Goal: Task Accomplishment & Management: Complete application form

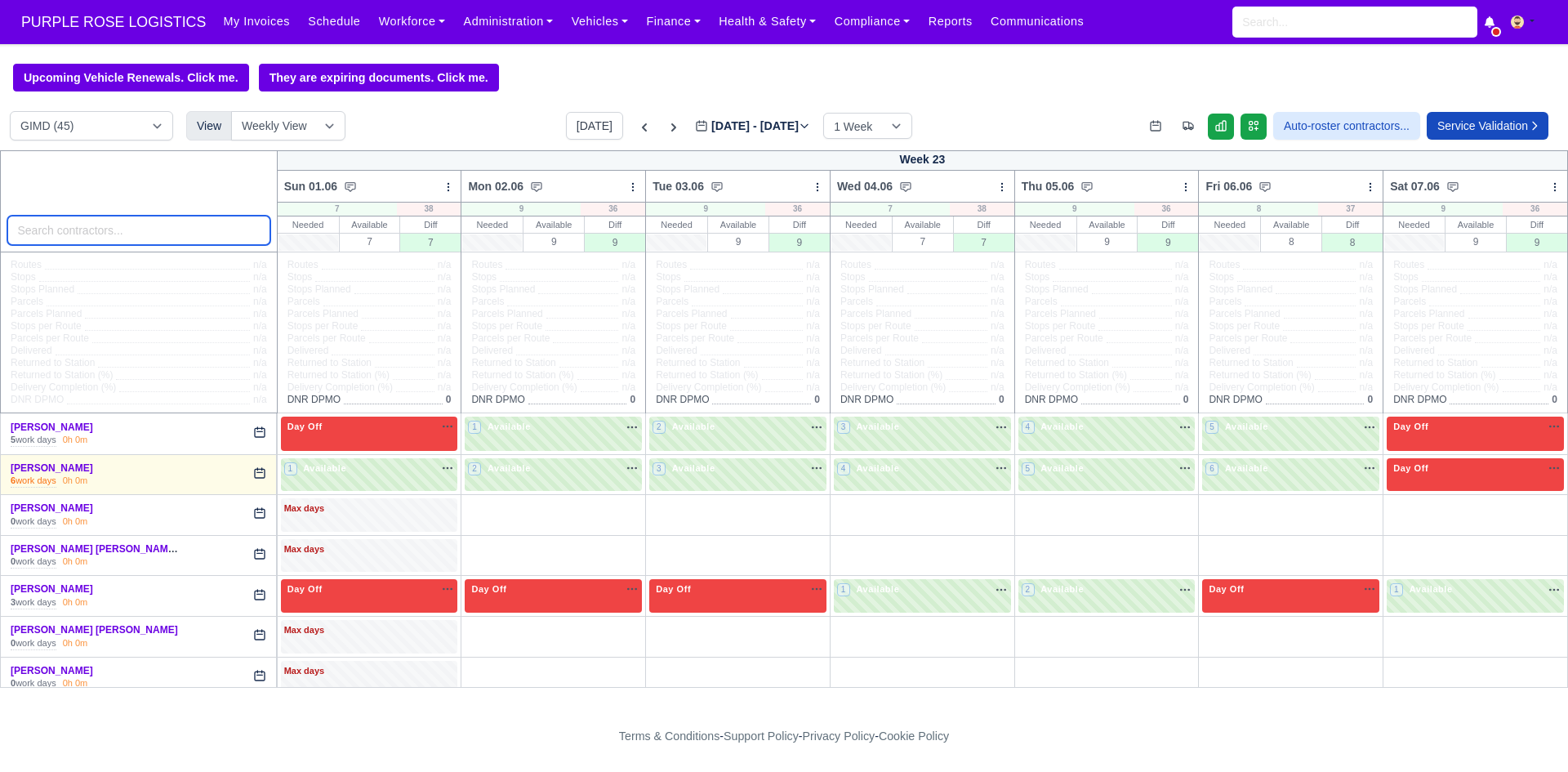
click at [158, 233] on input "search" at bounding box center [139, 230] width 263 height 29
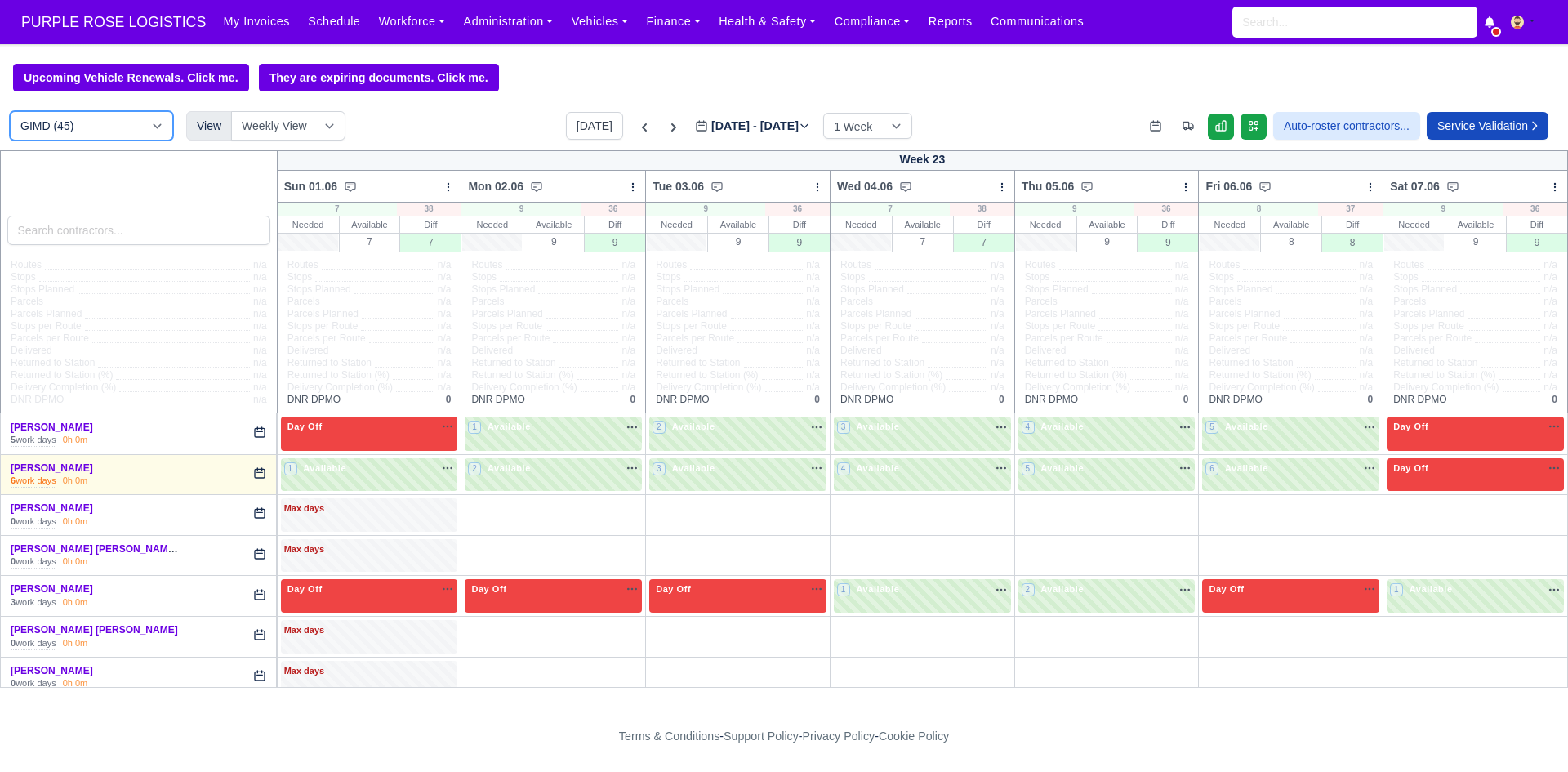
click at [107, 125] on select "DIG1 (203) DAK1 (1) GIMD (45)" at bounding box center [91, 125] width 163 height 29
select select "1"
click at [9, 113] on select "DIG1 (203) DAK1 (1) GIMD (45)" at bounding box center [91, 125] width 163 height 29
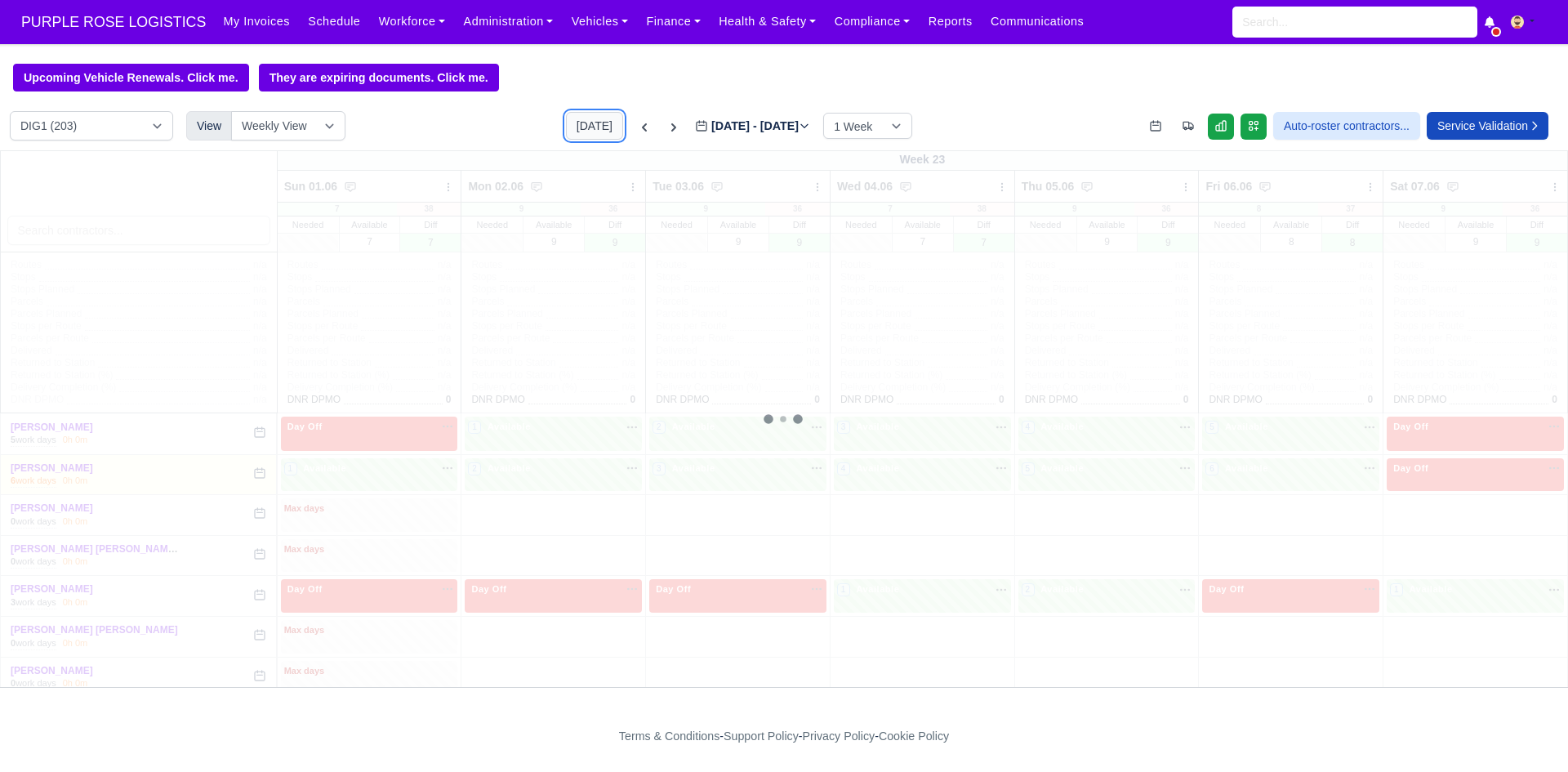
click at [583, 135] on button "[DATE]" at bounding box center [594, 125] width 58 height 27
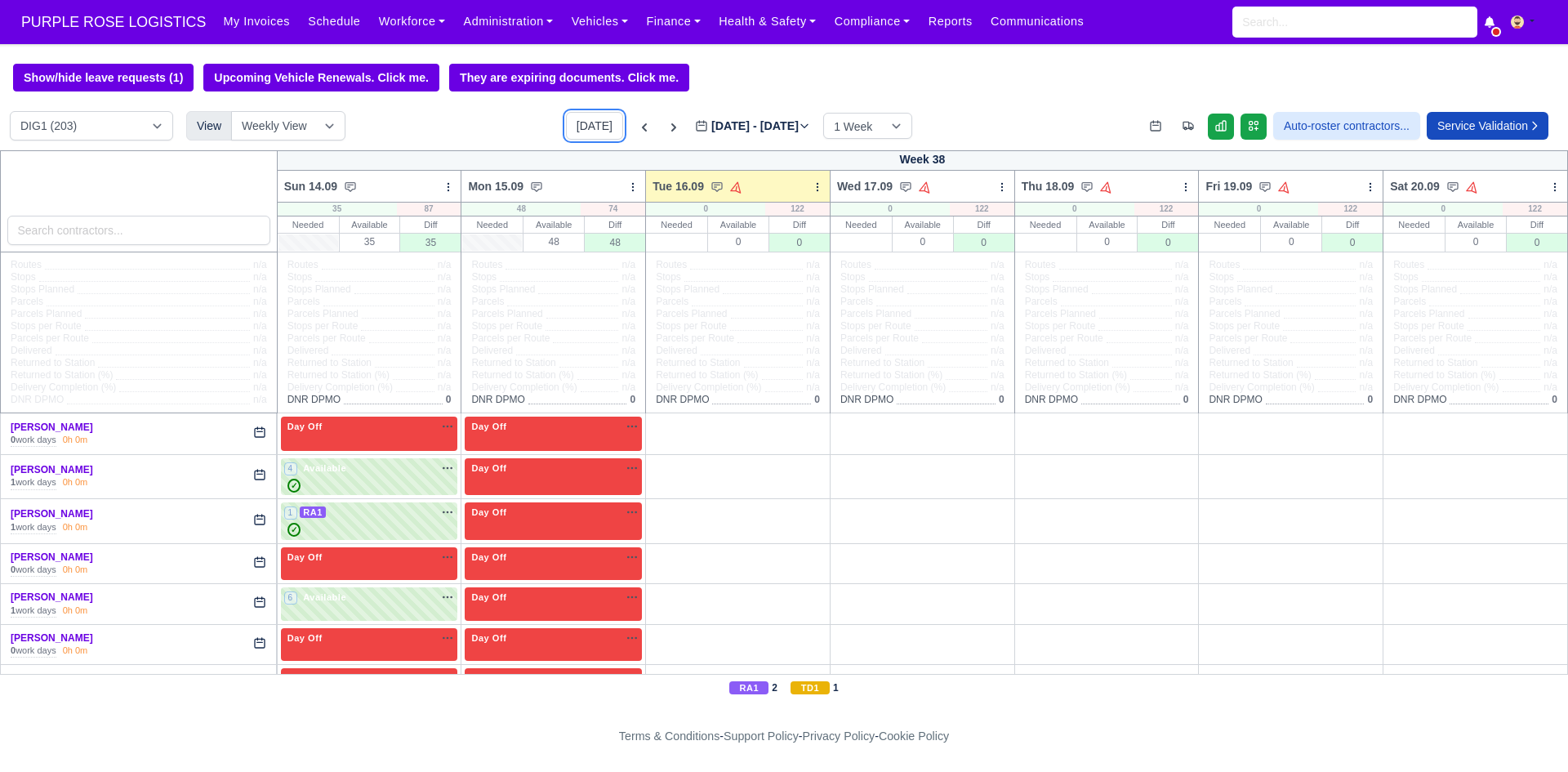
type input "[DATE]"
click at [187, 229] on input "search" at bounding box center [139, 230] width 263 height 29
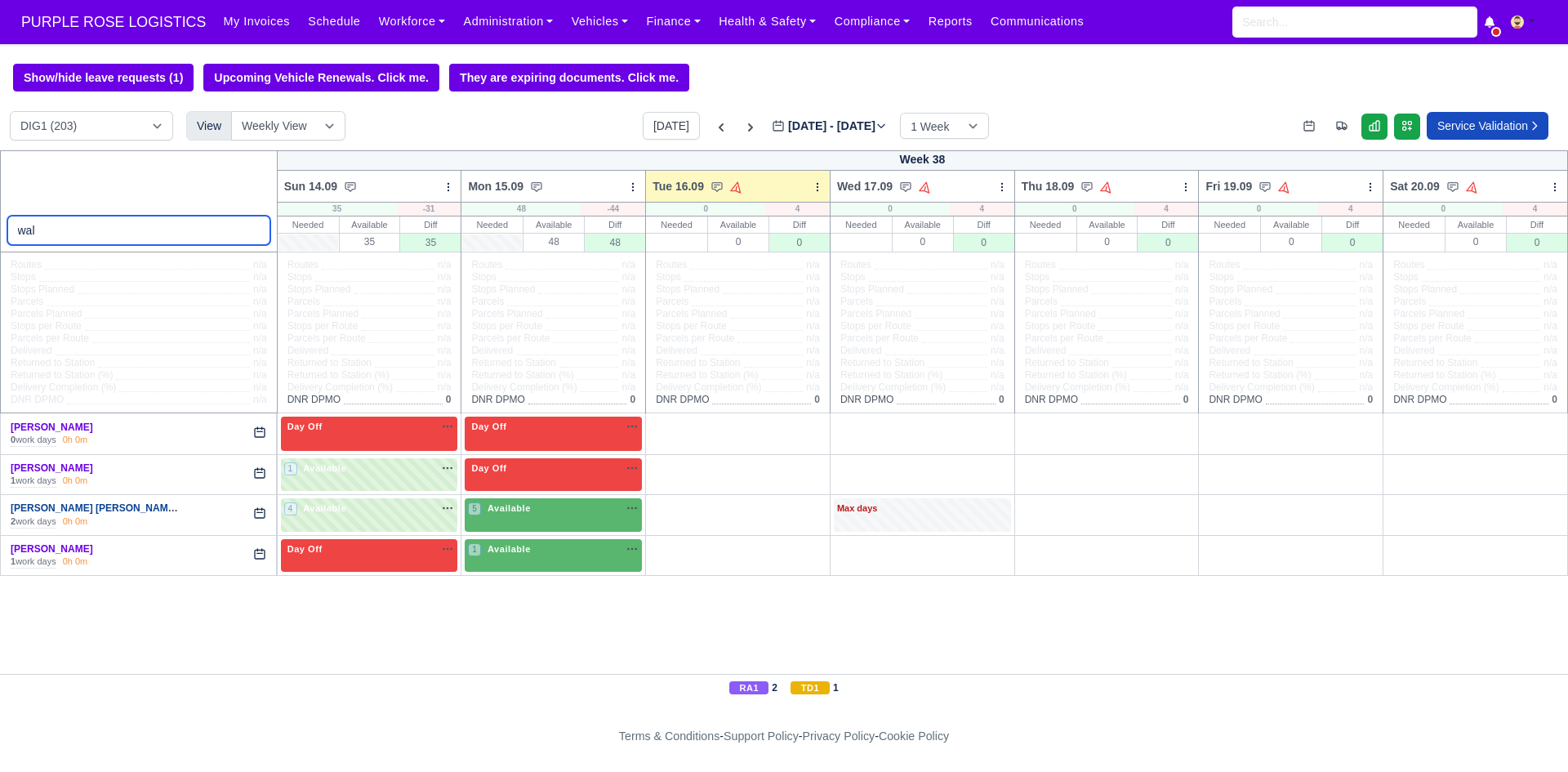
type input "wal"
click at [108, 508] on link "[PERSON_NAME] [PERSON_NAME]..." at bounding box center [98, 508] width 175 height 11
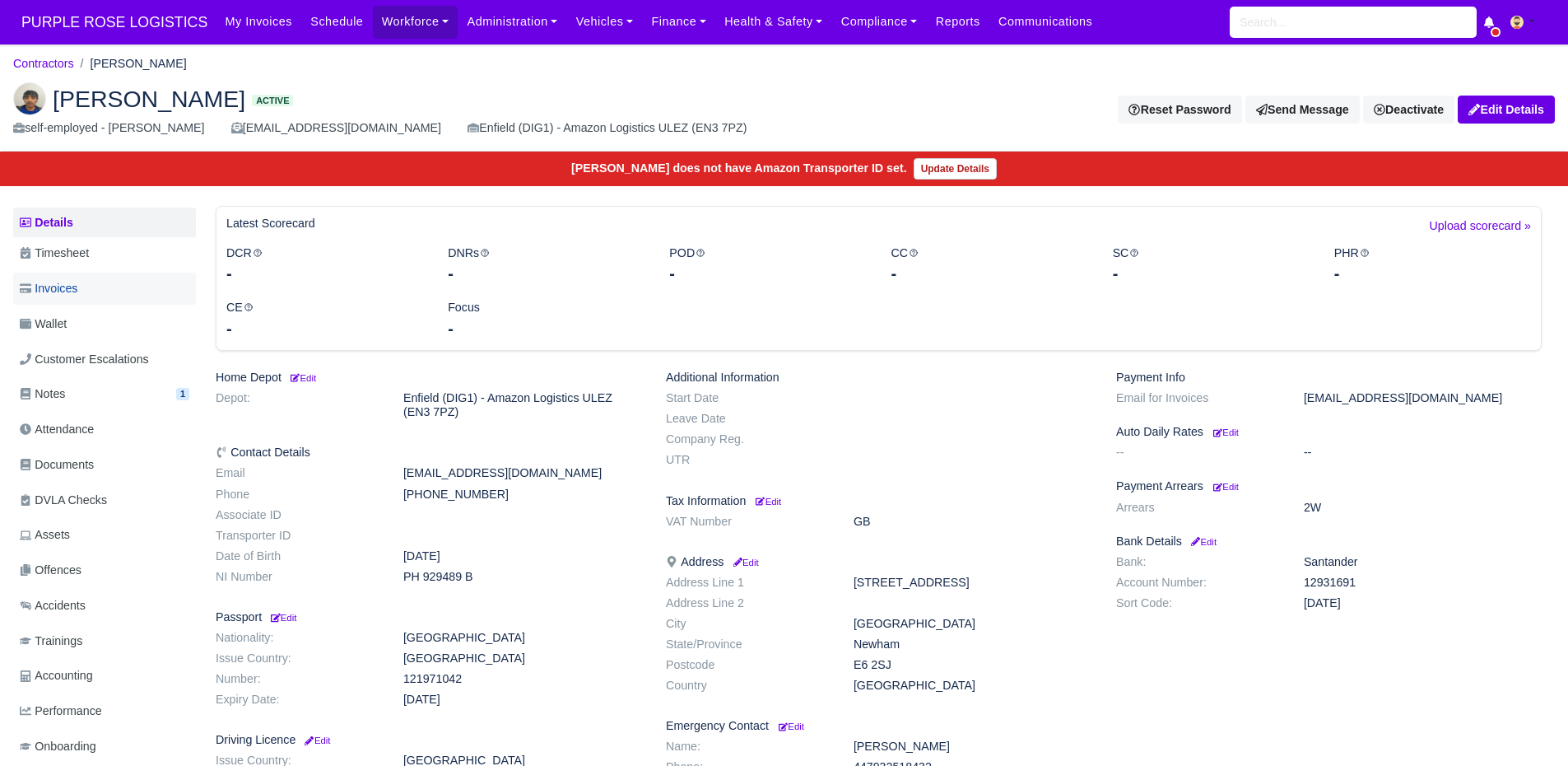
click at [64, 279] on span "Invoices" at bounding box center [48, 288] width 58 height 19
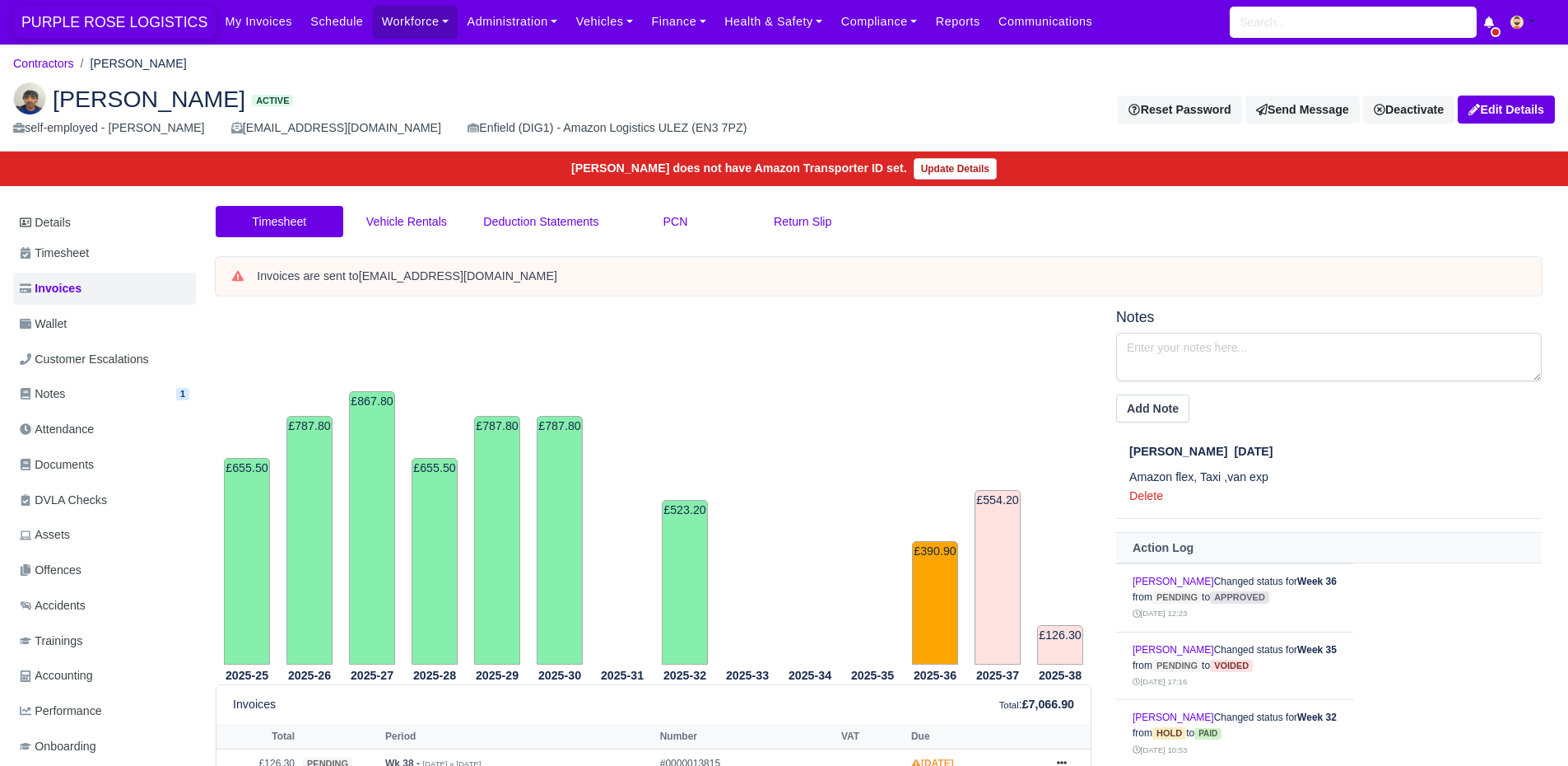
click at [81, 14] on span "PURPLE ROSE LOGISTICS" at bounding box center [114, 23] width 202 height 33
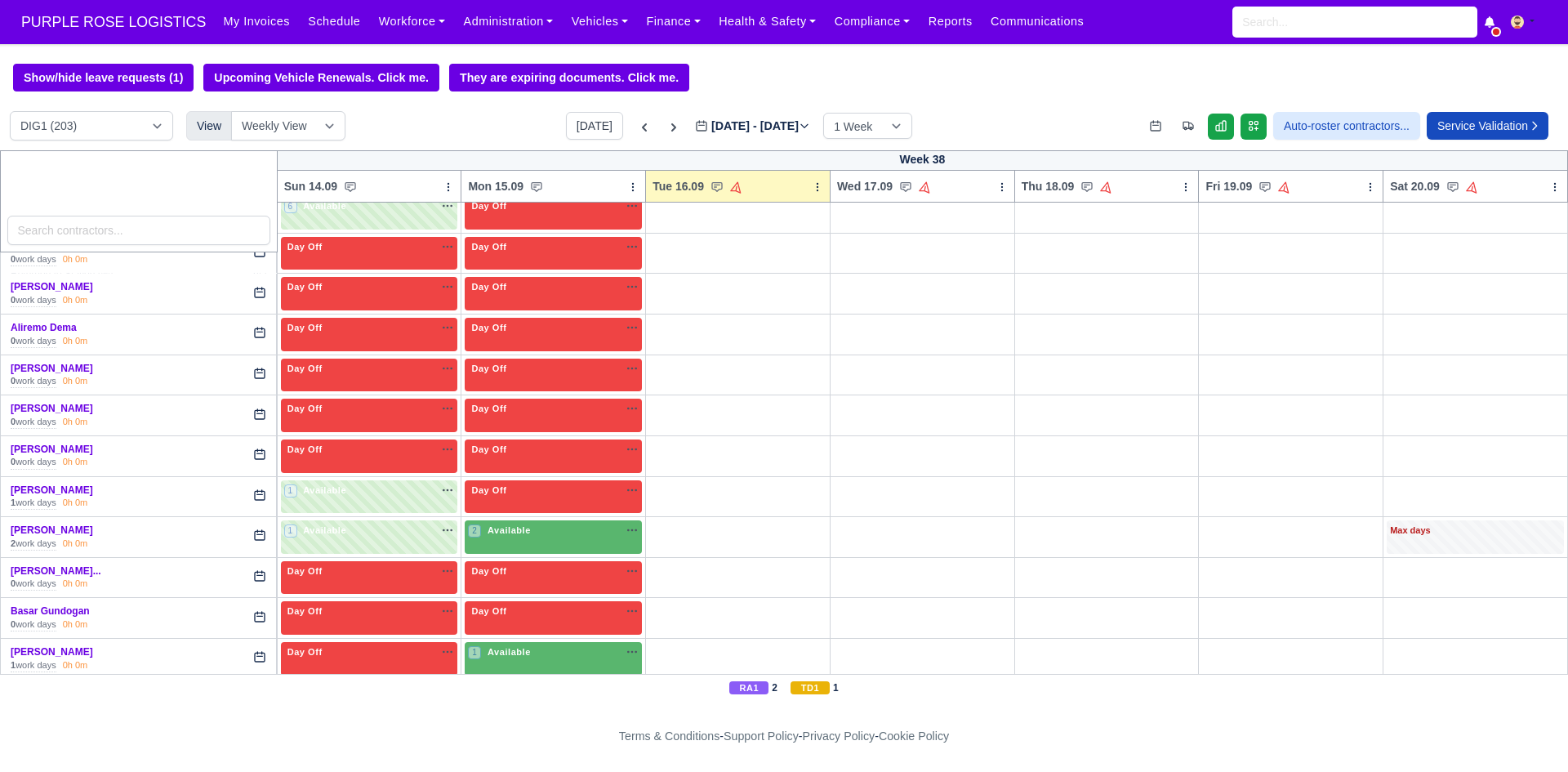
scroll to position [435, 0]
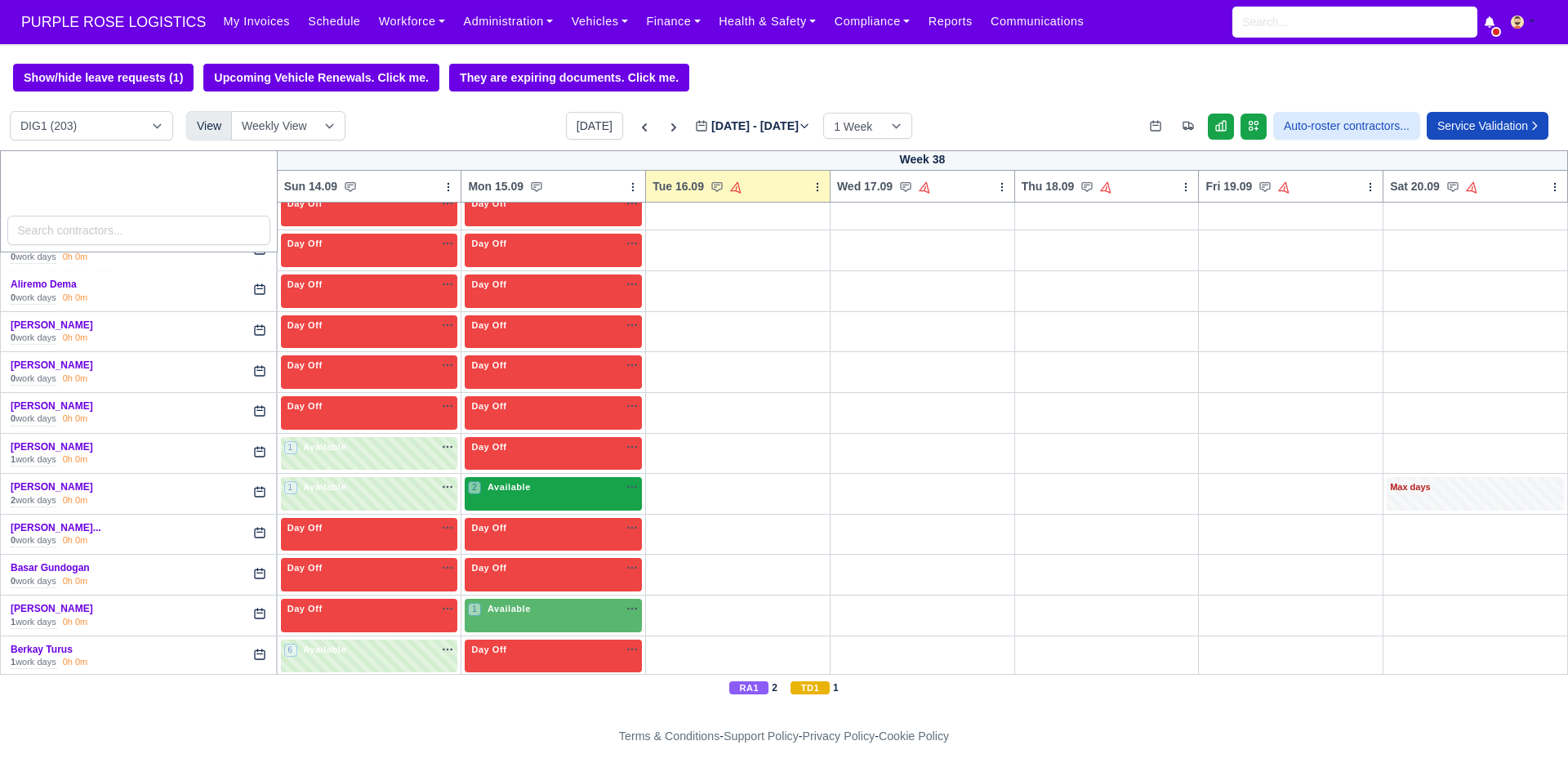
click at [619, 492] on div "na time-off sick" at bounding box center [629, 487] width 20 height 14
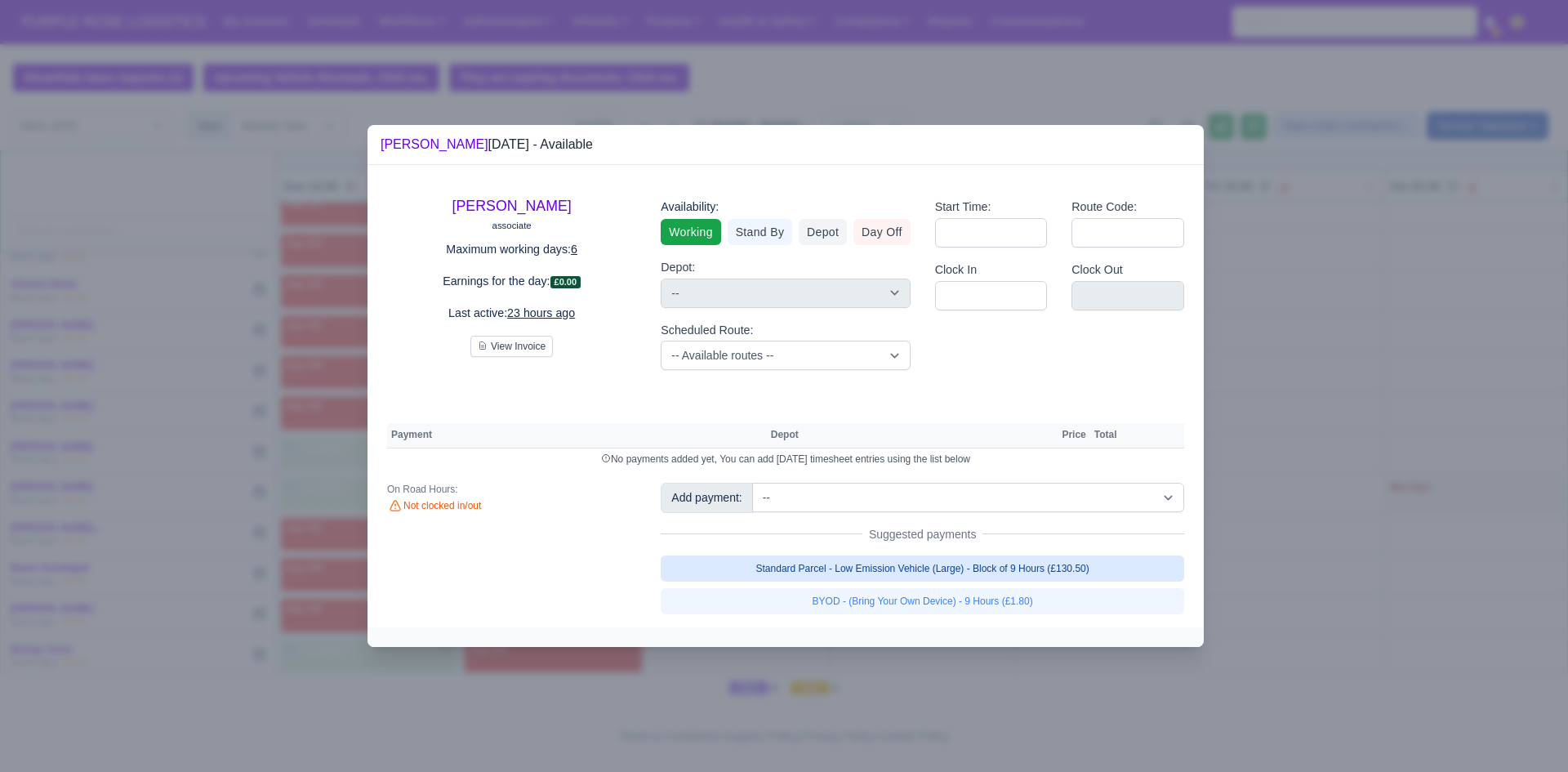
click at [914, 562] on link "Standard Parcel - Low Emission Vehicle (Large) - Block of 9 Hours (£130.50)" at bounding box center [922, 568] width 524 height 26
select select "1"
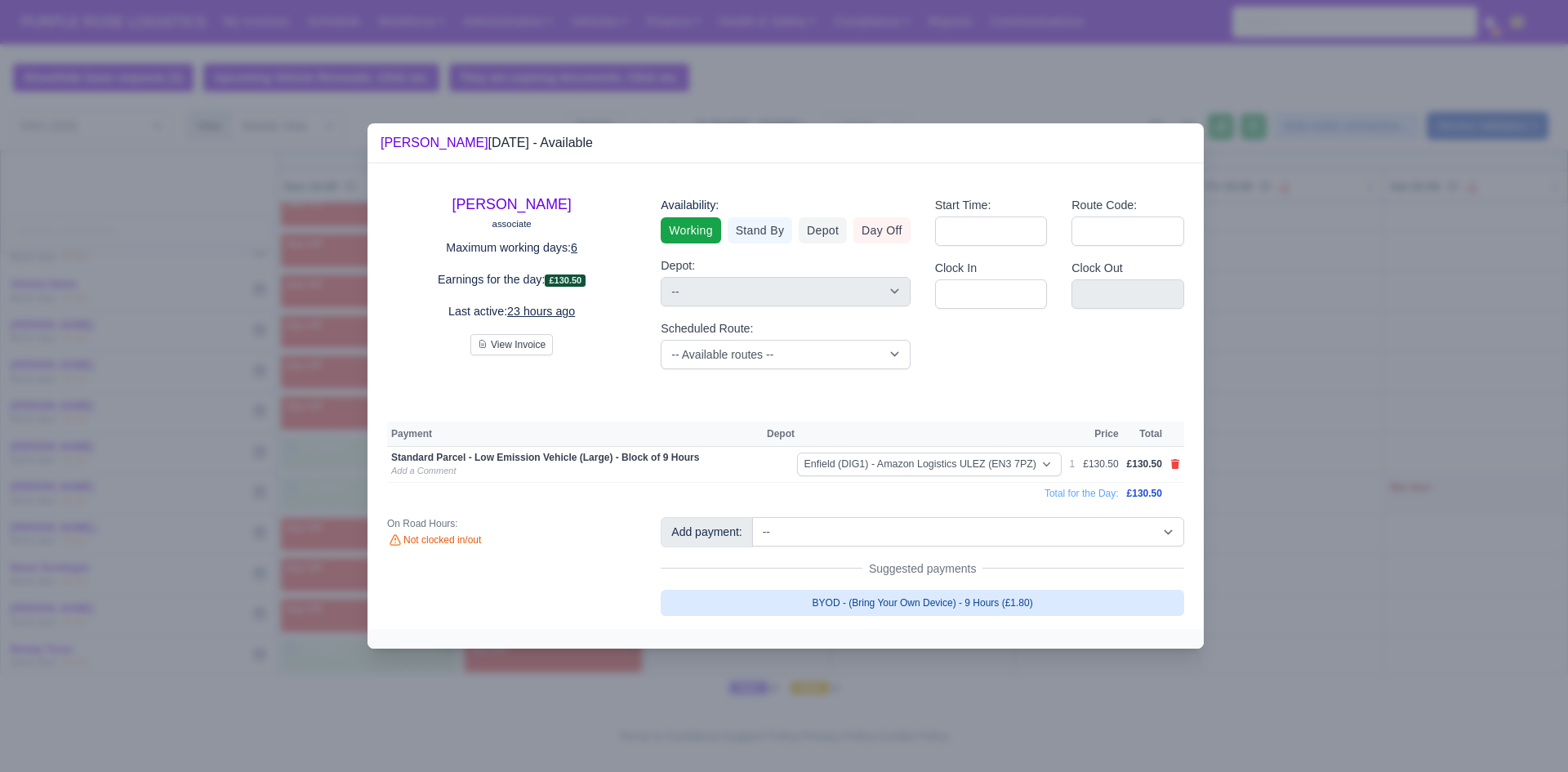
click at [924, 596] on link "BYOD - (Bring Your Own Device) - 9 Hours (£1.80)" at bounding box center [922, 603] width 524 height 26
select select "1"
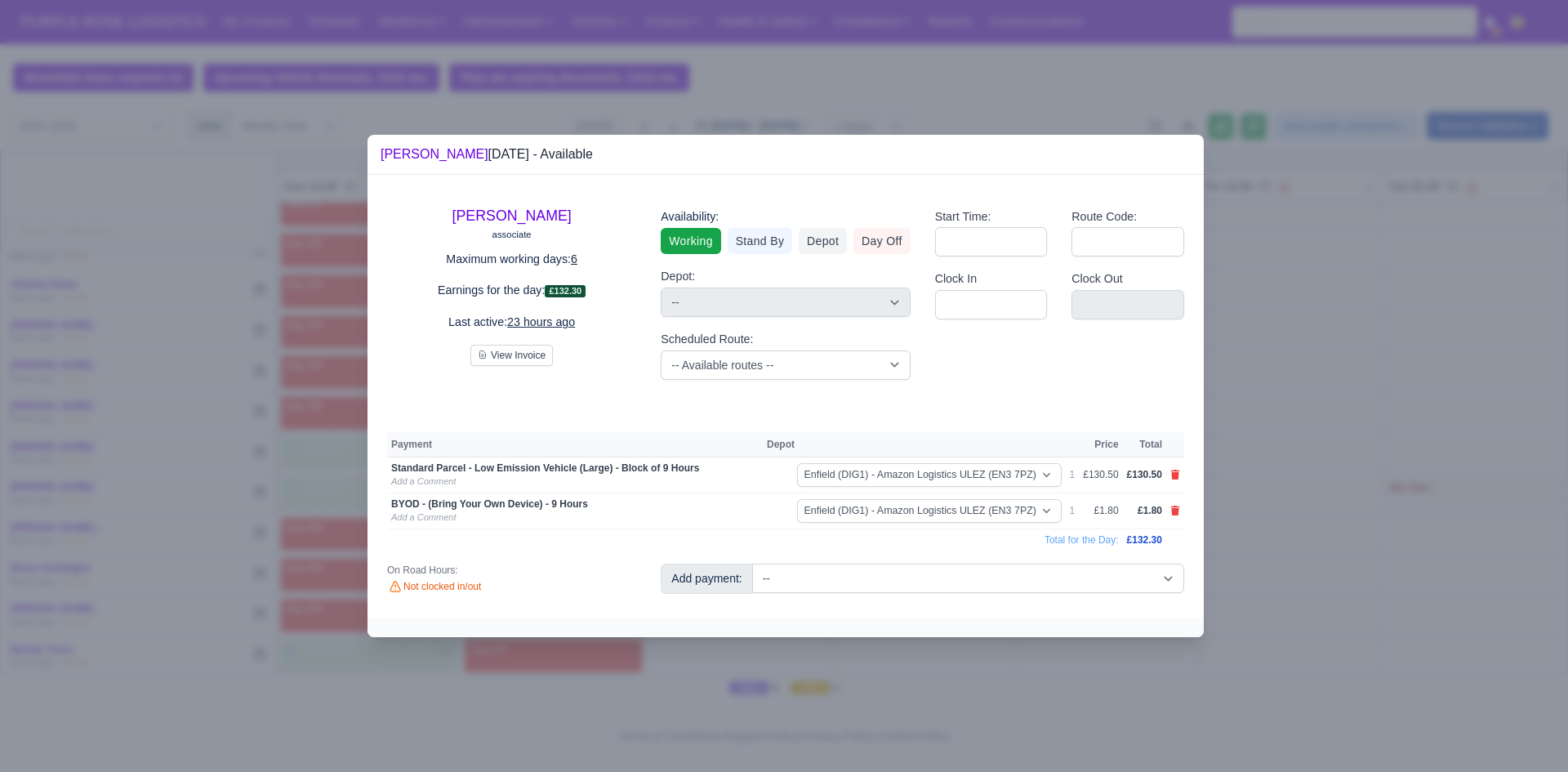
click at [1423, 502] on div at bounding box center [784, 386] width 1568 height 772
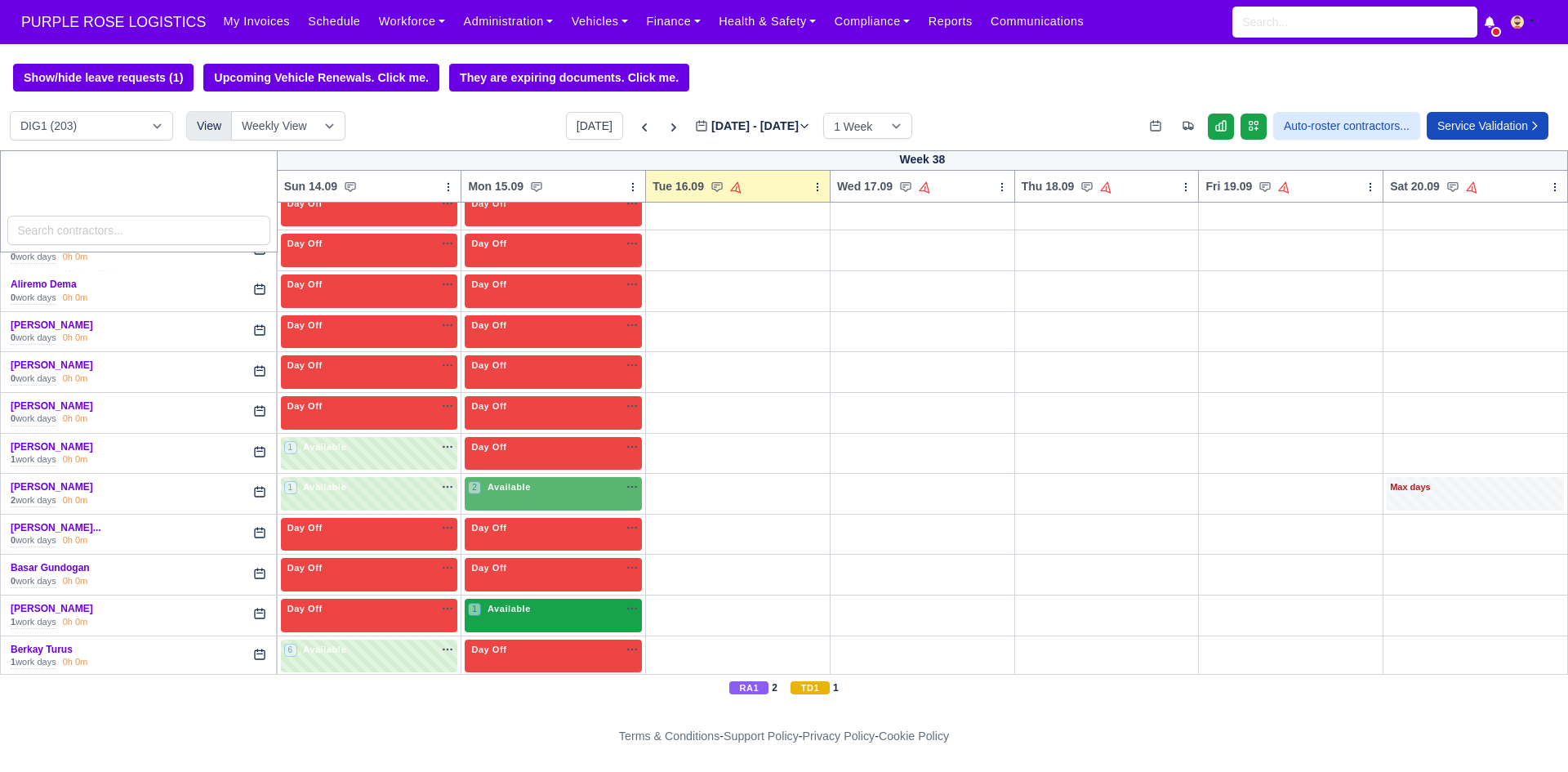
click at [577, 614] on div "1 Available na" at bounding box center [553, 609] width 171 height 14
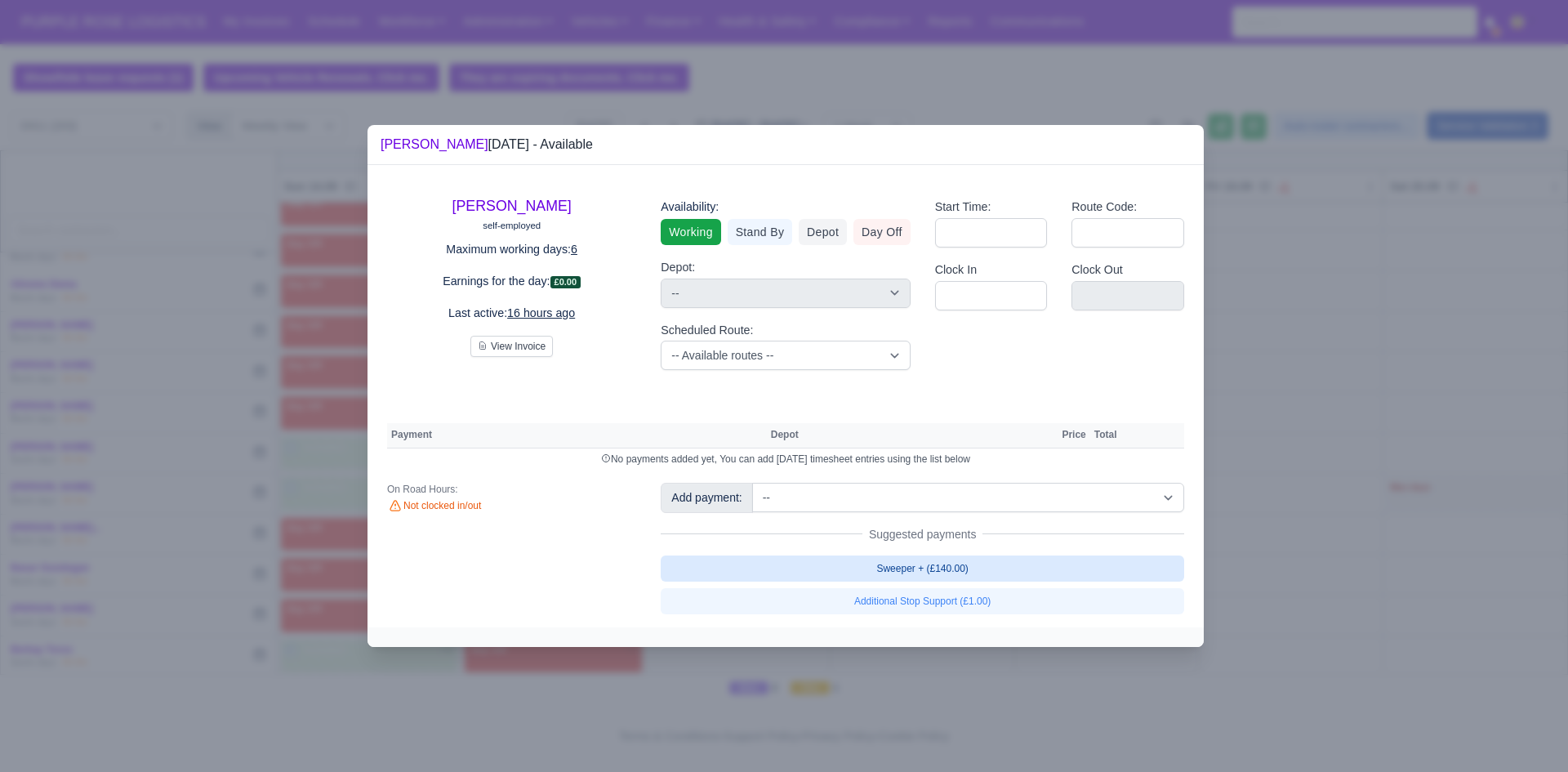
click at [1006, 563] on link "Sweeper + (£140.00)" at bounding box center [922, 568] width 524 height 26
select select "1"
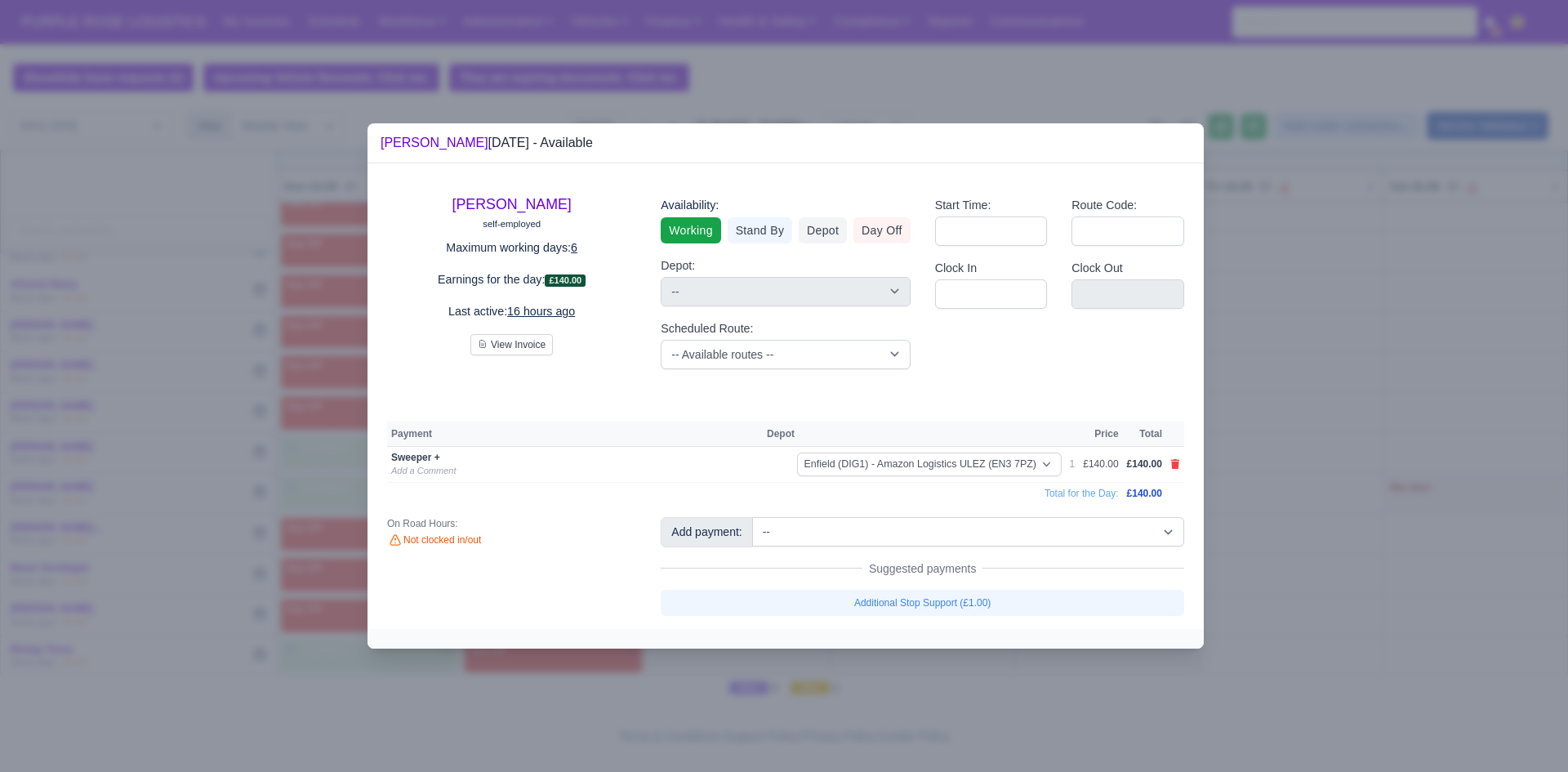
click at [1291, 519] on div at bounding box center [784, 386] width 1568 height 772
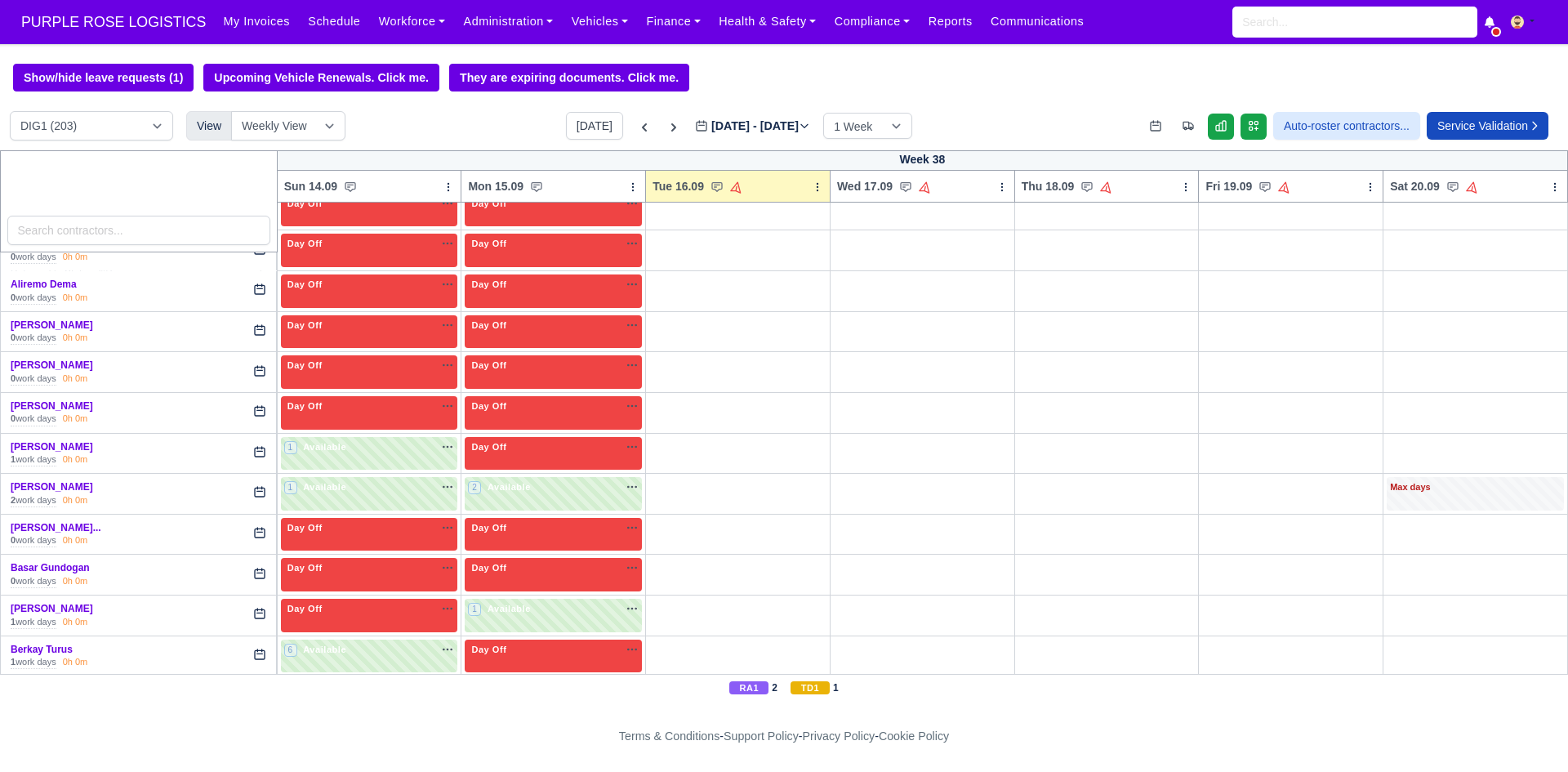
scroll to position [788, 0]
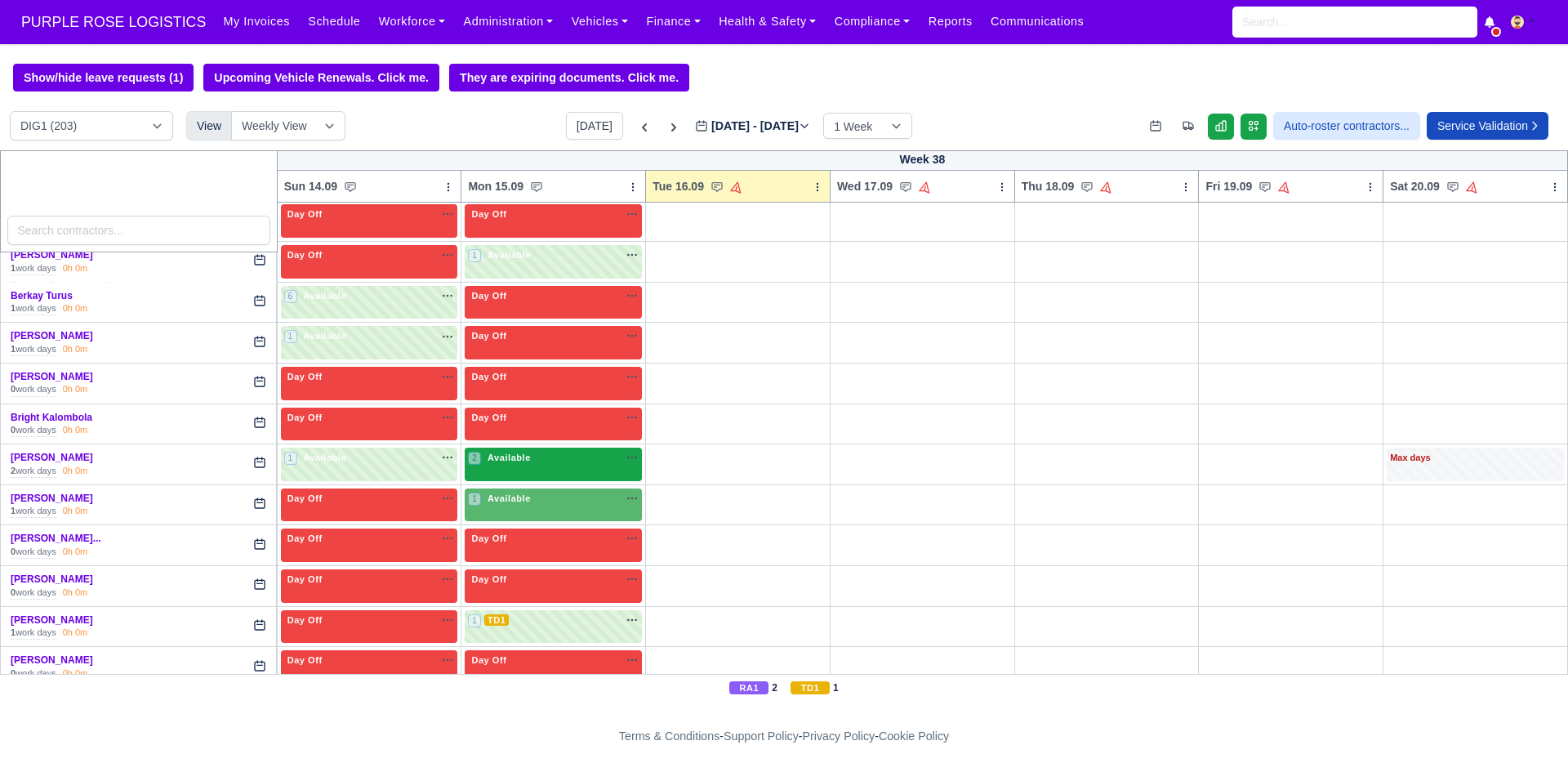
click at [529, 463] on div "2 Available na" at bounding box center [553, 458] width 171 height 14
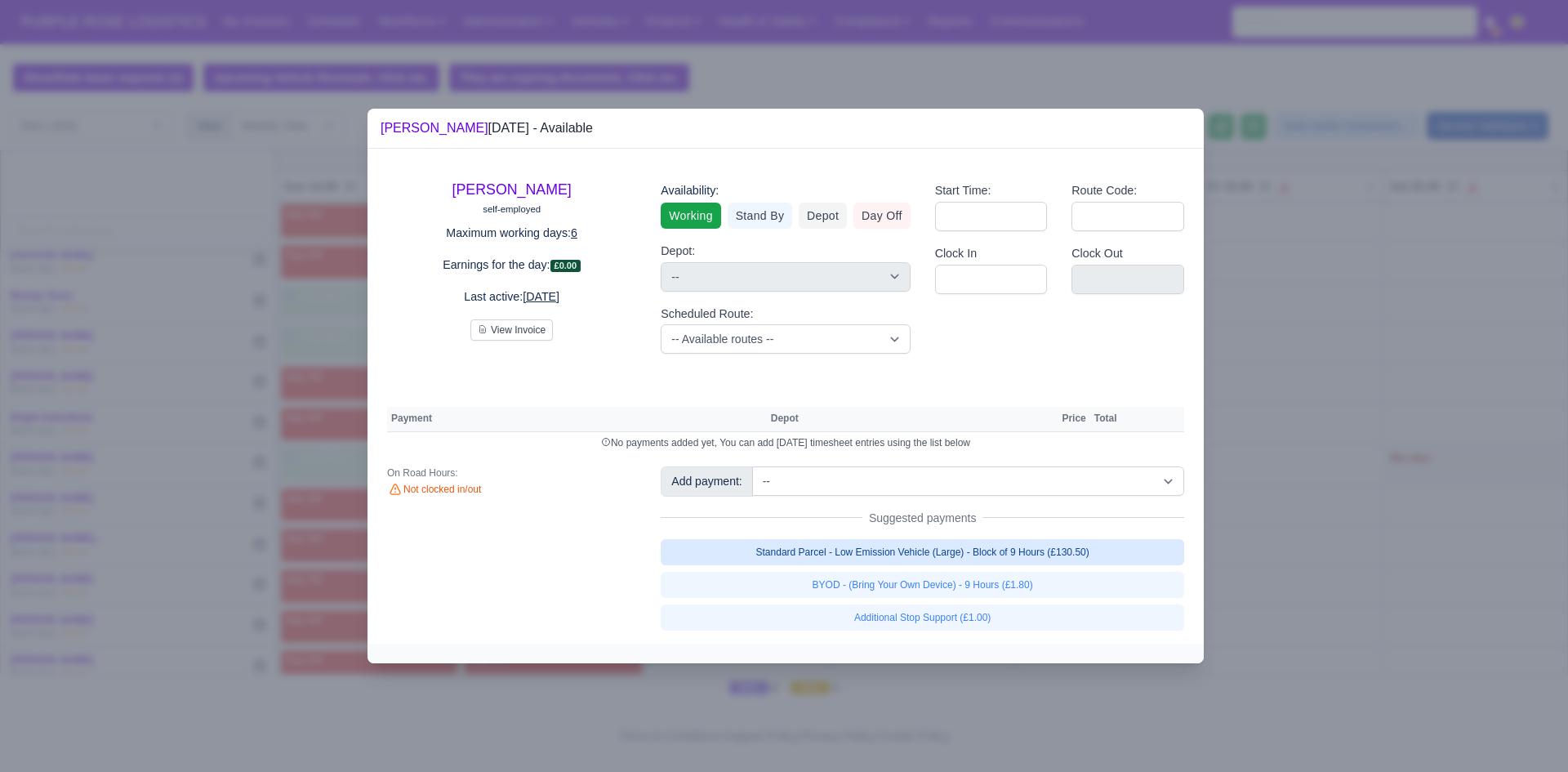
click at [821, 552] on link "Standard Parcel - Low Emission Vehicle (Large) - Block of 9 Hours (£130.50)" at bounding box center [922, 552] width 524 height 26
select select "1"
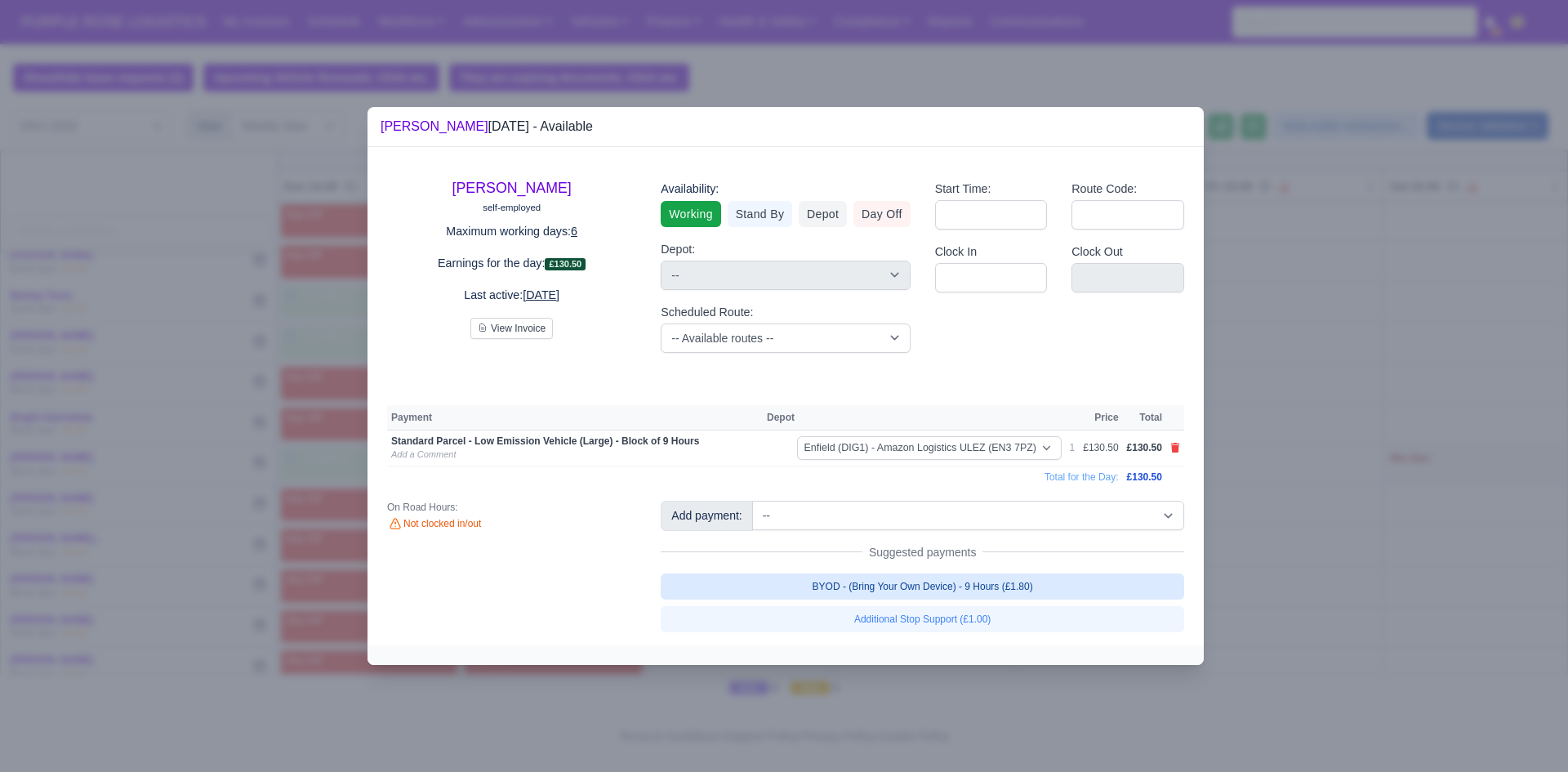
click at [854, 592] on link "BYOD - (Bring Your Own Device) - 9 Hours (£1.80)" at bounding box center [922, 587] width 524 height 26
select select "1"
click at [1357, 550] on div at bounding box center [784, 386] width 1568 height 772
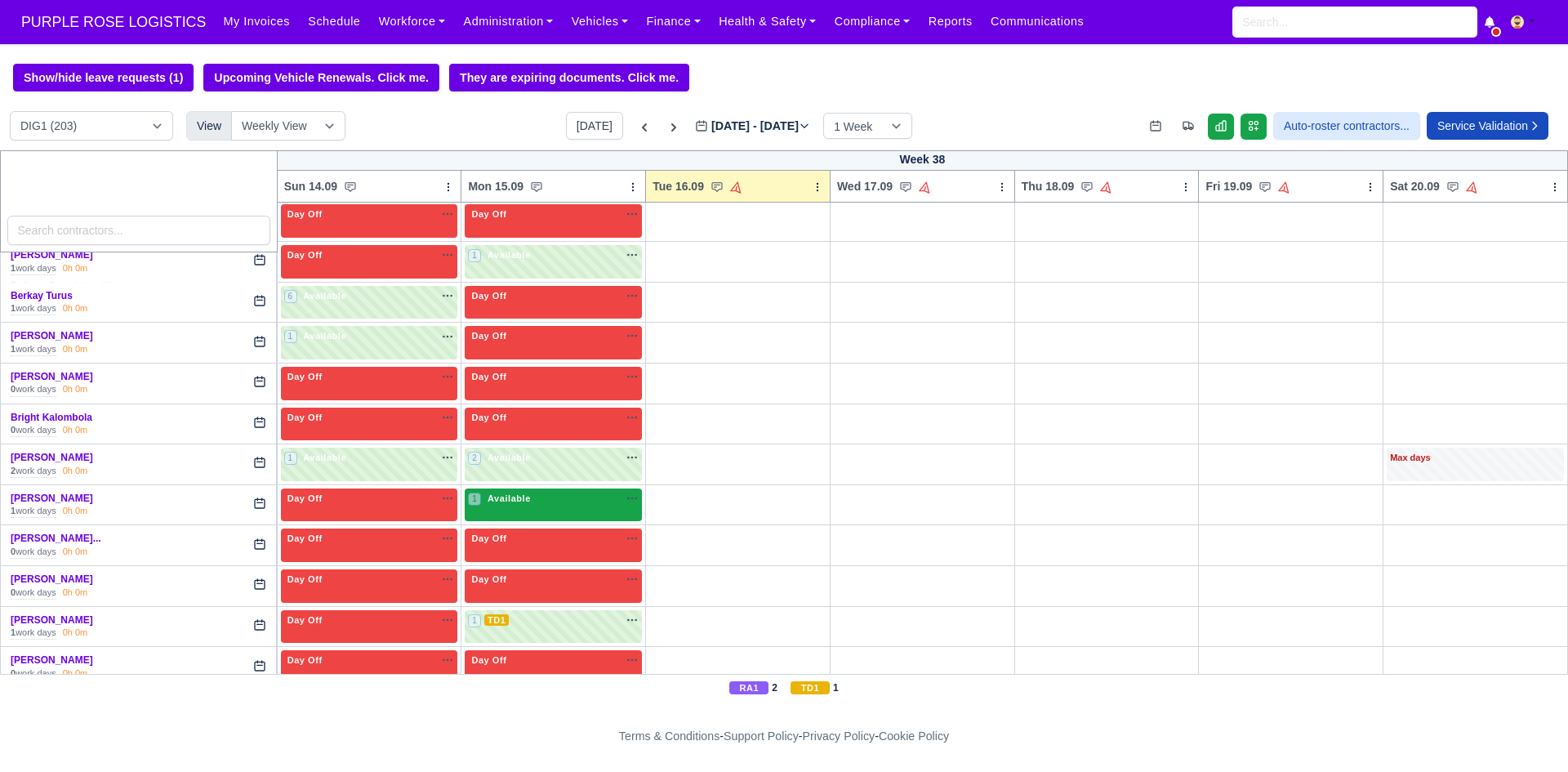
click at [576, 515] on div "1 Available" at bounding box center [553, 505] width 177 height 33
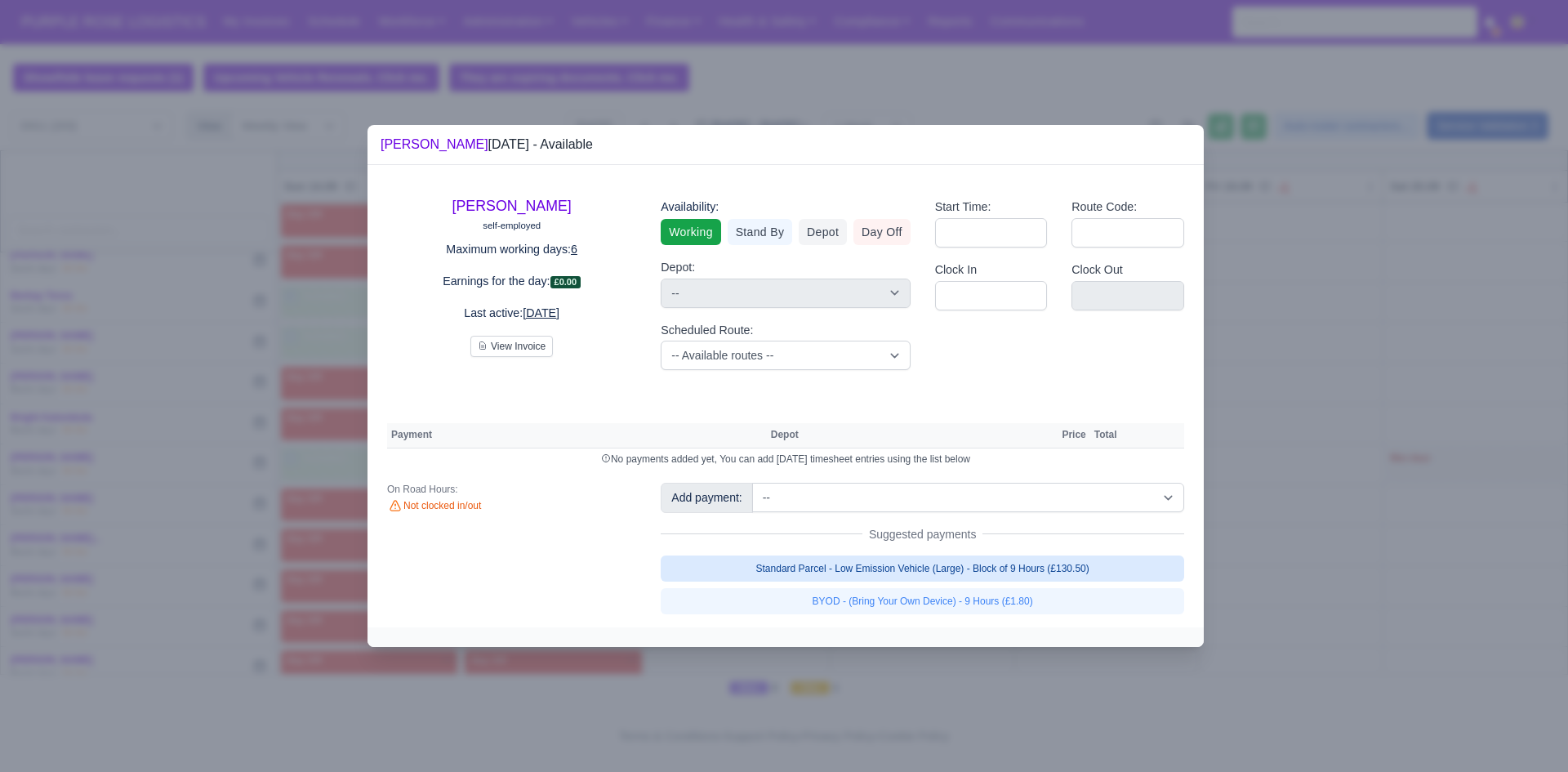
click at [884, 571] on link "Standard Parcel - Low Emission Vehicle (Large) - Block of 9 Hours (£130.50)" at bounding box center [922, 568] width 524 height 26
select select "1"
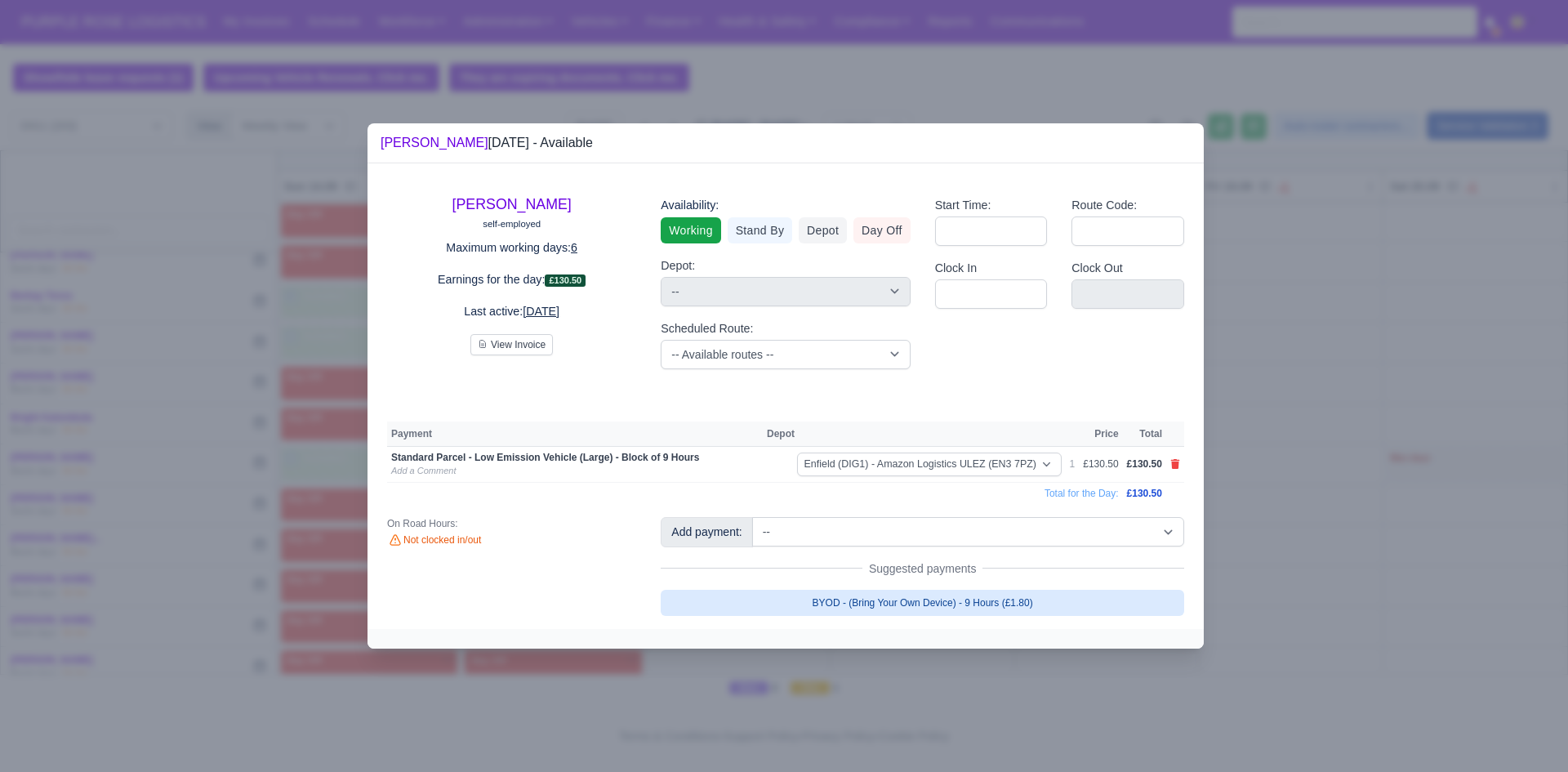
click at [890, 603] on link "BYOD - (Bring Your Own Device) - 9 Hours (£1.80)" at bounding box center [922, 603] width 524 height 26
select select "1"
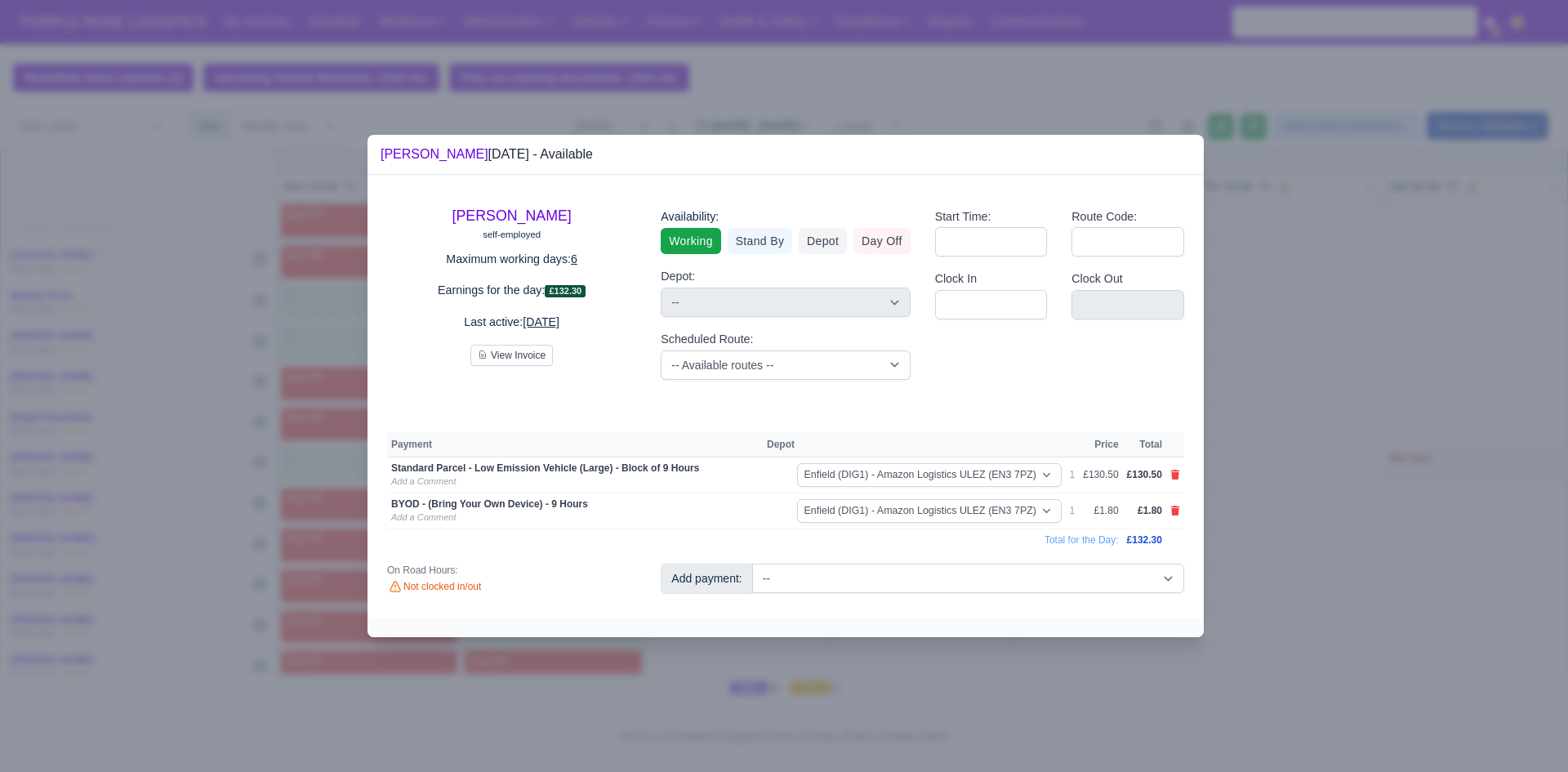
click at [1343, 541] on div at bounding box center [784, 386] width 1568 height 772
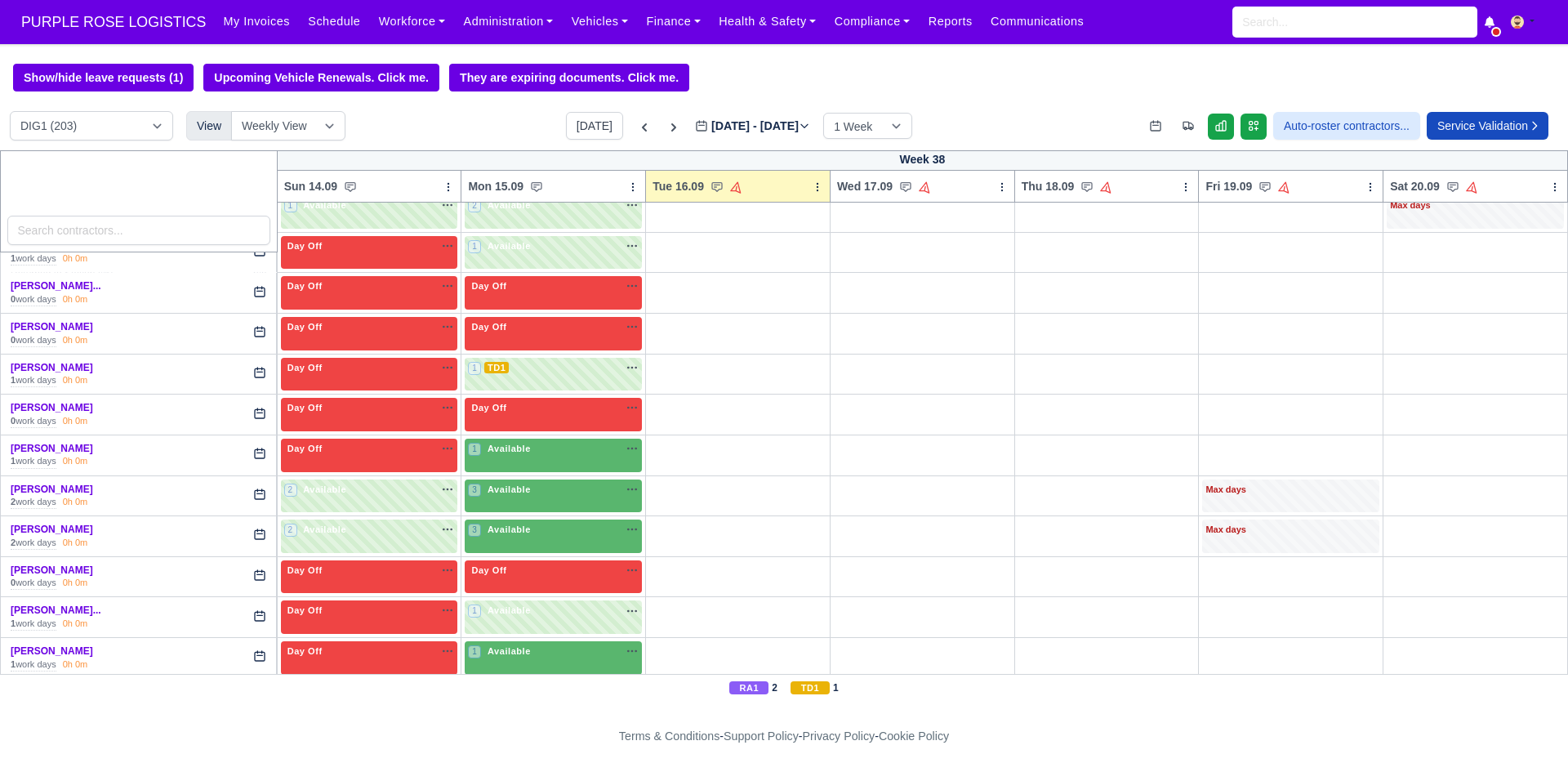
scroll to position [1067, 0]
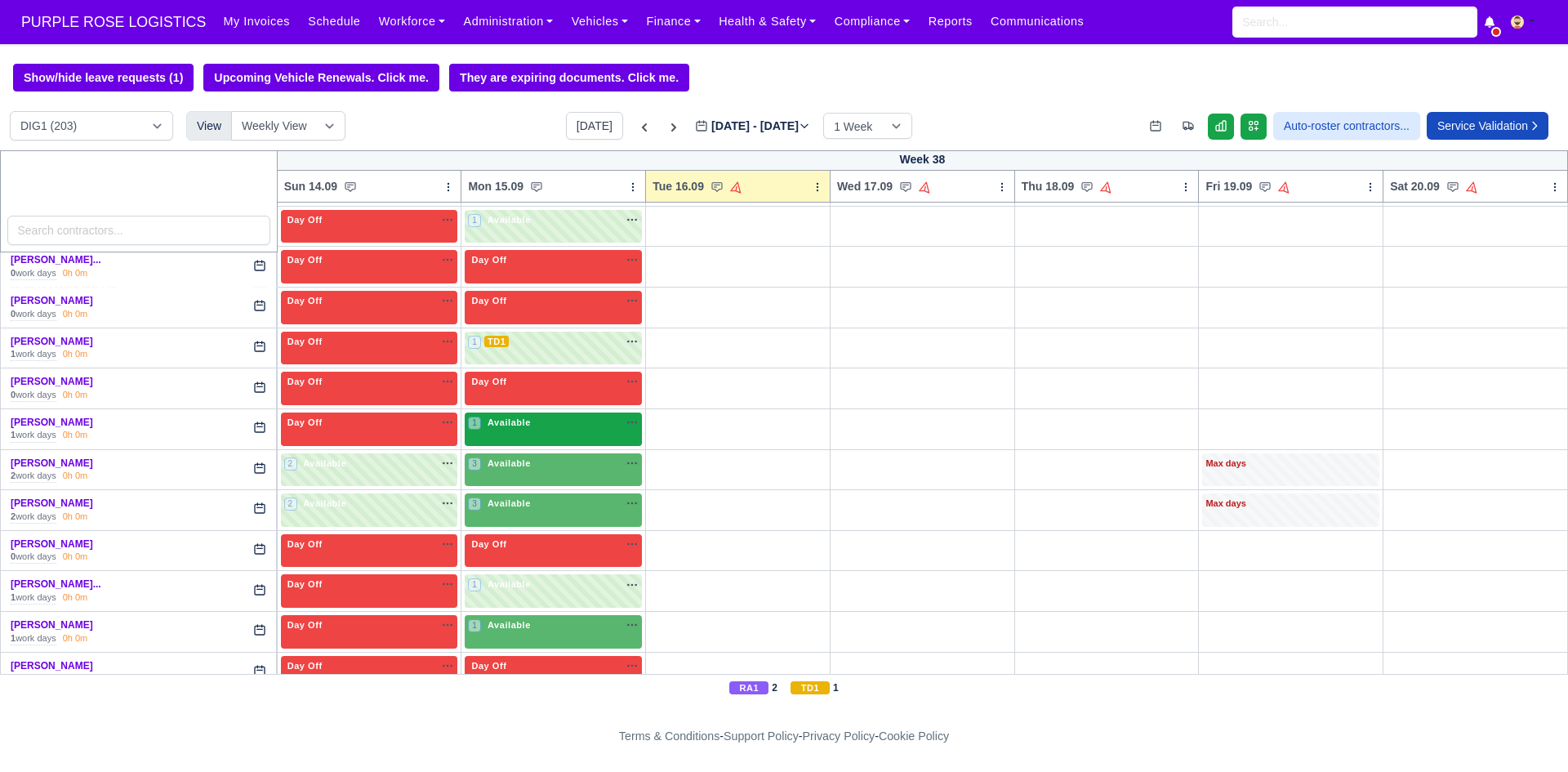
click at [605, 422] on div "1 Available na" at bounding box center [553, 422] width 171 height 14
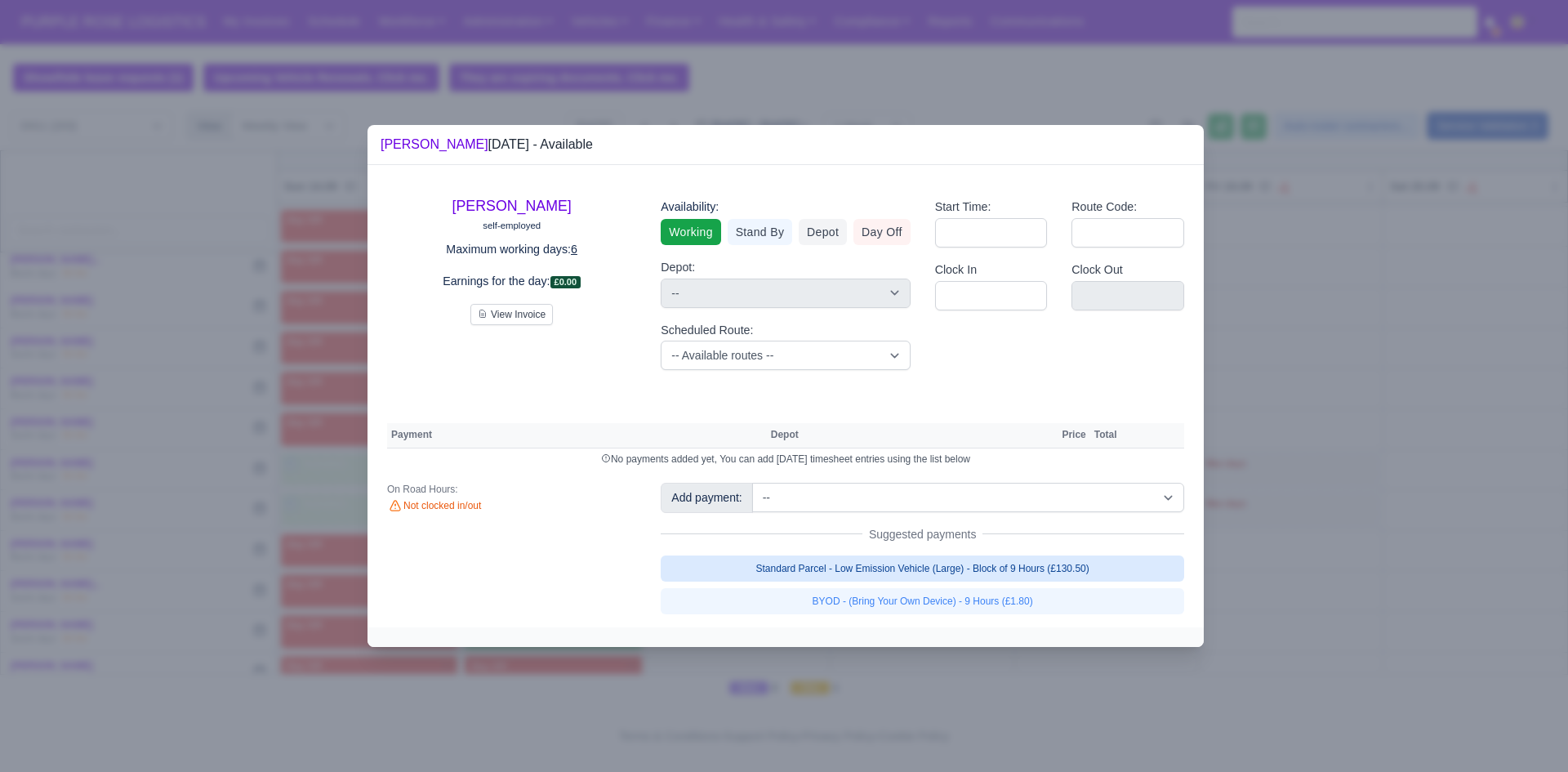
click at [813, 568] on link "Standard Parcel - Low Emission Vehicle (Large) - Block of 9 Hours (£130.50)" at bounding box center [922, 568] width 524 height 26
select select "1"
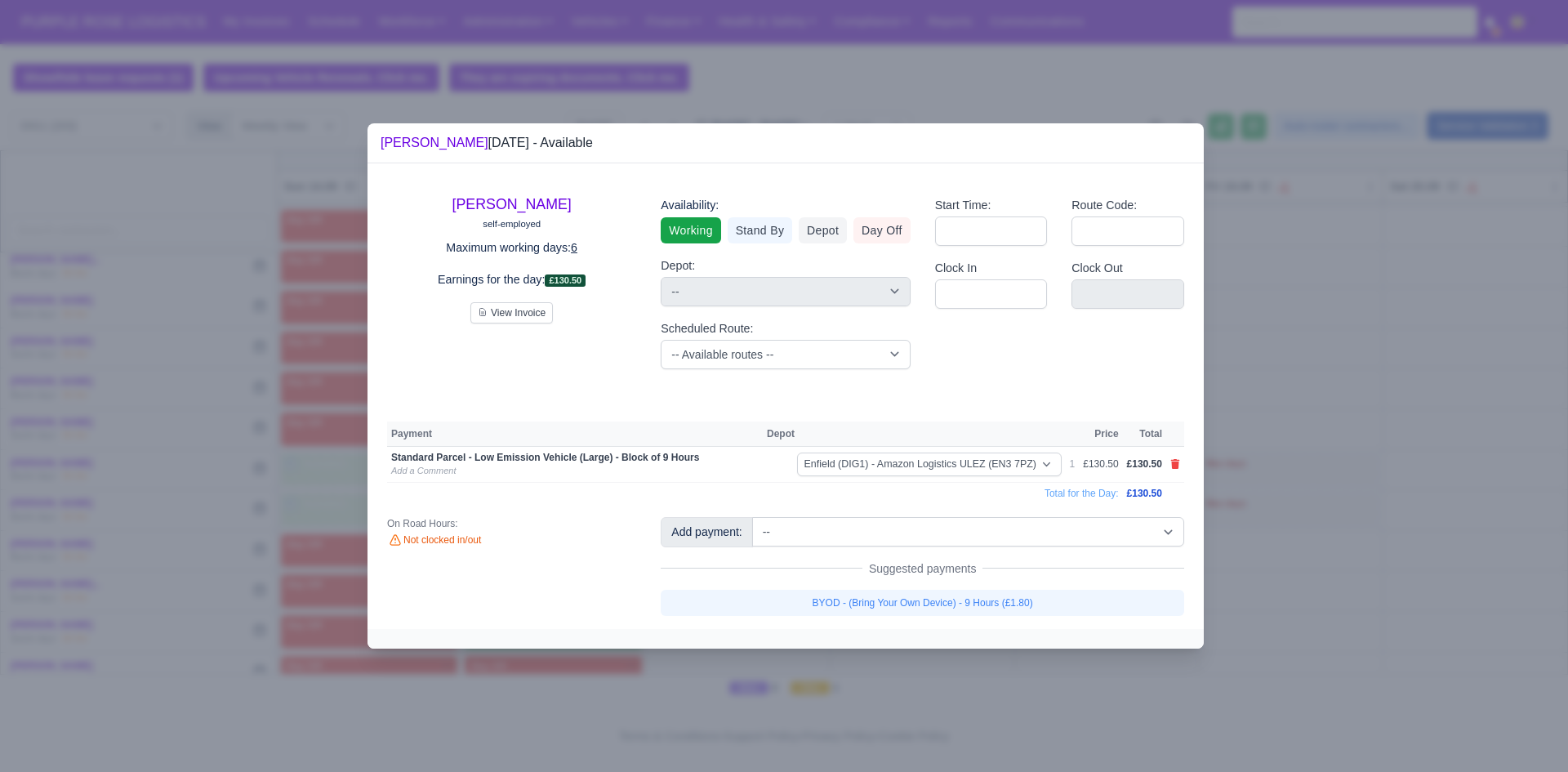
click at [830, 597] on link "BYOD - (Bring Your Own Device) - 9 Hours (£1.80)" at bounding box center [922, 603] width 524 height 26
select select "1"
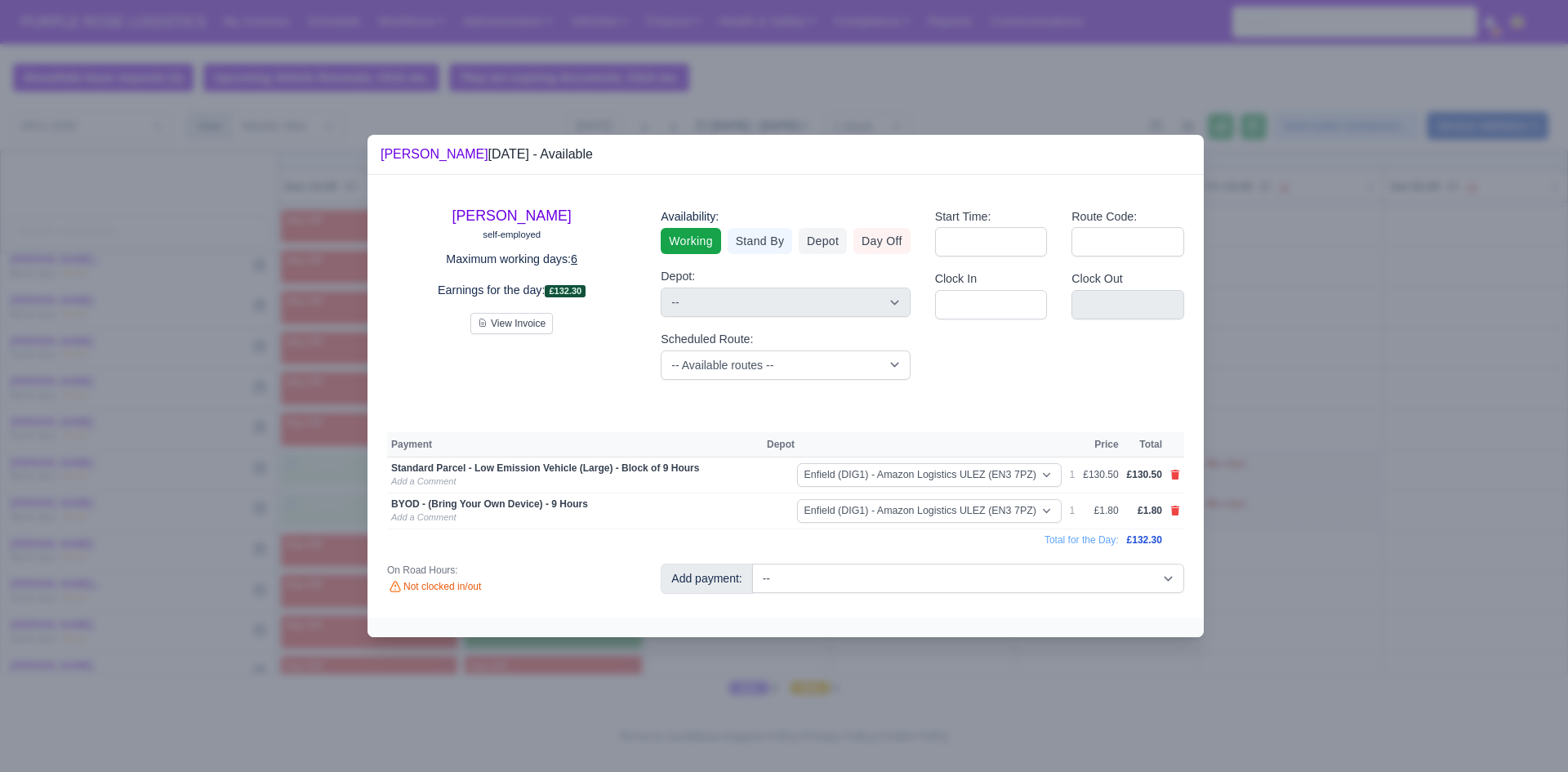
click at [758, 652] on div at bounding box center [784, 386] width 1568 height 772
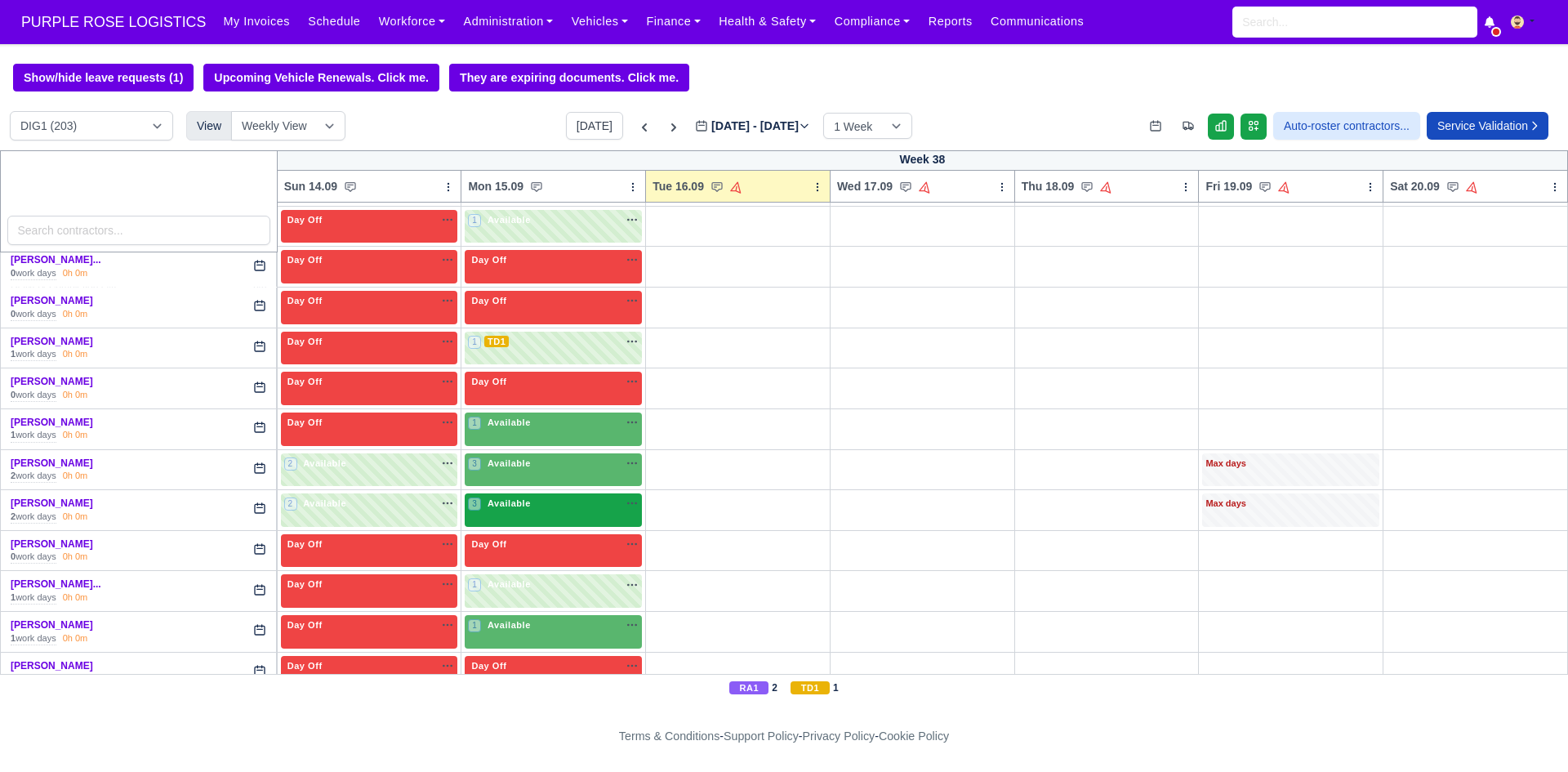
click at [529, 507] on div "3 Available na" at bounding box center [553, 503] width 171 height 14
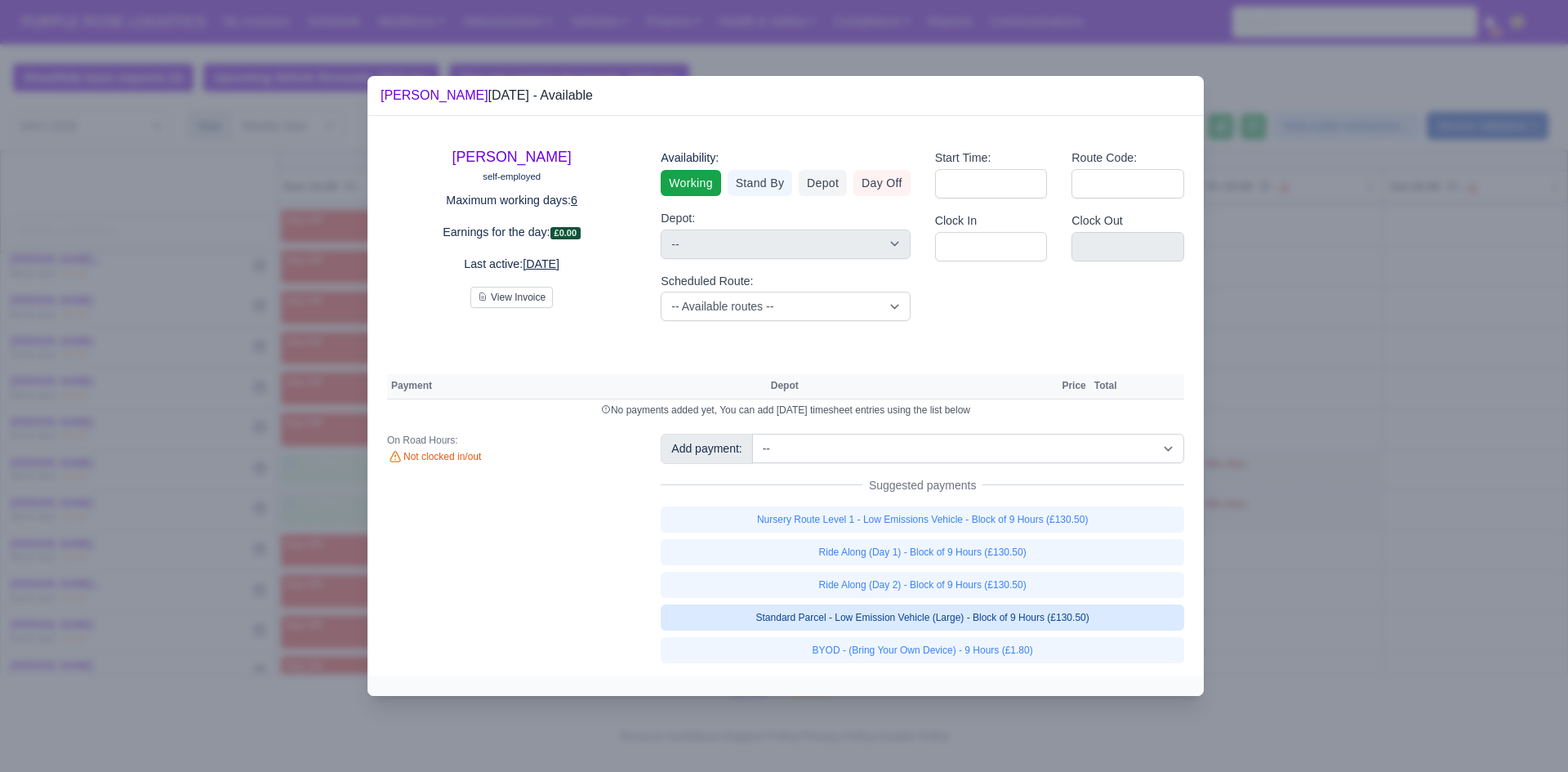
click at [910, 608] on link "Standard Parcel - Low Emission Vehicle (Large) - Block of 9 Hours (£130.50)" at bounding box center [922, 617] width 524 height 26
select select "1"
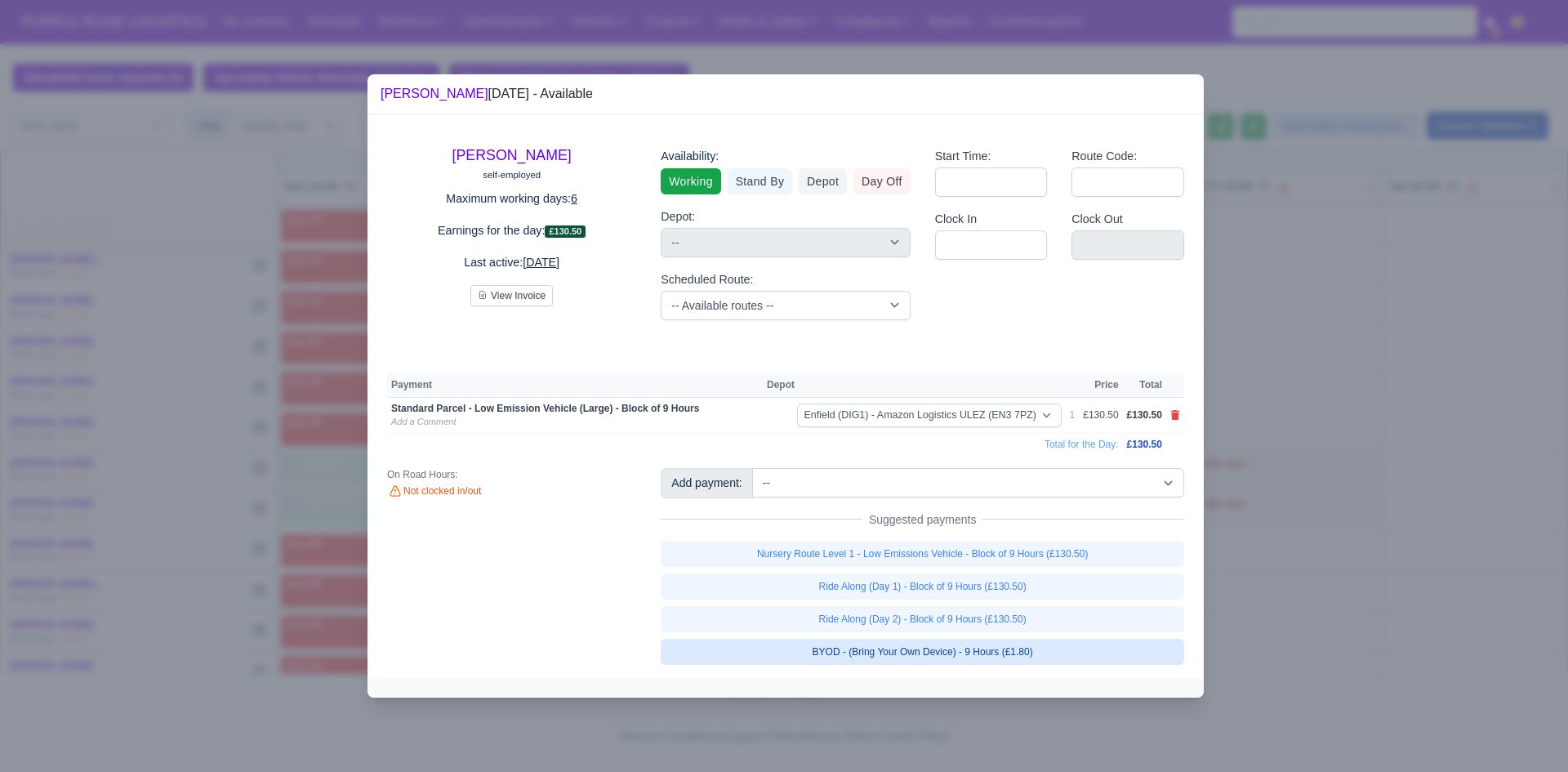
click at [903, 641] on link "BYOD - (Bring Your Own Device) - 9 Hours (£1.80)" at bounding box center [922, 652] width 524 height 26
select select "1"
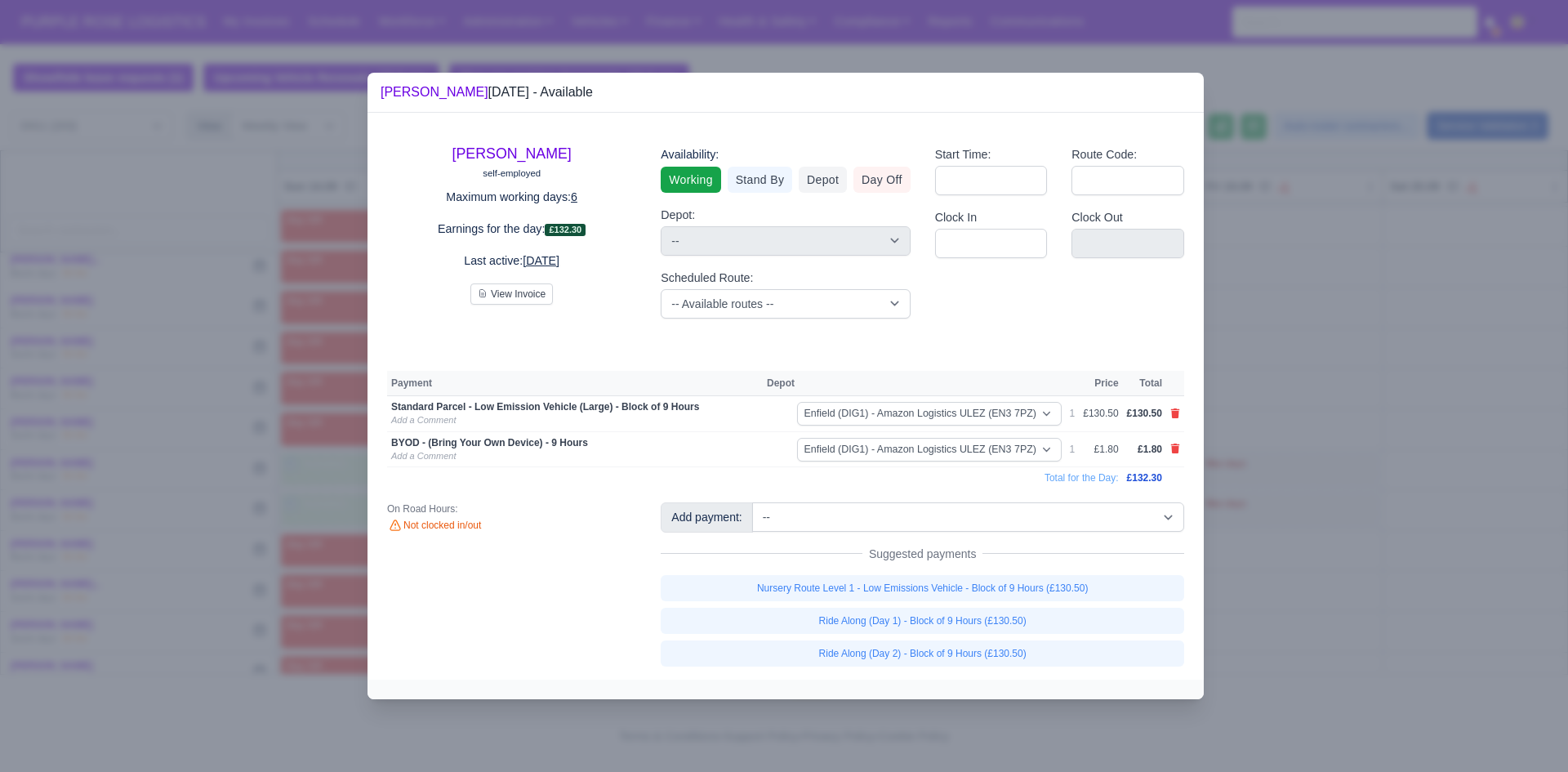
click at [817, 704] on div at bounding box center [784, 386] width 1568 height 772
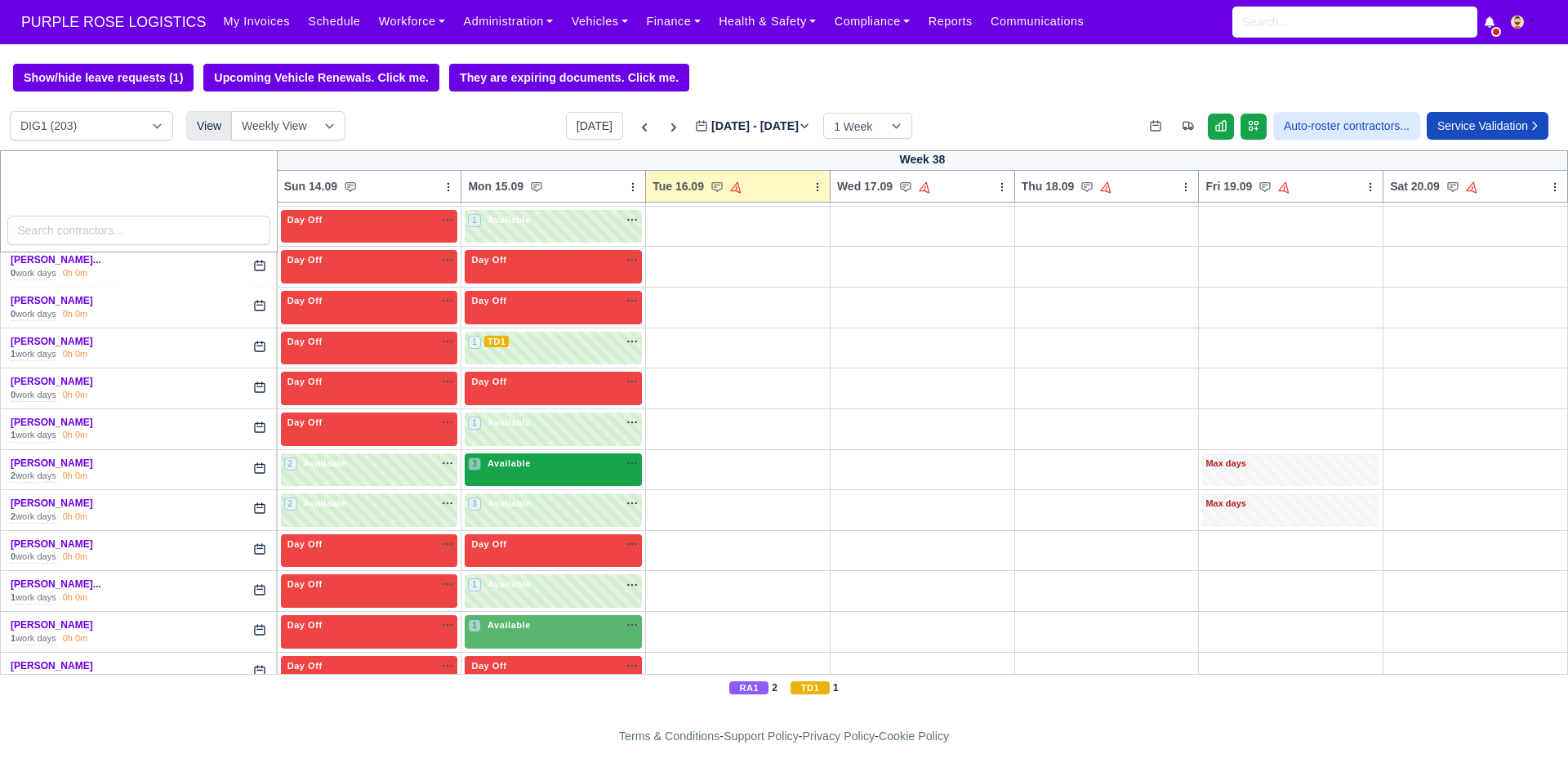
click at [526, 459] on span "Available" at bounding box center [509, 463] width 50 height 11
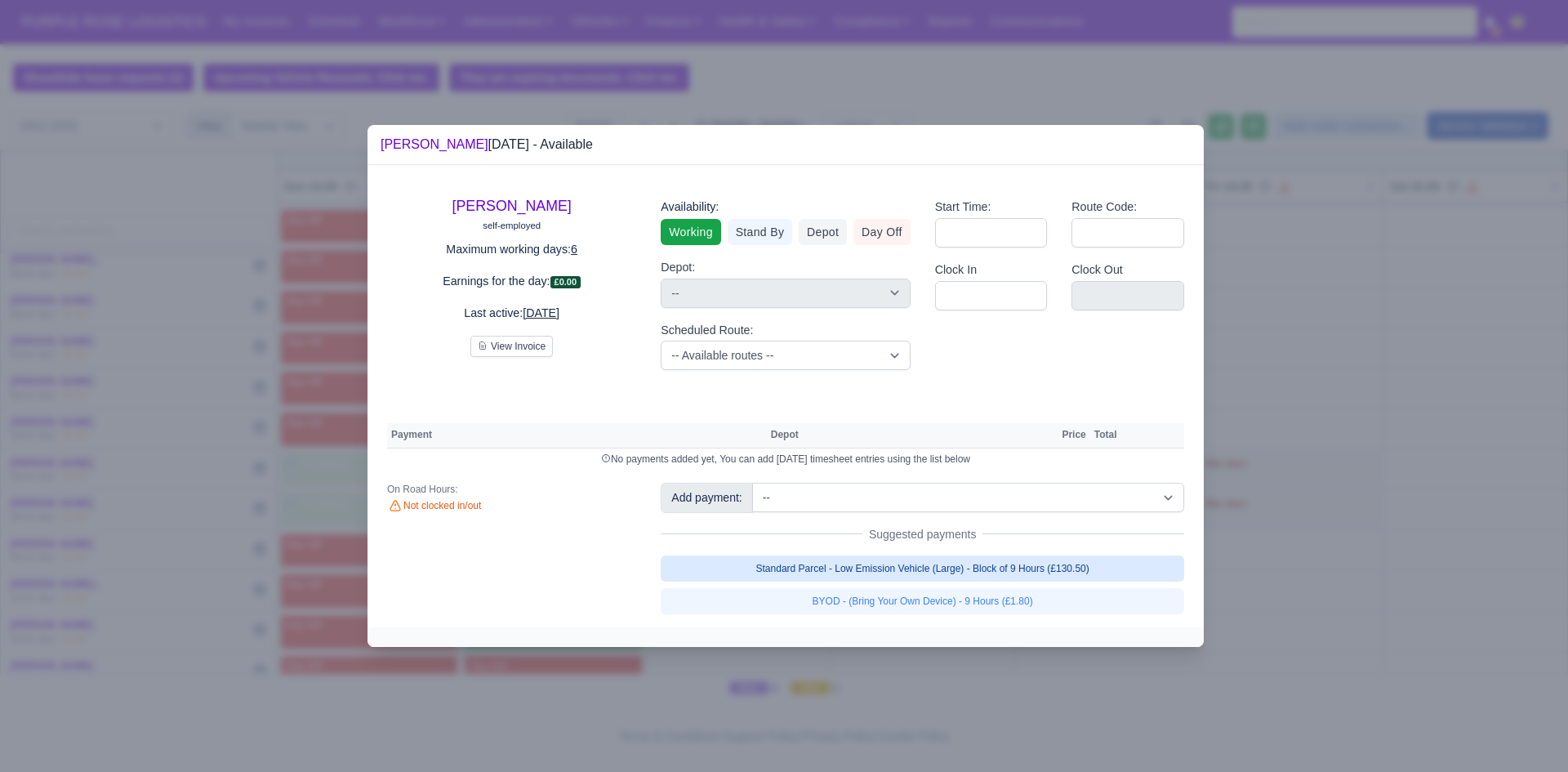
click at [897, 574] on link "Standard Parcel - Low Emission Vehicle (Large) - Block of 9 Hours (£130.50)" at bounding box center [922, 568] width 524 height 26
select select "1"
click at [891, 581] on link "Standard Parcel - Low Emission Vehicle (Large) - Block of 9 Hours (£130.50)" at bounding box center [922, 568] width 524 height 26
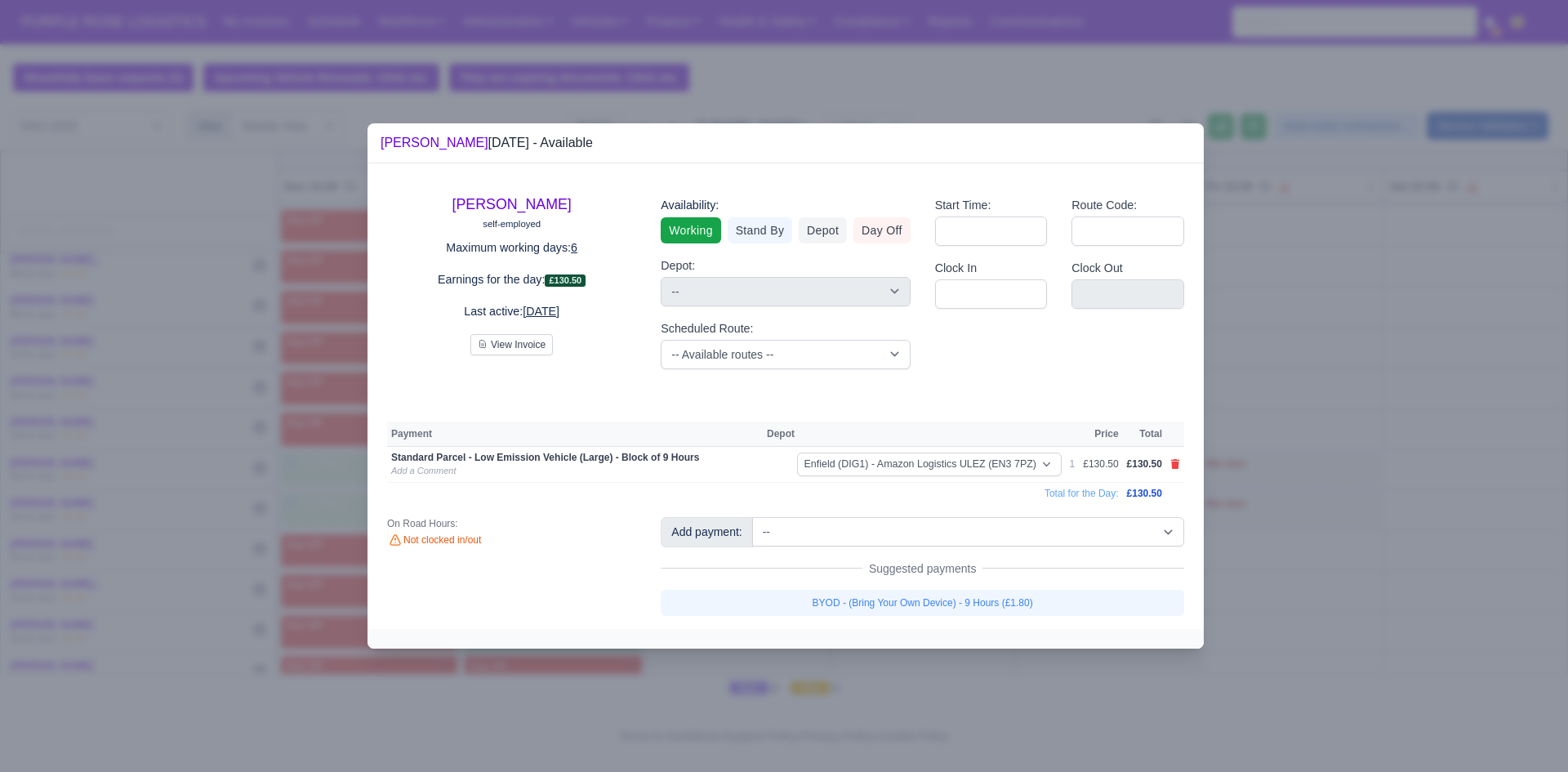
select select "1"
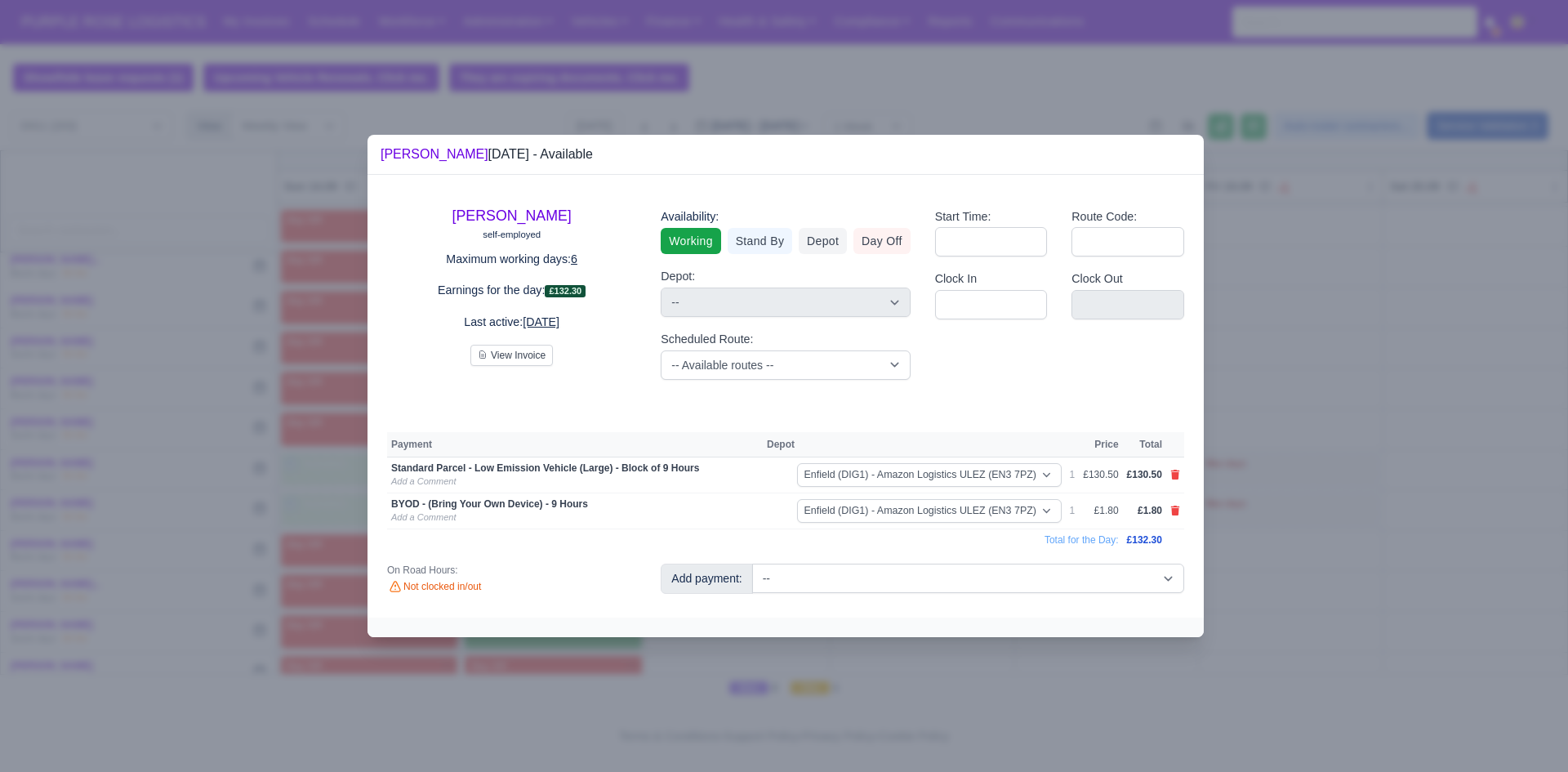
click at [841, 658] on div at bounding box center [784, 386] width 1568 height 772
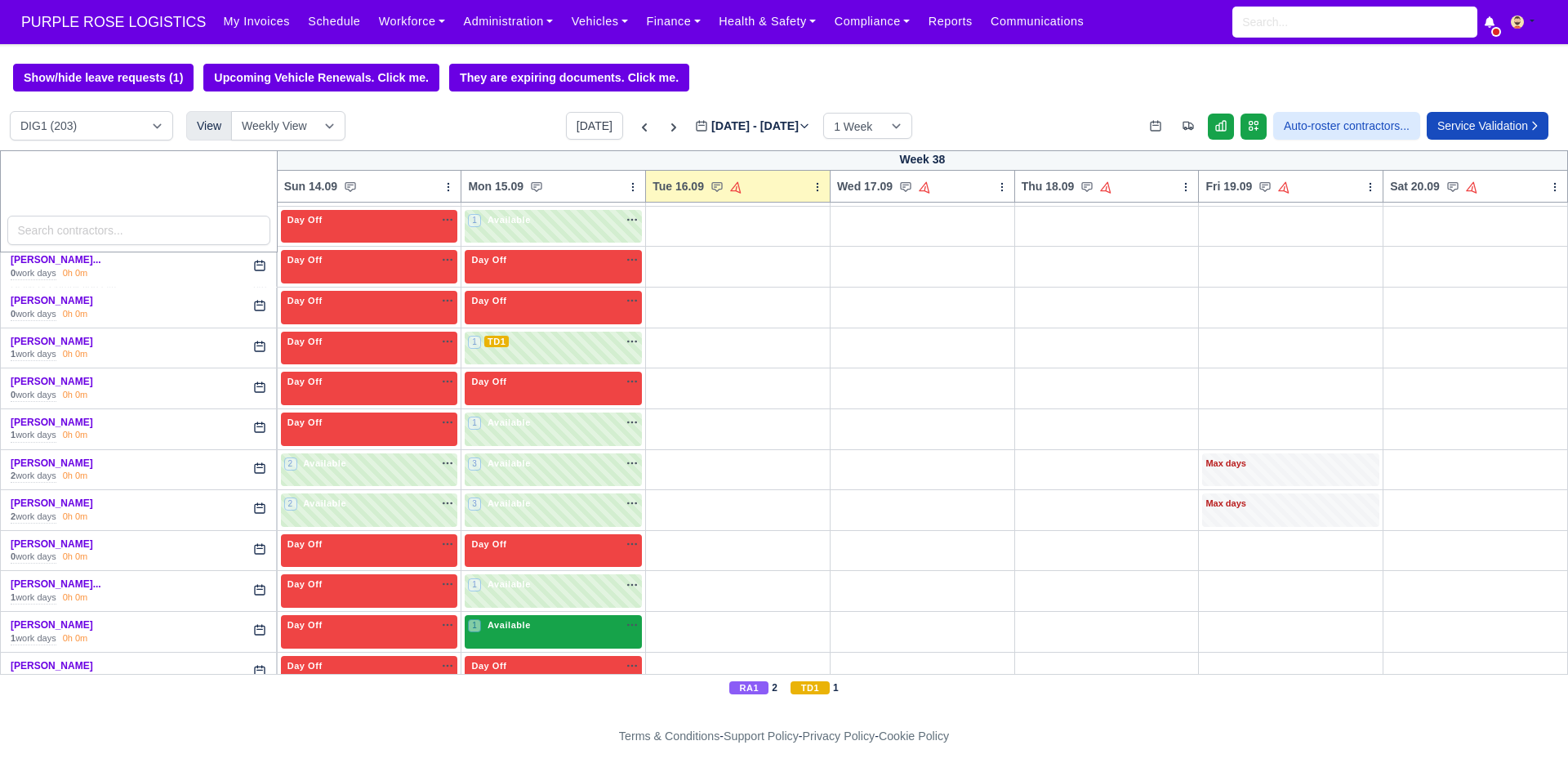
click at [555, 632] on div "1 Available na" at bounding box center [553, 625] width 171 height 14
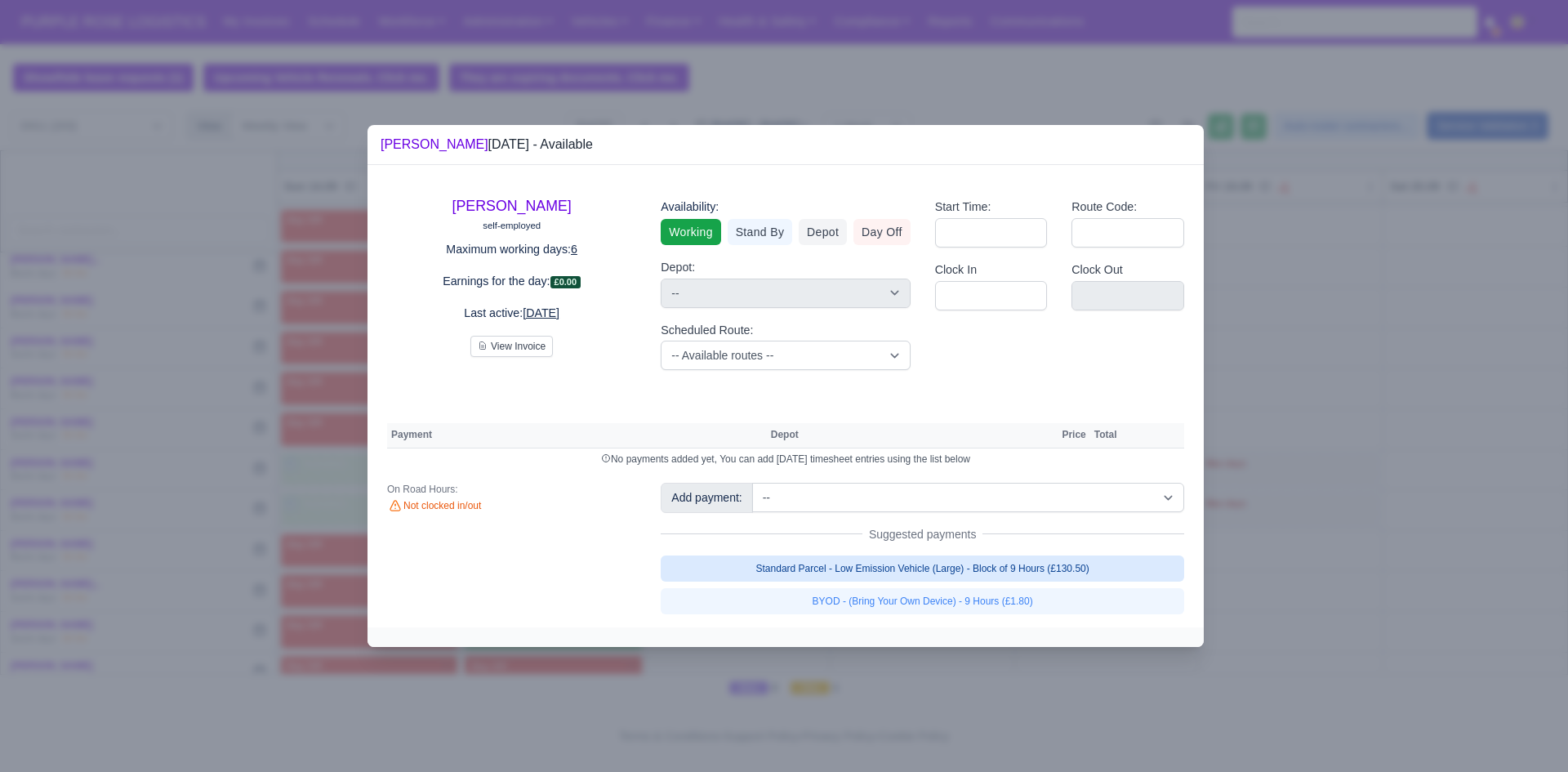
click at [827, 570] on link "Standard Parcel - Low Emission Vehicle (Large) - Block of 9 Hours (£130.50)" at bounding box center [922, 568] width 524 height 26
select select "1"
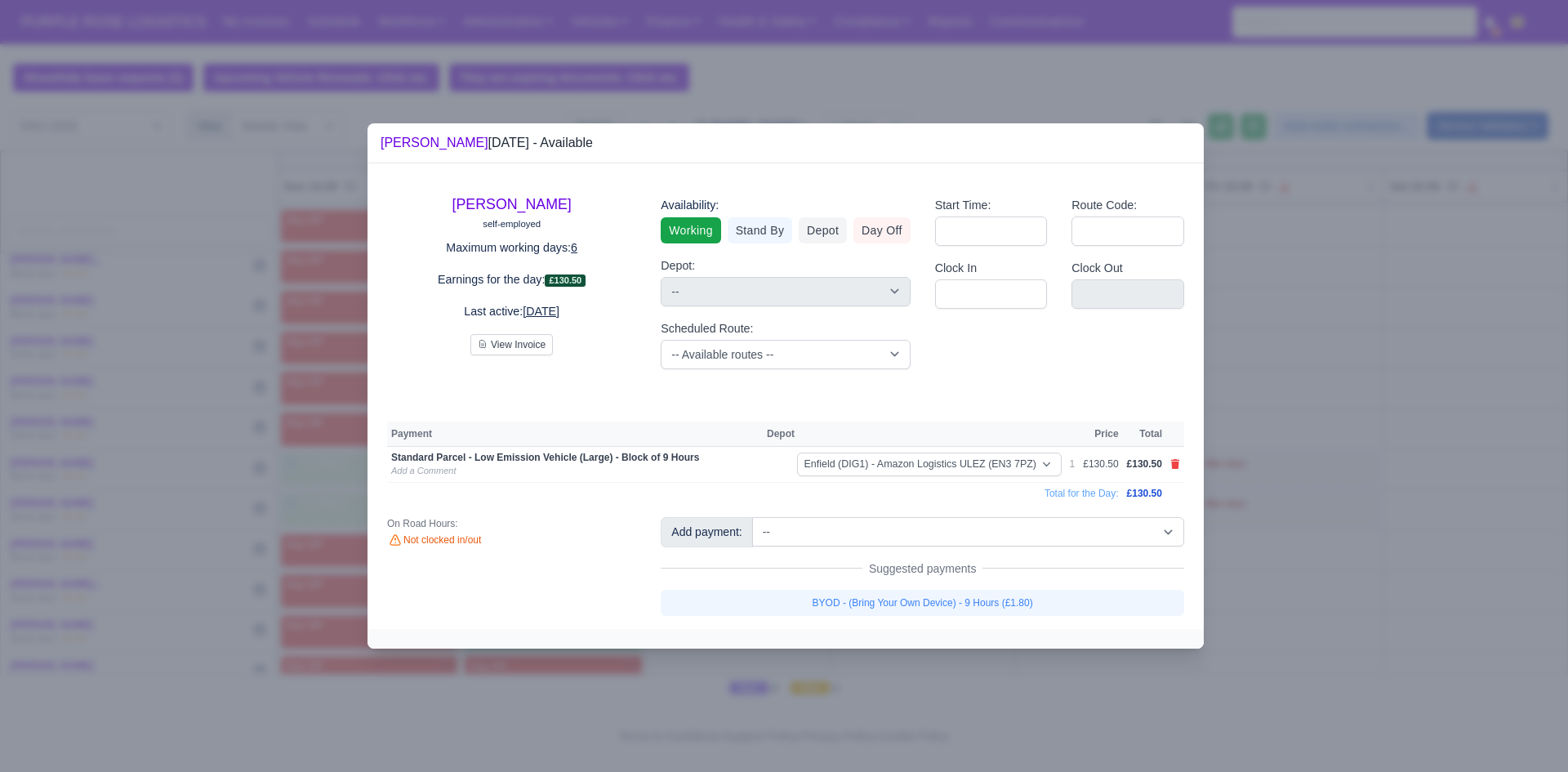
click at [836, 596] on link "BYOD - (Bring Your Own Device) - 9 Hours (£1.80)" at bounding box center [922, 603] width 524 height 26
select select "1"
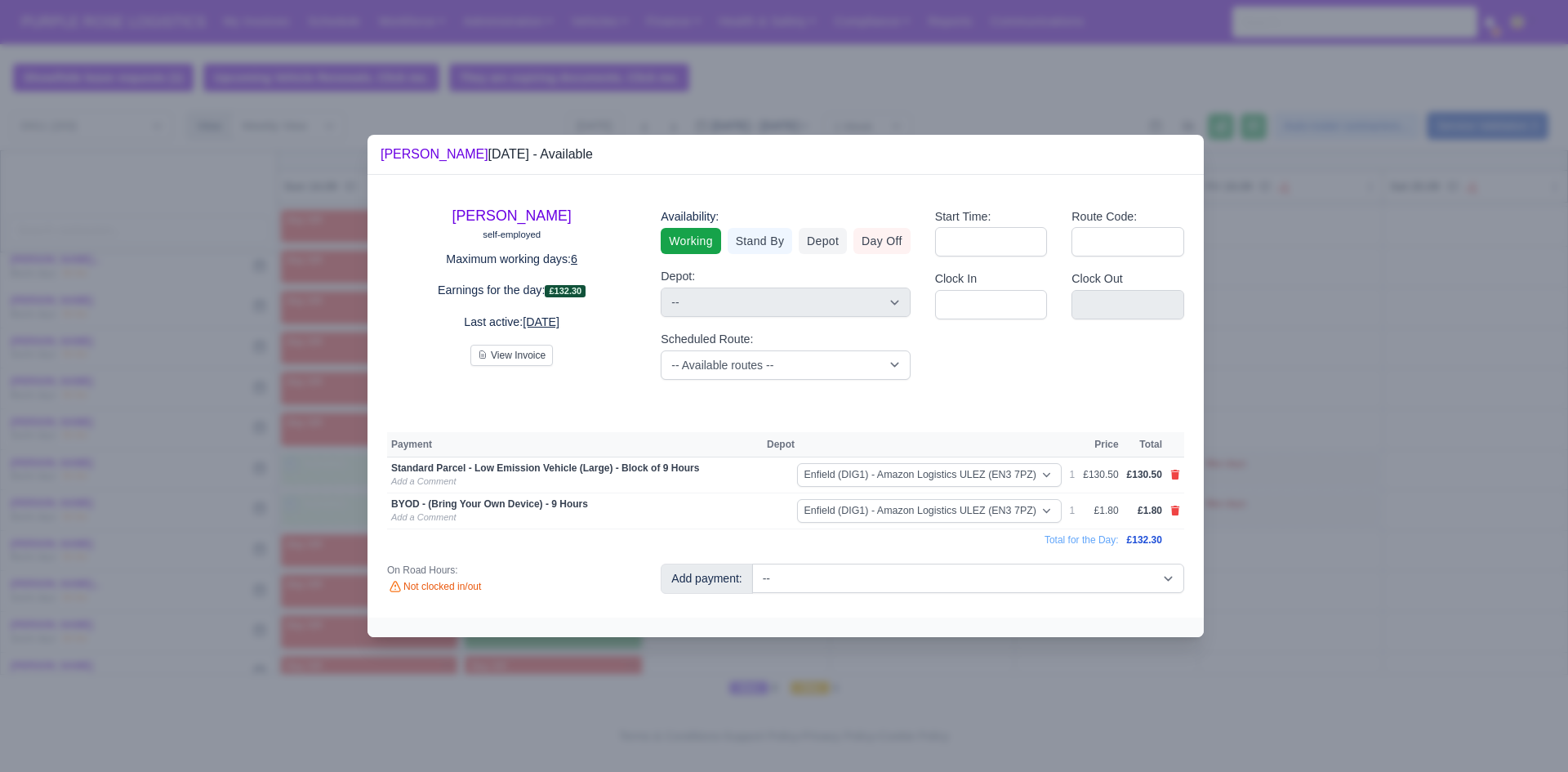
click at [1355, 534] on div at bounding box center [784, 386] width 1568 height 772
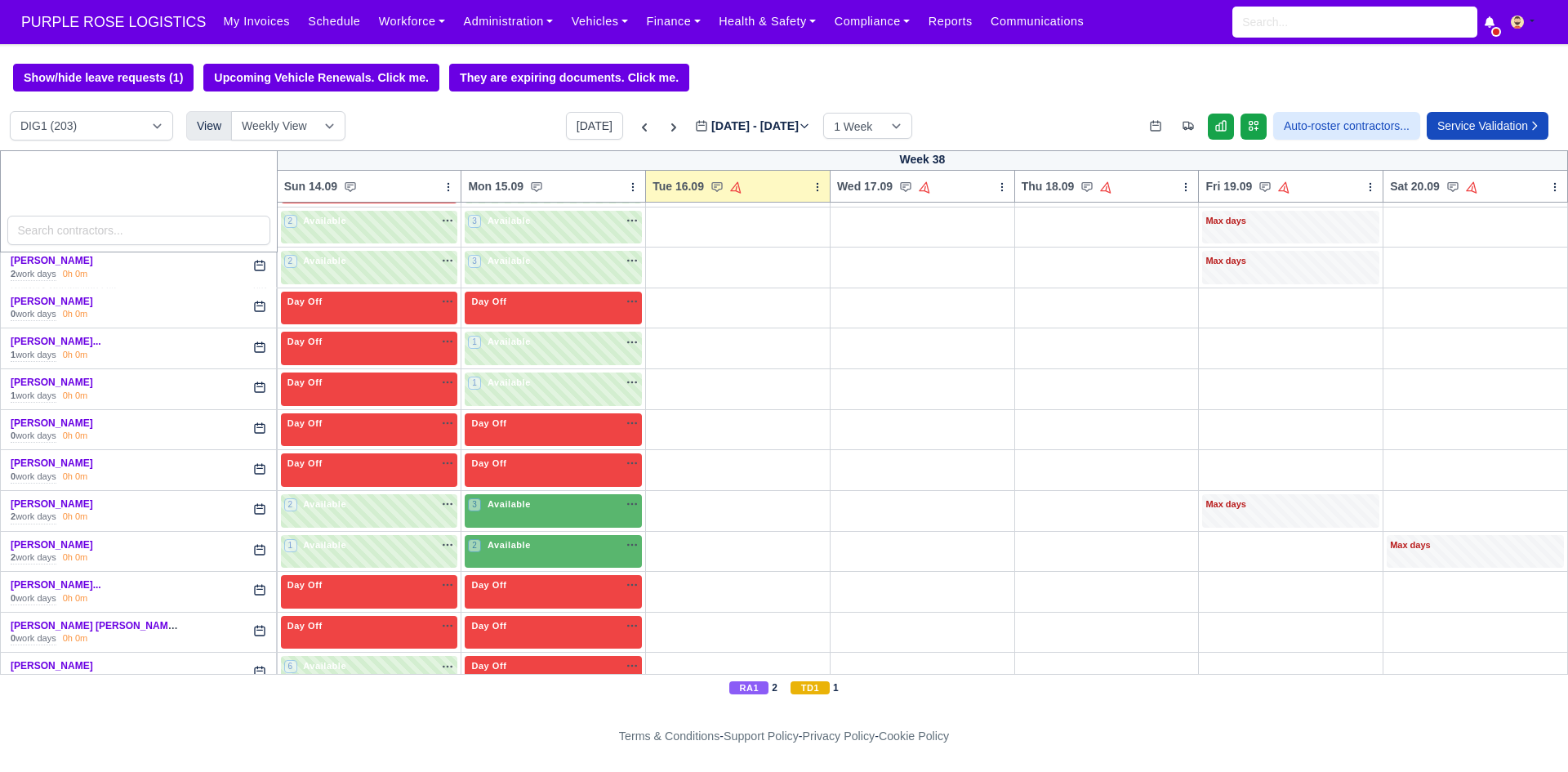
scroll to position [1345, 0]
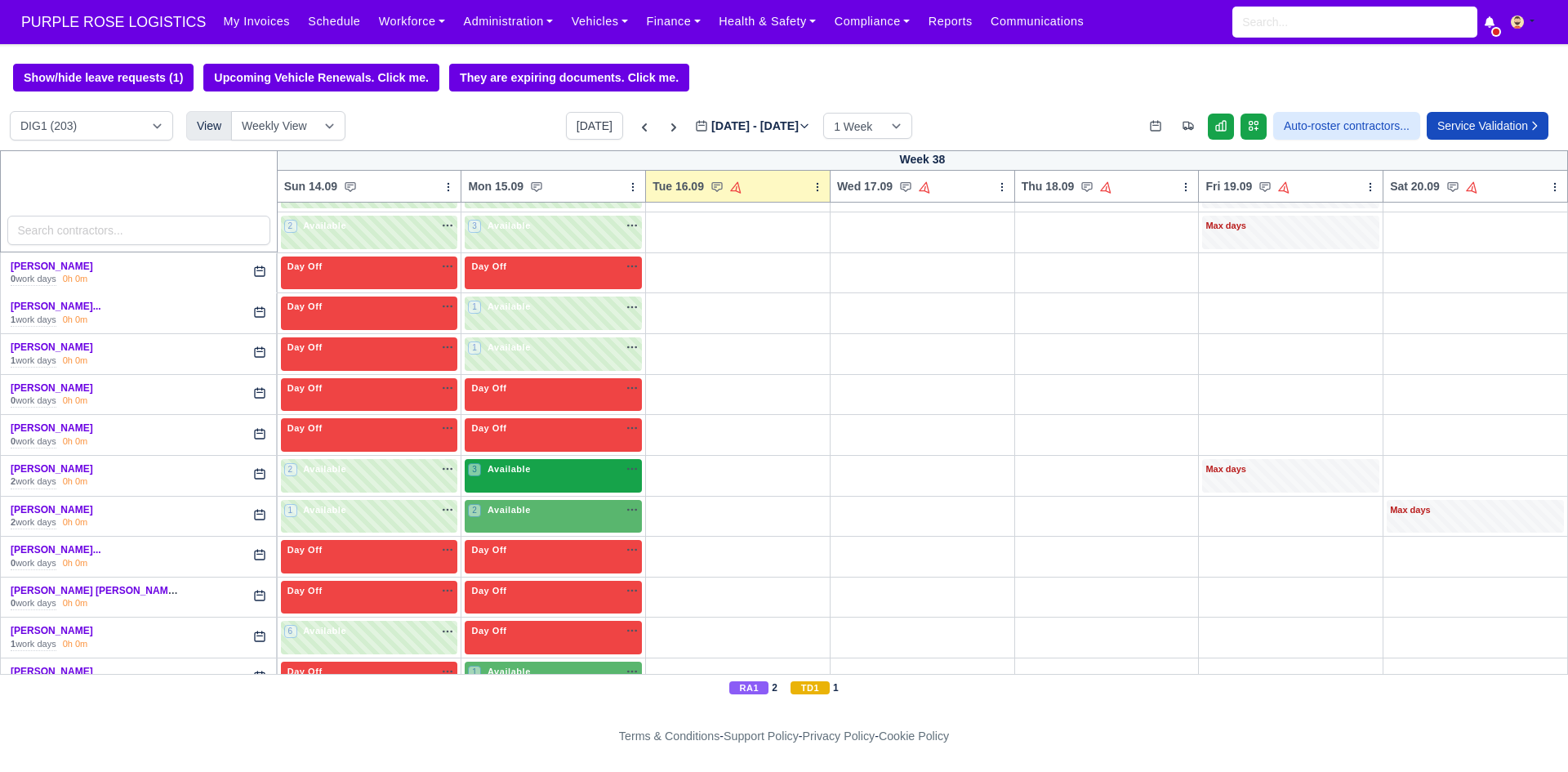
click at [572, 478] on div "3 Available na" at bounding box center [553, 471] width 171 height 17
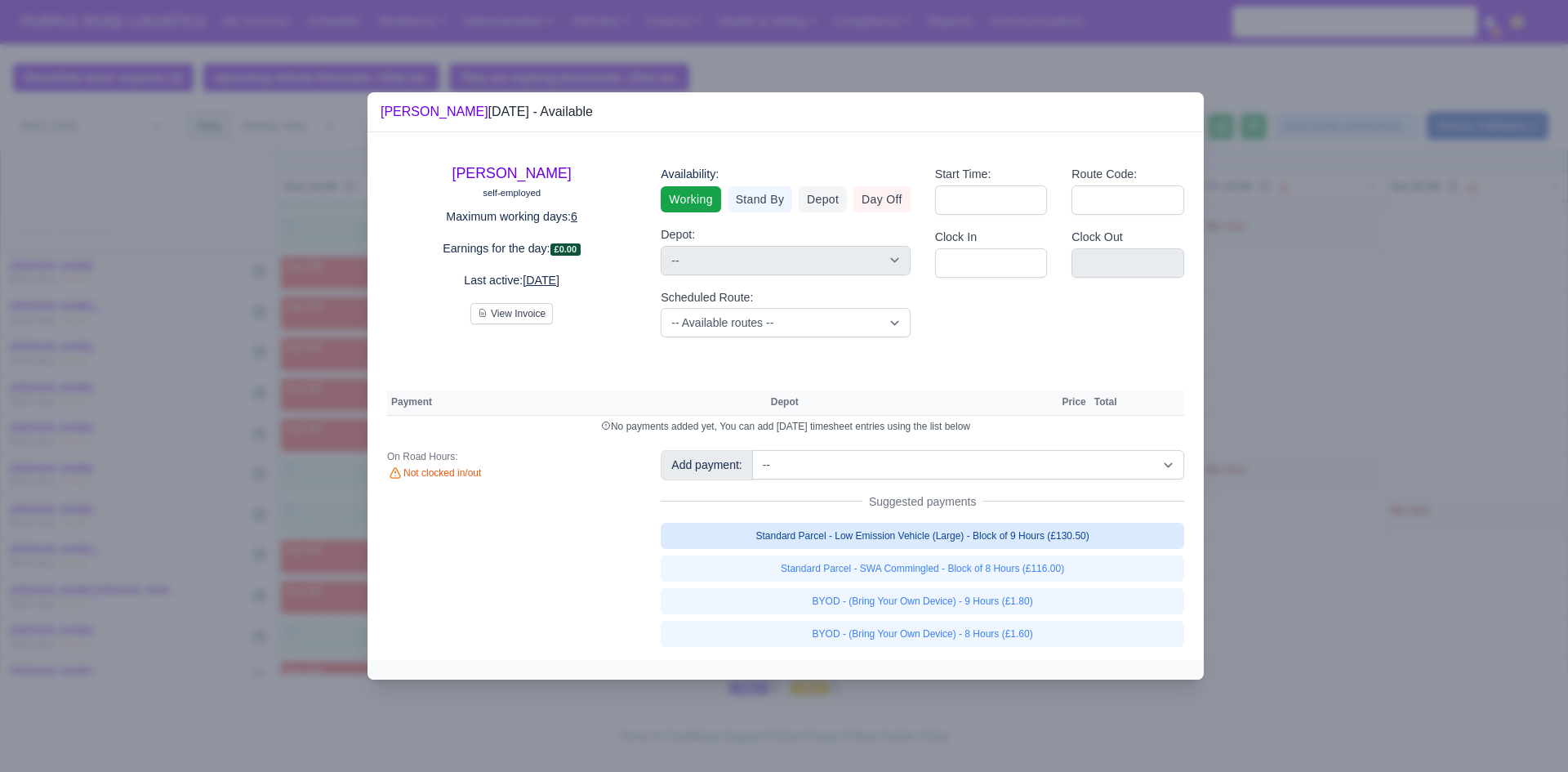
click at [918, 543] on link "Standard Parcel - Low Emission Vehicle (Large) - Block of 9 Hours (£130.50)" at bounding box center [922, 536] width 524 height 26
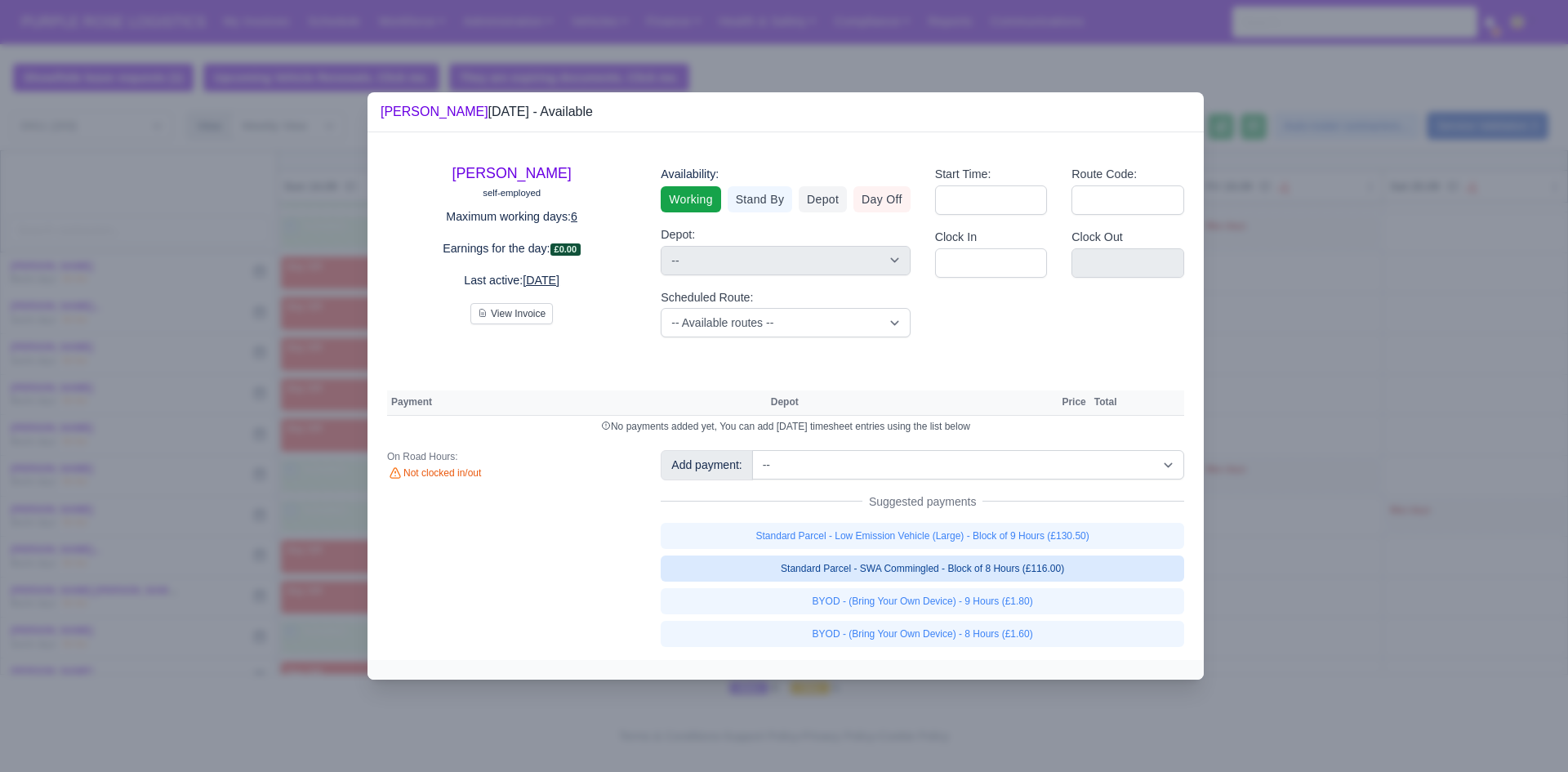
select select "1"
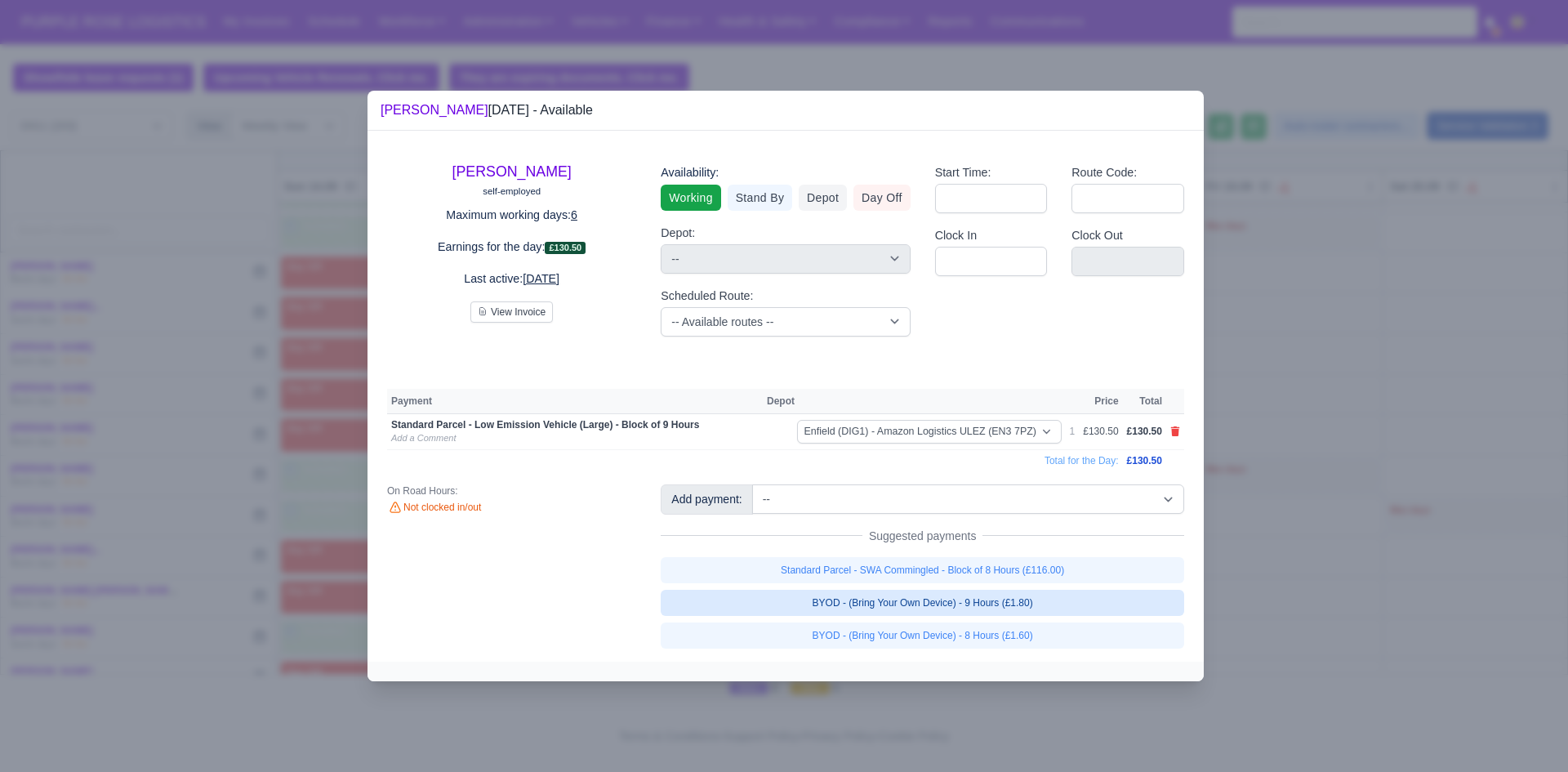
click at [911, 595] on link "BYOD - (Bring Your Own Device) - 9 Hours (£1.80)" at bounding box center [922, 603] width 524 height 26
select select "1"
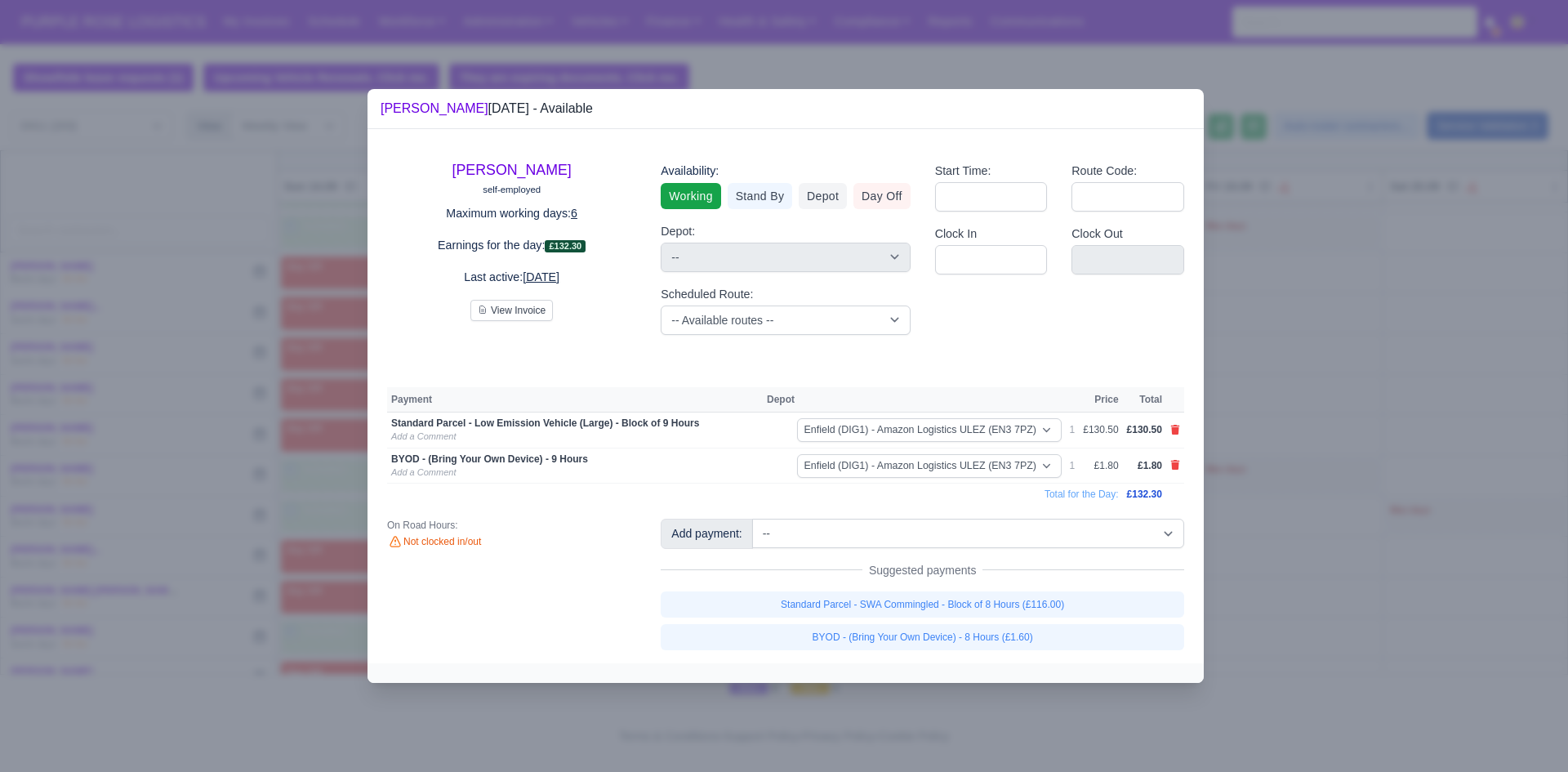
drag, startPoint x: 1328, startPoint y: 539, endPoint x: 416, endPoint y: 556, distance: 912.2
click at [1328, 539] on div at bounding box center [784, 386] width 1568 height 772
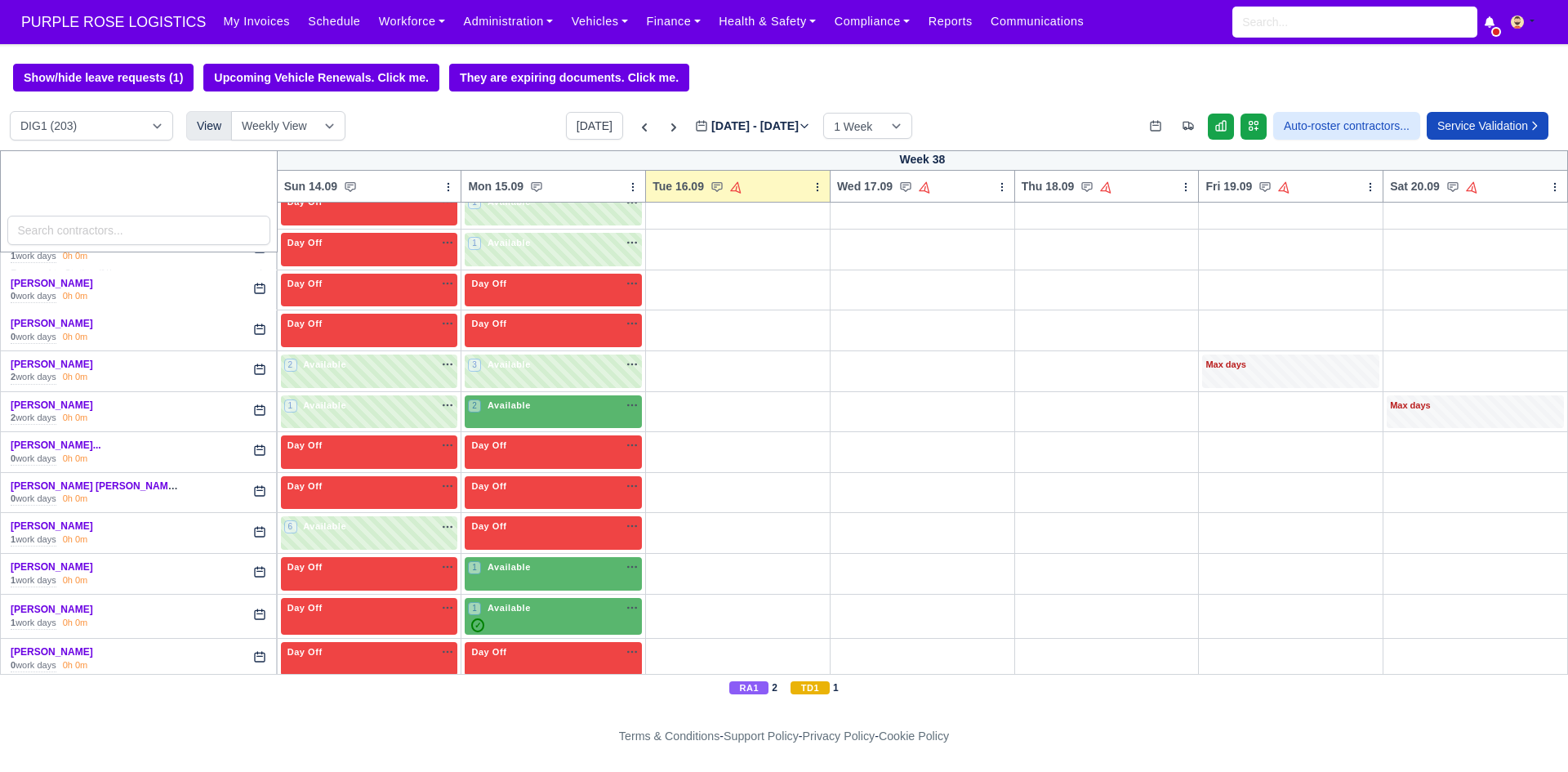
scroll to position [1545, 0]
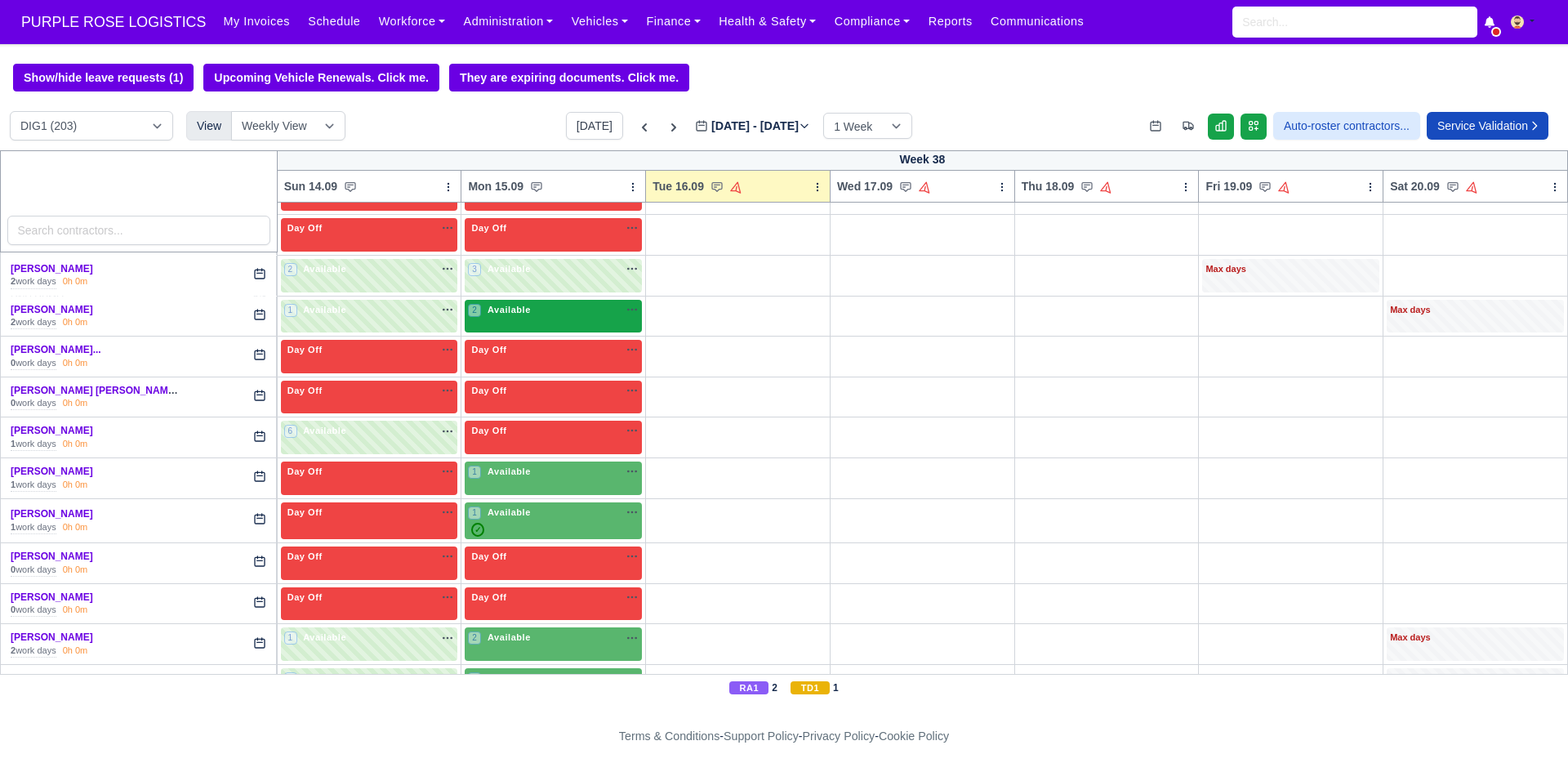
click at [594, 322] on div "2 Available" at bounding box center [553, 316] width 177 height 33
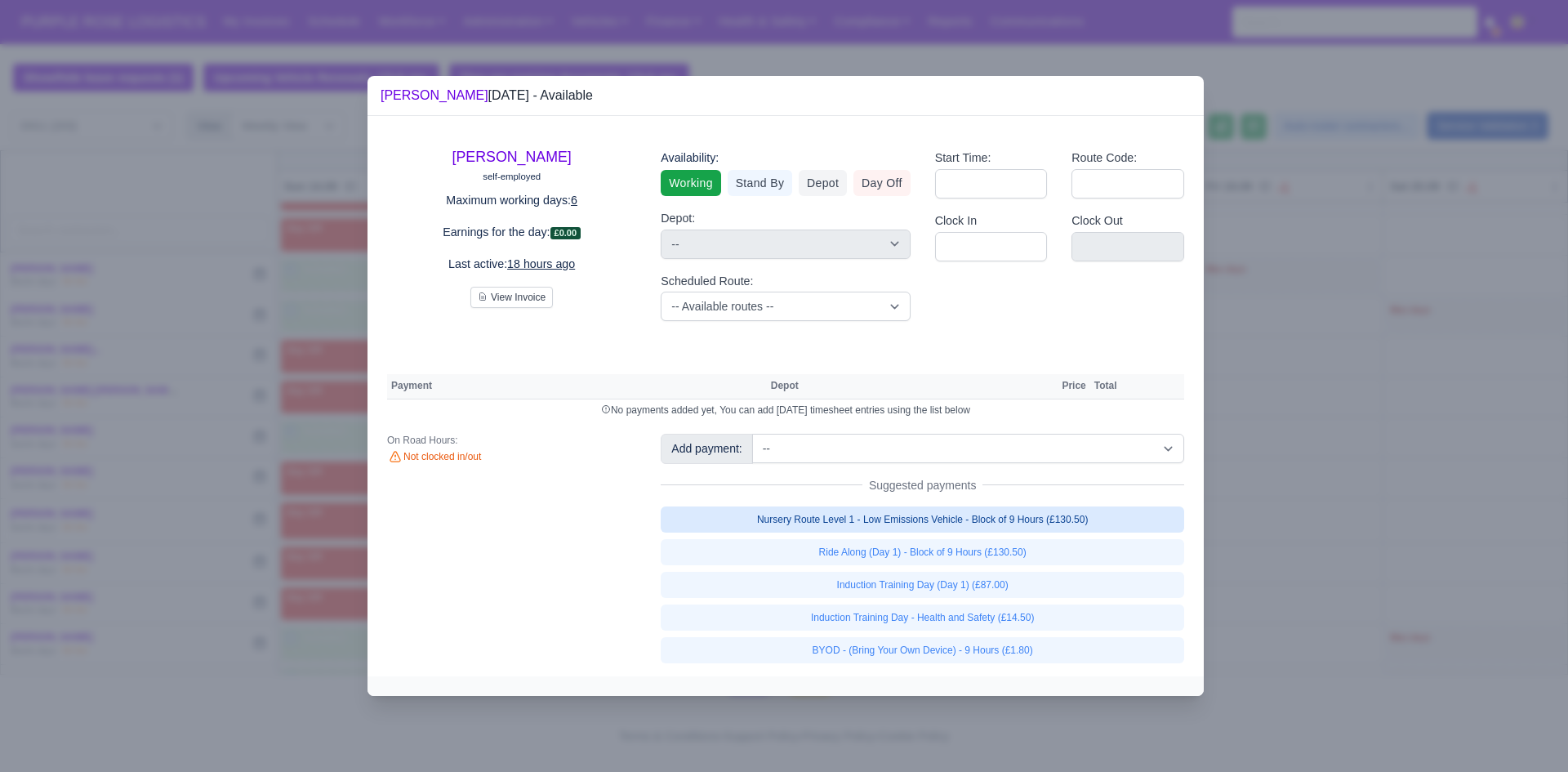
click at [921, 520] on link "Nursery Route Level 1 - Low Emissions Vehicle - Block of 9 Hours (£130.50)" at bounding box center [922, 520] width 524 height 26
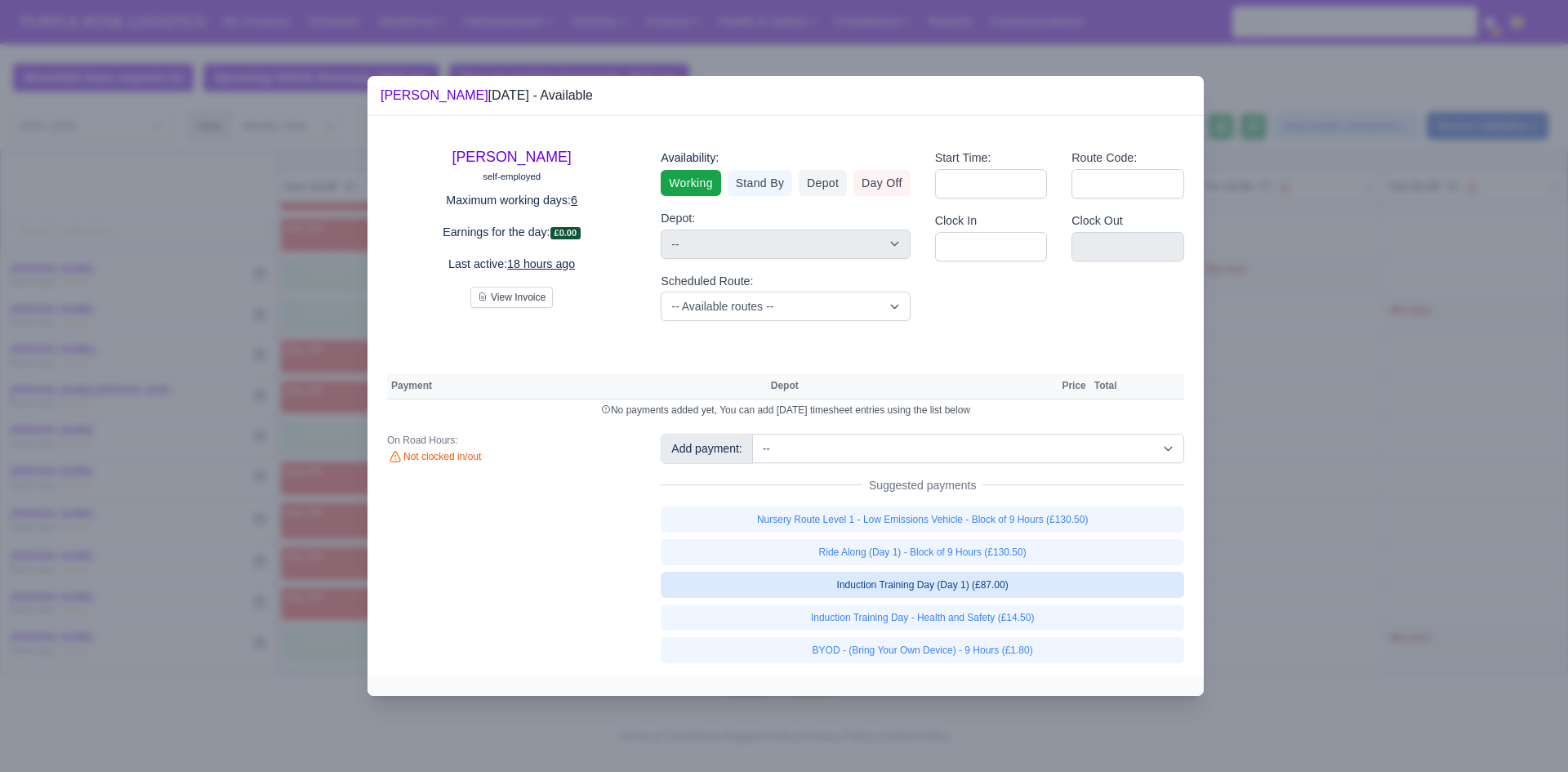
select select "1"
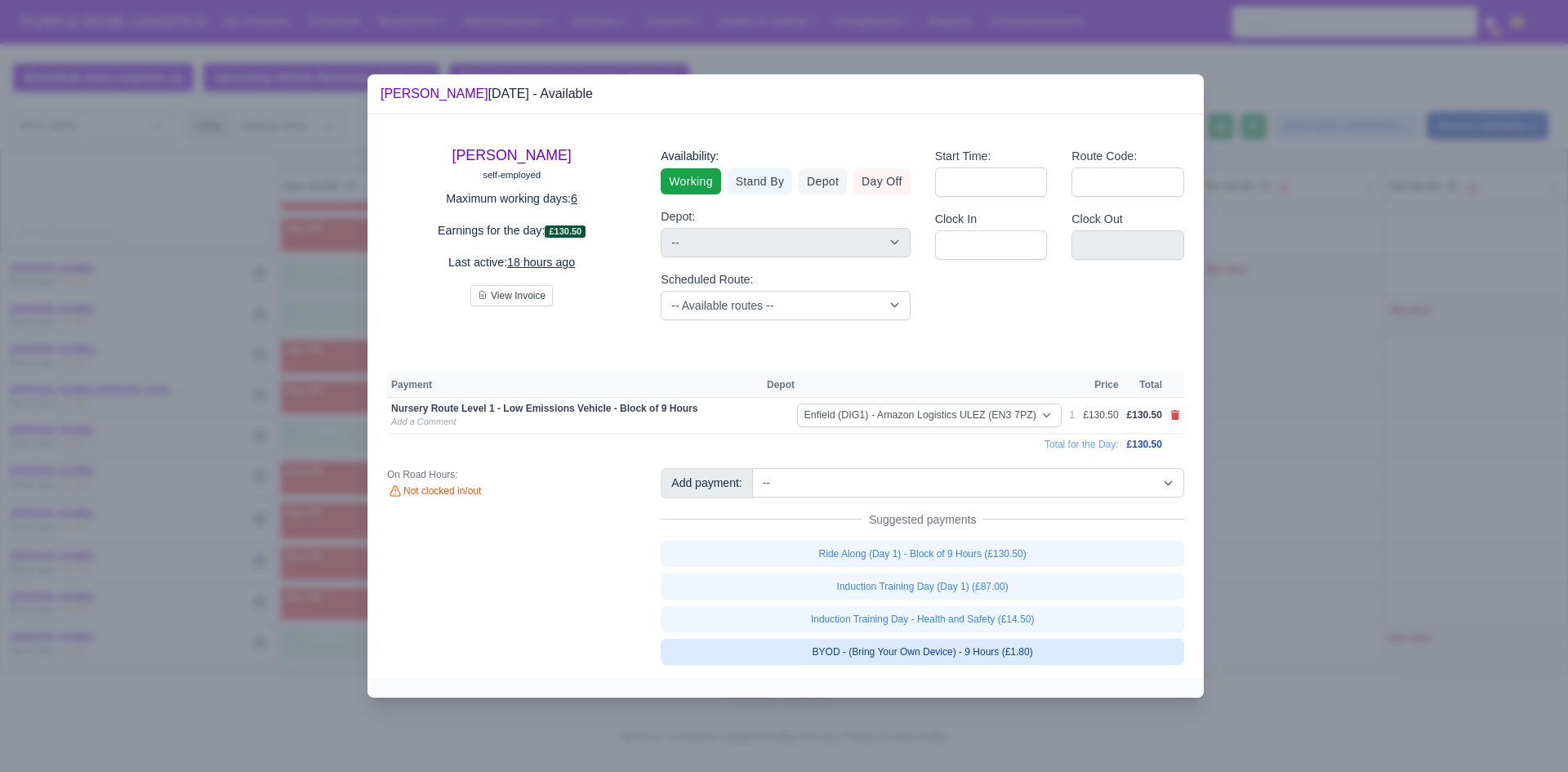
click at [921, 641] on link "BYOD - (Bring Your Own Device) - 9 Hours (£1.80)" at bounding box center [922, 652] width 524 height 26
select select "1"
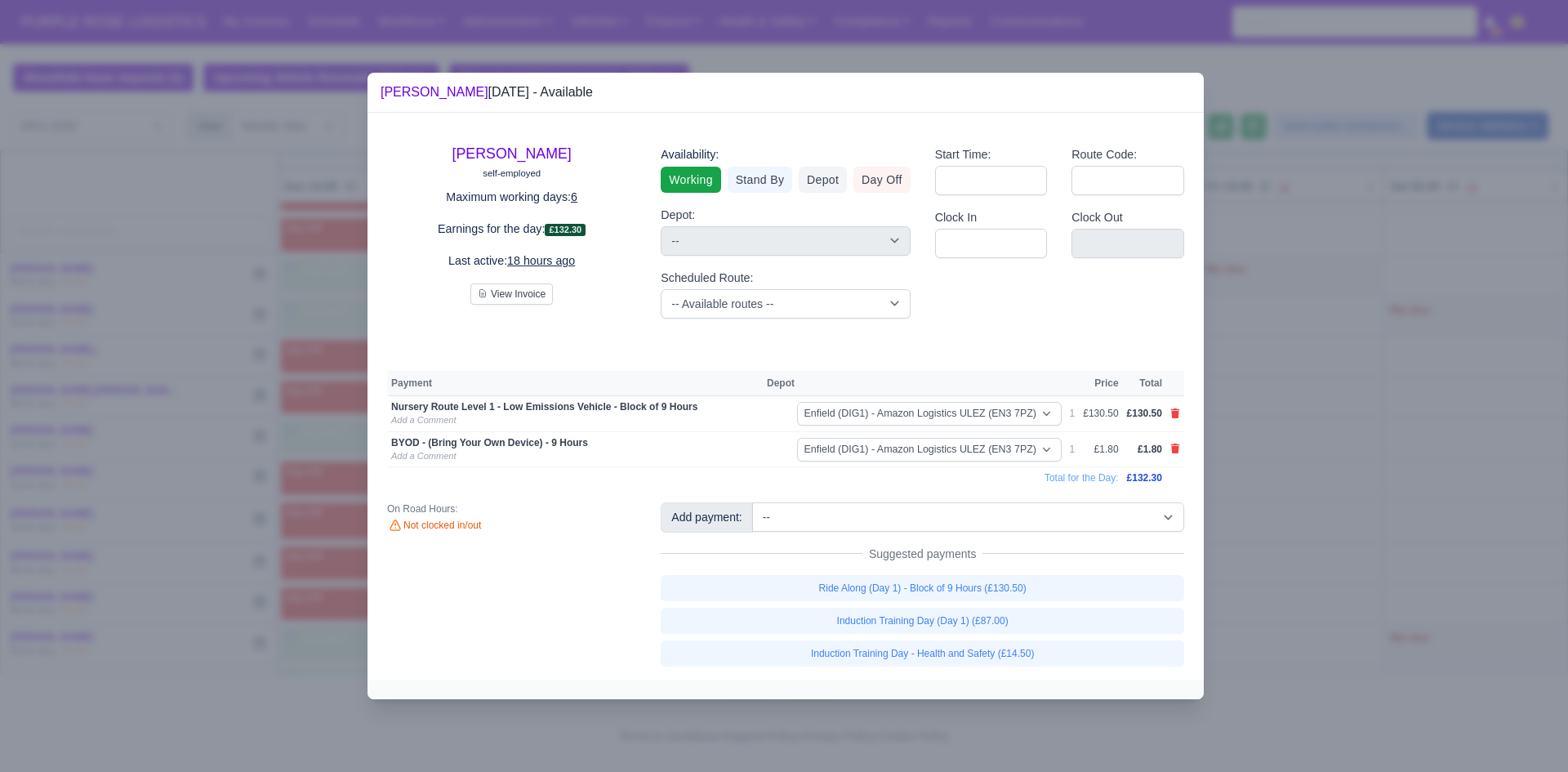
click at [1303, 595] on div at bounding box center [784, 386] width 1568 height 772
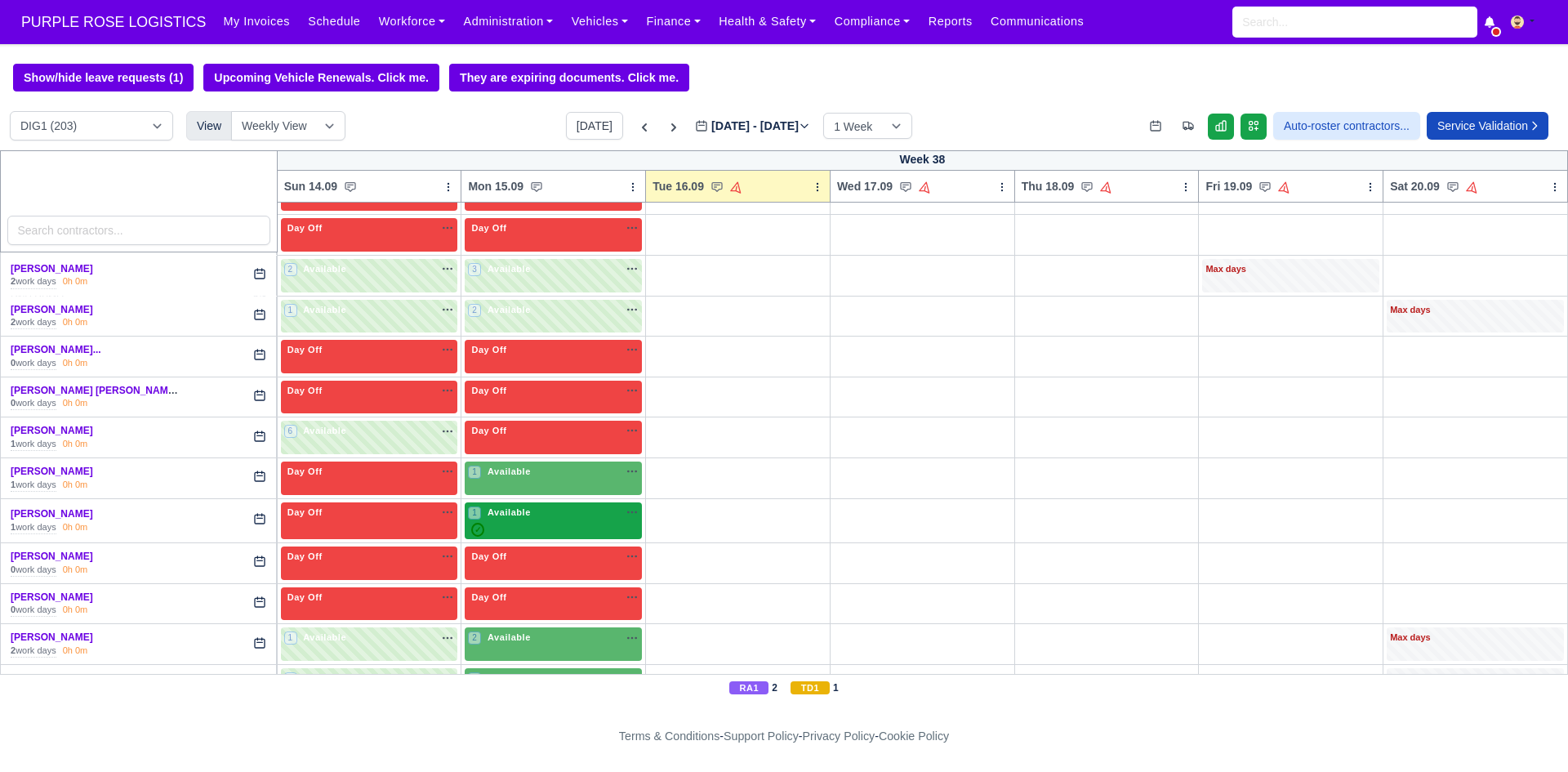
click at [532, 524] on div "✓" at bounding box center [553, 530] width 171 height 14
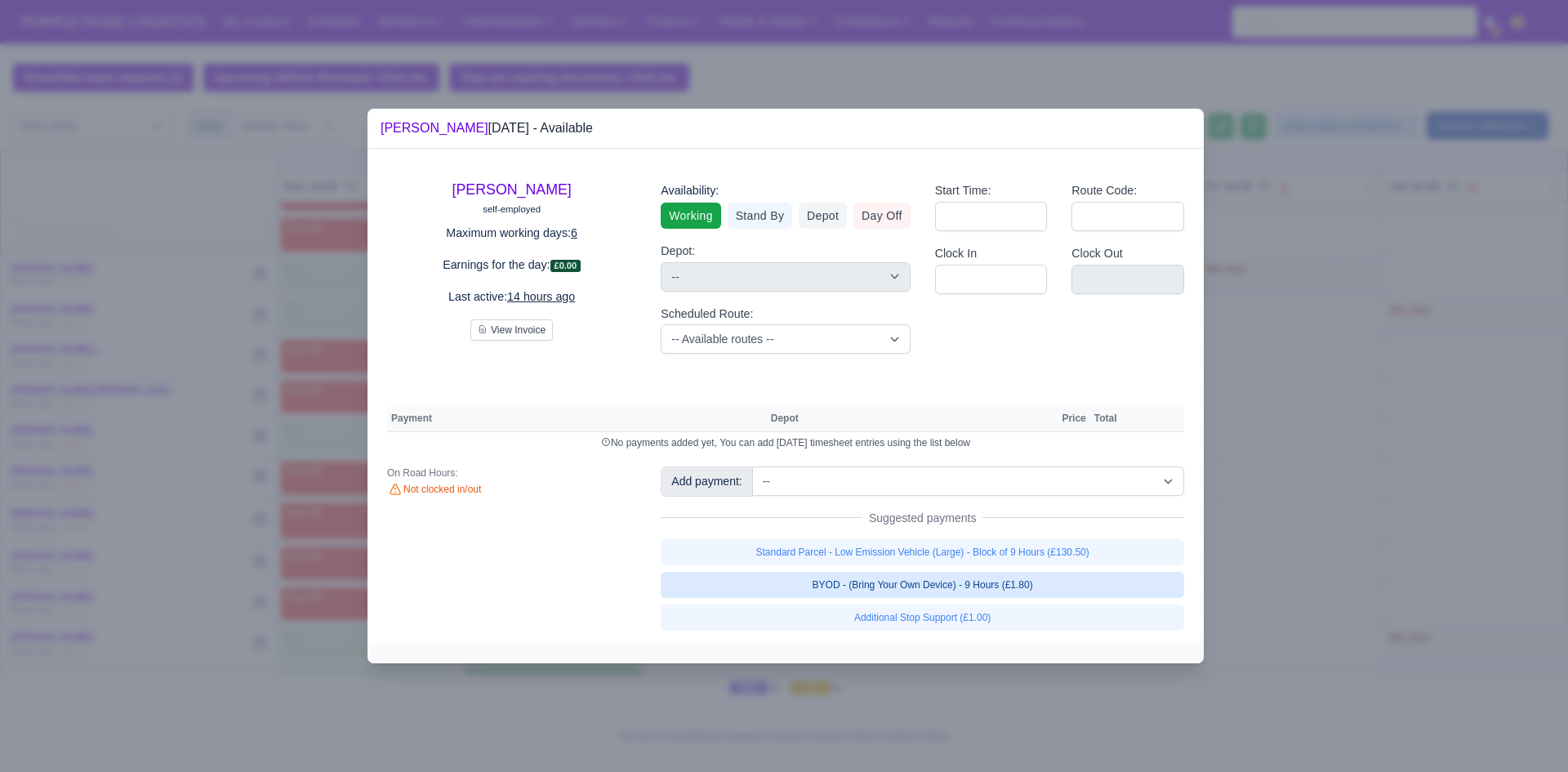
click at [868, 593] on link "BYOD - (Bring Your Own Device) - 9 Hours (£1.80)" at bounding box center [922, 585] width 524 height 26
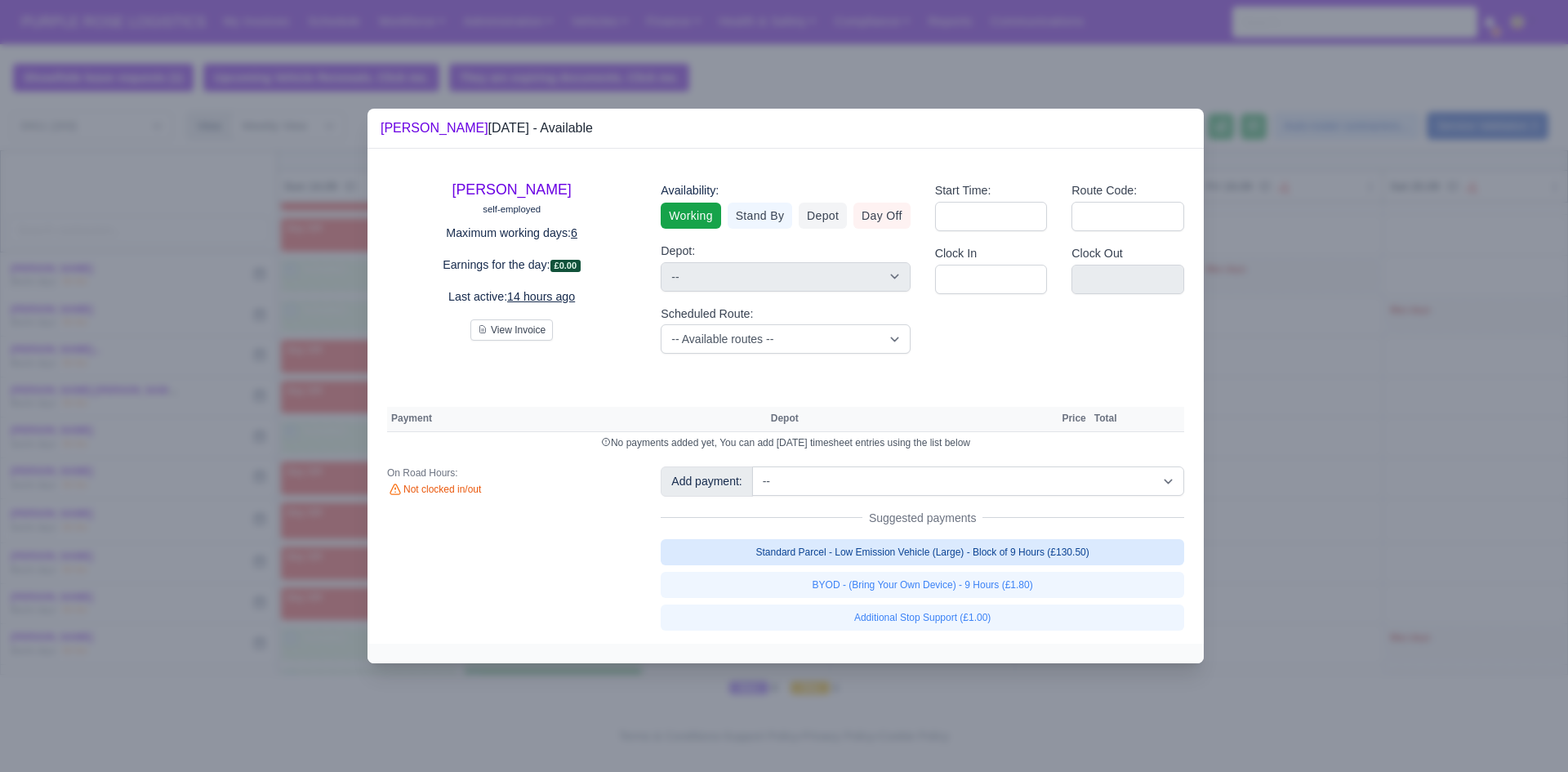
select select "1"
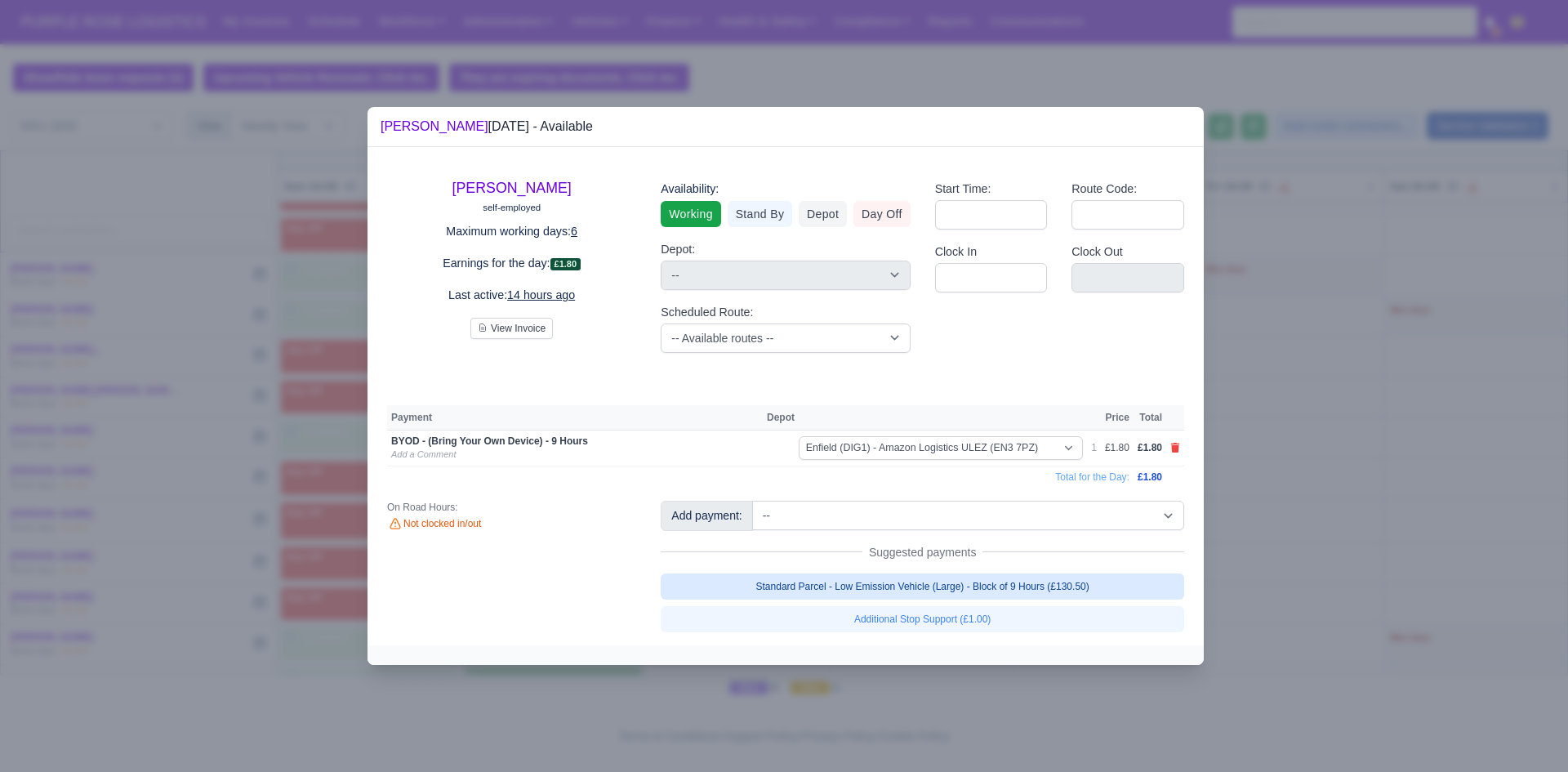
click at [865, 586] on link "Standard Parcel - Low Emission Vehicle (Large) - Block of 9 Hours (£130.50)" at bounding box center [922, 587] width 524 height 26
select select "1"
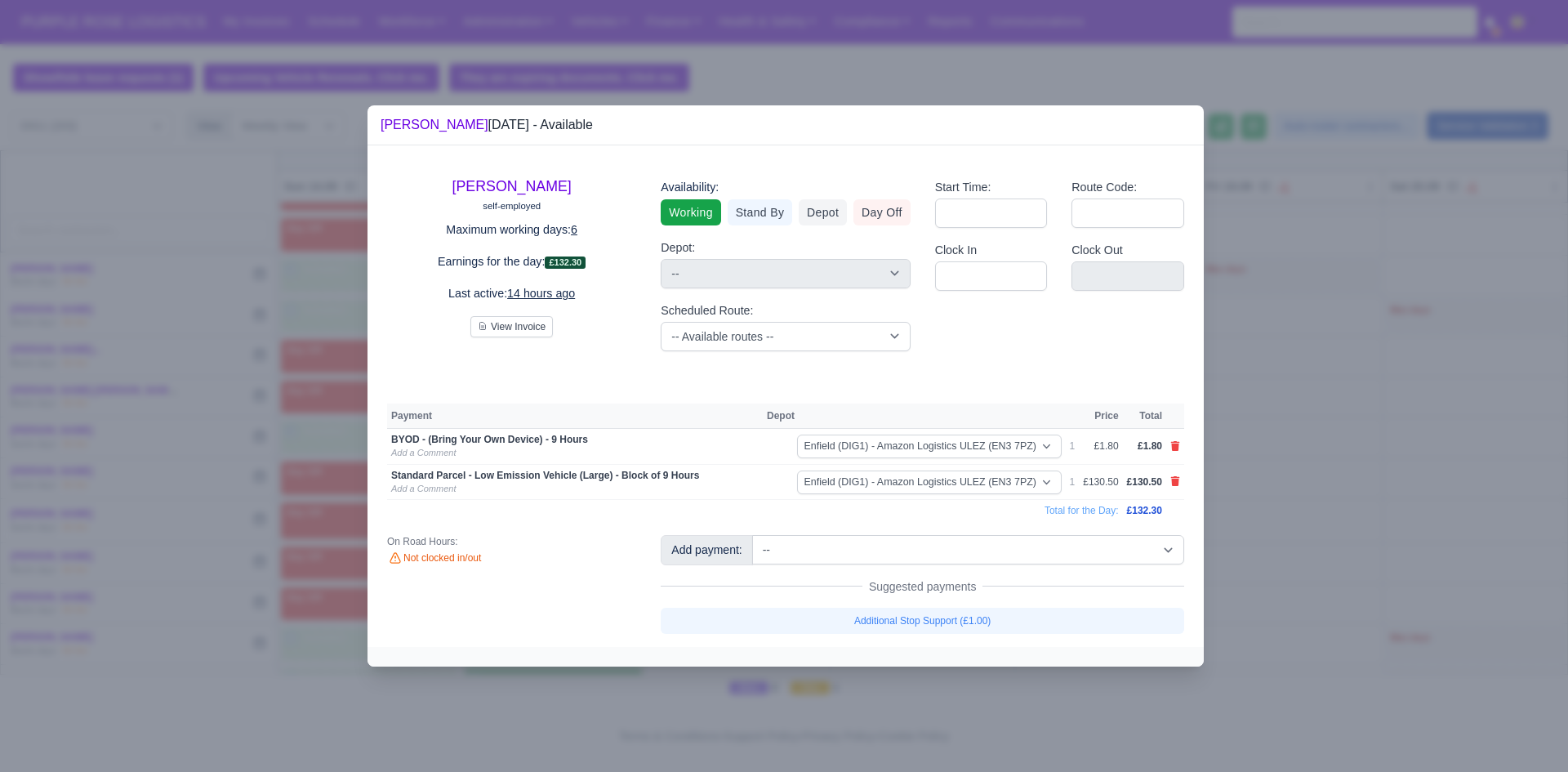
click at [1493, 386] on div at bounding box center [784, 386] width 1568 height 772
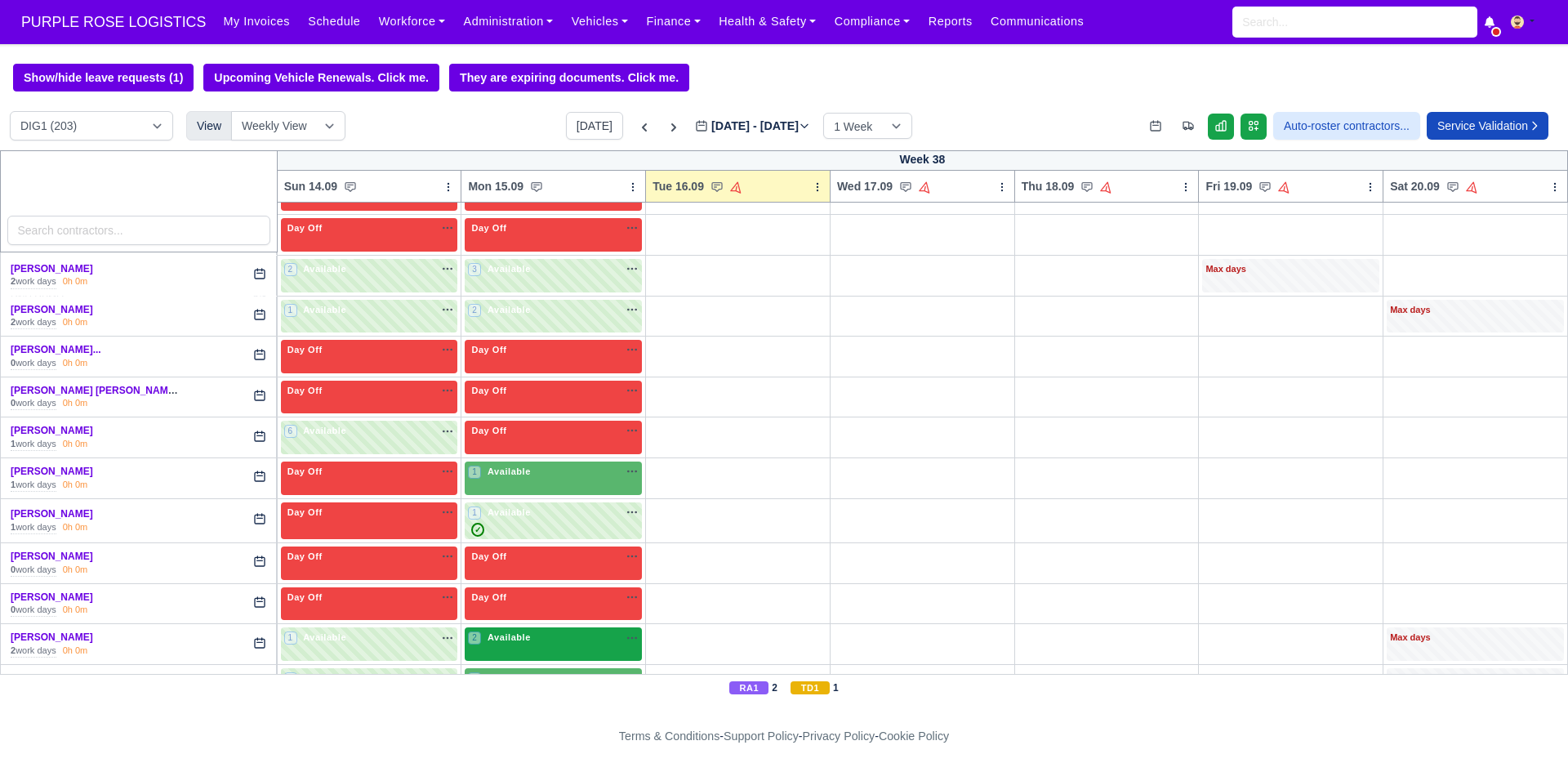
click at [562, 634] on div "2 Available na" at bounding box center [553, 637] width 171 height 14
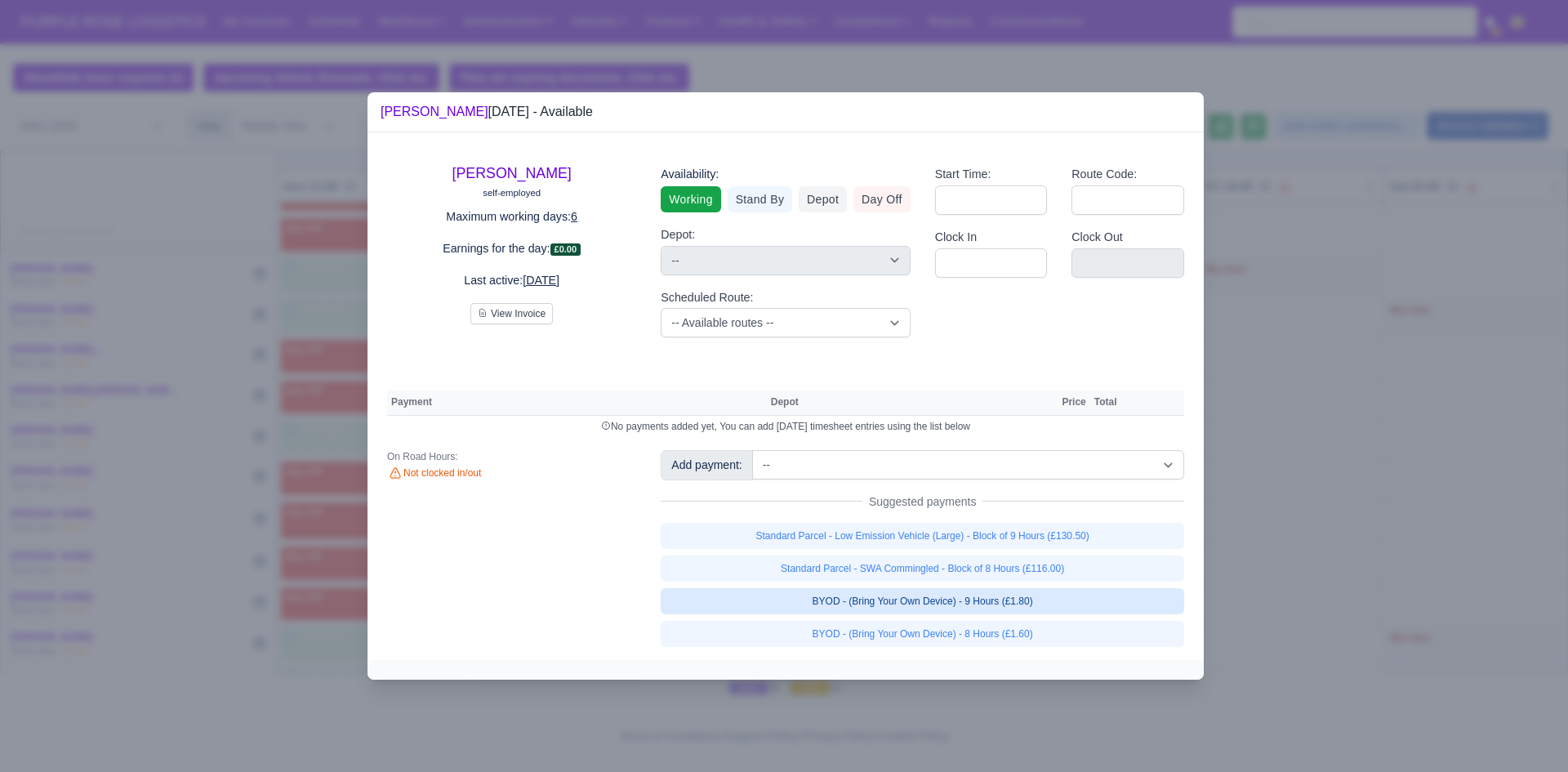
click at [863, 605] on link "BYOD - (Bring Your Own Device) - 9 Hours (£1.80)" at bounding box center [922, 601] width 524 height 26
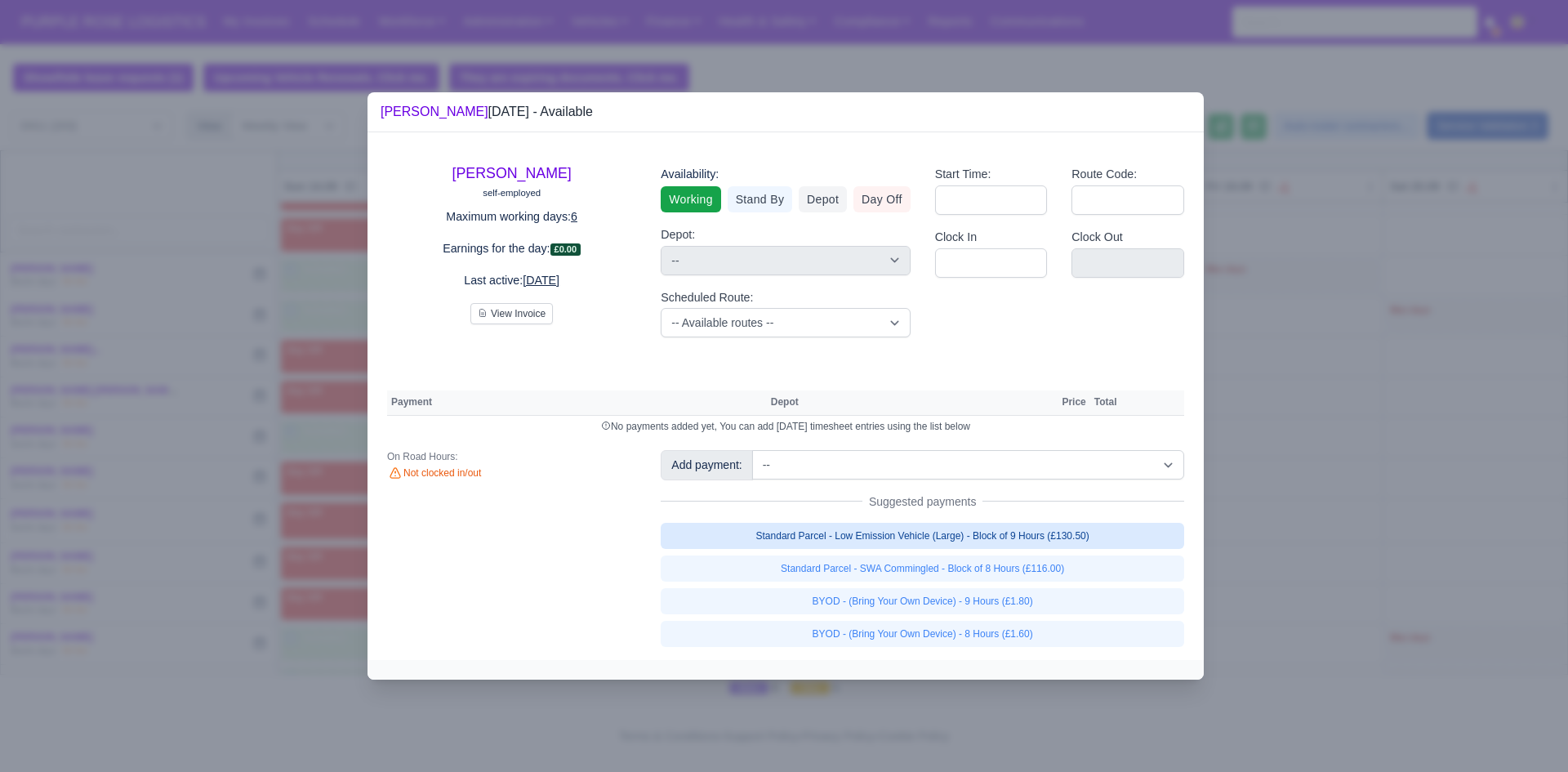
select select "1"
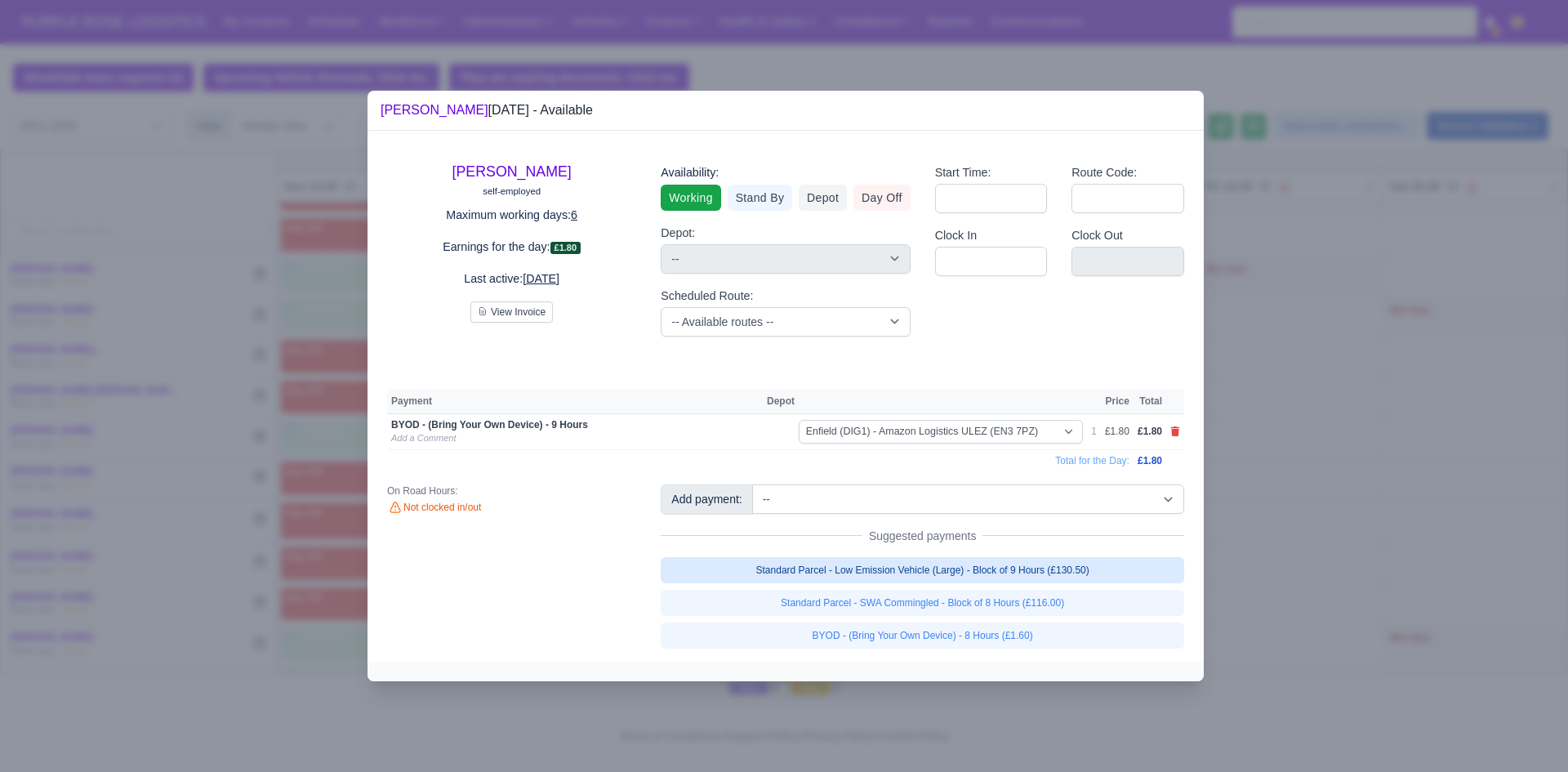
click at [859, 568] on link "Standard Parcel - Low Emission Vehicle (Large) - Block of 9 Hours (£130.50)" at bounding box center [922, 570] width 524 height 26
select select "1"
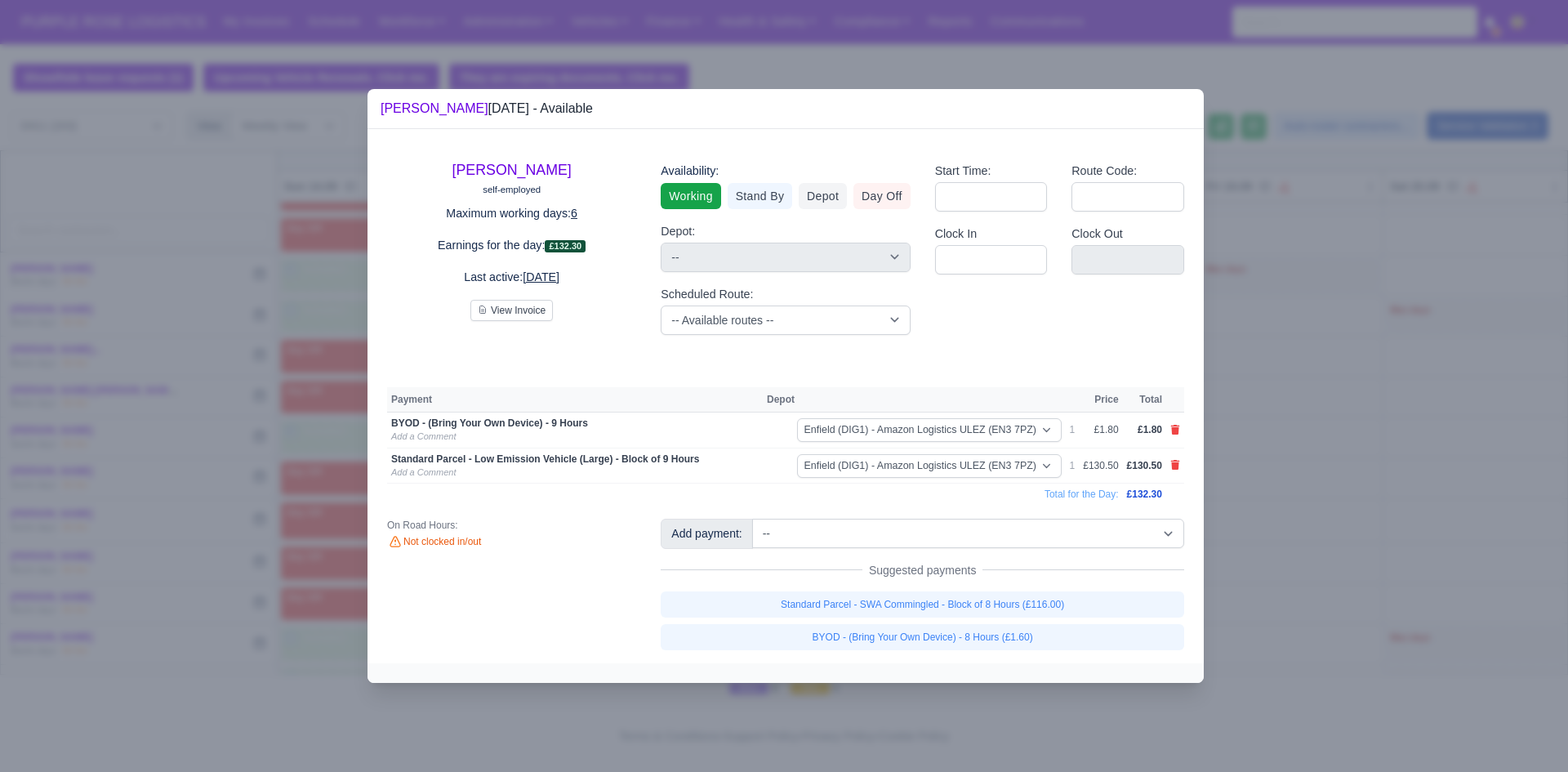
click at [1273, 512] on div at bounding box center [784, 386] width 1568 height 772
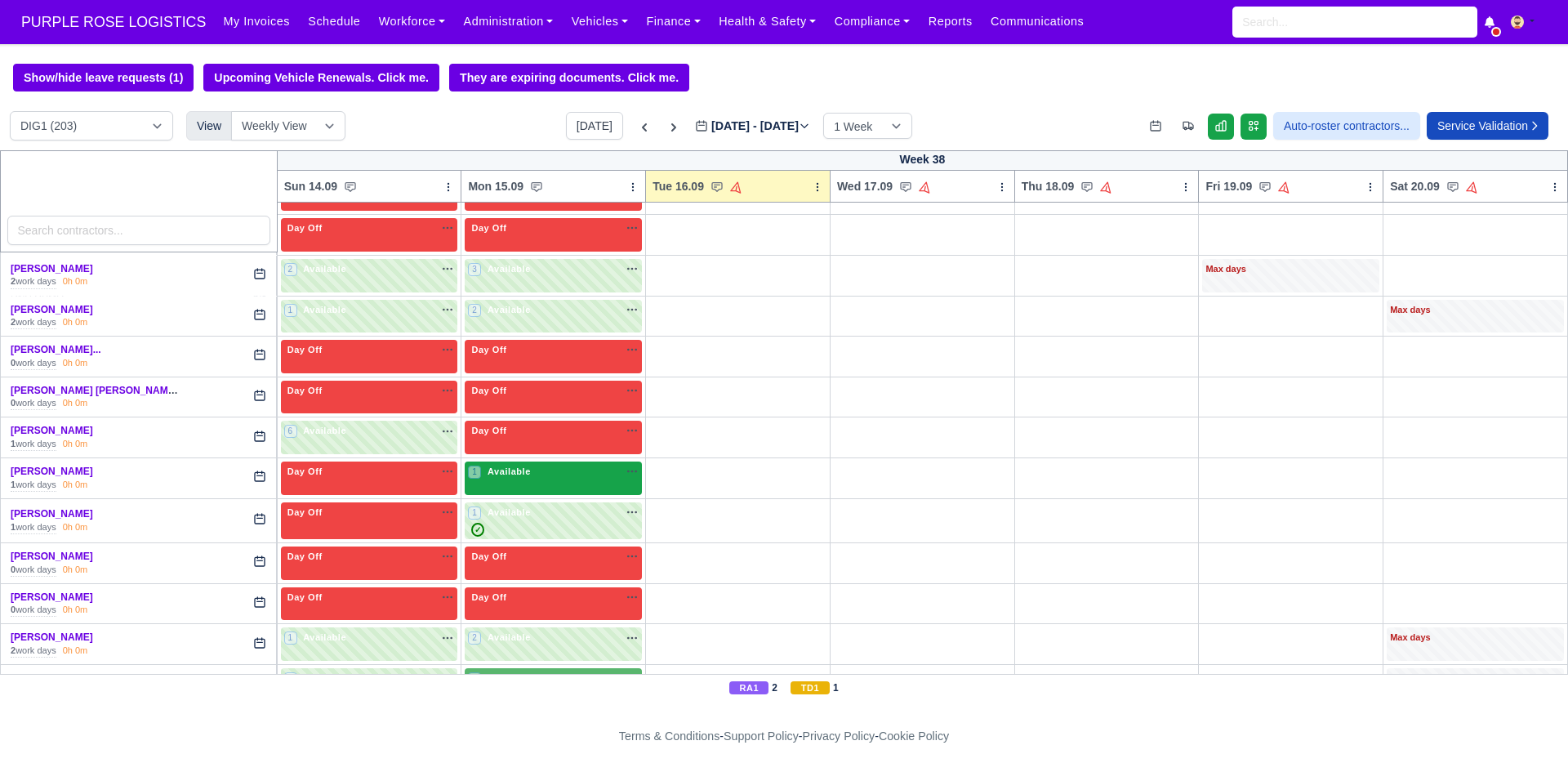
click at [570, 478] on div "1 Available na" at bounding box center [553, 471] width 171 height 14
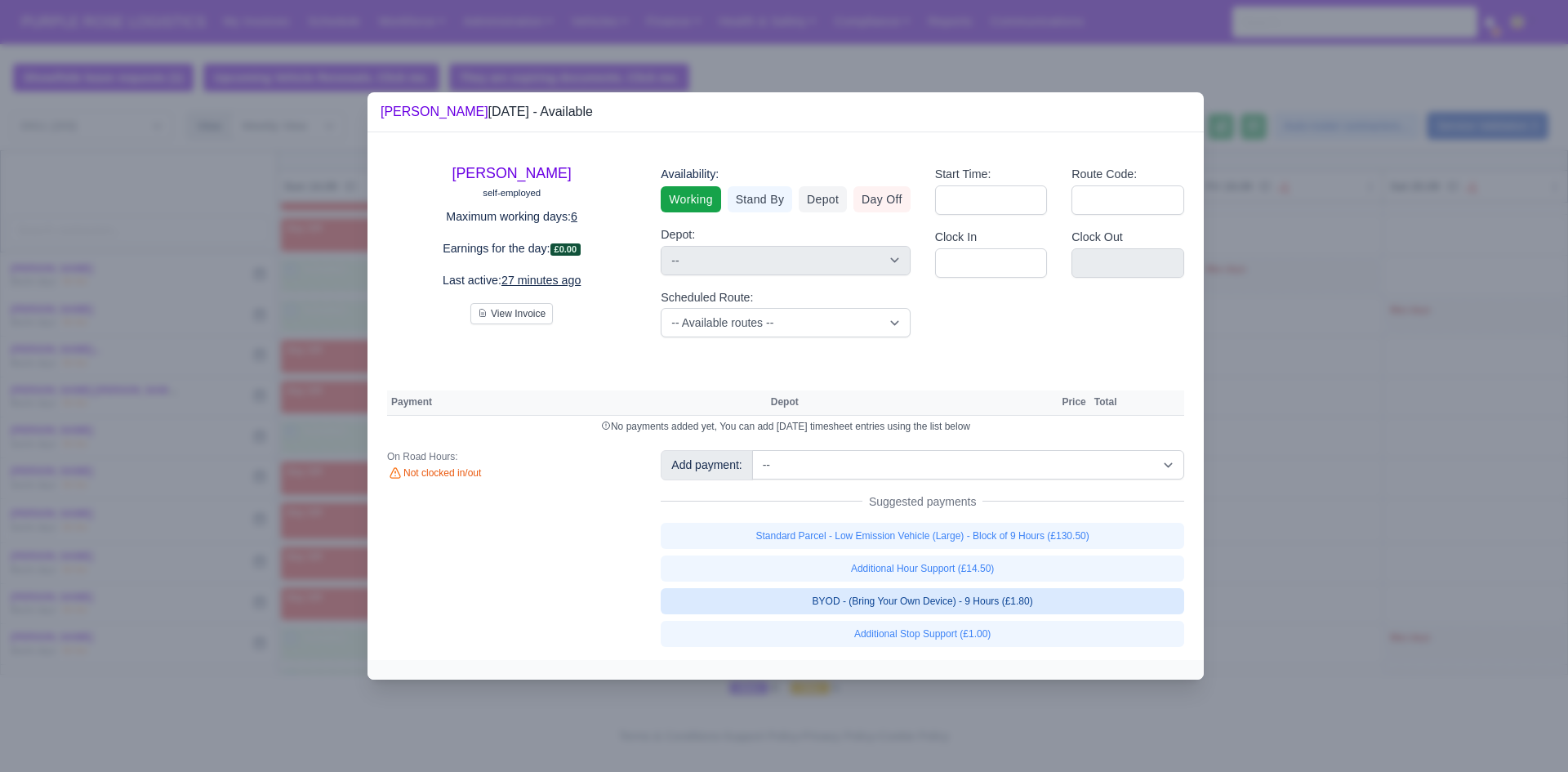
click at [822, 599] on link "BYOD - (Bring Your Own Device) - 9 Hours (£1.80)" at bounding box center [922, 601] width 524 height 26
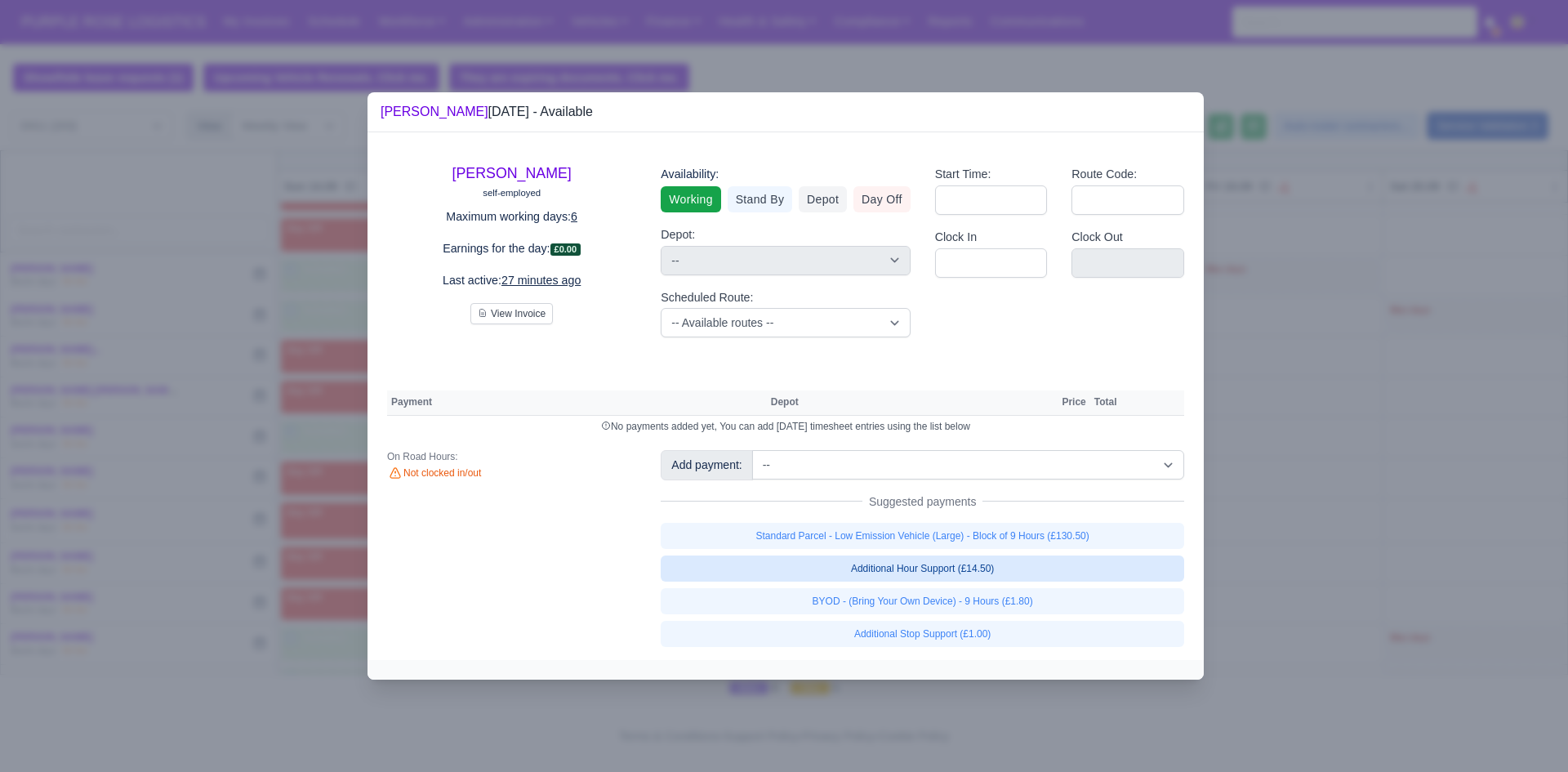
select select "1"
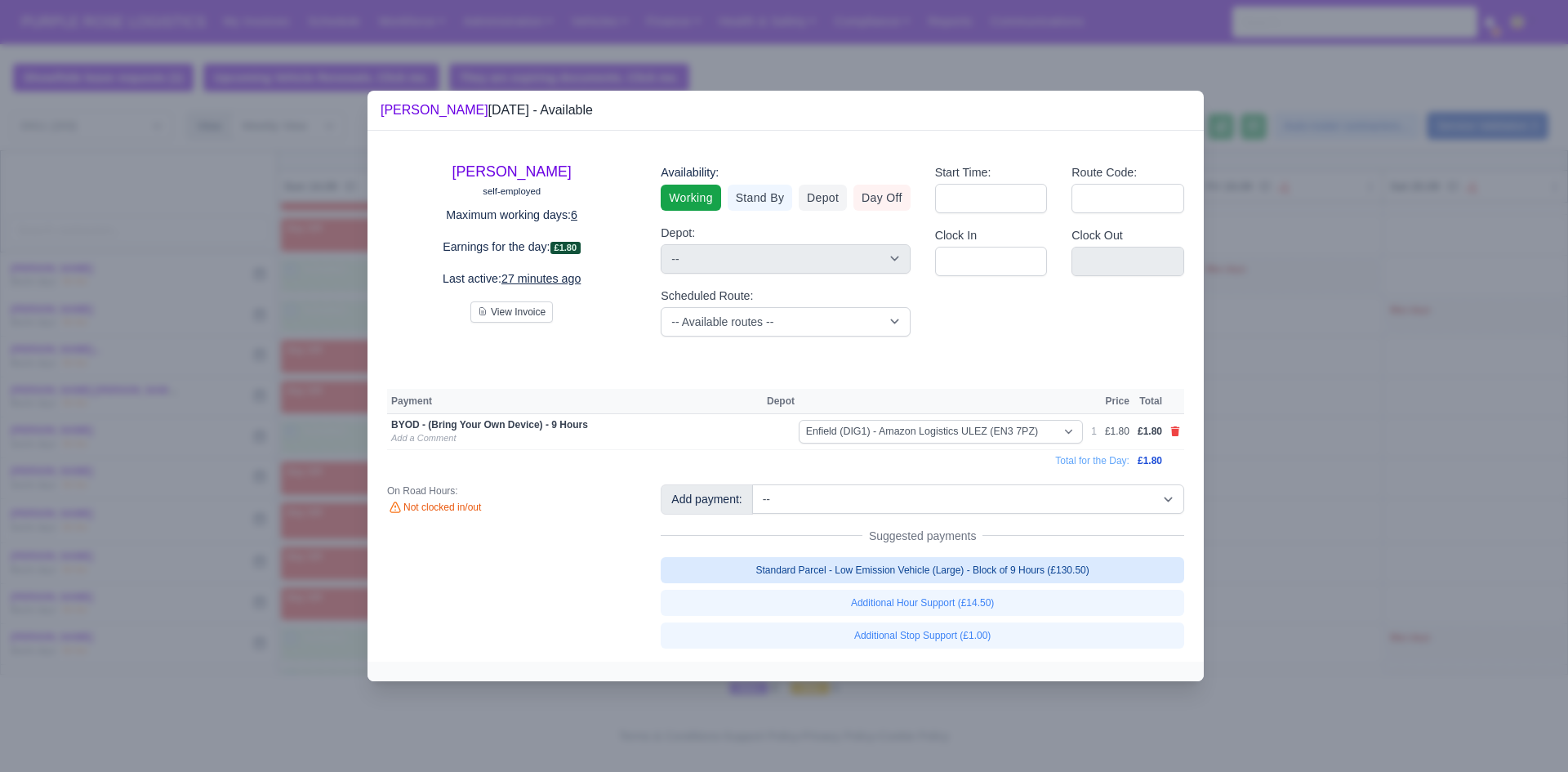
click at [817, 575] on link "Standard Parcel - Low Emission Vehicle (Large) - Block of 9 Hours (£130.50)" at bounding box center [922, 570] width 524 height 26
select select "1"
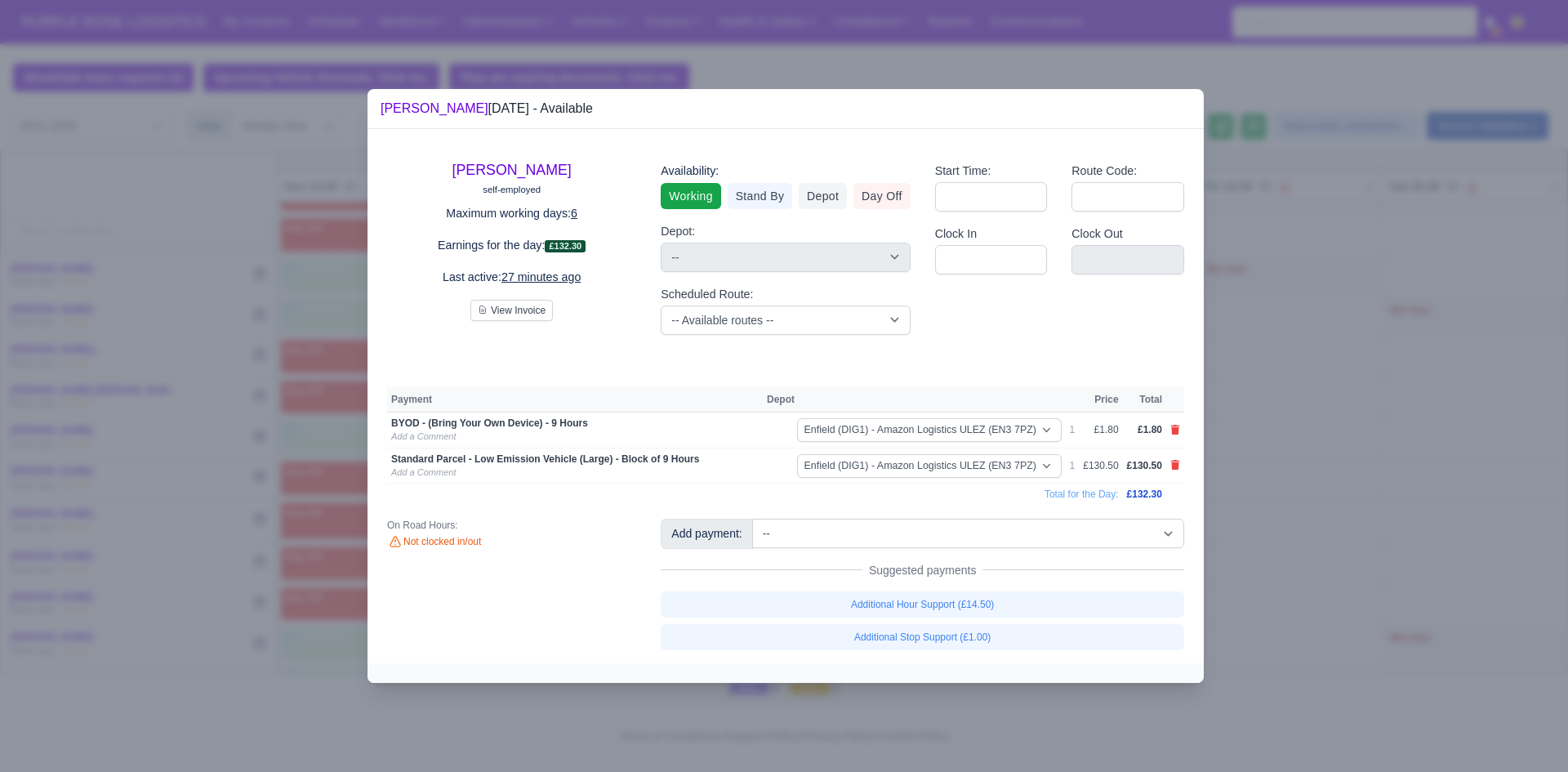
click at [1260, 521] on div at bounding box center [784, 386] width 1568 height 772
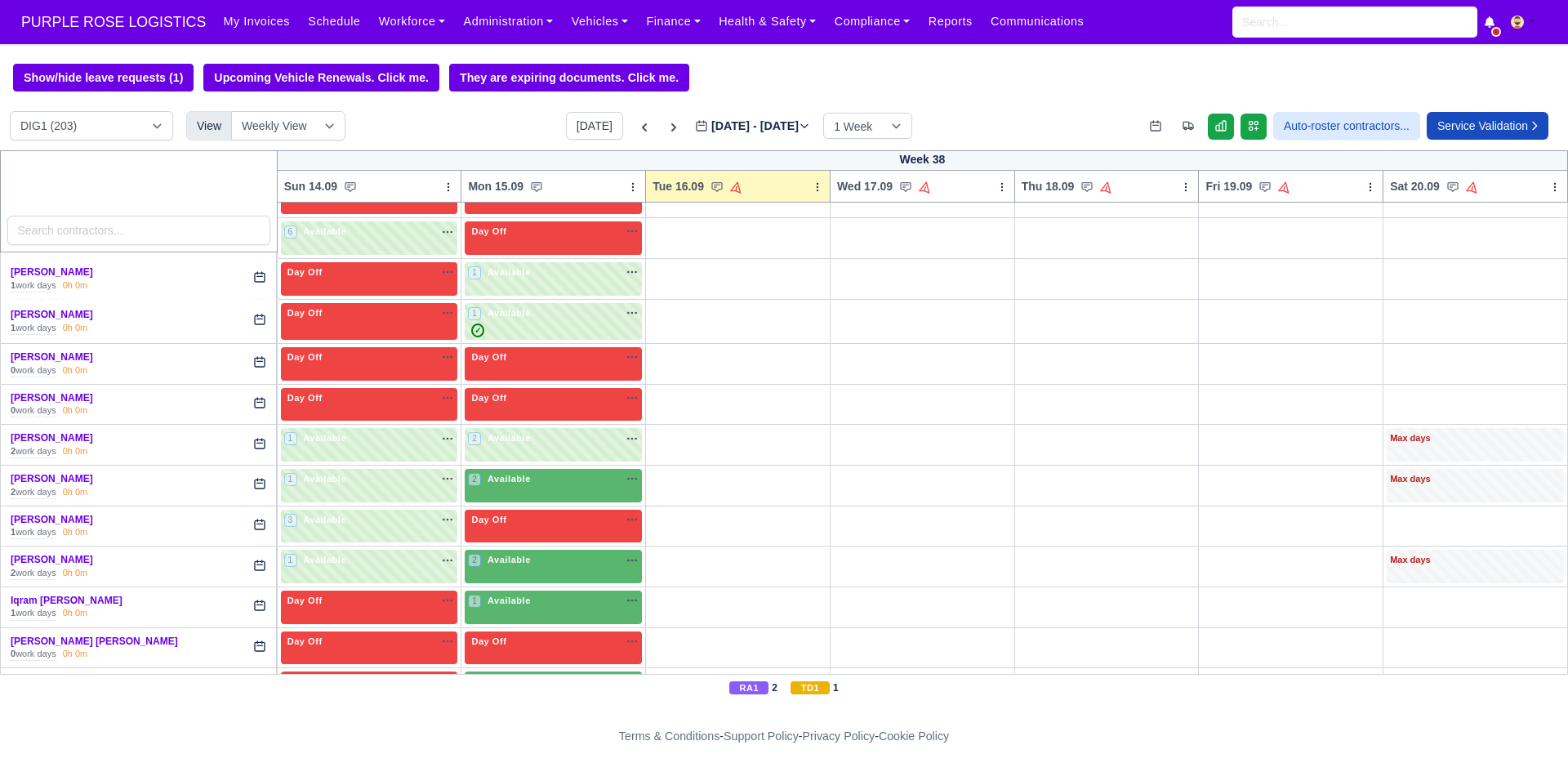
scroll to position [1857, 0]
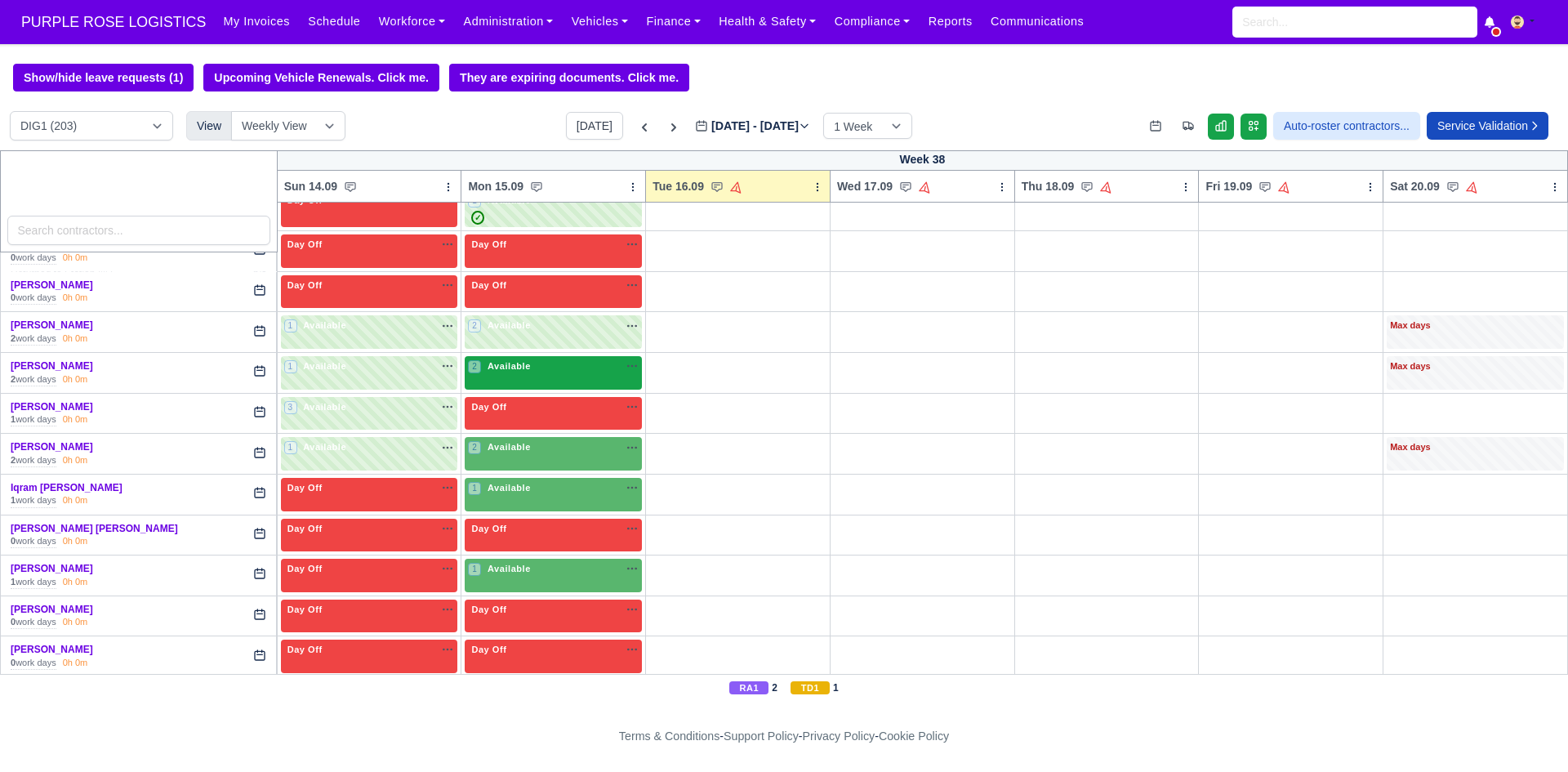
click at [565, 376] on div "2 Available na" at bounding box center [553, 368] width 171 height 17
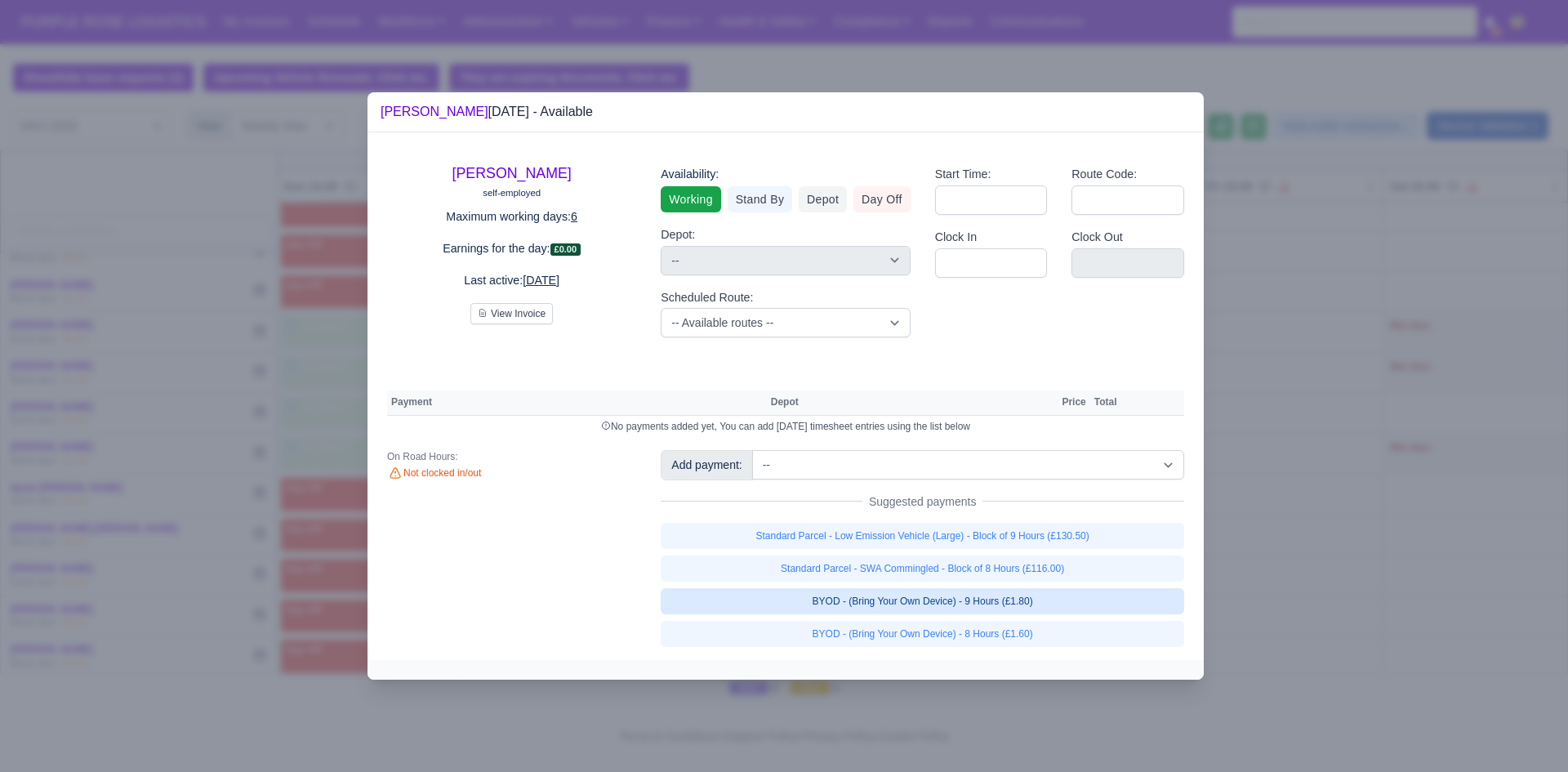
click at [940, 603] on link "BYOD - (Bring Your Own Device) - 9 Hours (£1.80)" at bounding box center [922, 601] width 524 height 26
select select "1"
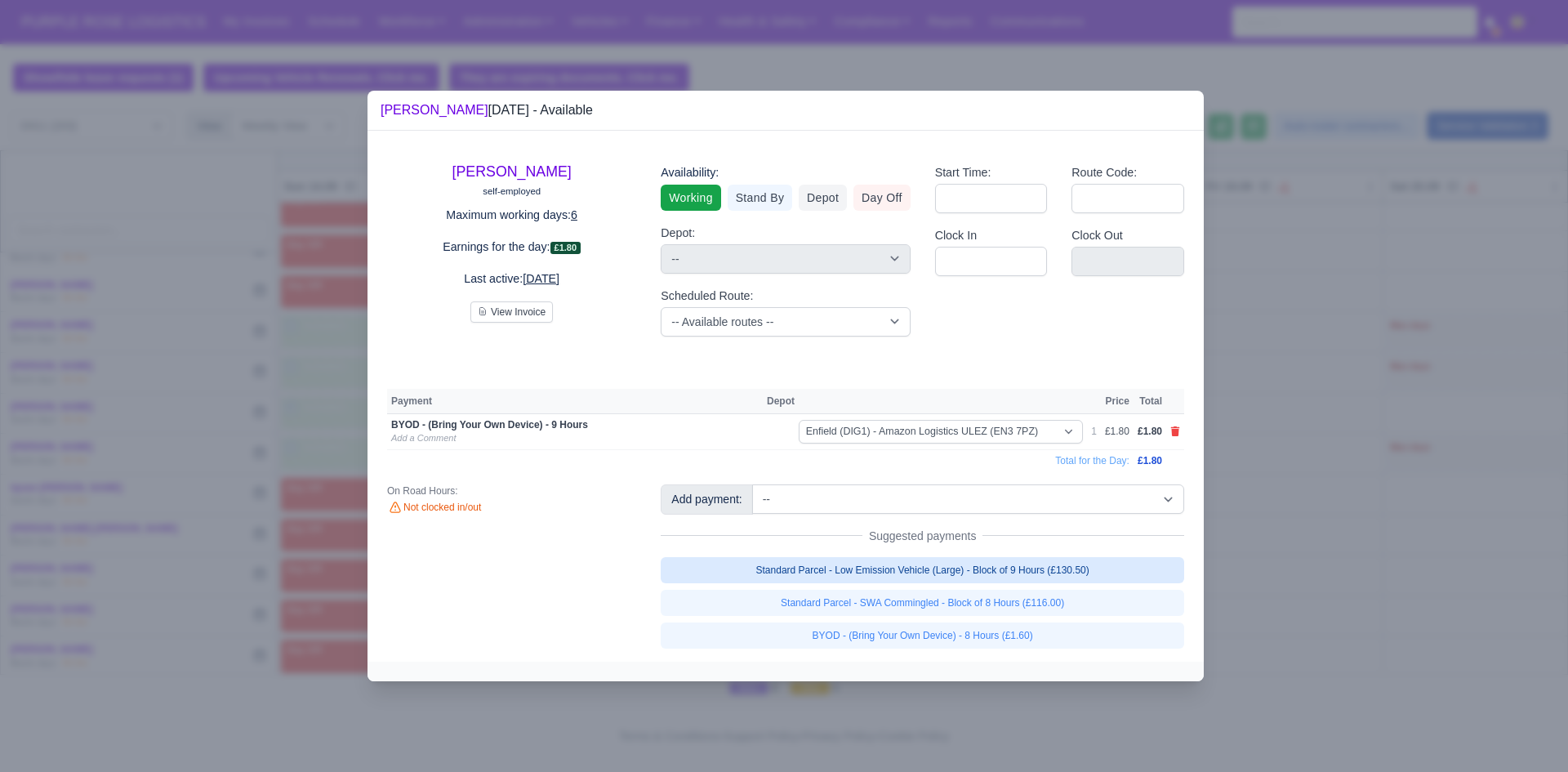
click at [927, 574] on link "Standard Parcel - Low Emission Vehicle (Large) - Block of 9 Hours (£130.50)" at bounding box center [922, 570] width 524 height 26
select select "1"
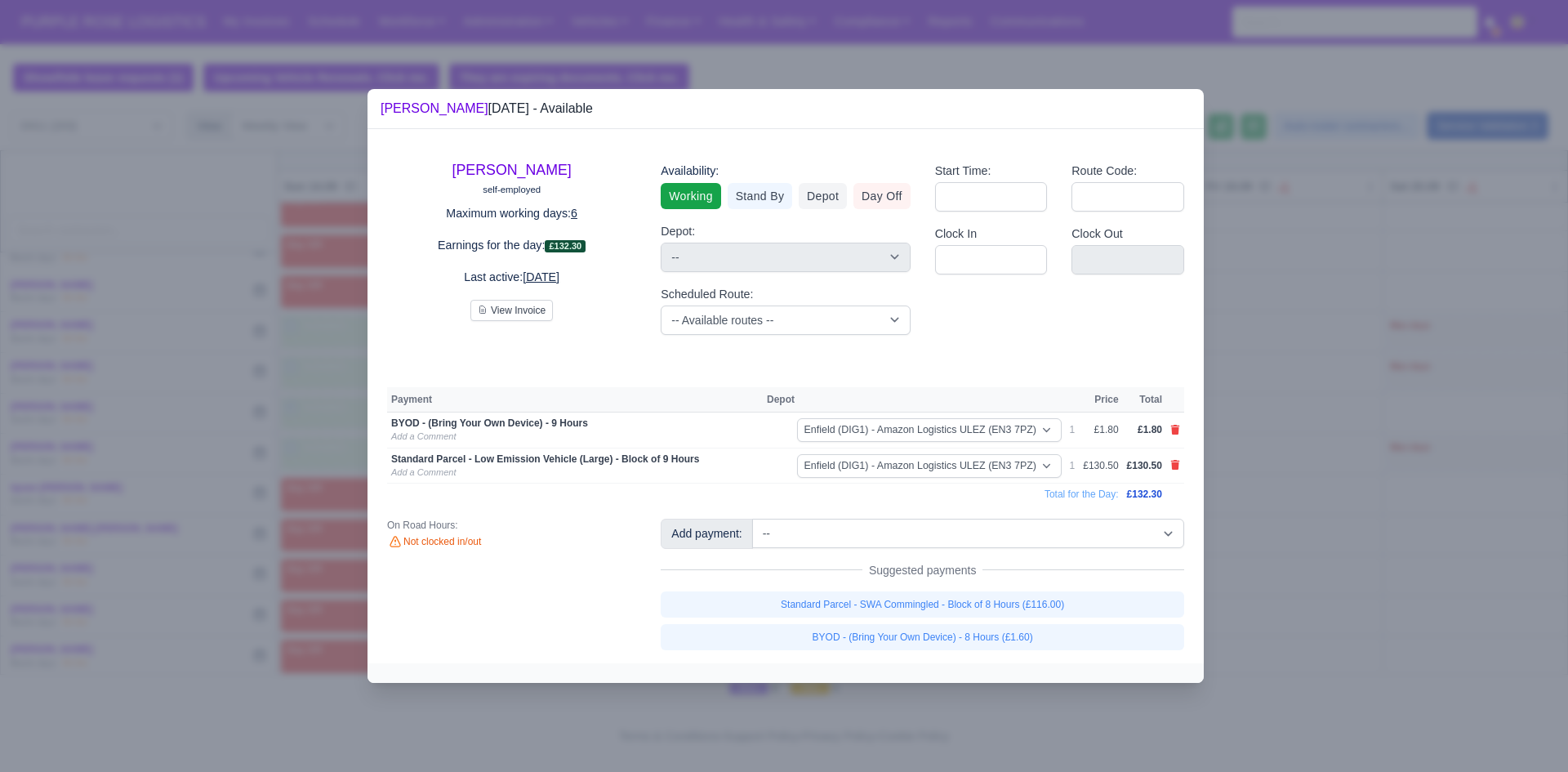
click at [1352, 498] on div at bounding box center [784, 386] width 1568 height 772
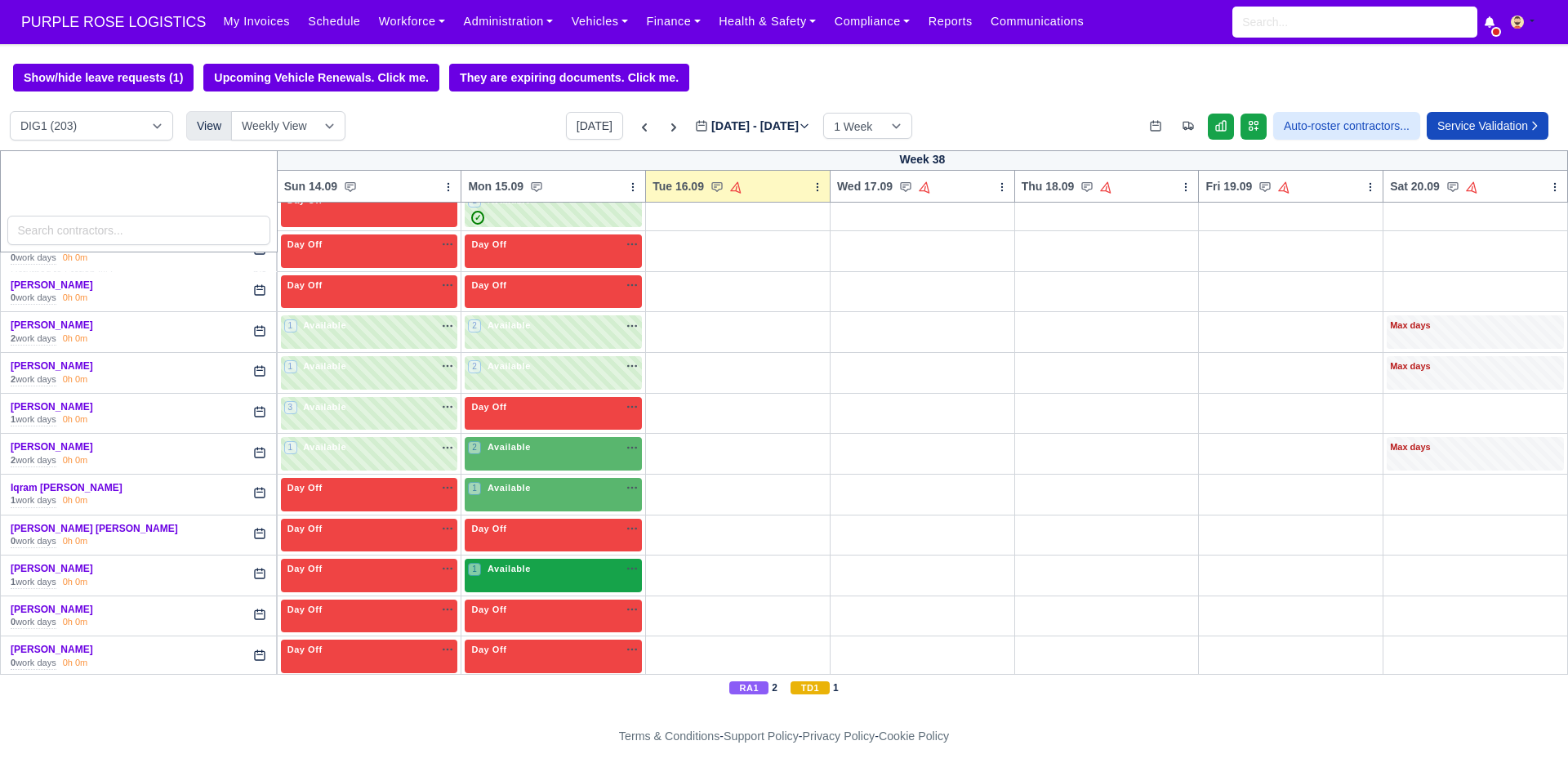
click at [510, 573] on span "Available" at bounding box center [509, 568] width 50 height 11
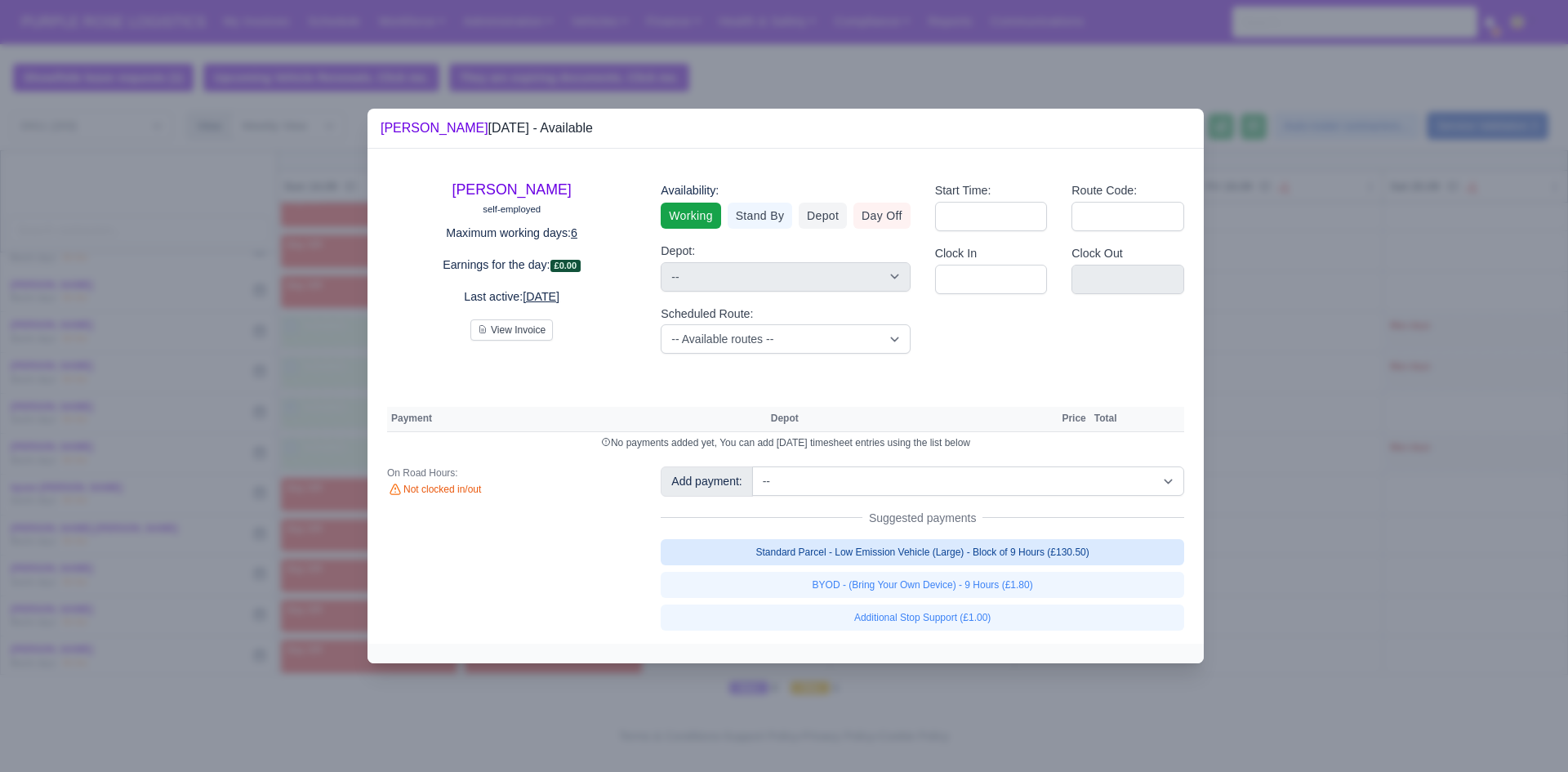
click at [876, 552] on link "Standard Parcel - Low Emission Vehicle (Large) - Block of 9 Hours (£130.50)" at bounding box center [922, 552] width 524 height 26
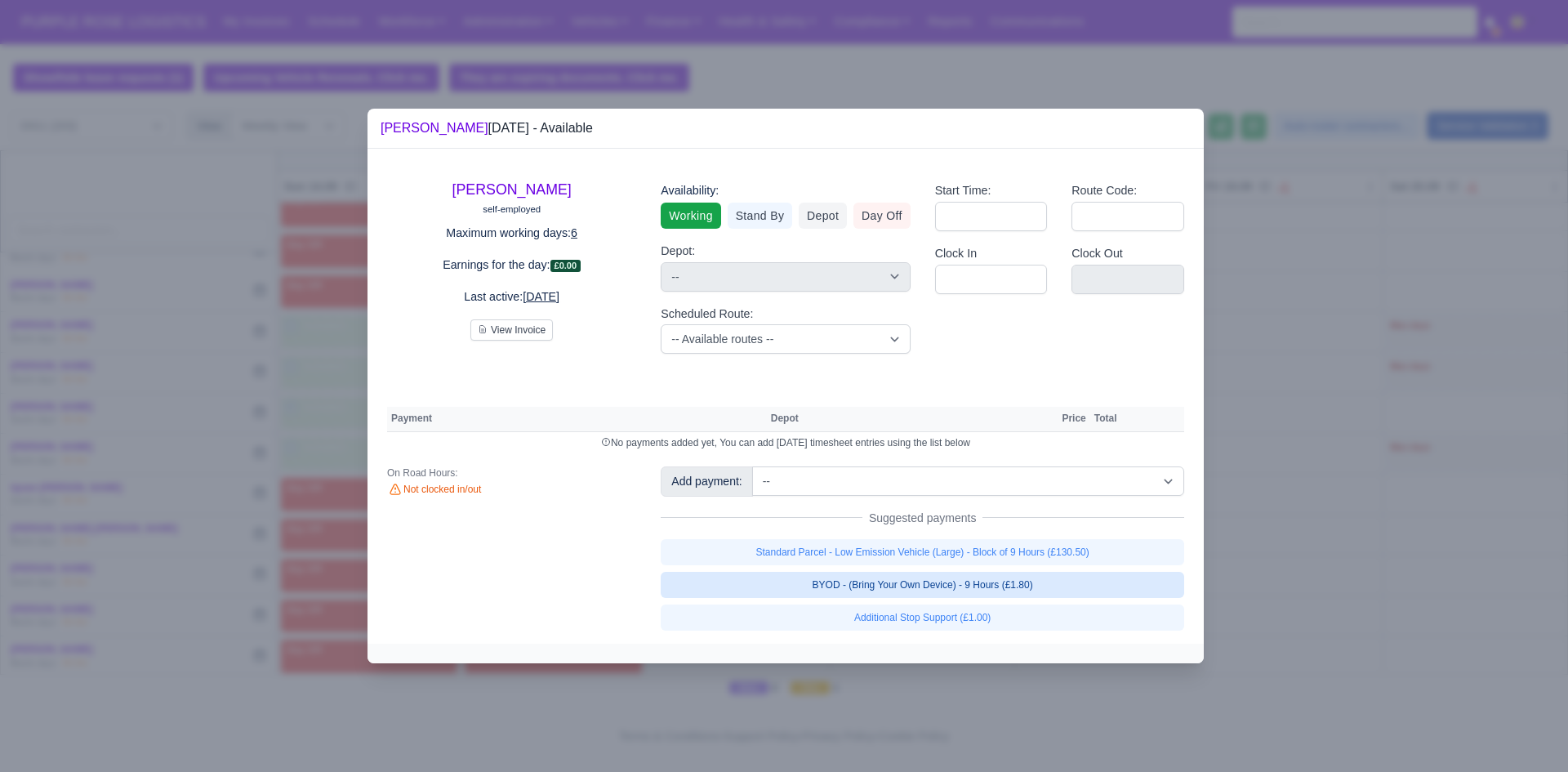
select select "1"
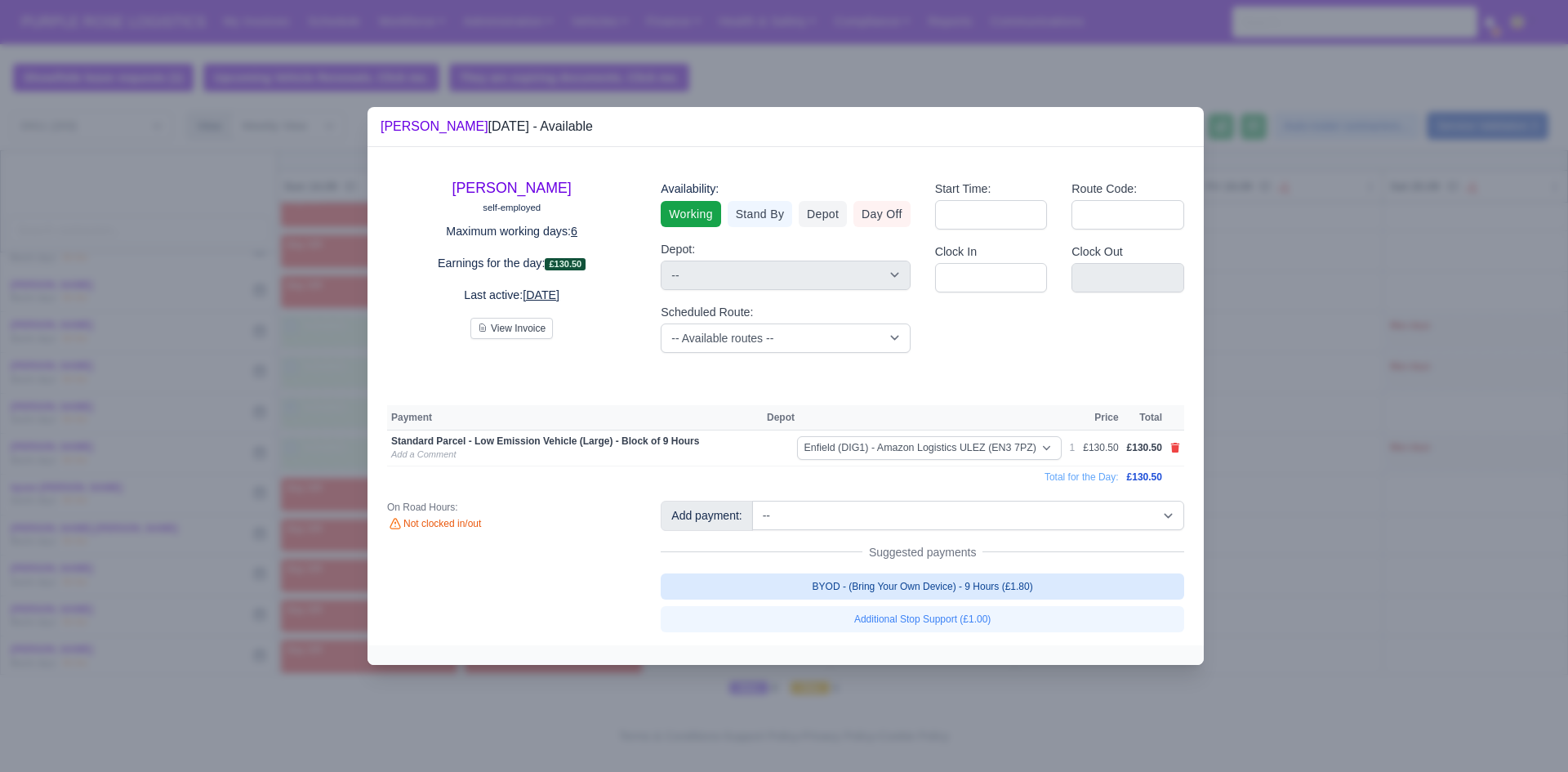
click at [902, 582] on link "BYOD - (Bring Your Own Device) - 9 Hours (£1.80)" at bounding box center [922, 587] width 524 height 26
select select "1"
click at [1346, 526] on div at bounding box center [784, 386] width 1568 height 772
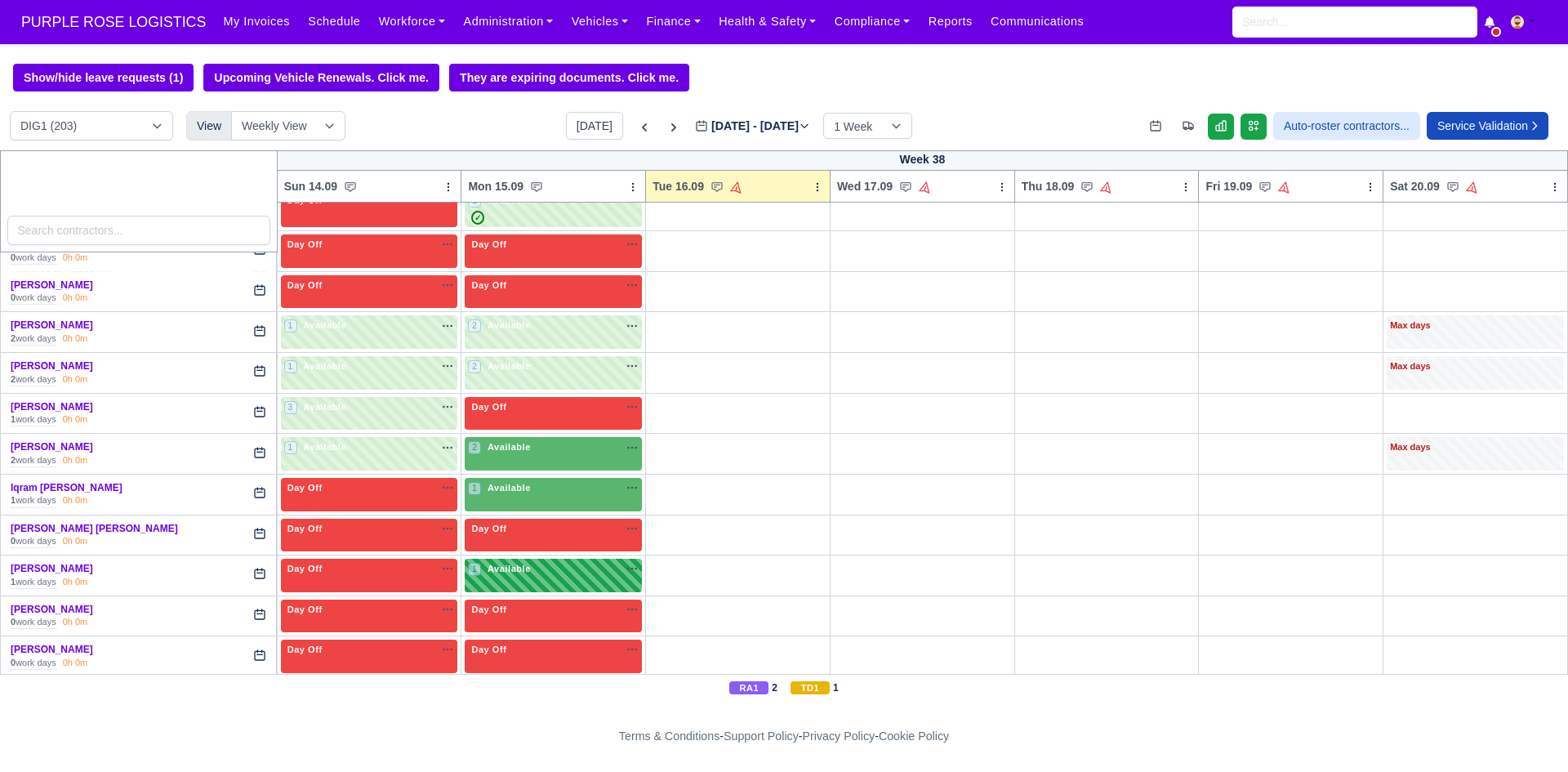
click at [528, 578] on div "1 Available na" at bounding box center [553, 570] width 171 height 17
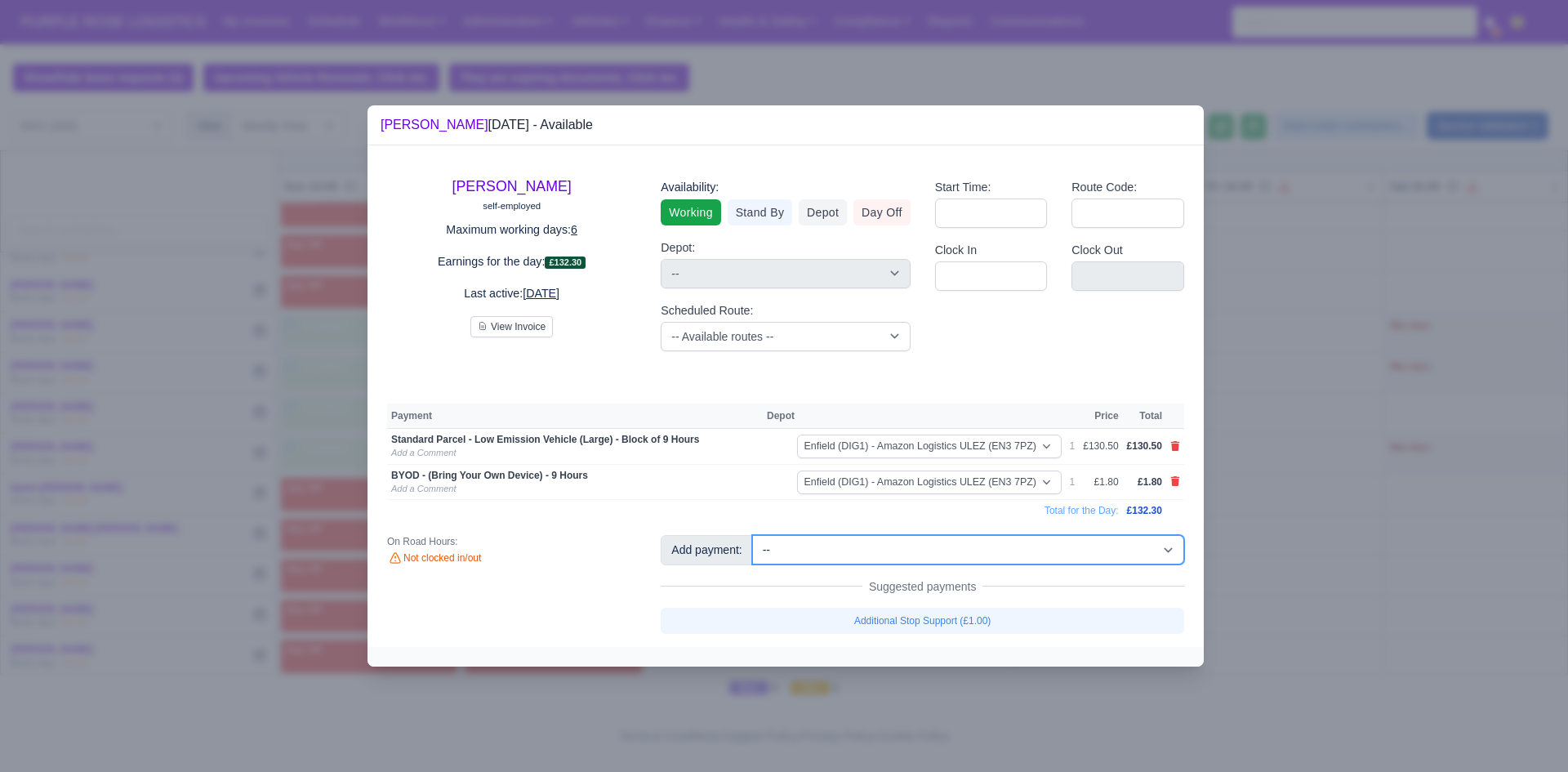
click at [969, 552] on select "-- Additional Hour Support (£14.50) Additional Hour Support (Walkers) (£13.50) …" at bounding box center [968, 550] width 432 height 29
select select "65"
click at [752, 535] on select "-- Additional Hour Support (£14.50) Additional Hour Support (Walkers) (£13.50) …" at bounding box center [968, 550] width 432 height 29
select select "1"
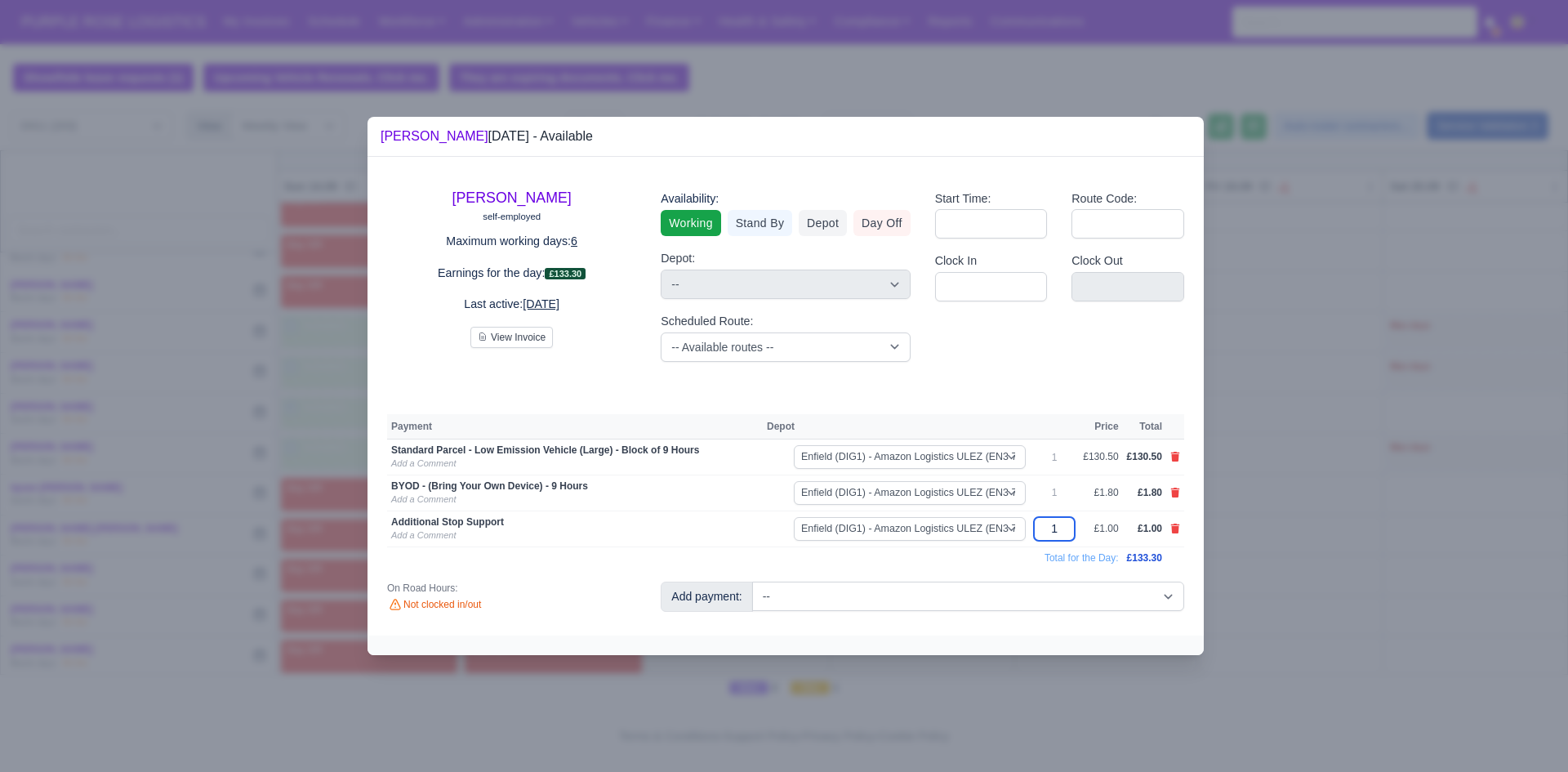
drag, startPoint x: 1065, startPoint y: 525, endPoint x: 1043, endPoint y: 530, distance: 22.6
click at [1043, 530] on input "1" at bounding box center [1054, 529] width 41 height 24
type input "10"
click at [1276, 501] on div at bounding box center [784, 386] width 1568 height 772
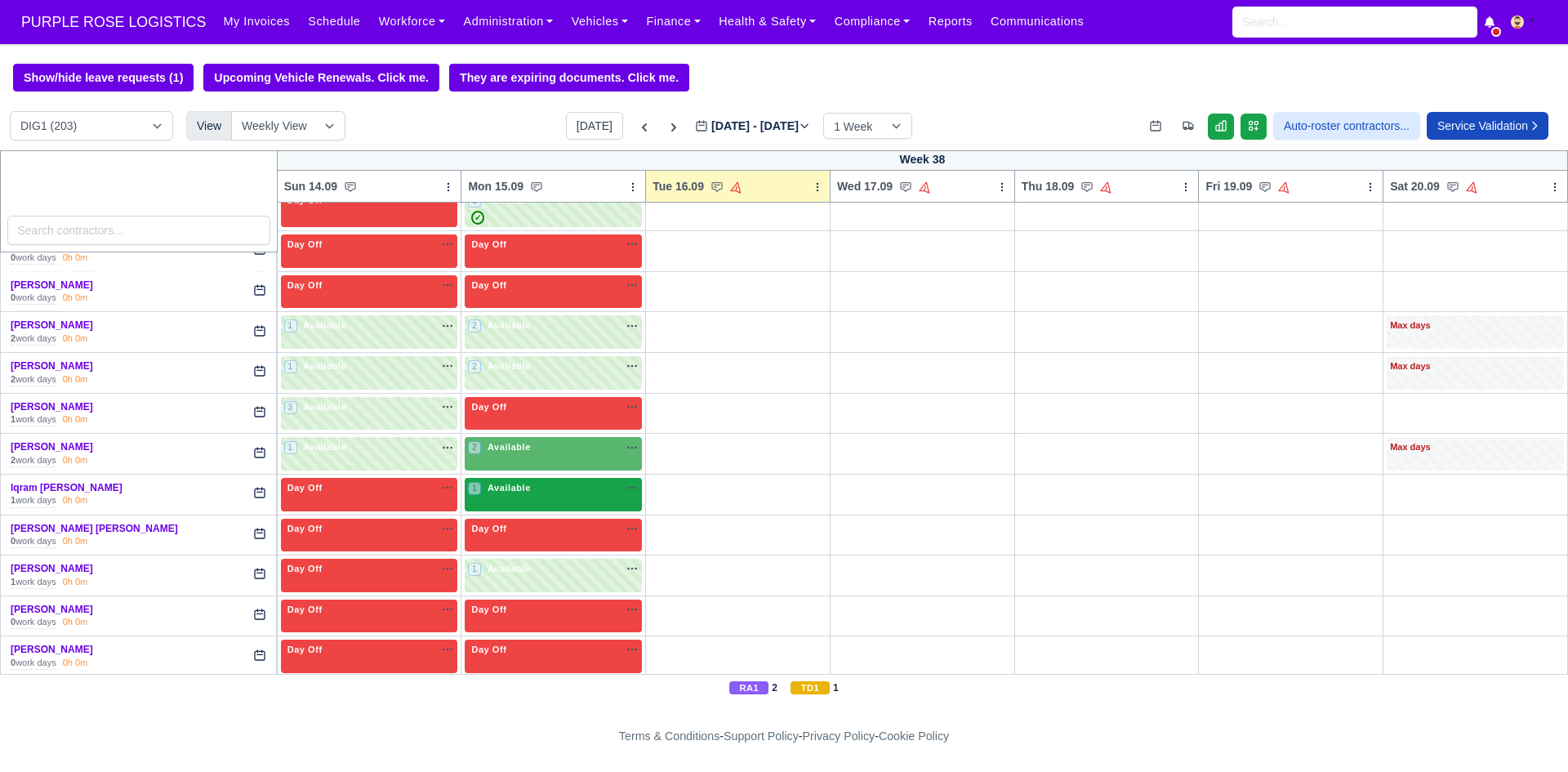
click at [503, 489] on span "Available" at bounding box center [509, 487] width 50 height 11
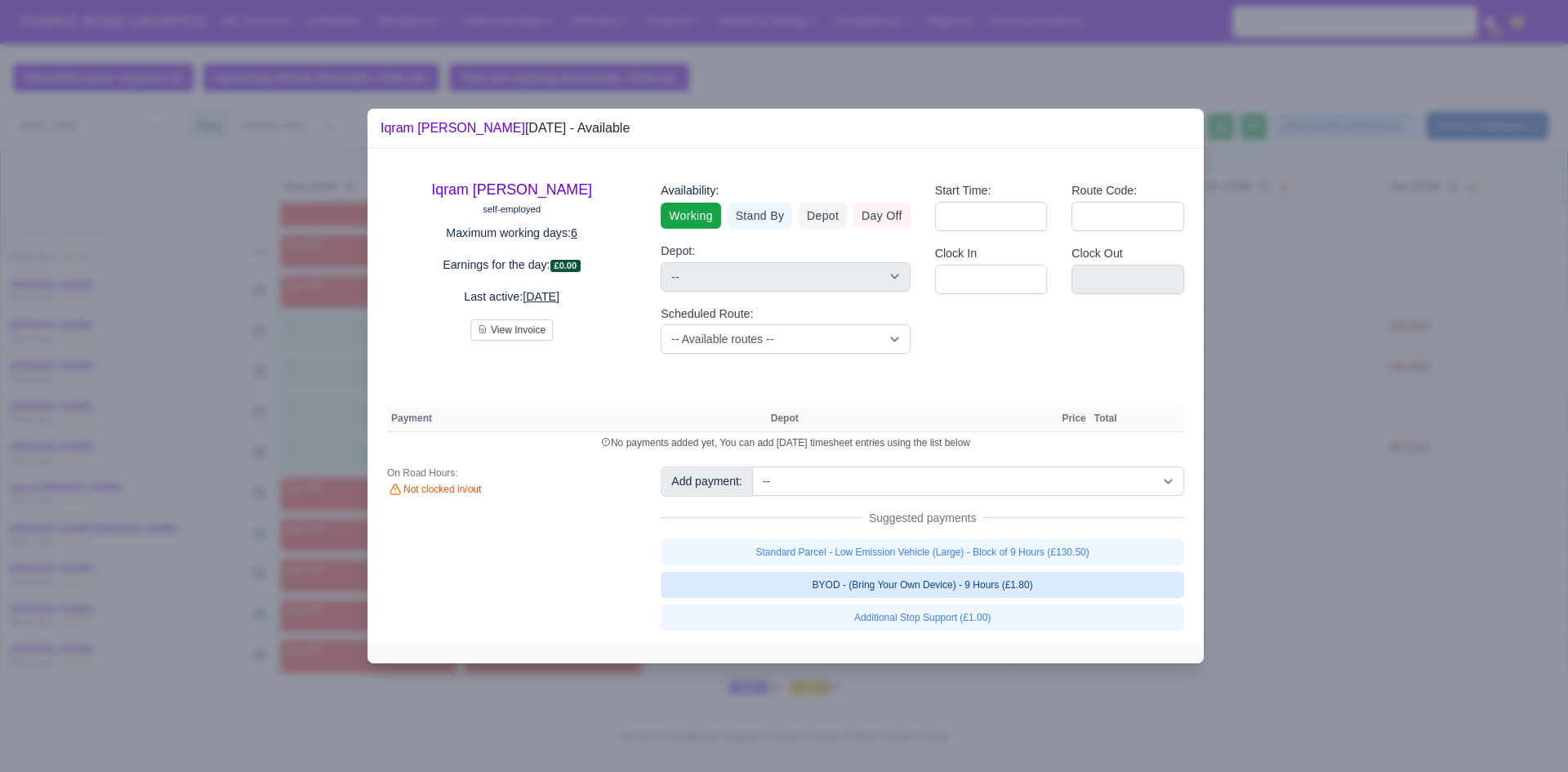
click at [893, 589] on link "BYOD - (Bring Your Own Device) - 9 Hours (£1.80)" at bounding box center [922, 585] width 524 height 26
select select "1"
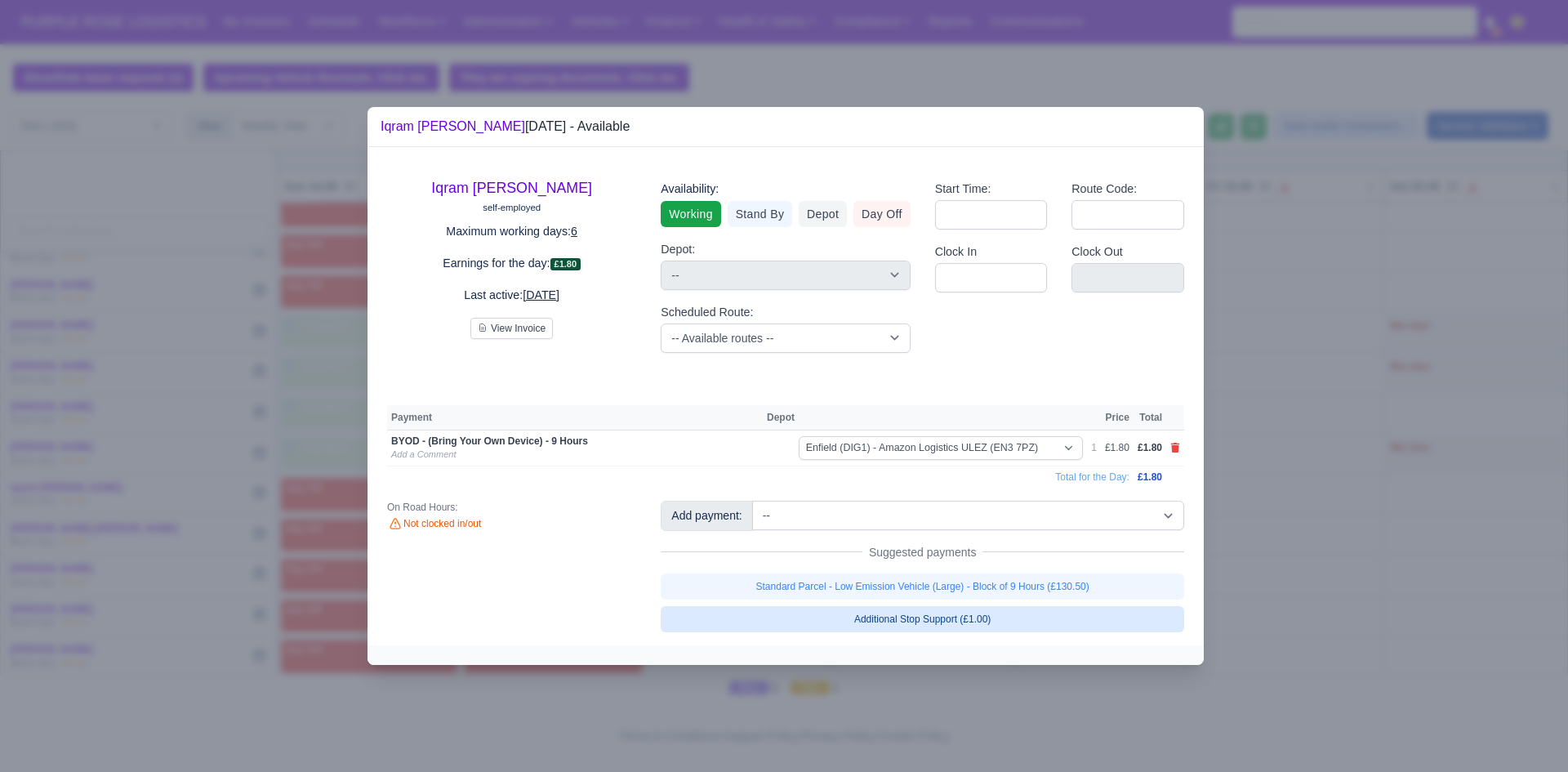
click at [893, 589] on link "Standard Parcel - Low Emission Vehicle (Large) - Block of 9 Hours (£130.50)" at bounding box center [922, 587] width 524 height 26
select select "1"
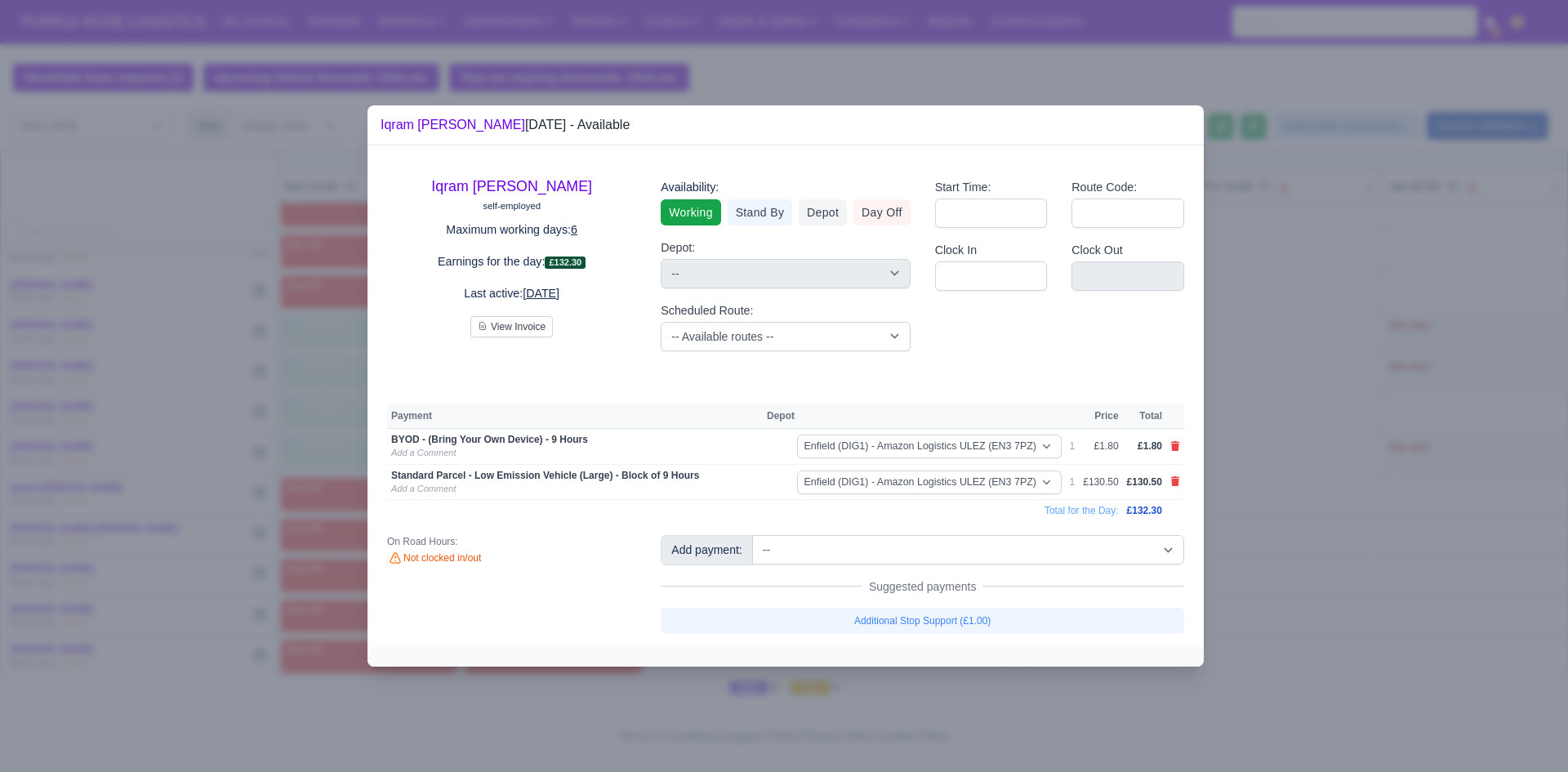
click at [1286, 543] on div at bounding box center [784, 386] width 1568 height 772
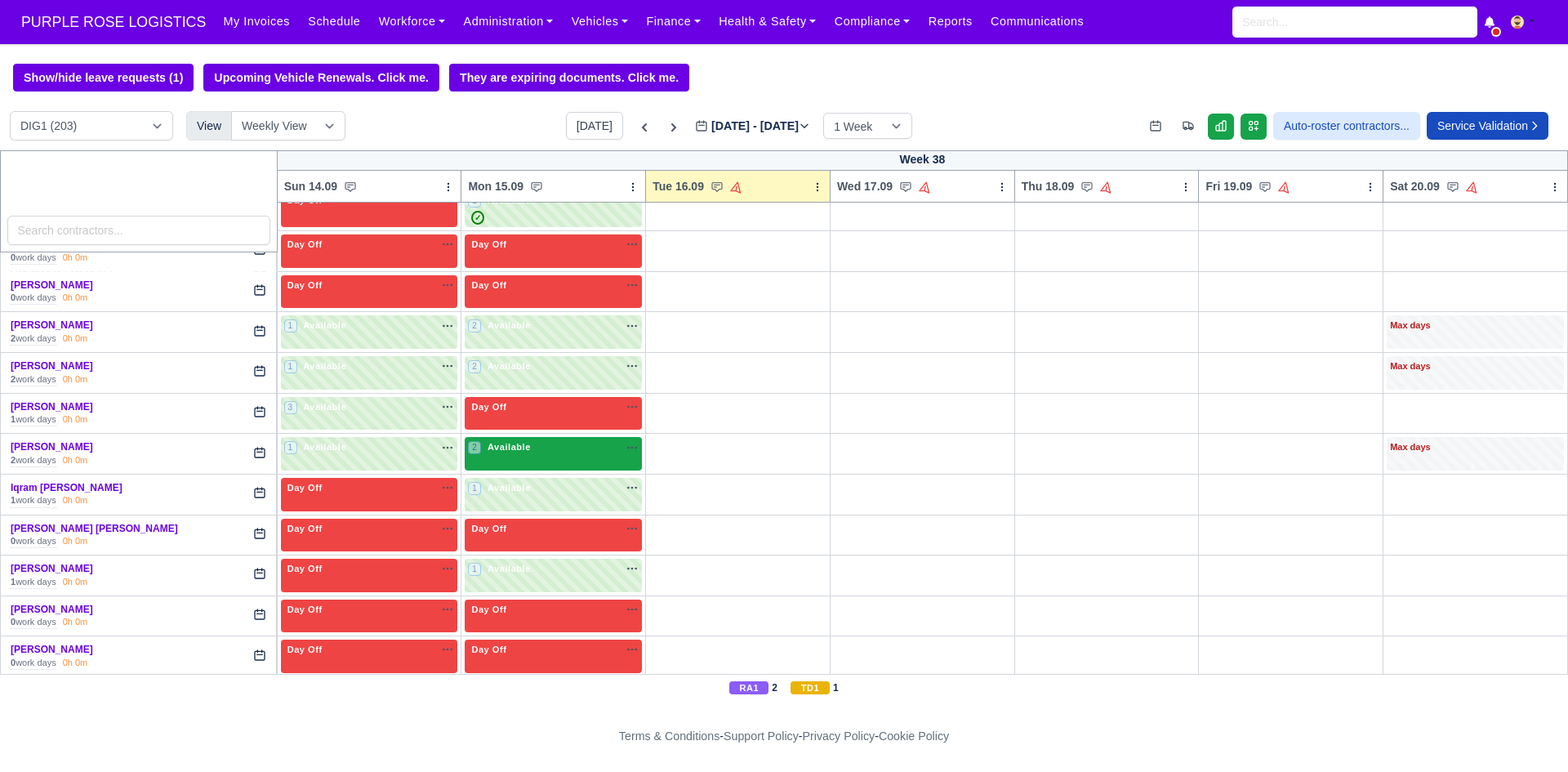
click at [538, 449] on div "2 Available na" at bounding box center [553, 447] width 171 height 14
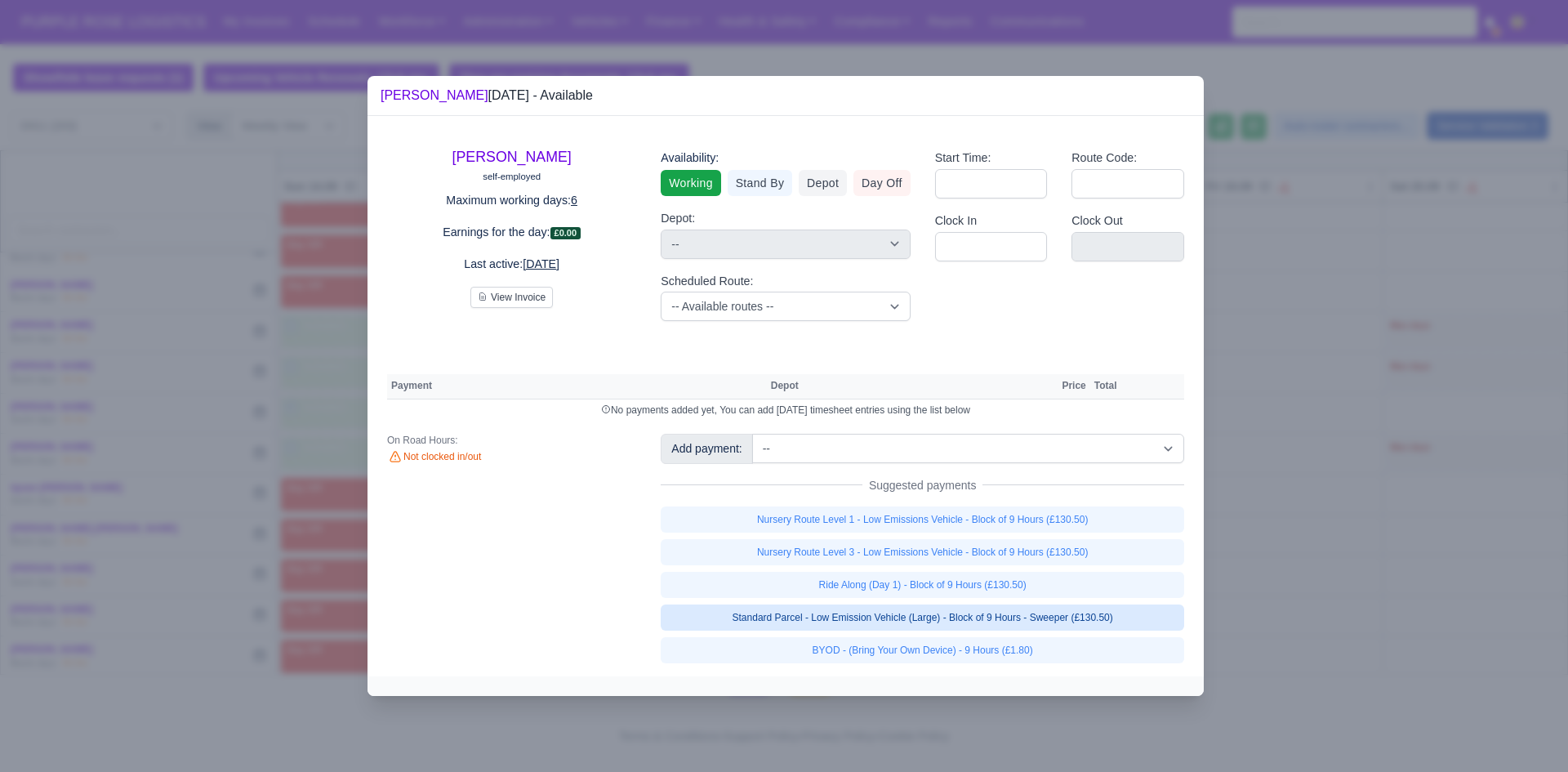
click at [911, 619] on link "Standard Parcel - Low Emission Vehicle (Large) - Block of 9 Hours - Sweeper (£1…" at bounding box center [922, 617] width 524 height 26
select select "1"
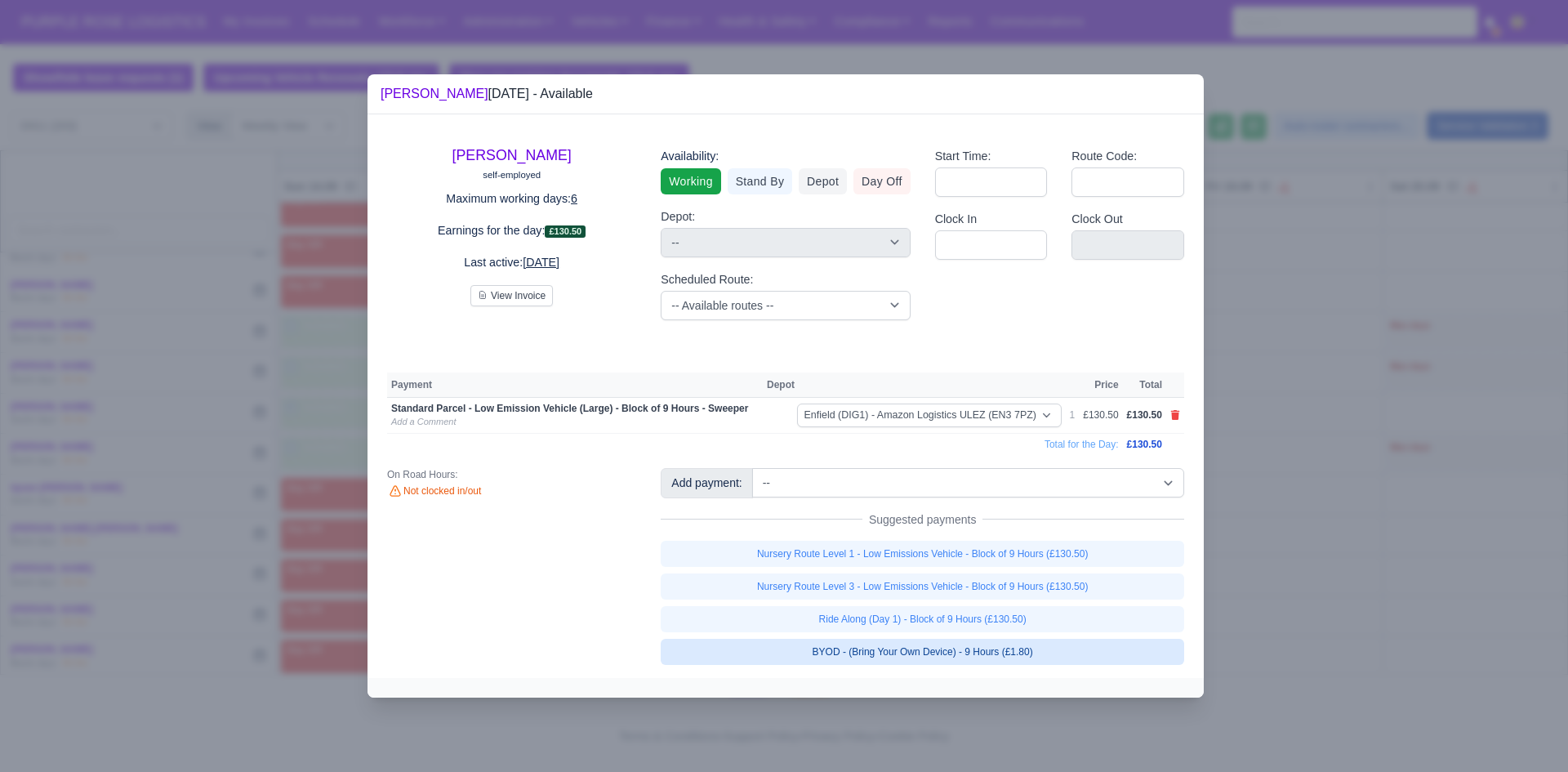
click at [916, 643] on link "BYOD - (Bring Your Own Device) - 9 Hours (£1.80)" at bounding box center [922, 652] width 524 height 26
select select "1"
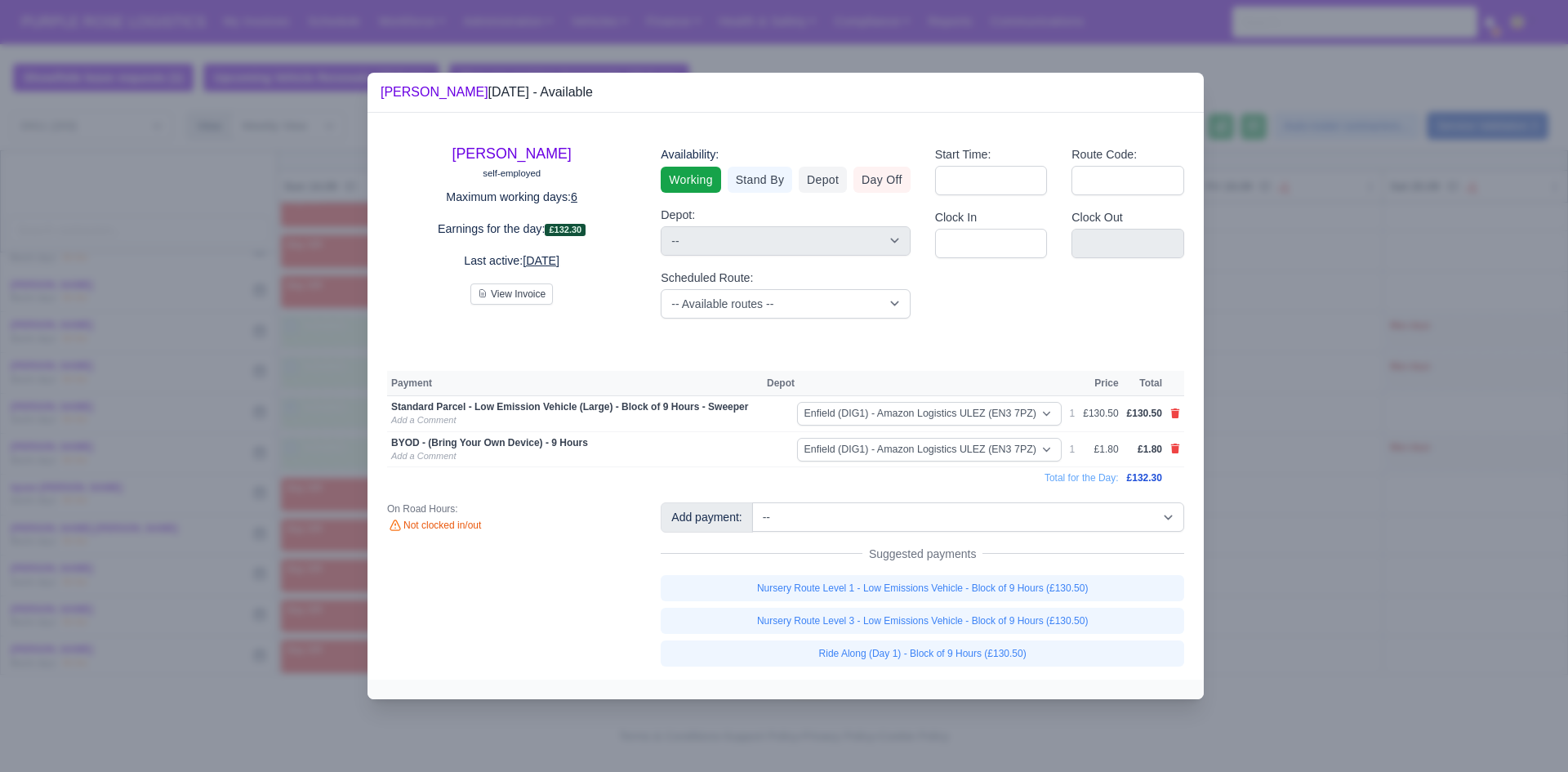
click at [1298, 592] on div at bounding box center [784, 386] width 1568 height 772
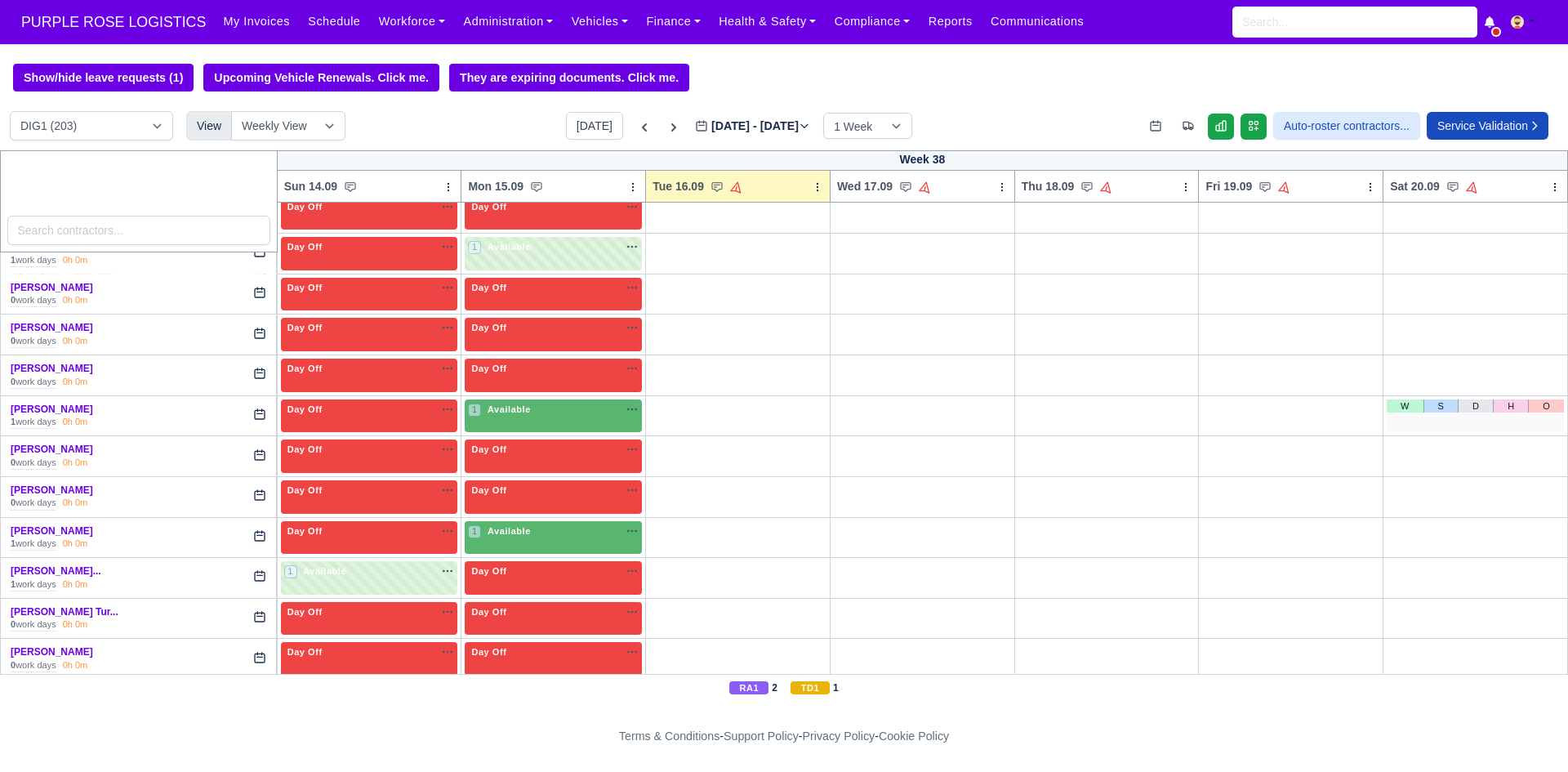
scroll to position [2187, 0]
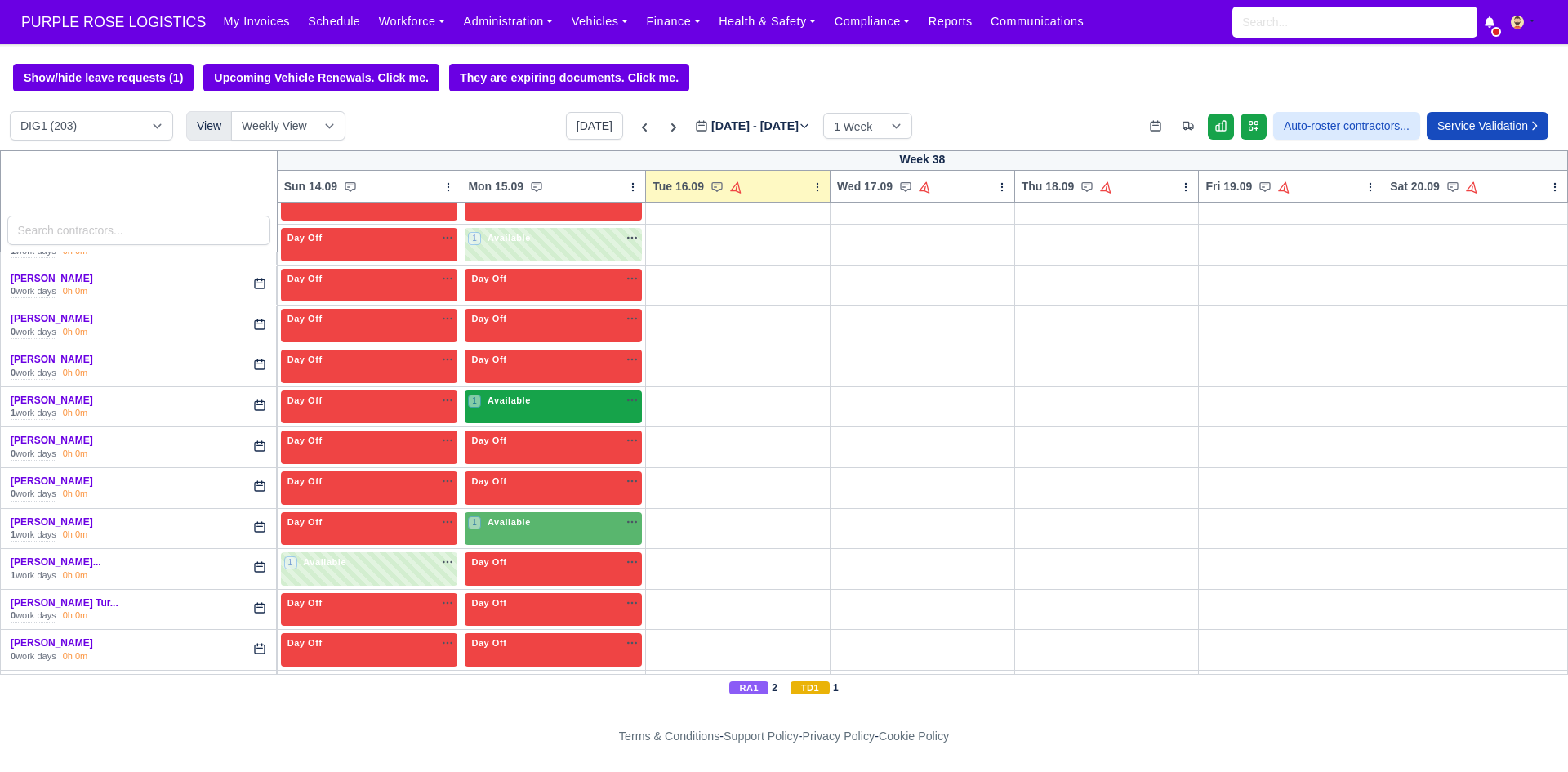
click at [520, 404] on span "Available" at bounding box center [509, 399] width 50 height 11
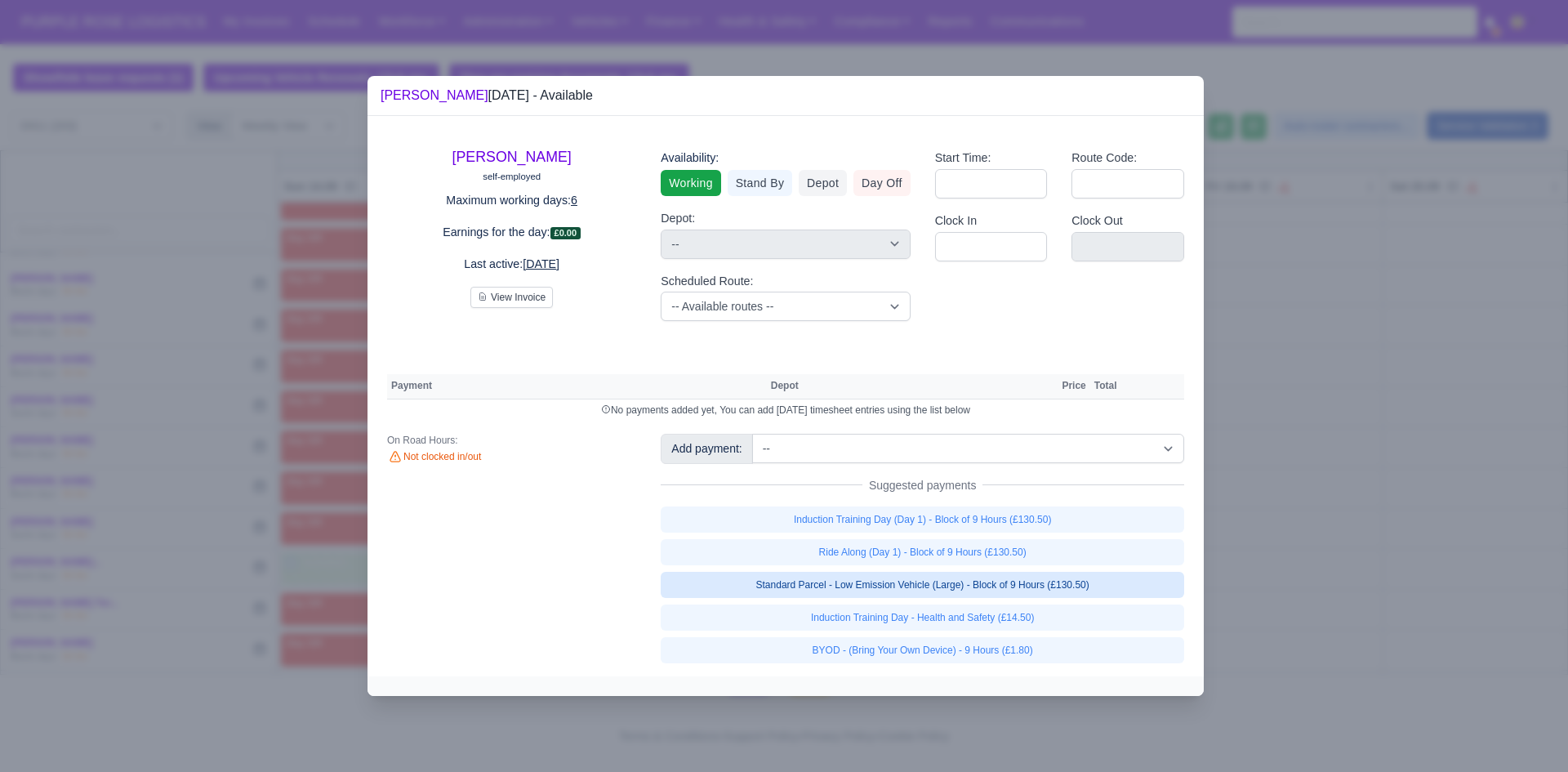
click at [898, 587] on link "Standard Parcel - Low Emission Vehicle (Large) - Block of 9 Hours (£130.50)" at bounding box center [922, 585] width 524 height 26
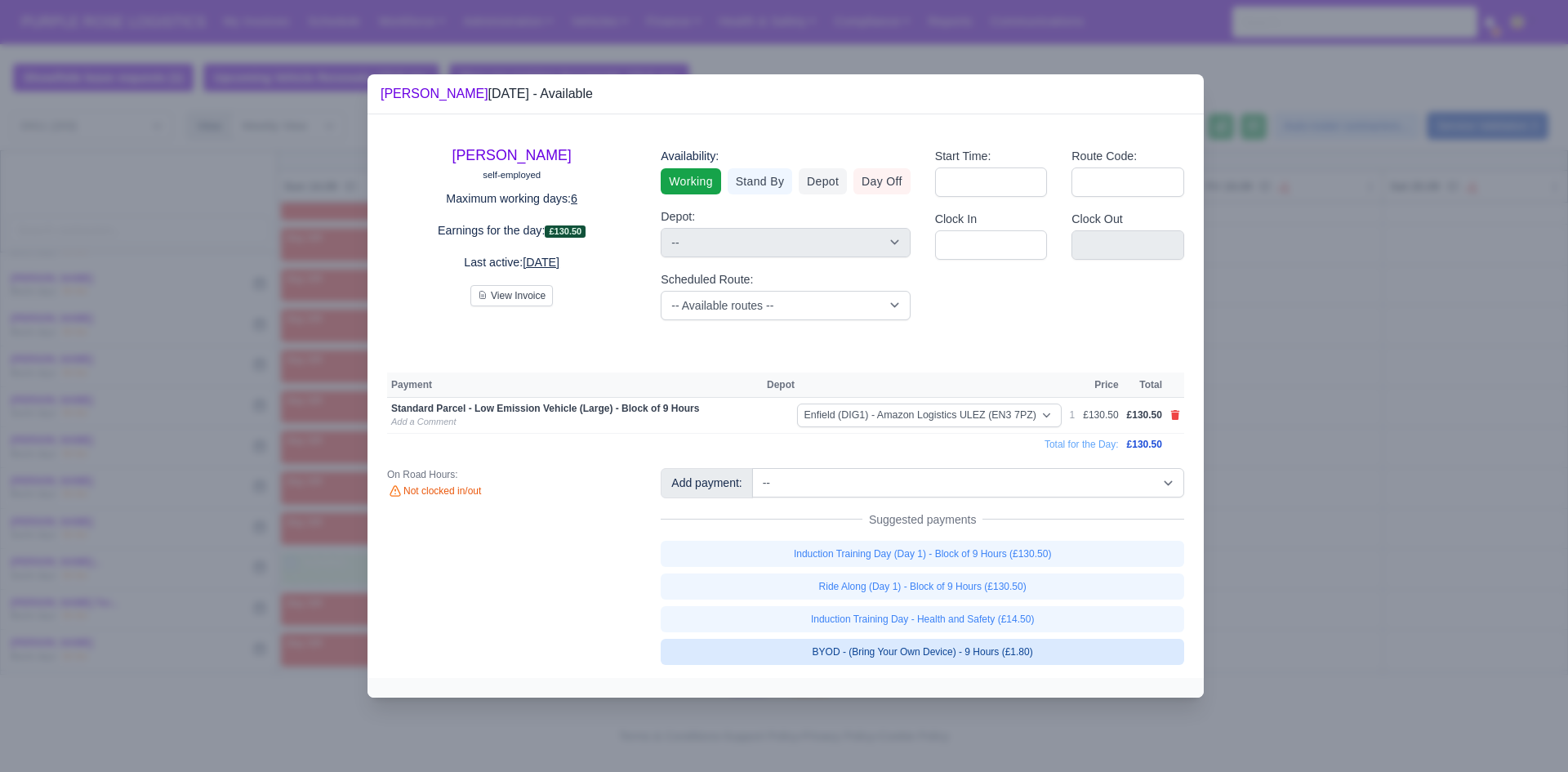
click at [909, 650] on link "BYOD - (Bring Your Own Device) - 9 Hours (£1.80)" at bounding box center [922, 652] width 524 height 26
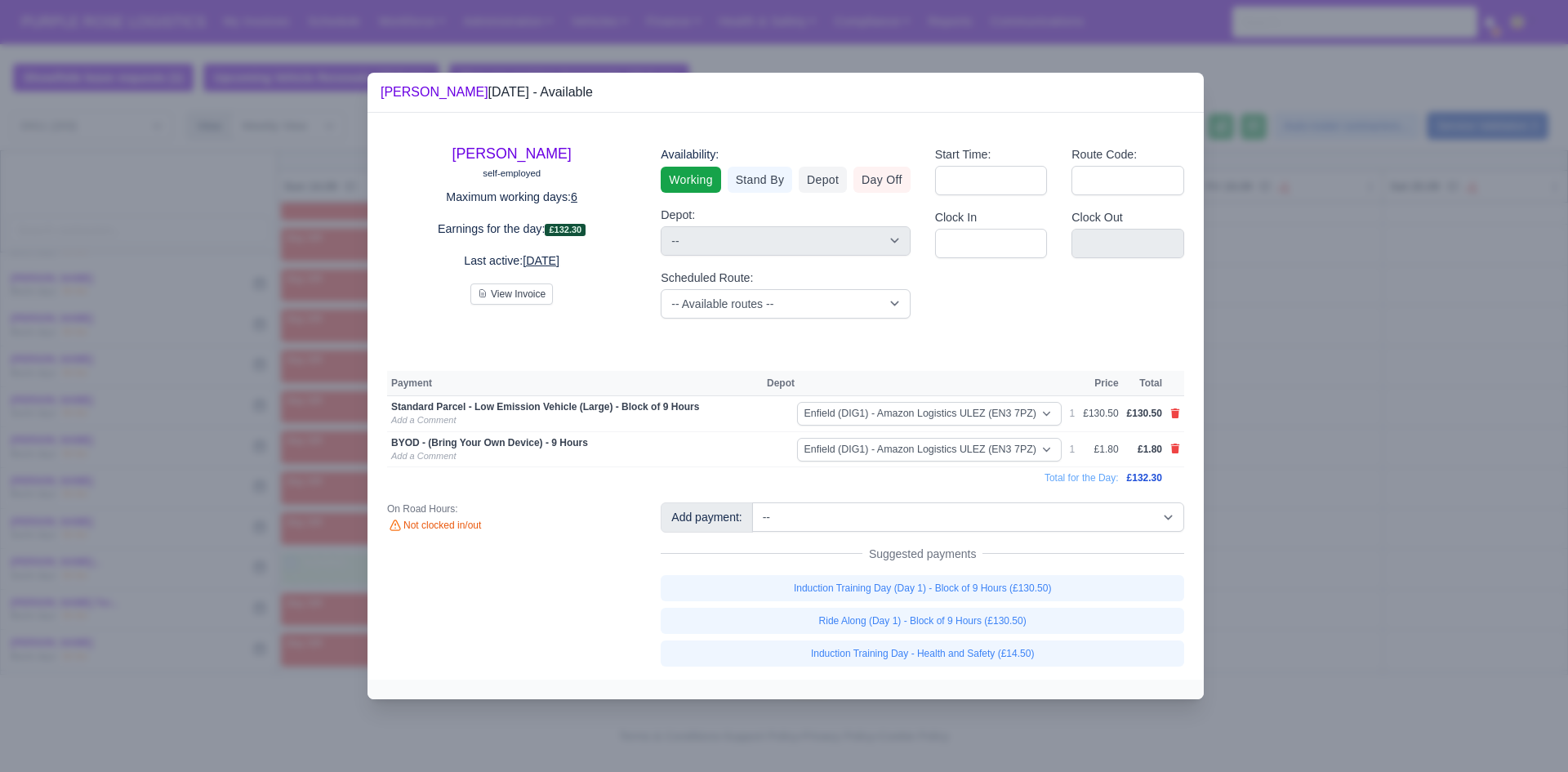
click at [1305, 583] on div at bounding box center [784, 386] width 1568 height 772
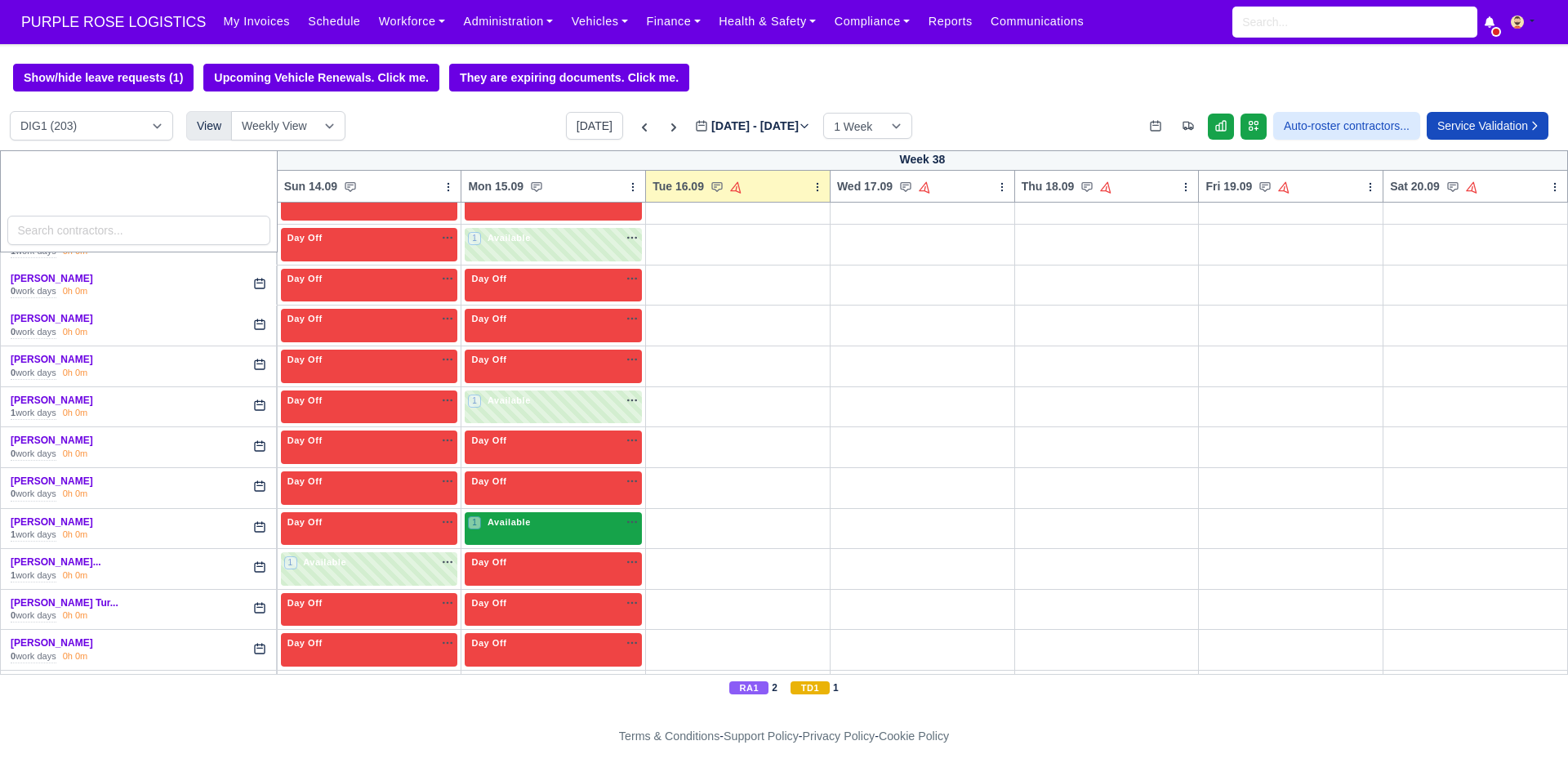
click at [531, 538] on div "1 Available" at bounding box center [553, 528] width 177 height 33
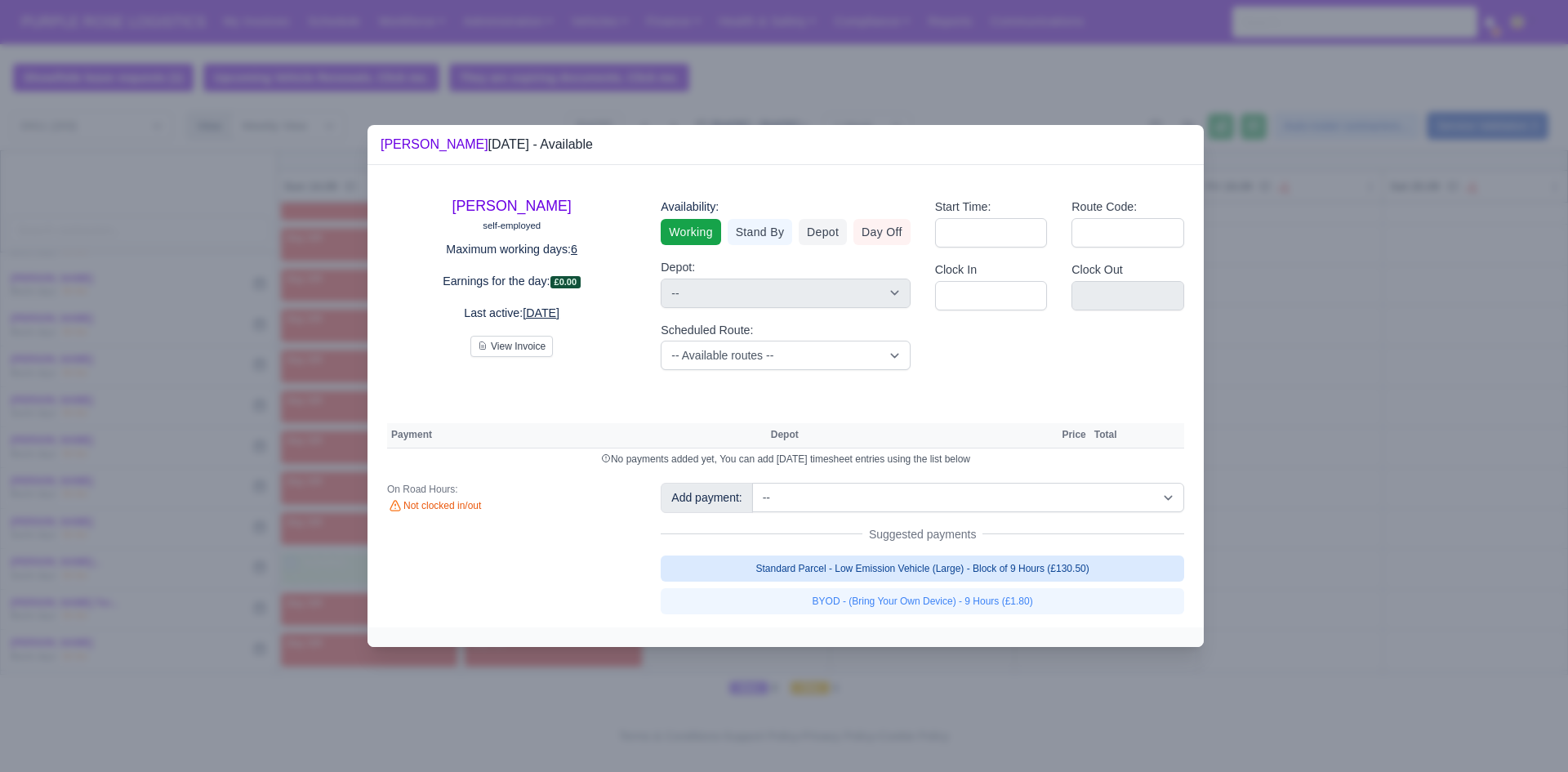
click at [857, 576] on link "Standard Parcel - Low Emission Vehicle (Large) - Block of 9 Hours (£130.50)" at bounding box center [922, 568] width 524 height 26
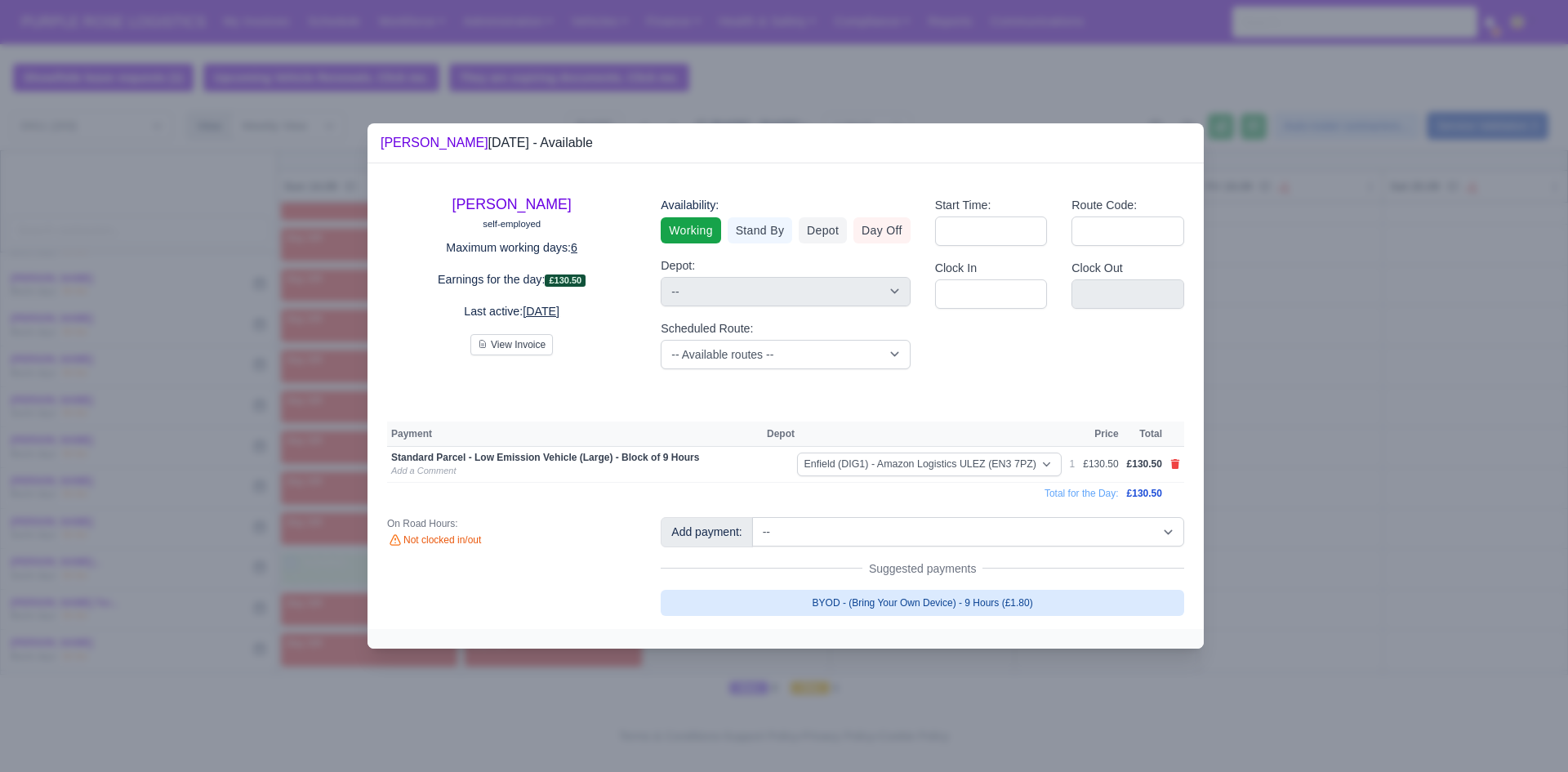
click at [864, 600] on link "BYOD - (Bring Your Own Device) - 9 Hours (£1.80)" at bounding box center [922, 603] width 524 height 26
click at [1395, 515] on div at bounding box center [784, 386] width 1568 height 772
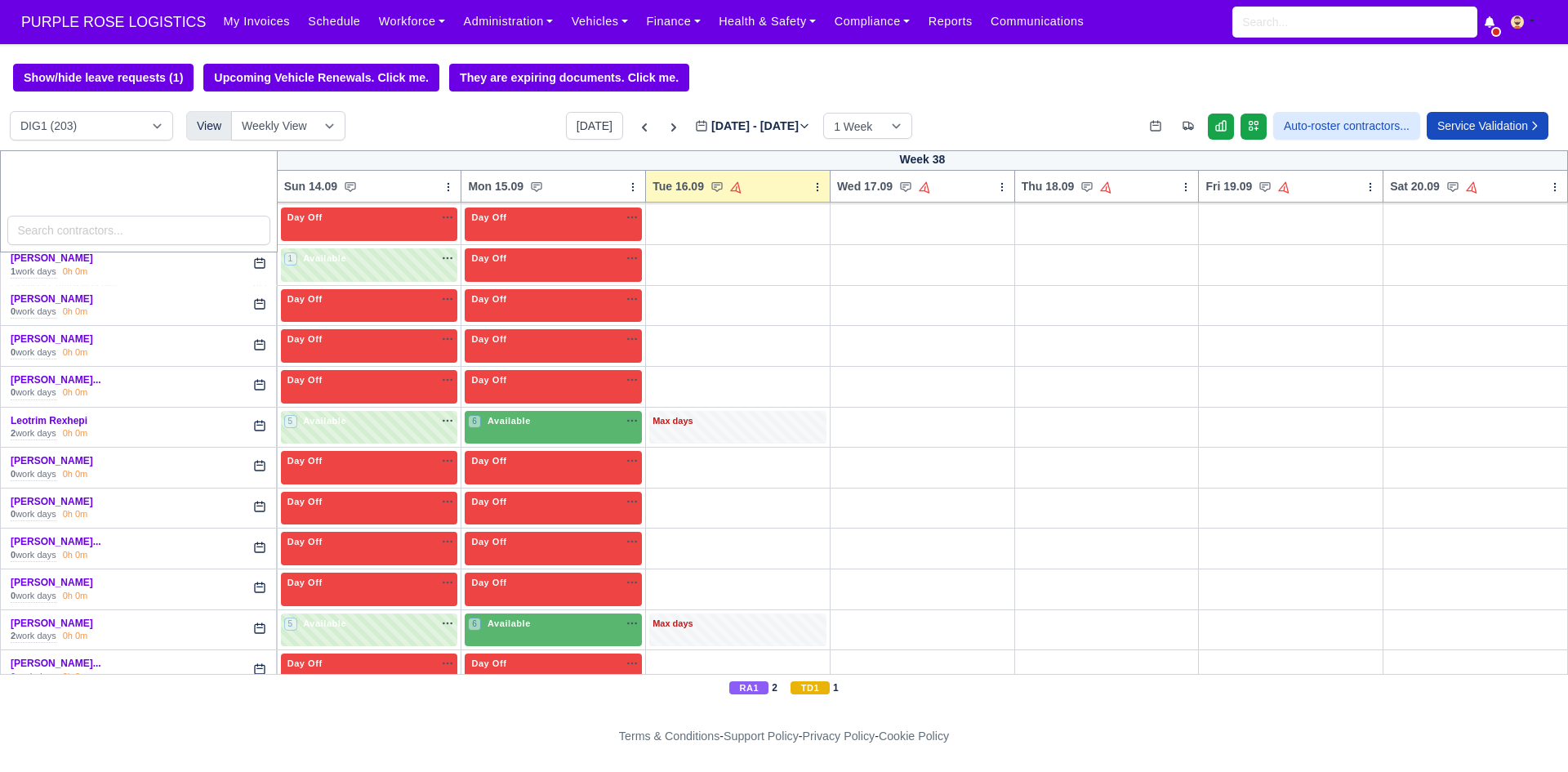
scroll to position [2621, 0]
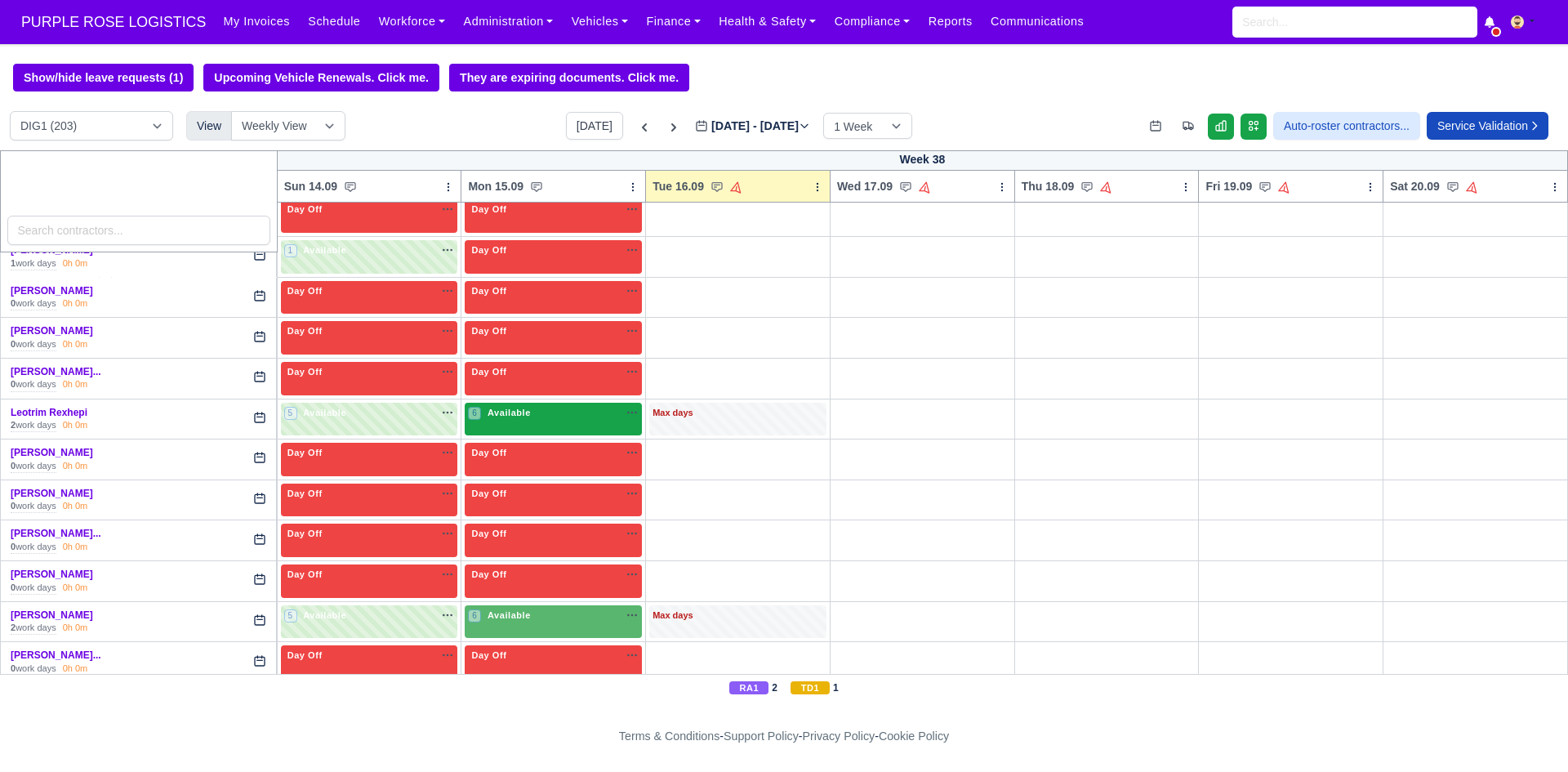
click at [501, 427] on div "6 Available" at bounding box center [553, 419] width 177 height 33
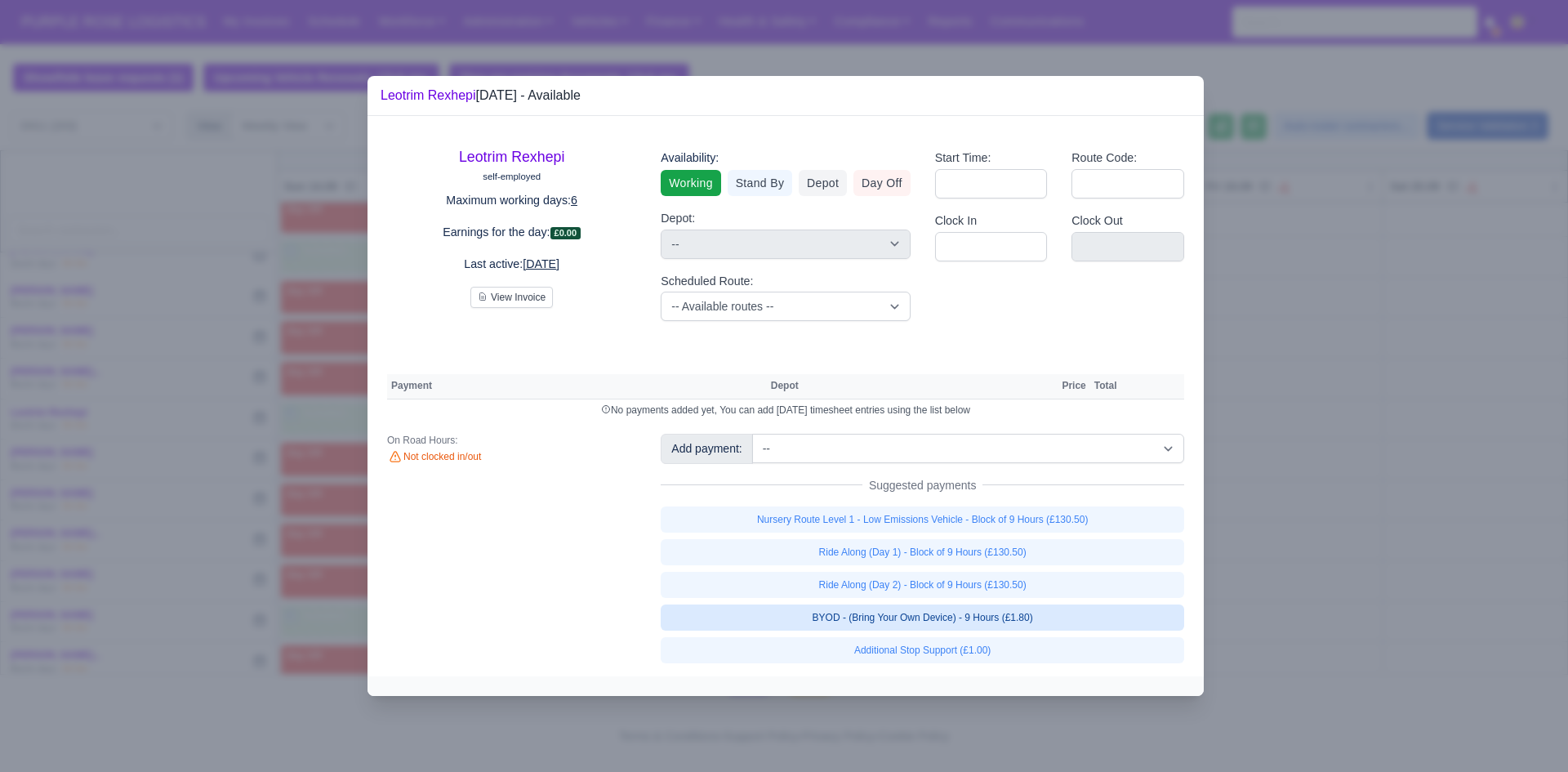
click at [873, 617] on link "BYOD - (Bring Your Own Device) - 9 Hours (£1.80)" at bounding box center [922, 617] width 524 height 26
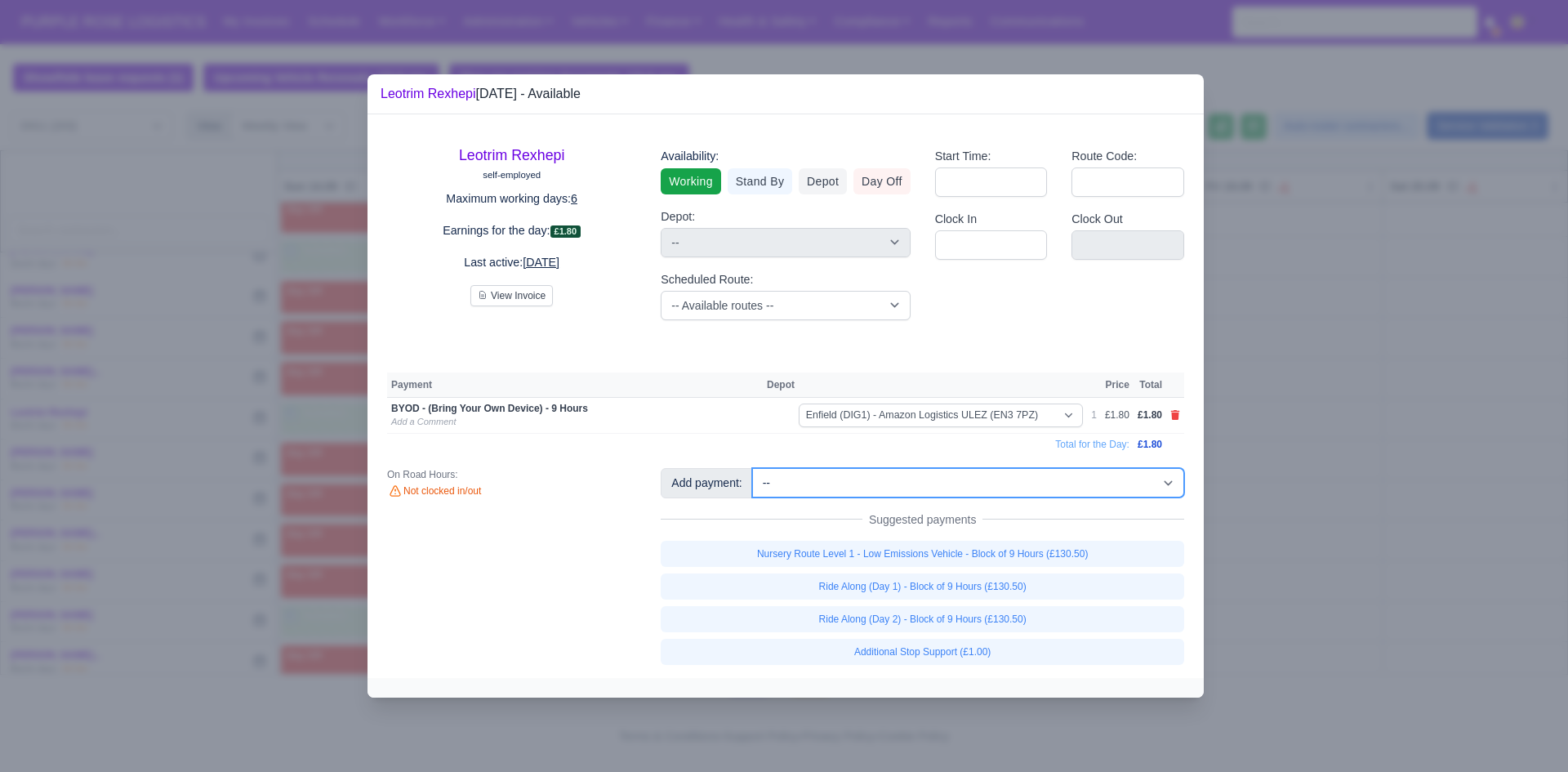
click at [864, 489] on select "-- Additional Hour Support (£14.50) Additional Hour Support (Walkers) (£13.50) …" at bounding box center [968, 483] width 432 height 29
click at [752, 468] on select "-- Additional Hour Support (£14.50) Additional Hour Support (Walkers) (£13.50) …" at bounding box center [968, 483] width 432 height 29
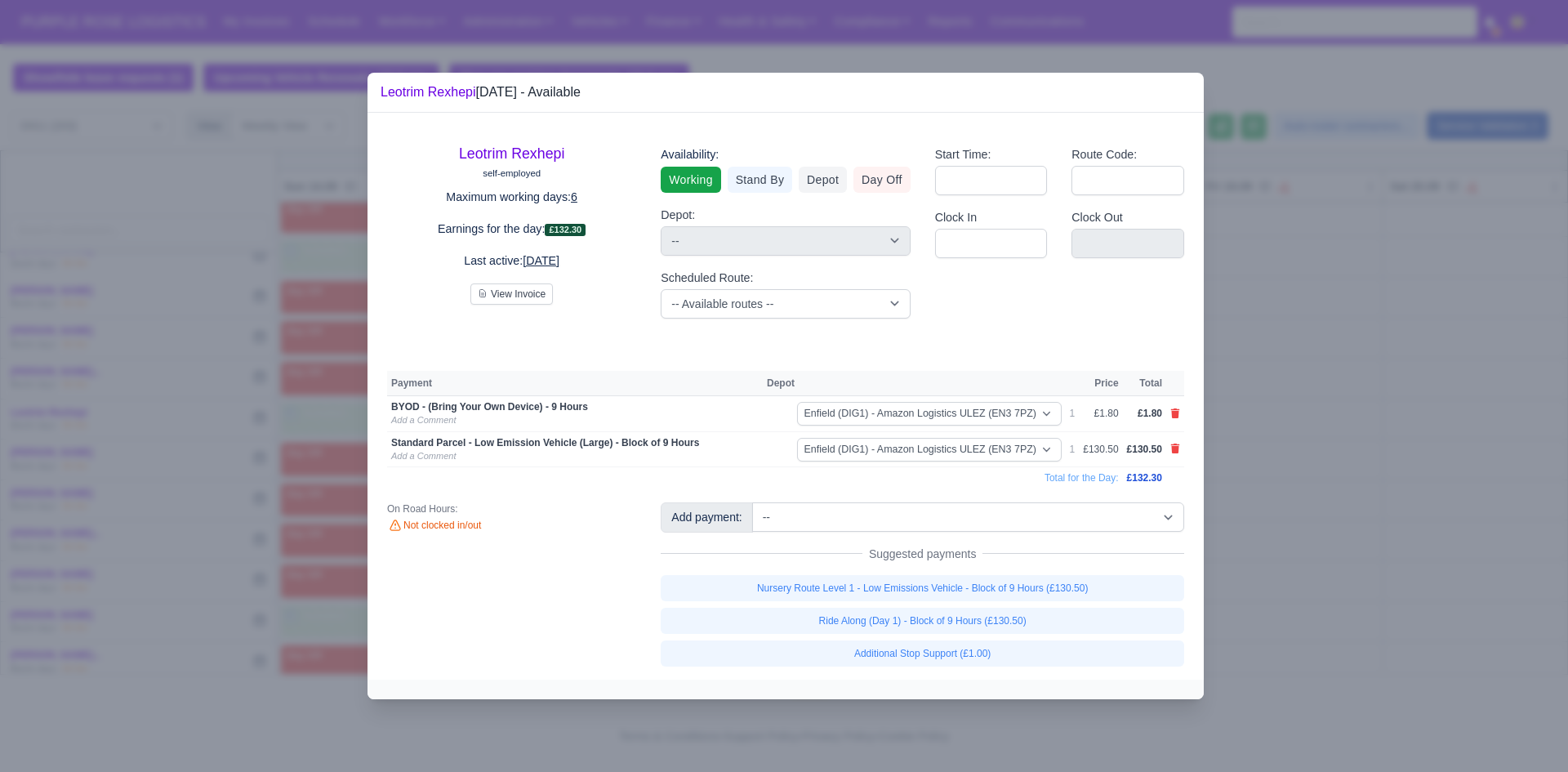
click at [1340, 397] on div at bounding box center [784, 386] width 1568 height 772
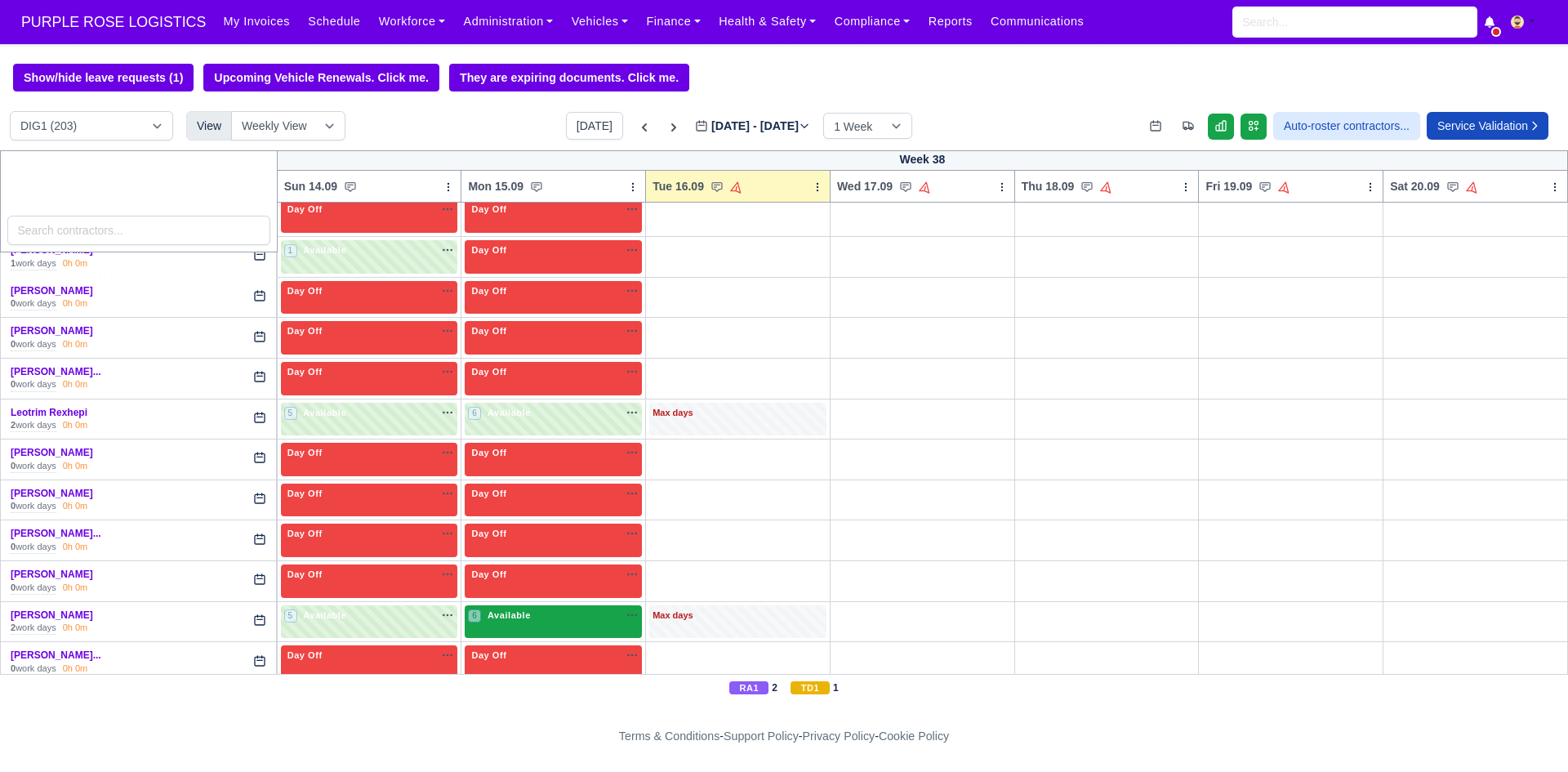
click at [550, 612] on div "6 Available na" at bounding box center [553, 616] width 171 height 14
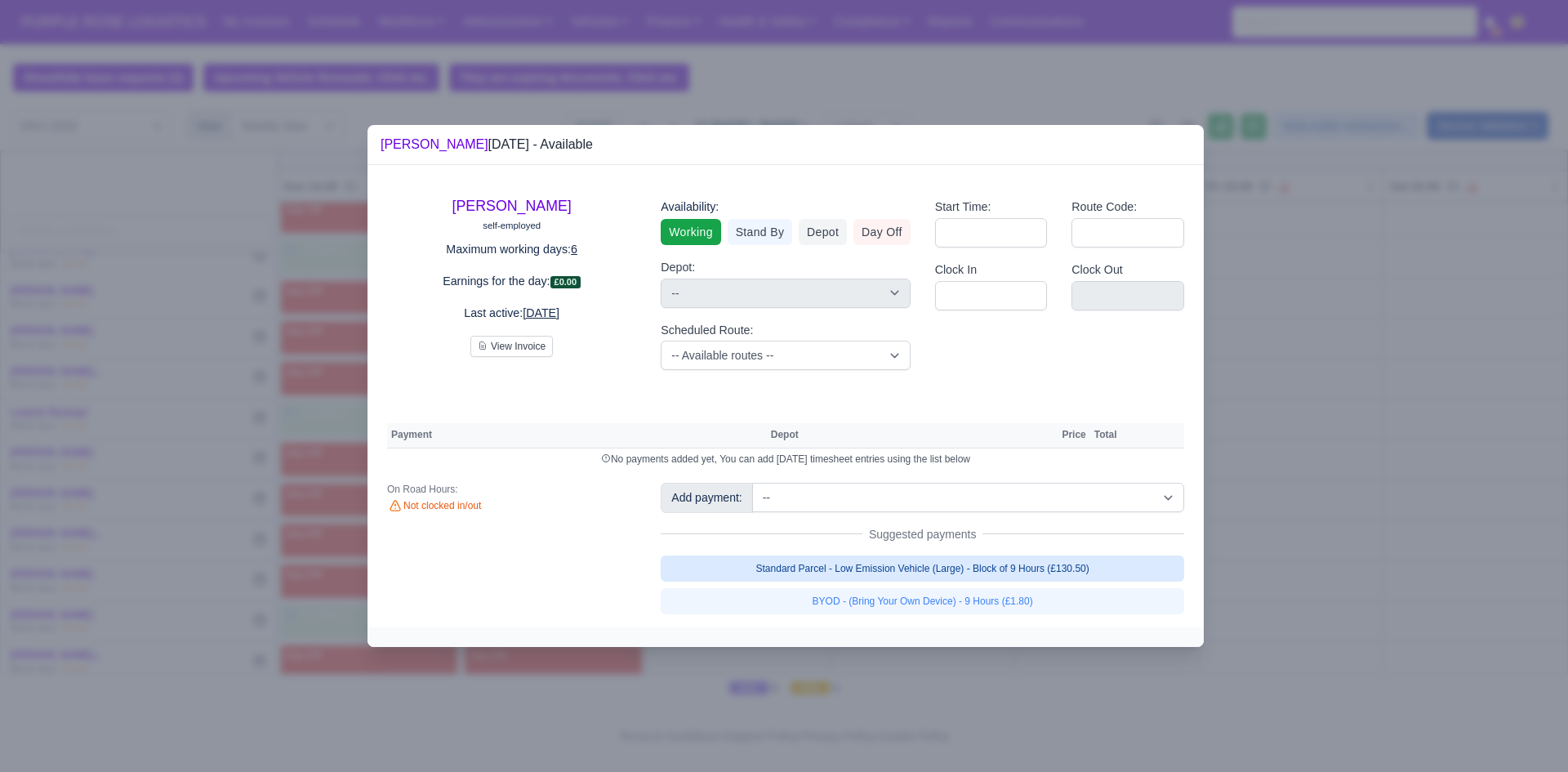
click at [773, 566] on link "Standard Parcel - Low Emission Vehicle (Large) - Block of 9 Hours (£130.50)" at bounding box center [922, 568] width 524 height 26
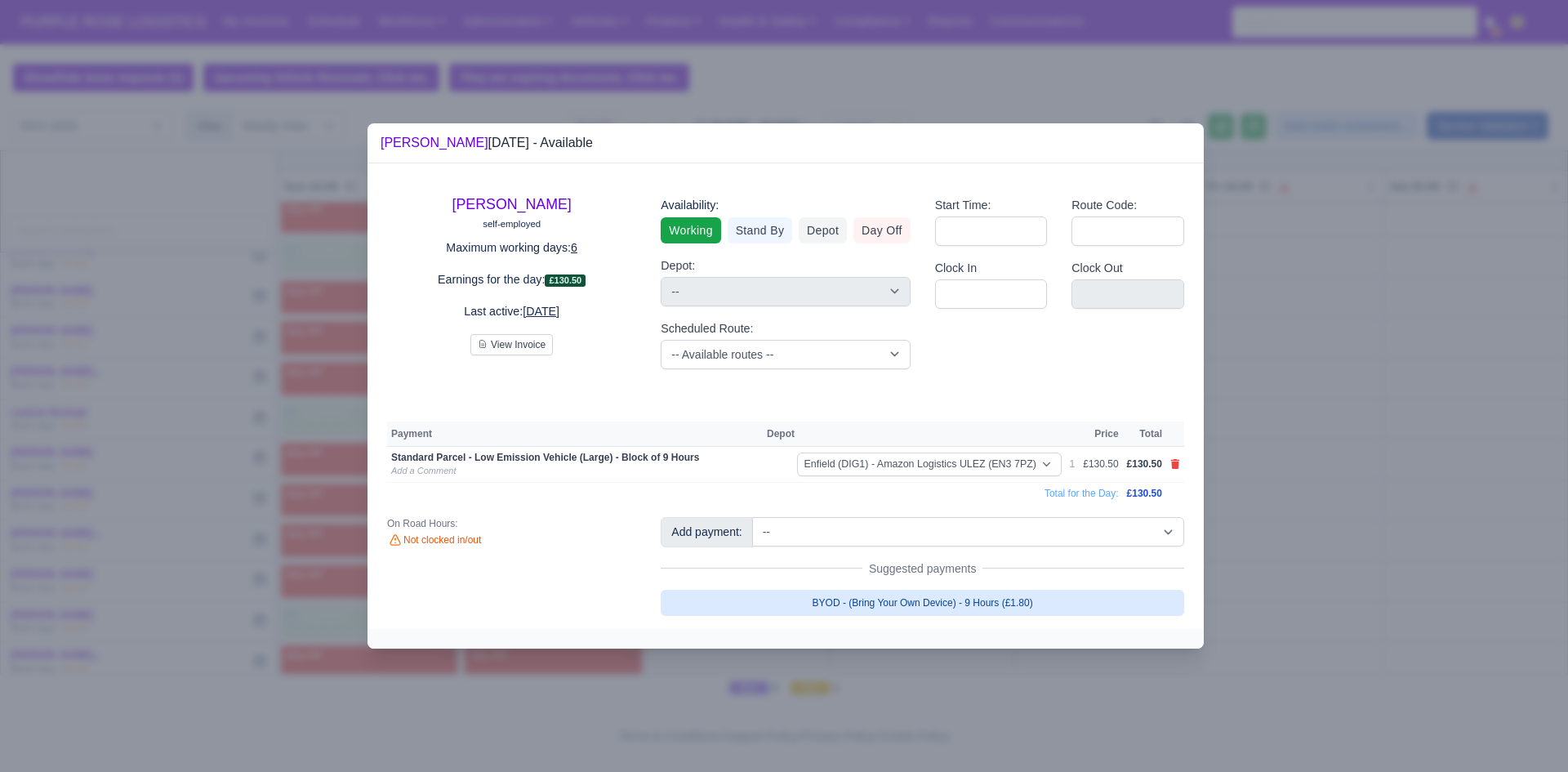
click at [794, 600] on link "BYOD - (Bring Your Own Device) - 9 Hours (£1.80)" at bounding box center [922, 603] width 524 height 26
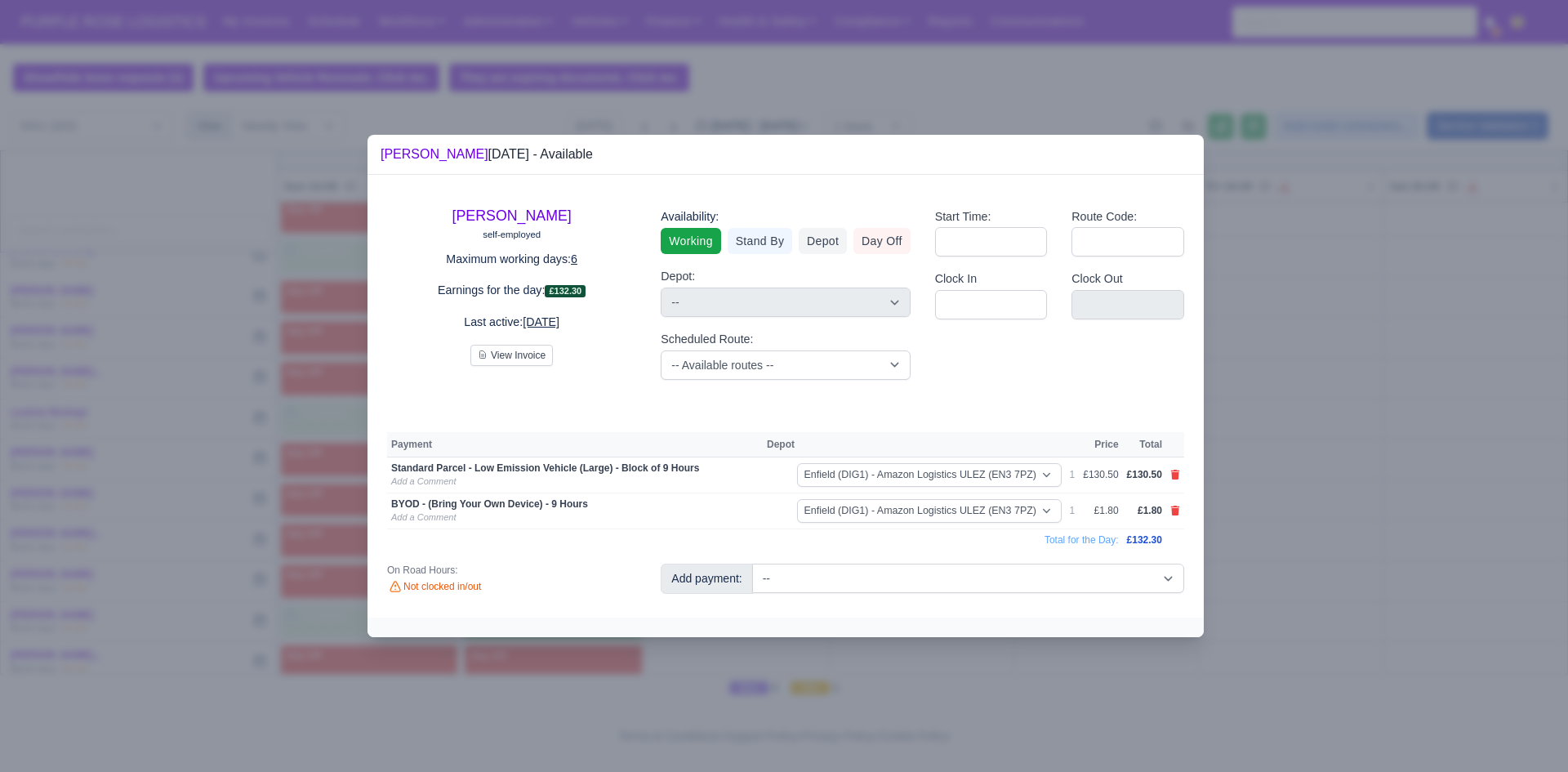
drag, startPoint x: 1362, startPoint y: 492, endPoint x: 1426, endPoint y: 467, distance: 68.7
click at [1362, 492] on div at bounding box center [784, 386] width 1568 height 772
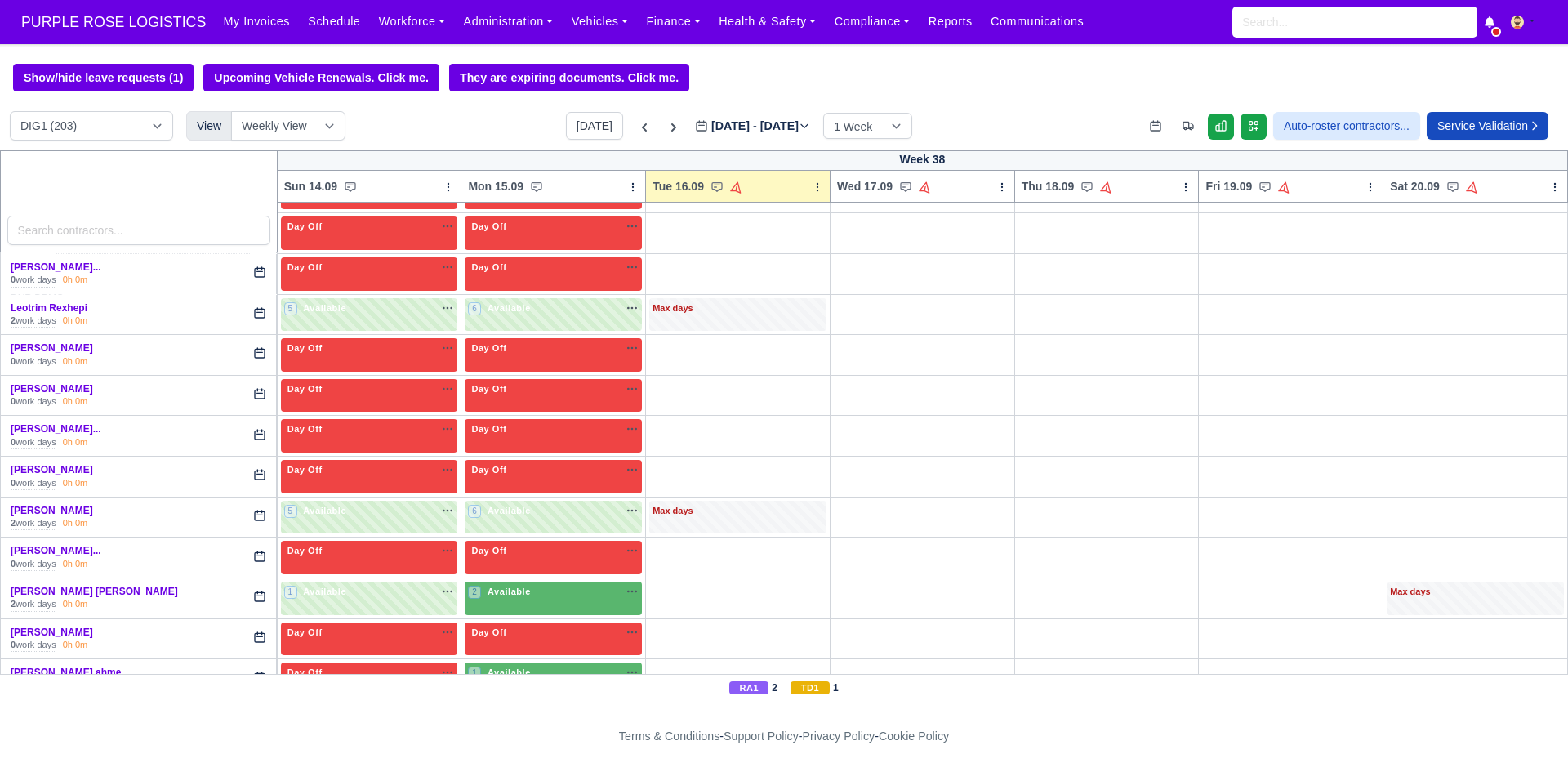
scroll to position [2778, 0]
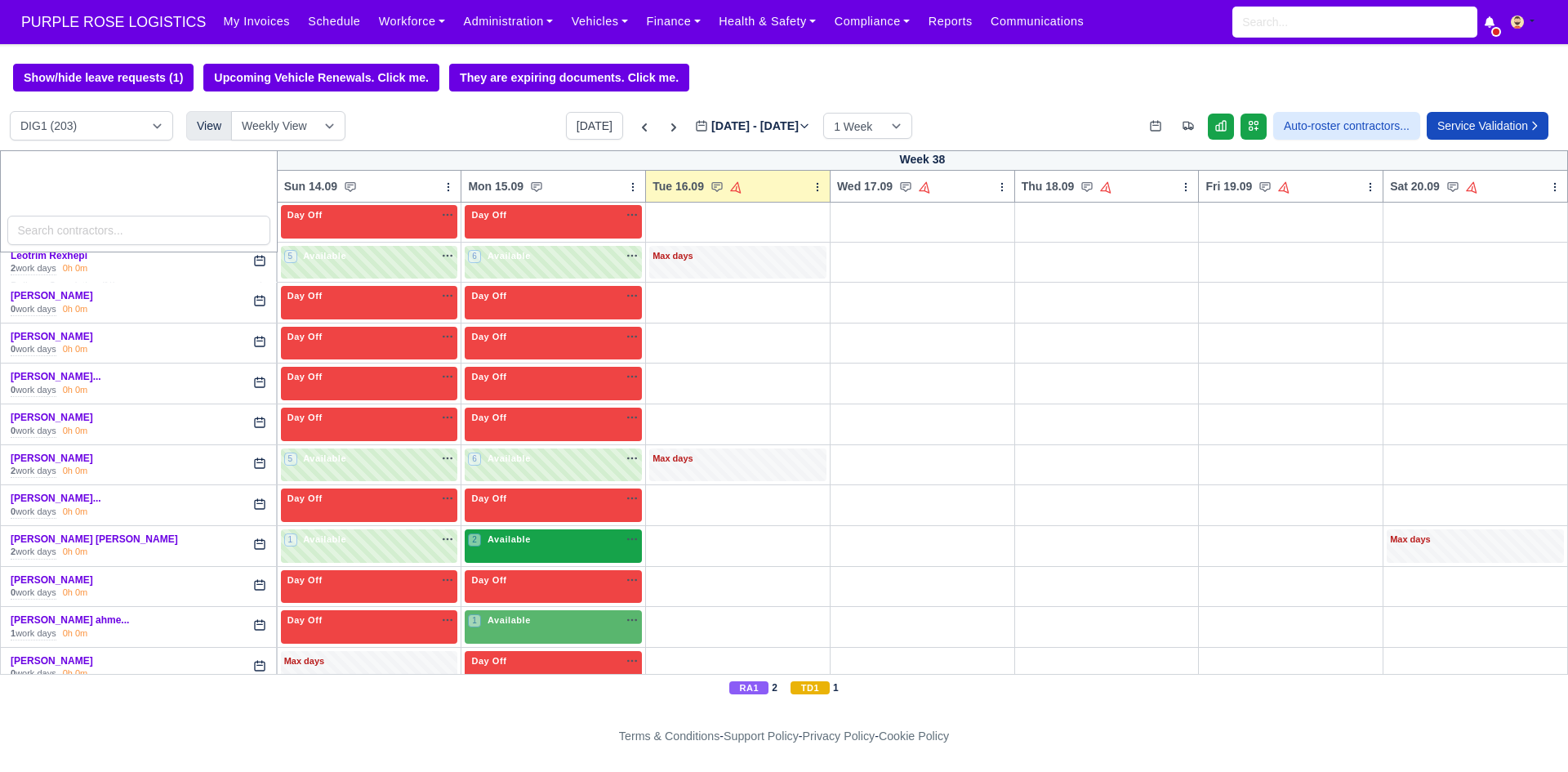
click at [533, 547] on div "2 Available na" at bounding box center [553, 541] width 171 height 17
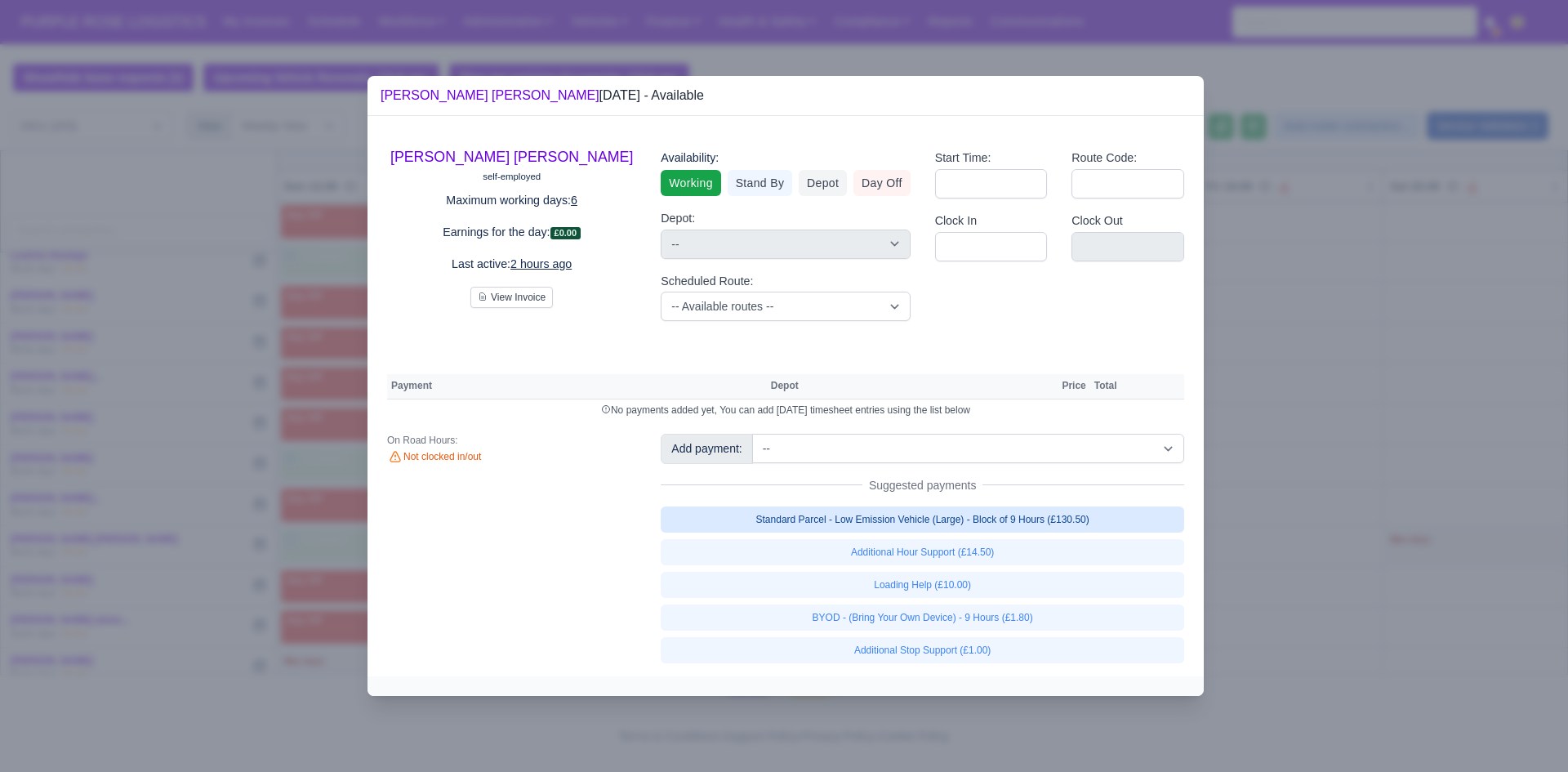
click at [895, 527] on link "Standard Parcel - Low Emission Vehicle (Large) - Block of 9 Hours (£130.50)" at bounding box center [922, 520] width 524 height 26
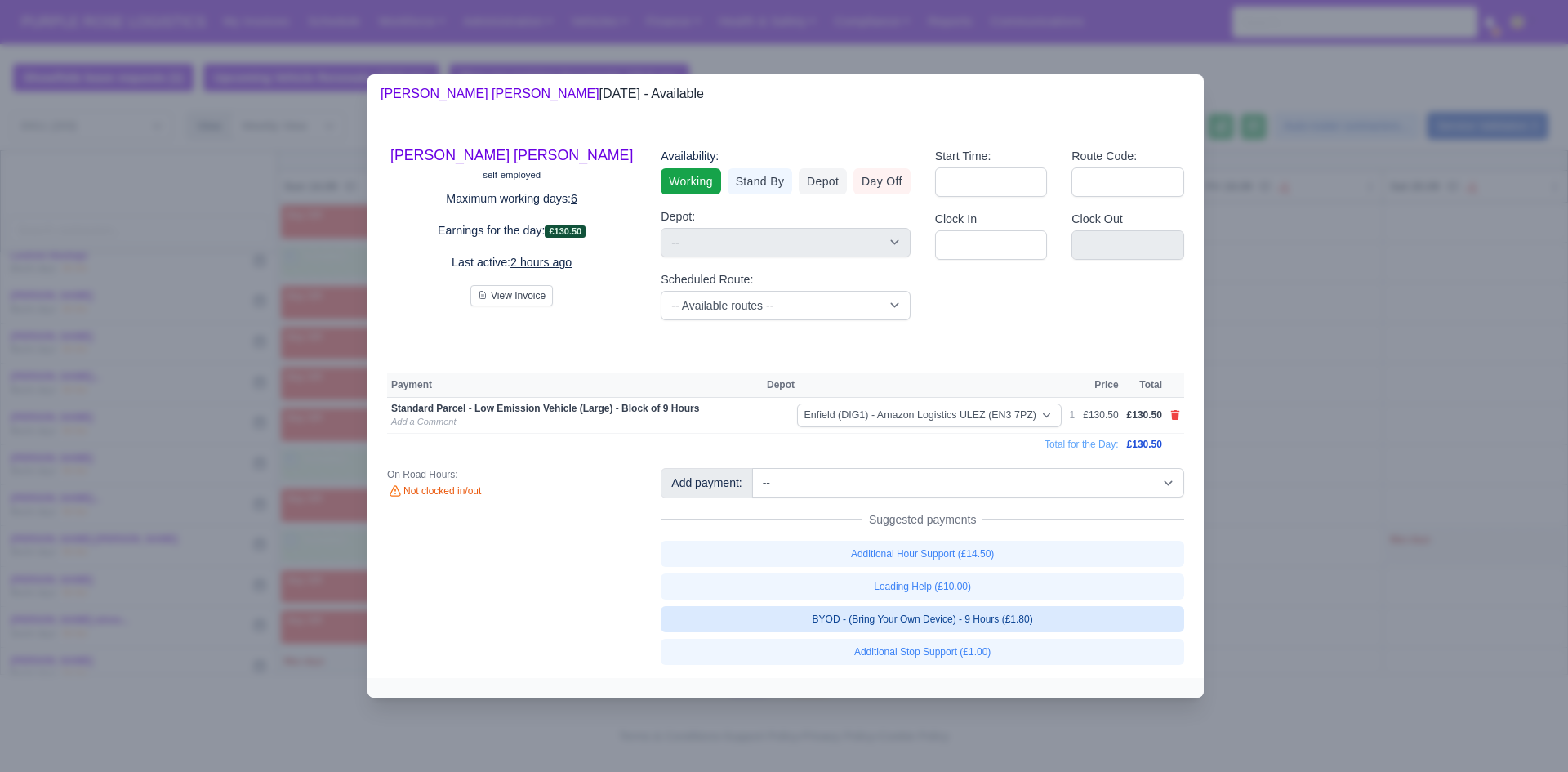
click at [920, 618] on link "BYOD - (Bring Your Own Device) - 9 Hours (£1.80)" at bounding box center [922, 619] width 524 height 26
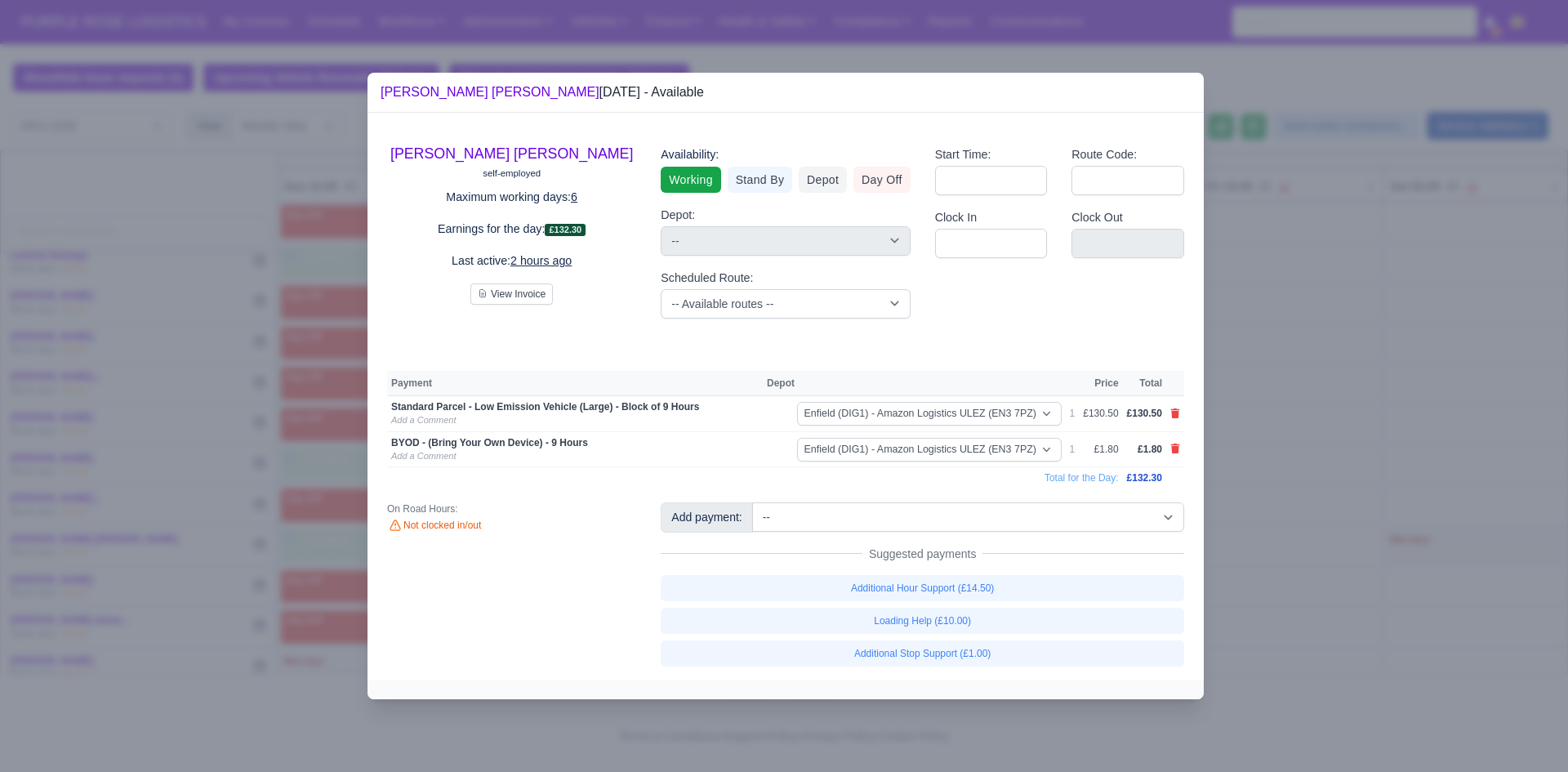
click at [1412, 496] on div at bounding box center [784, 386] width 1568 height 772
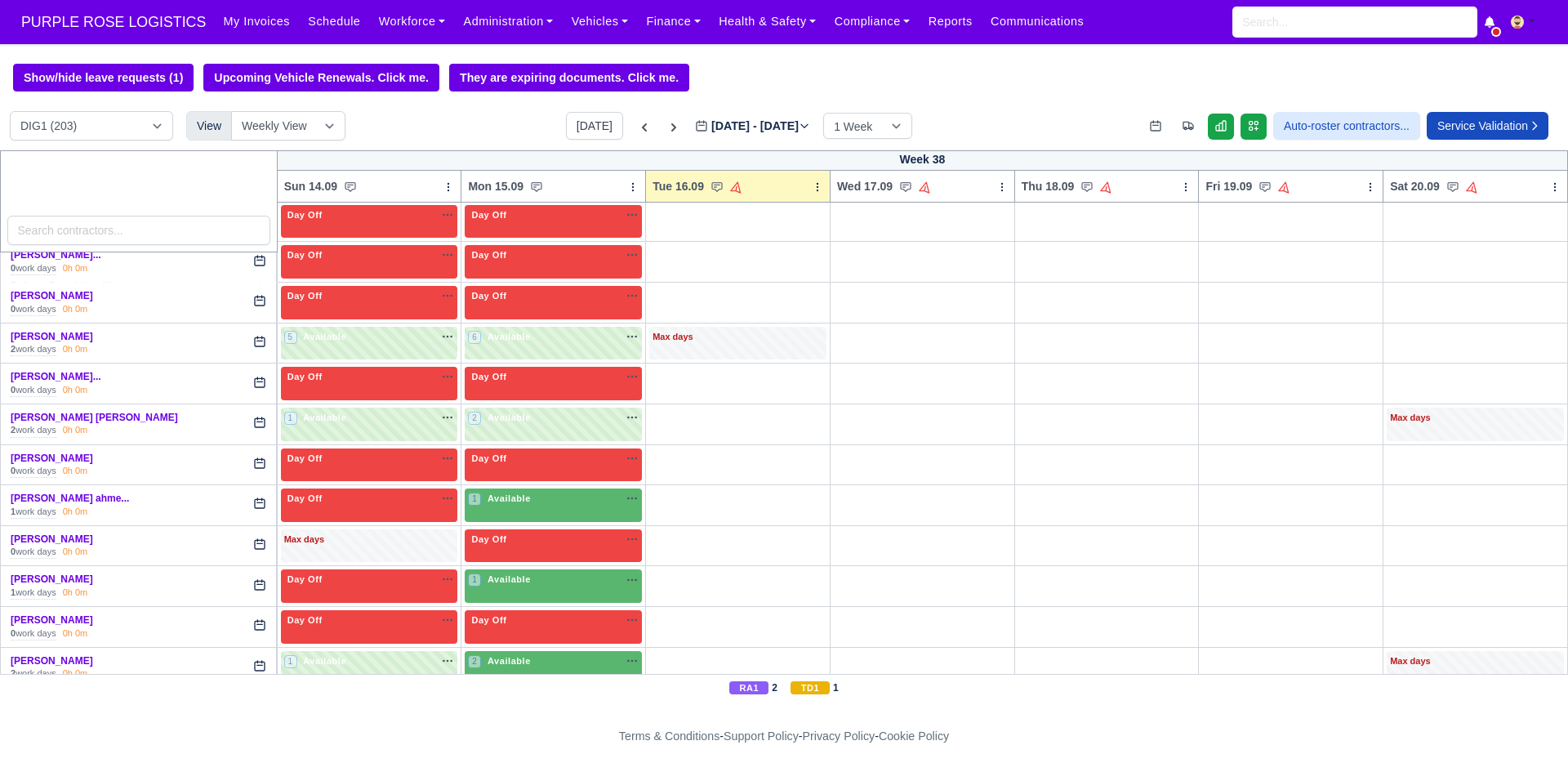
scroll to position [2908, 0]
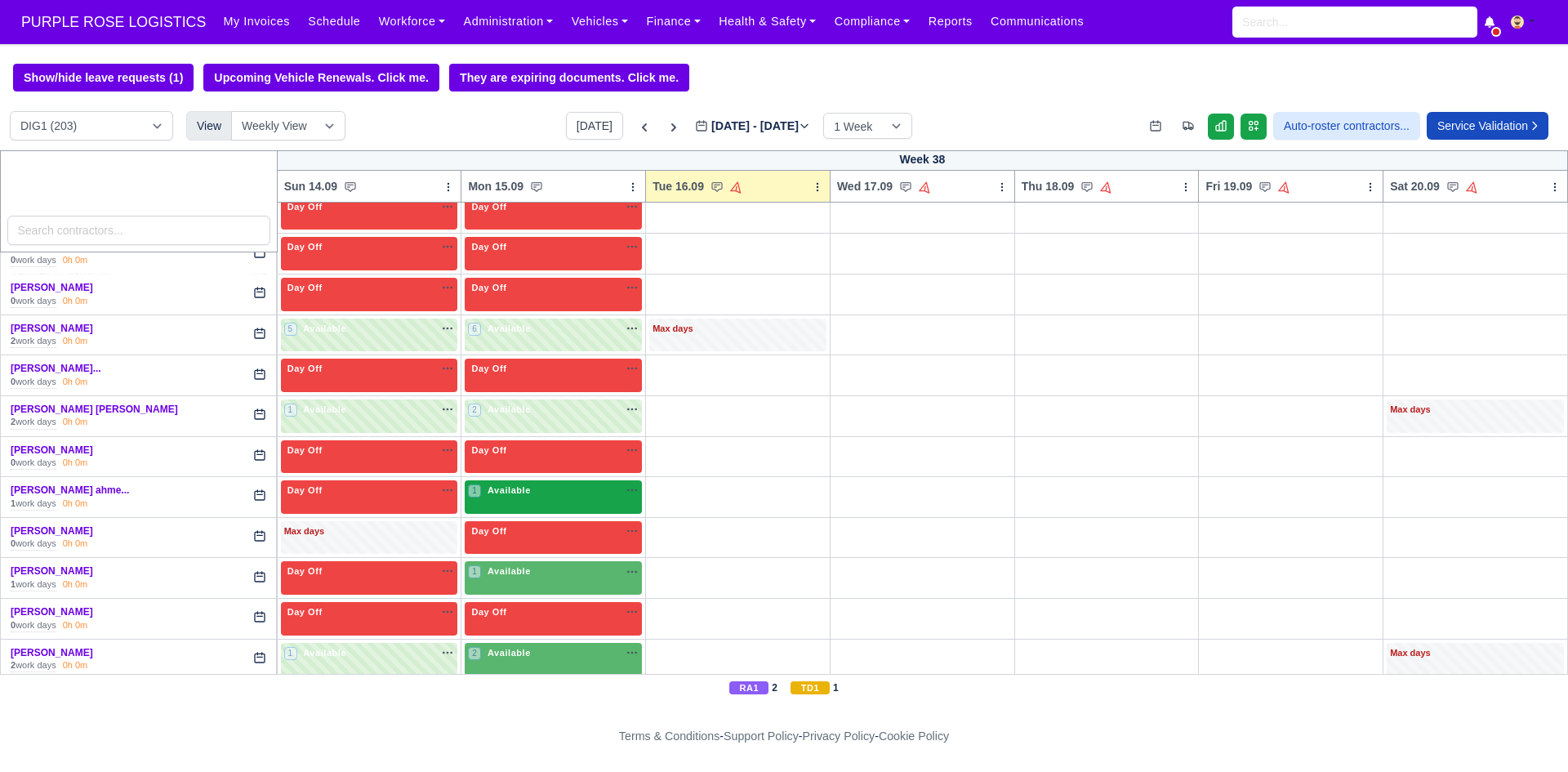
click at [570, 495] on div "1 Available na" at bounding box center [553, 490] width 171 height 14
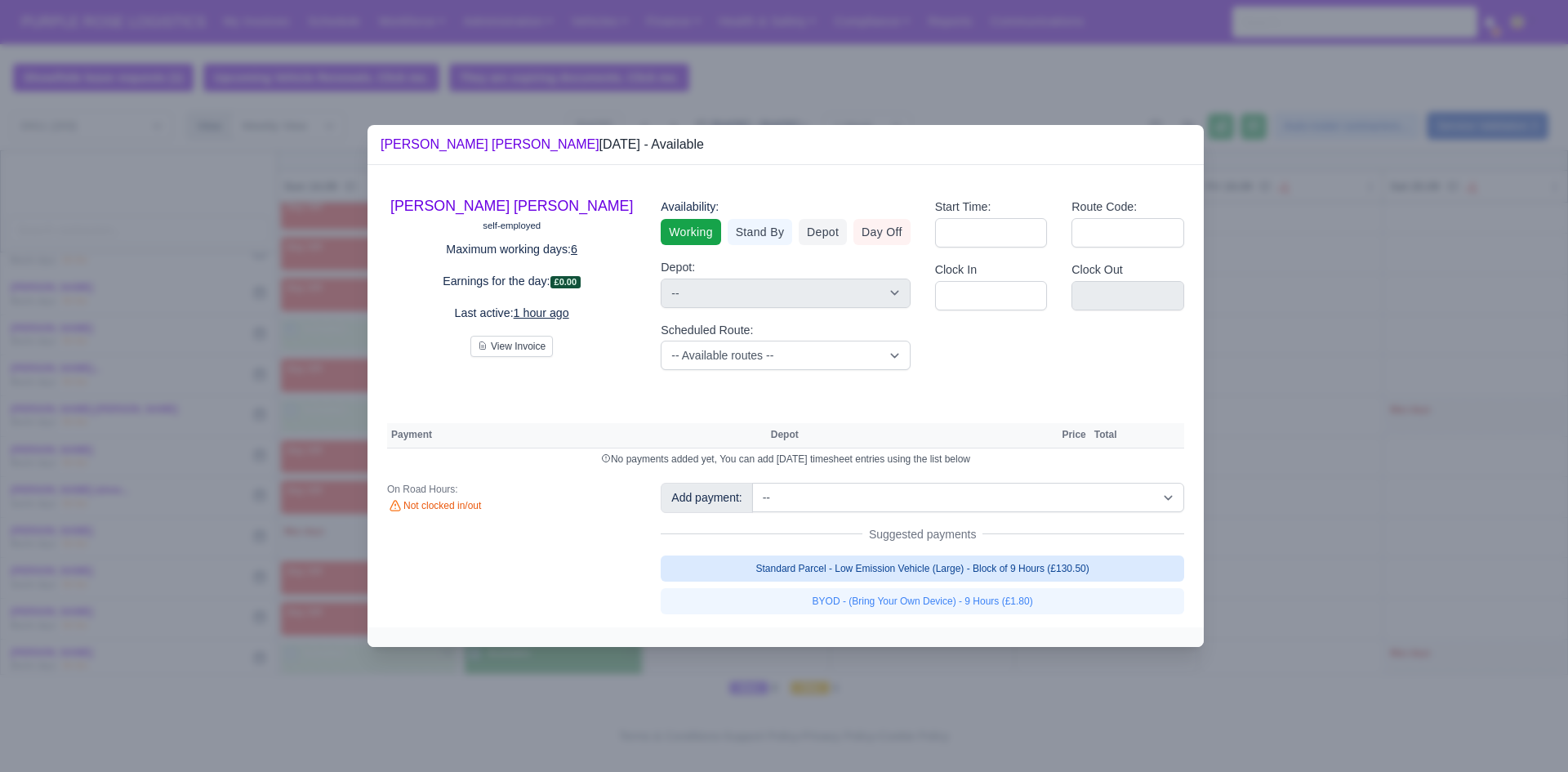
click at [890, 574] on link "Standard Parcel - Low Emission Vehicle (Large) - Block of 9 Hours (£130.50)" at bounding box center [922, 568] width 524 height 26
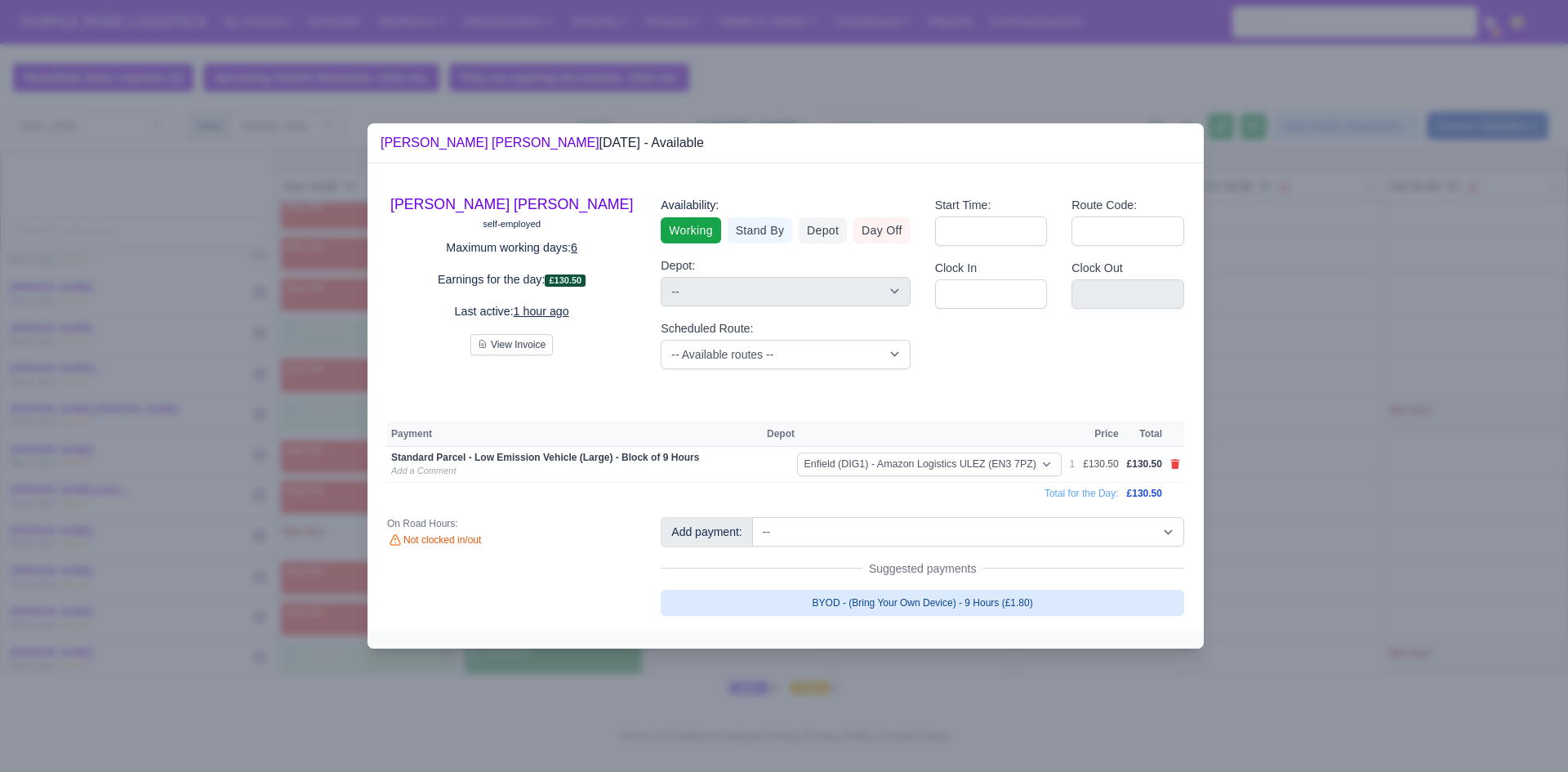
click at [890, 598] on link "BYOD - (Bring Your Own Device) - 9 Hours (£1.80)" at bounding box center [922, 603] width 524 height 26
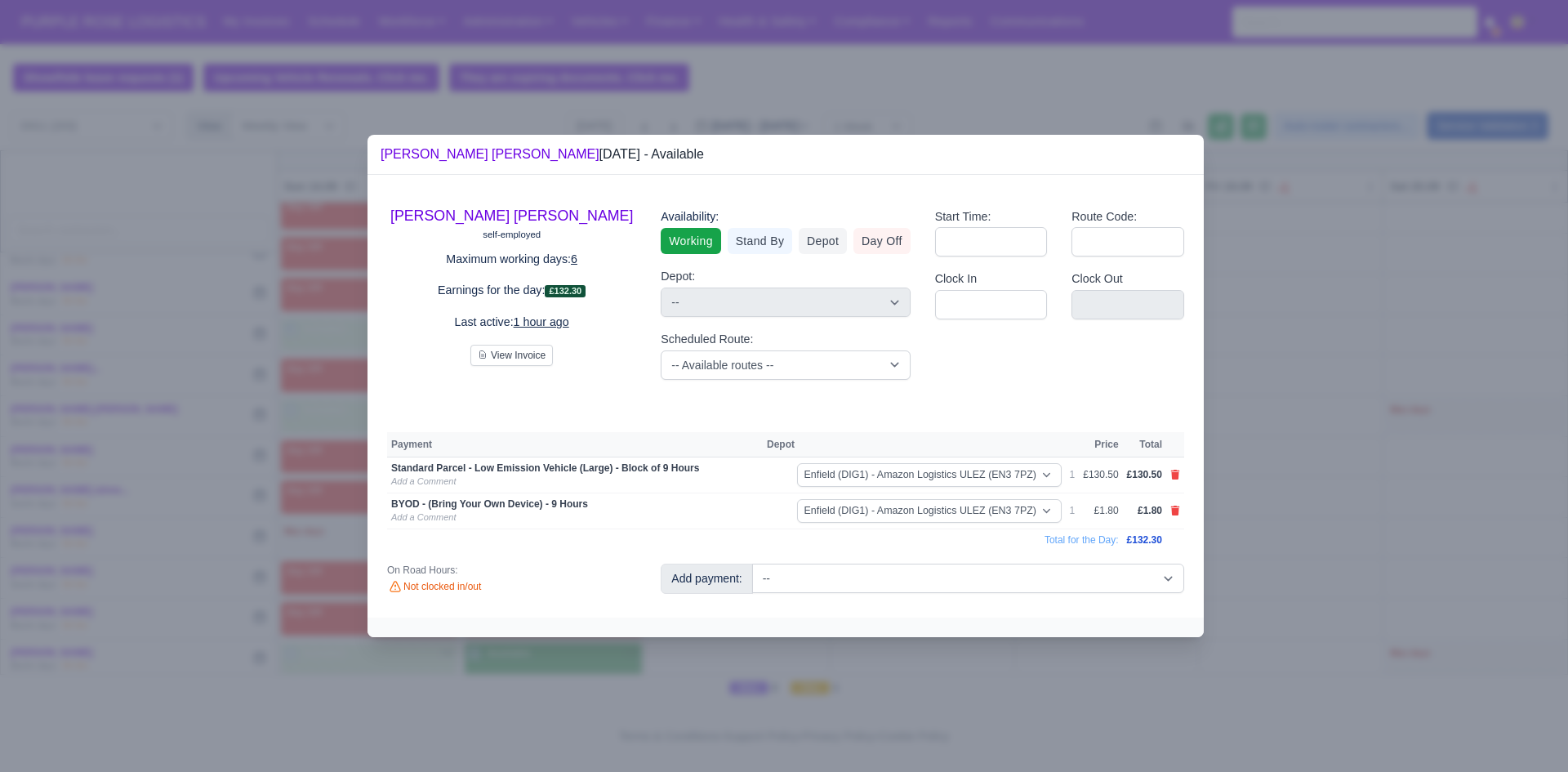
click at [1339, 520] on div at bounding box center [784, 386] width 1568 height 772
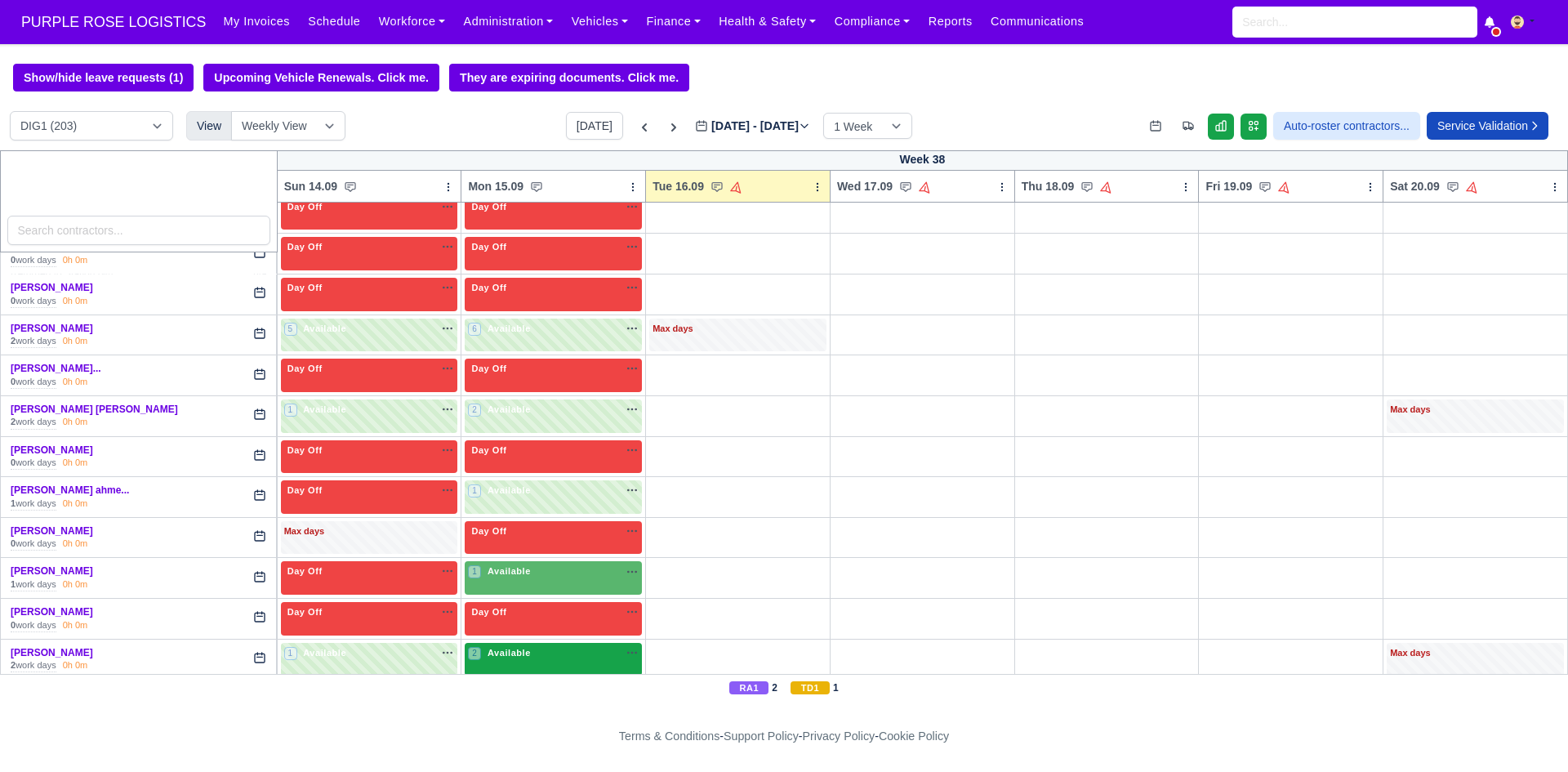
click at [512, 664] on div "2 Available" at bounding box center [553, 660] width 177 height 33
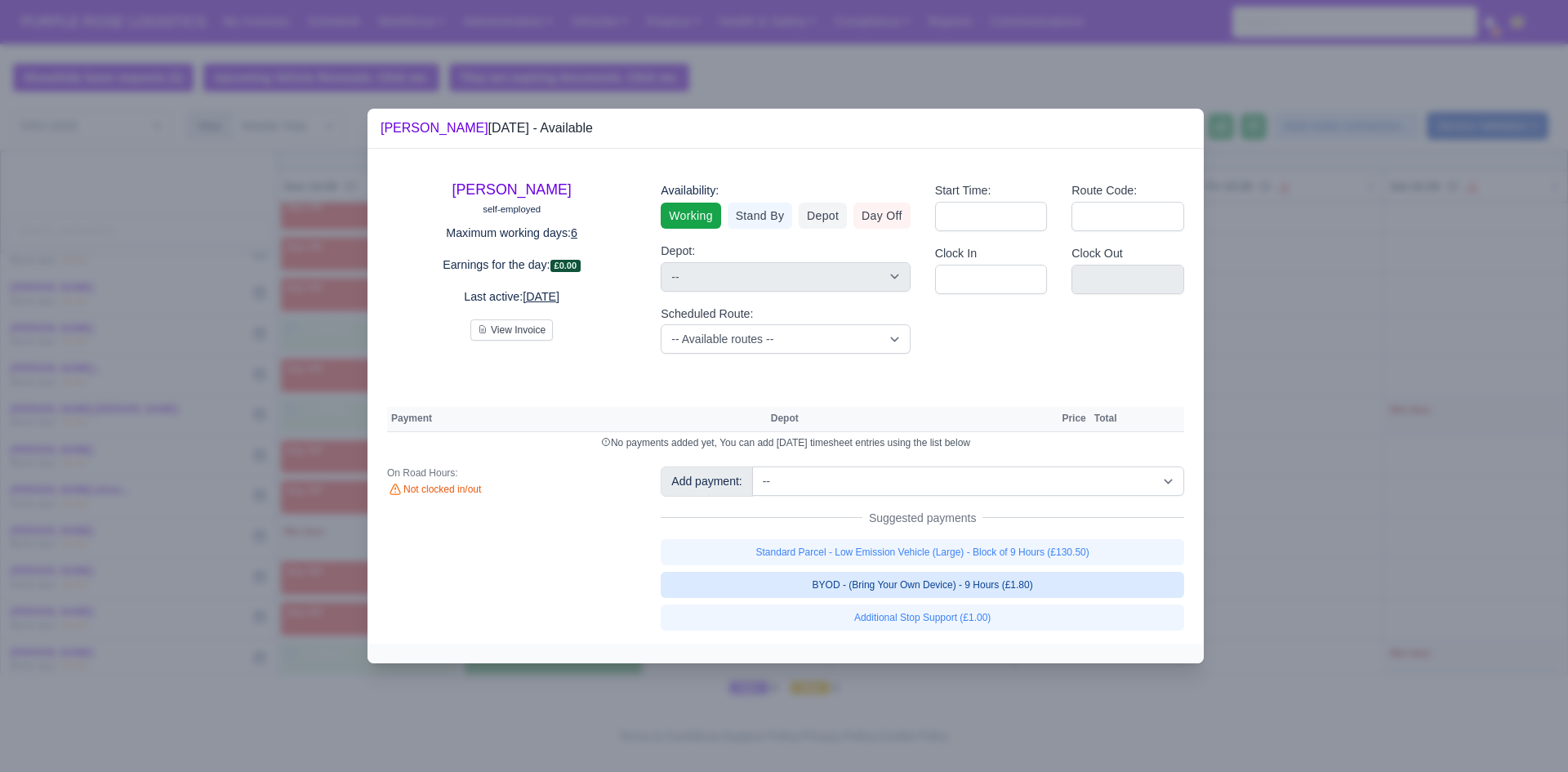
click at [846, 595] on link "BYOD - (Bring Your Own Device) - 9 Hours (£1.80)" at bounding box center [922, 585] width 524 height 26
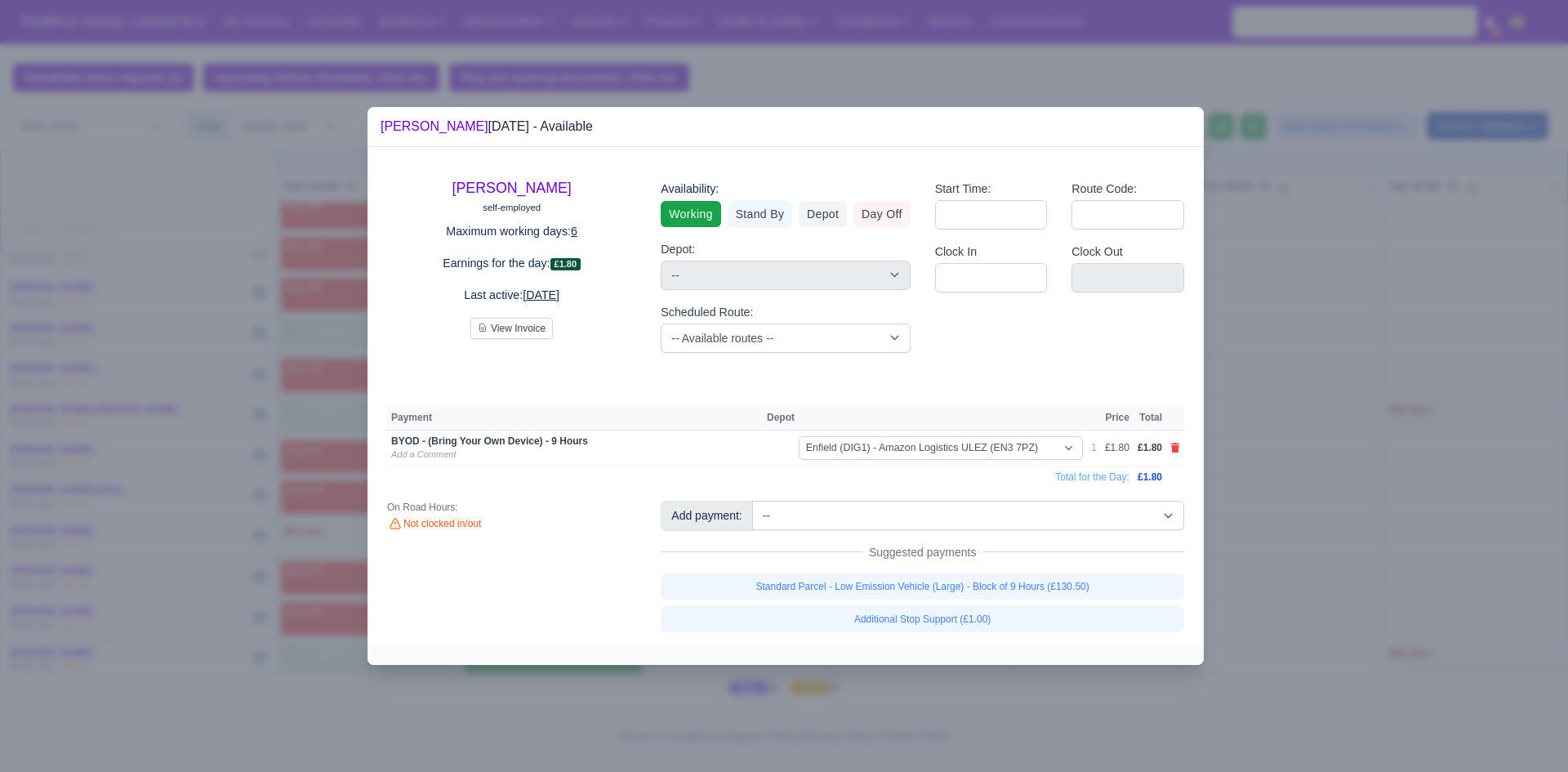
click at [834, 566] on div "Add payment: -- Additional Hour Support (£14.50) Additional Hour Support (Walke…" at bounding box center [922, 566] width 548 height 131
click at [840, 581] on link "Standard Parcel - Low Emission Vehicle (Large) - Block of 9 Hours (£130.50)" at bounding box center [922, 587] width 524 height 26
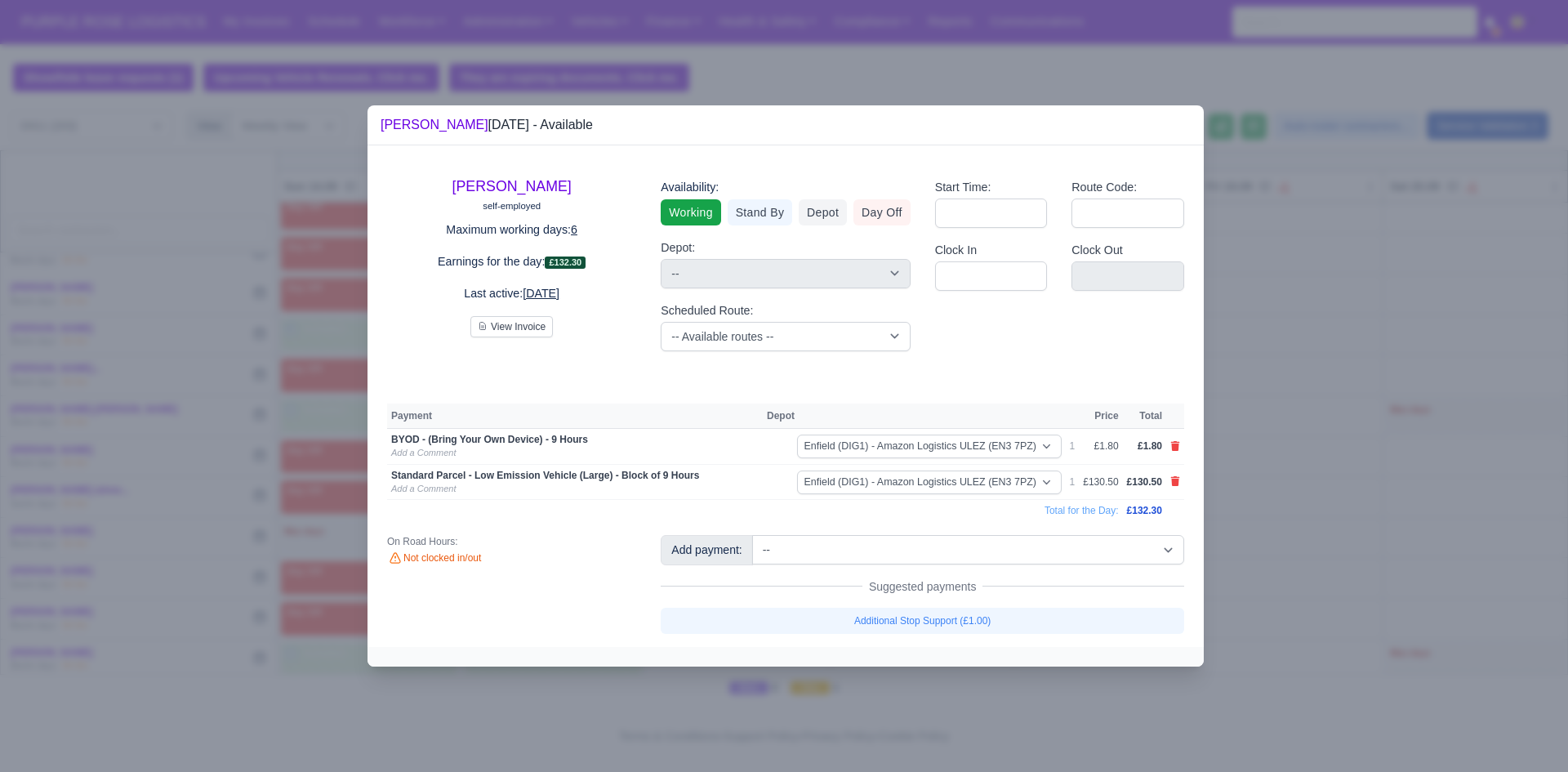
click at [1314, 528] on div at bounding box center [784, 386] width 1568 height 772
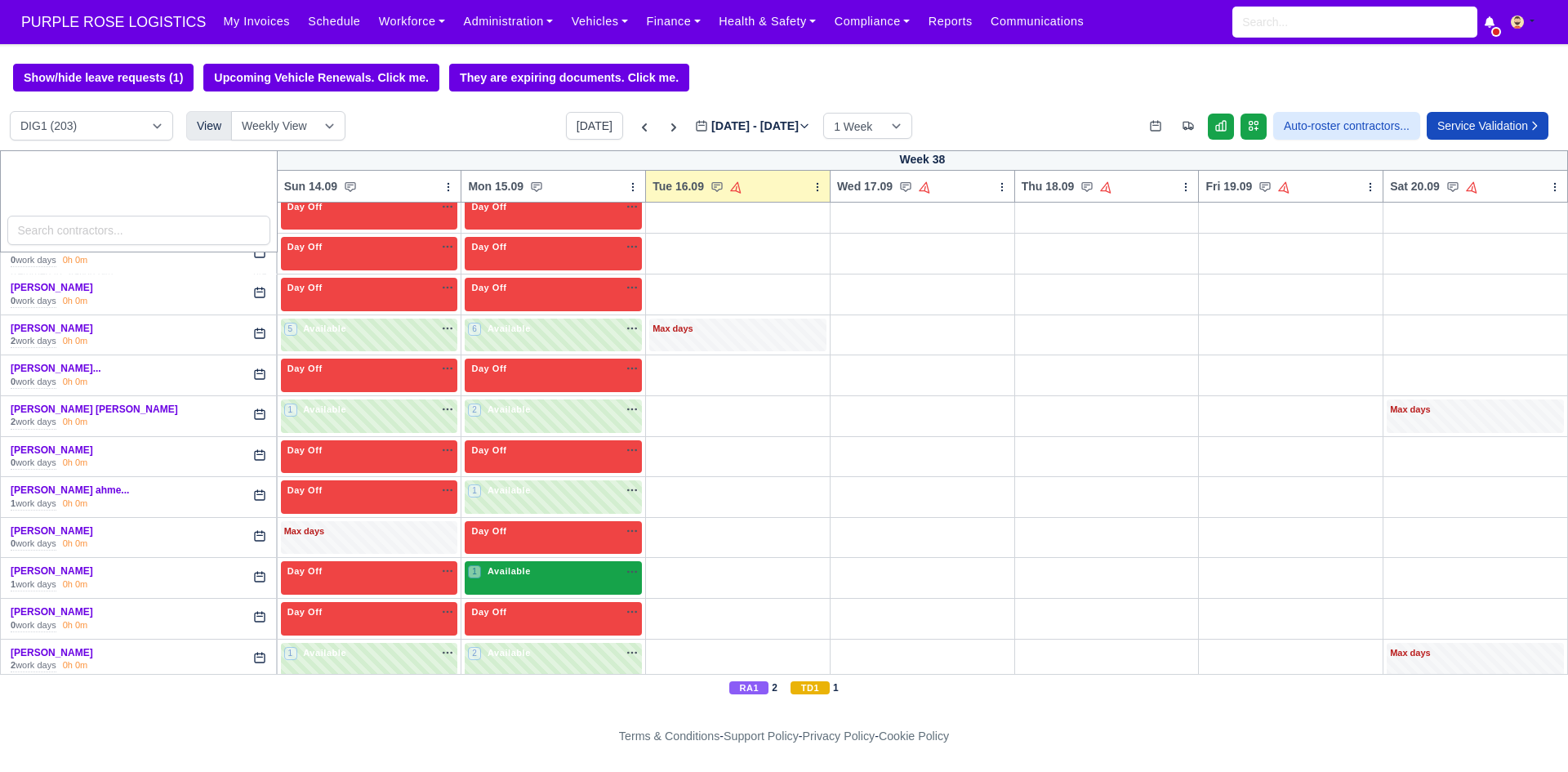
click at [551, 581] on div "1 Available na" at bounding box center [553, 573] width 171 height 17
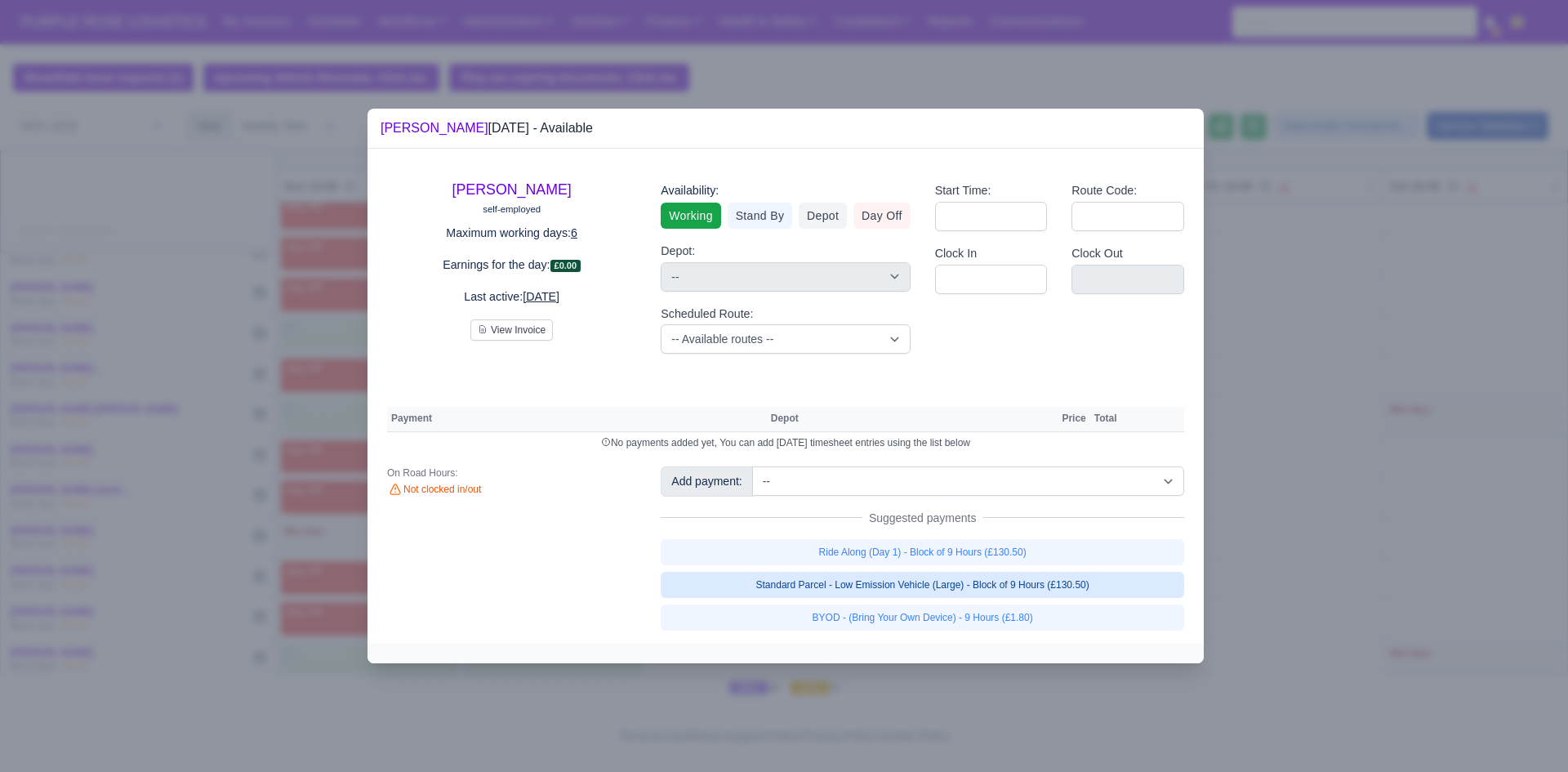
click at [794, 597] on link "Standard Parcel - Low Emission Vehicle (Large) - Block of 9 Hours (£130.50)" at bounding box center [922, 585] width 524 height 26
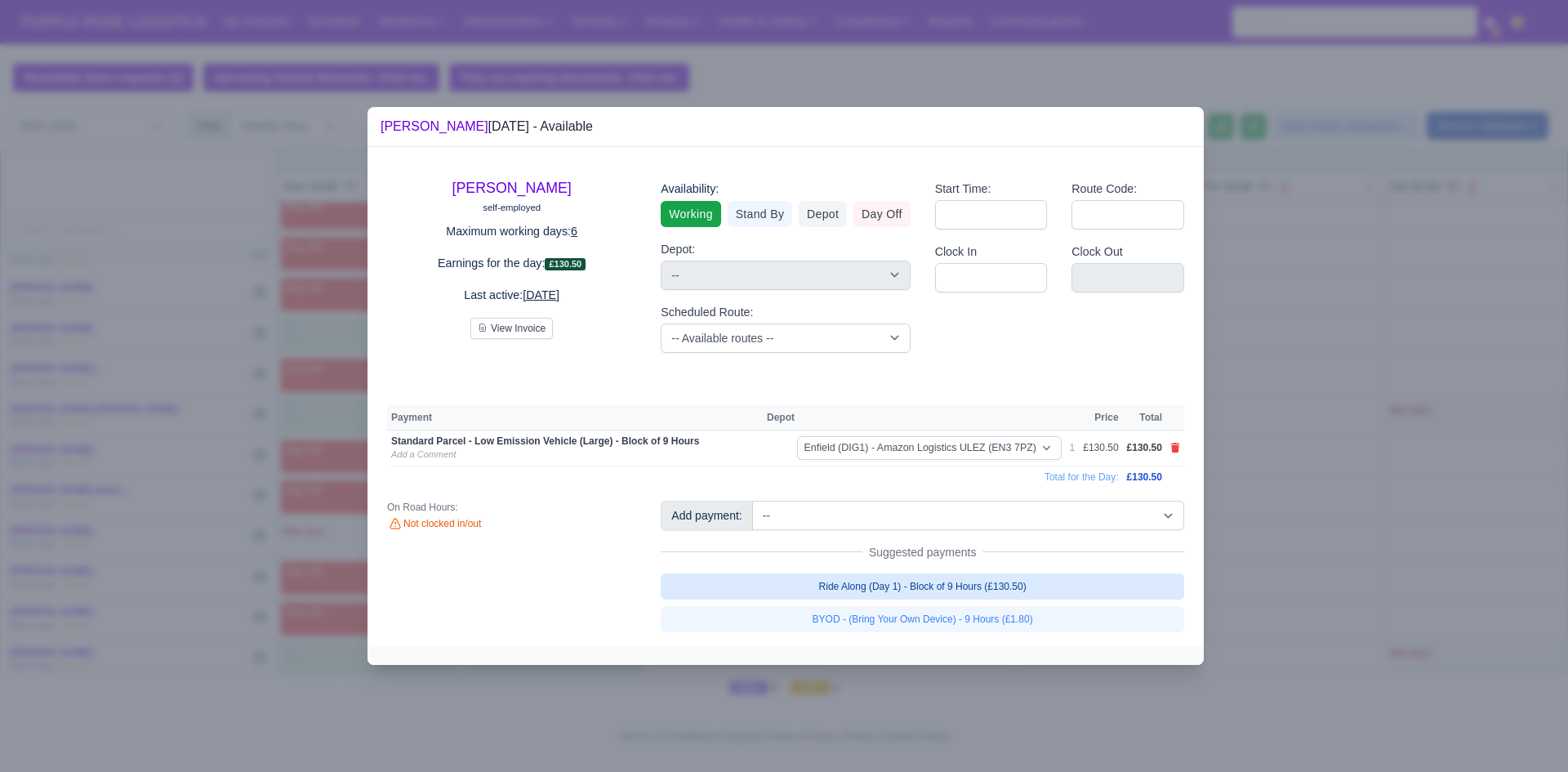
click at [827, 593] on link "Ride Along (Day 1) - Block of 9 Hours (£130.50)" at bounding box center [922, 587] width 524 height 26
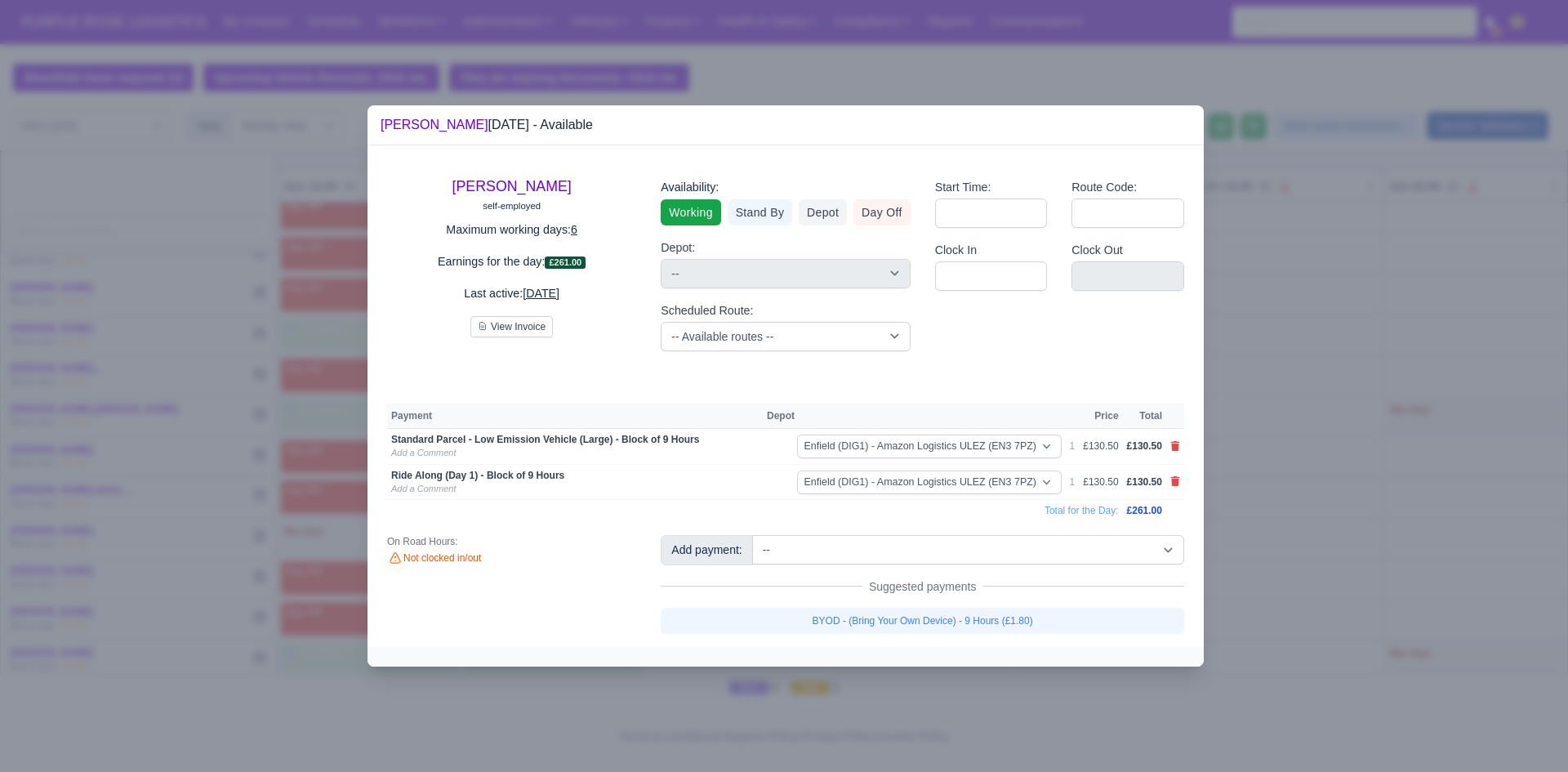
click at [1313, 559] on div at bounding box center [784, 386] width 1568 height 772
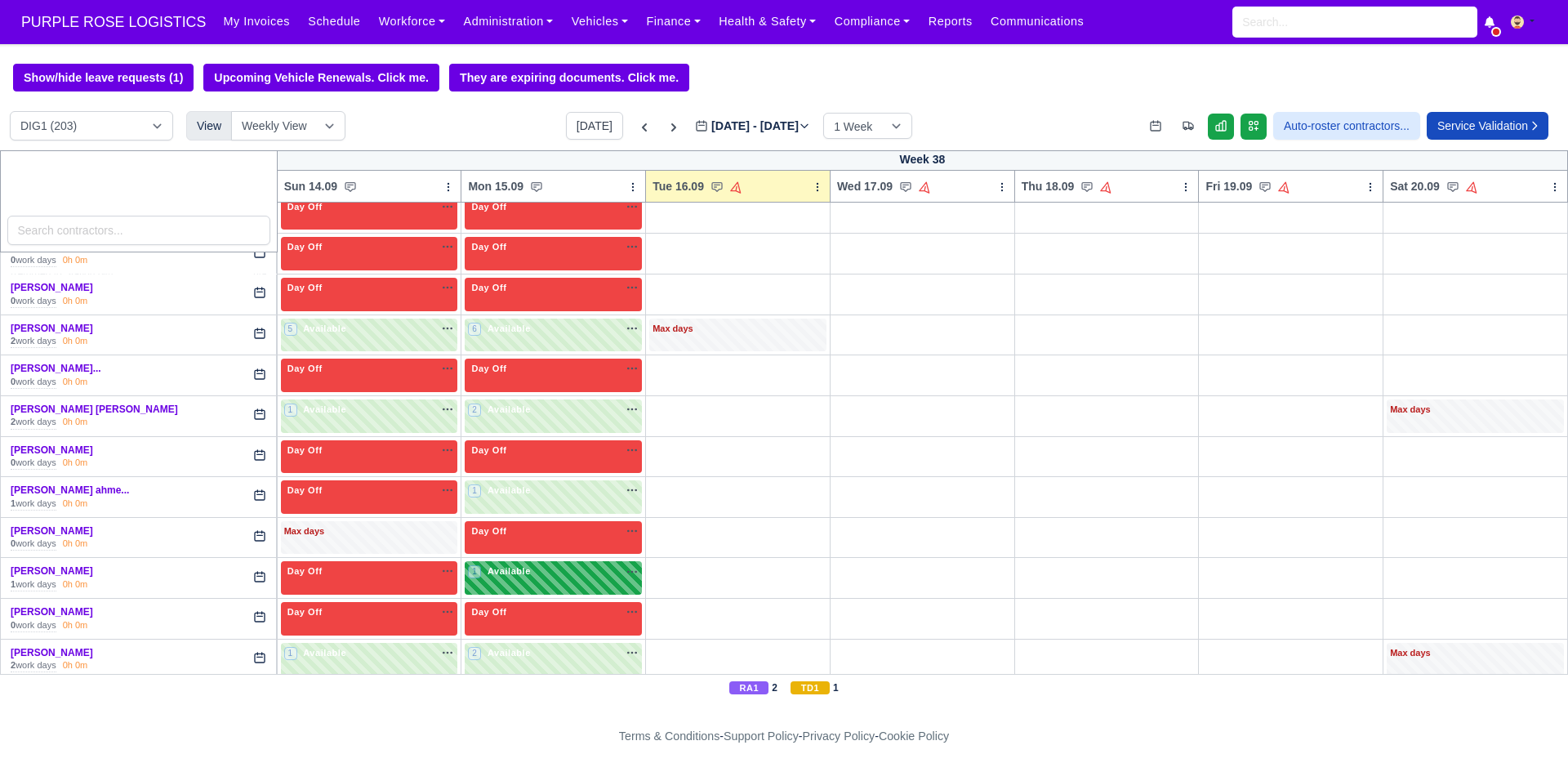
click at [538, 586] on div "1 Available" at bounding box center [553, 577] width 177 height 33
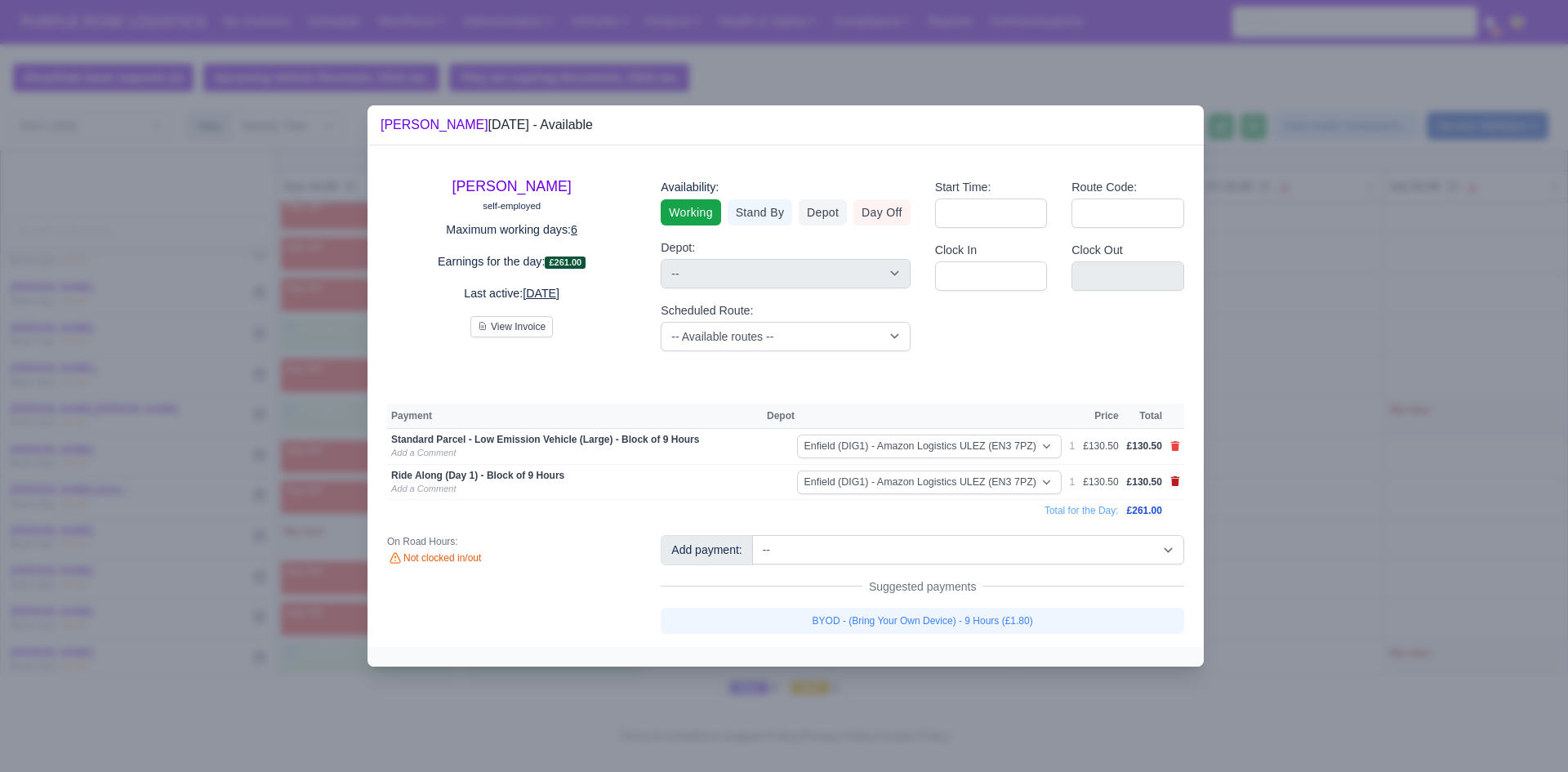
click at [1176, 477] on icon at bounding box center [1176, 480] width 9 height 9
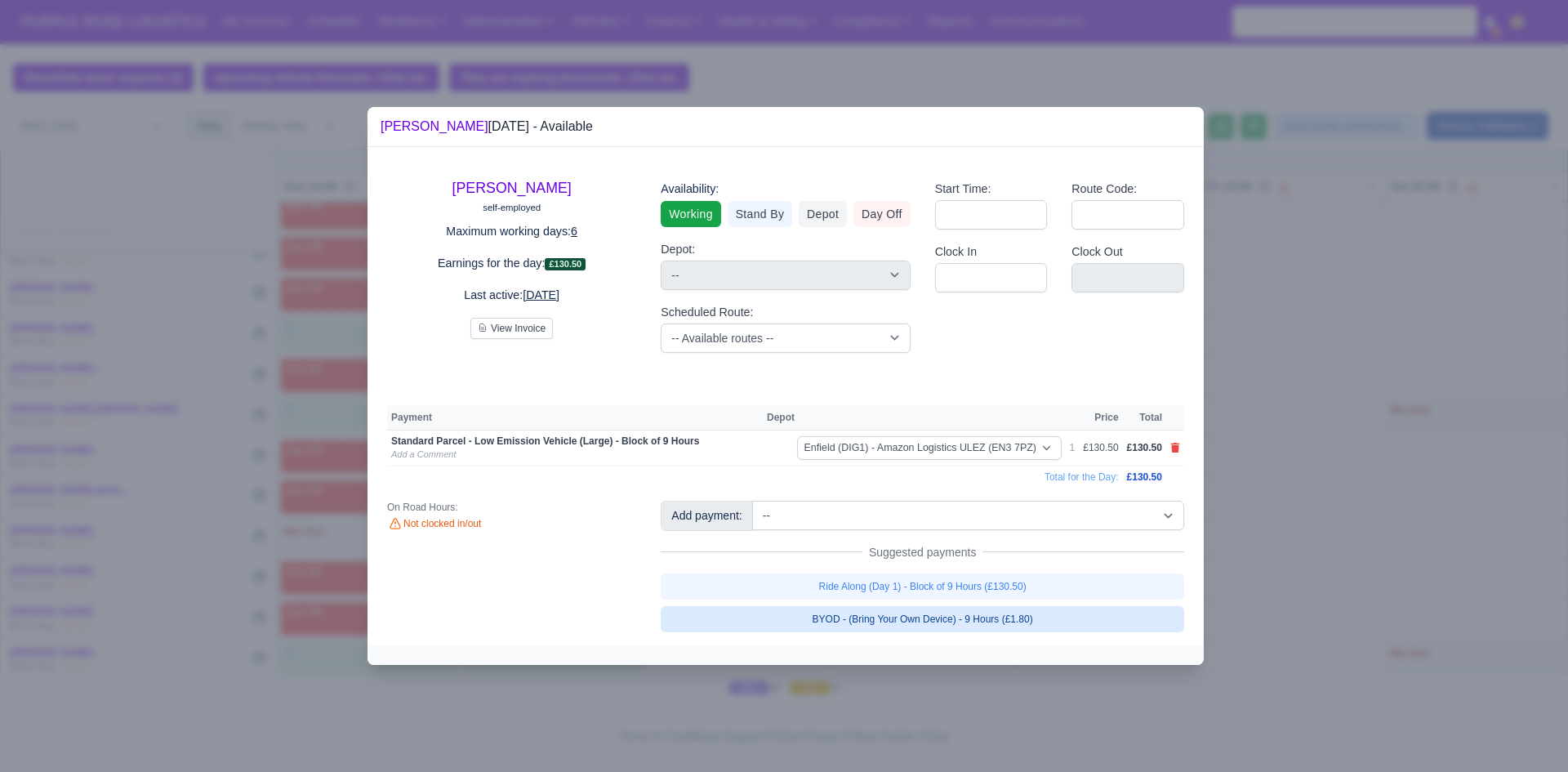
click at [1015, 613] on link "BYOD - (Bring Your Own Device) - 9 Hours (£1.80)" at bounding box center [922, 619] width 524 height 26
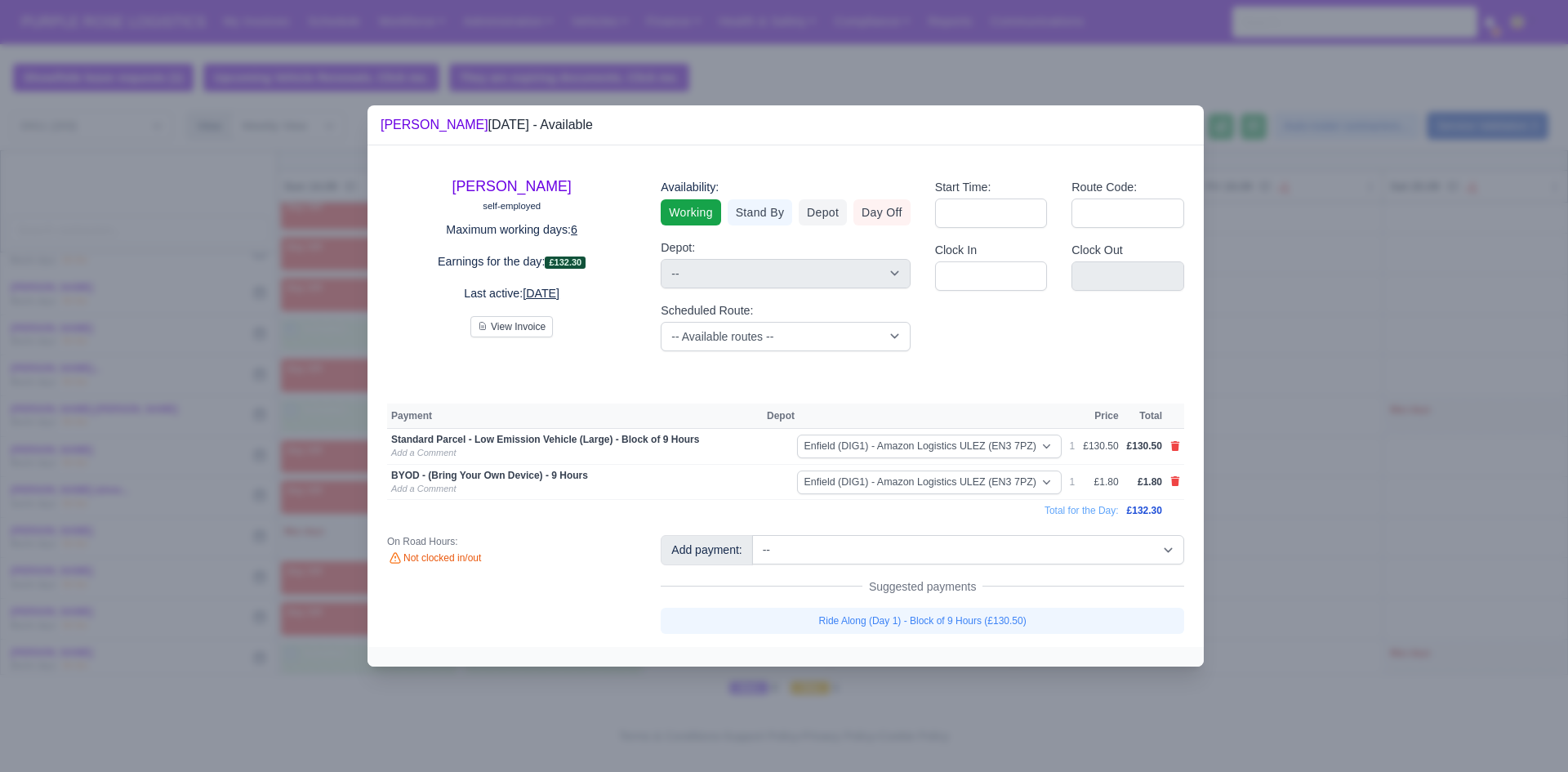
click at [1303, 555] on div at bounding box center [784, 386] width 1568 height 772
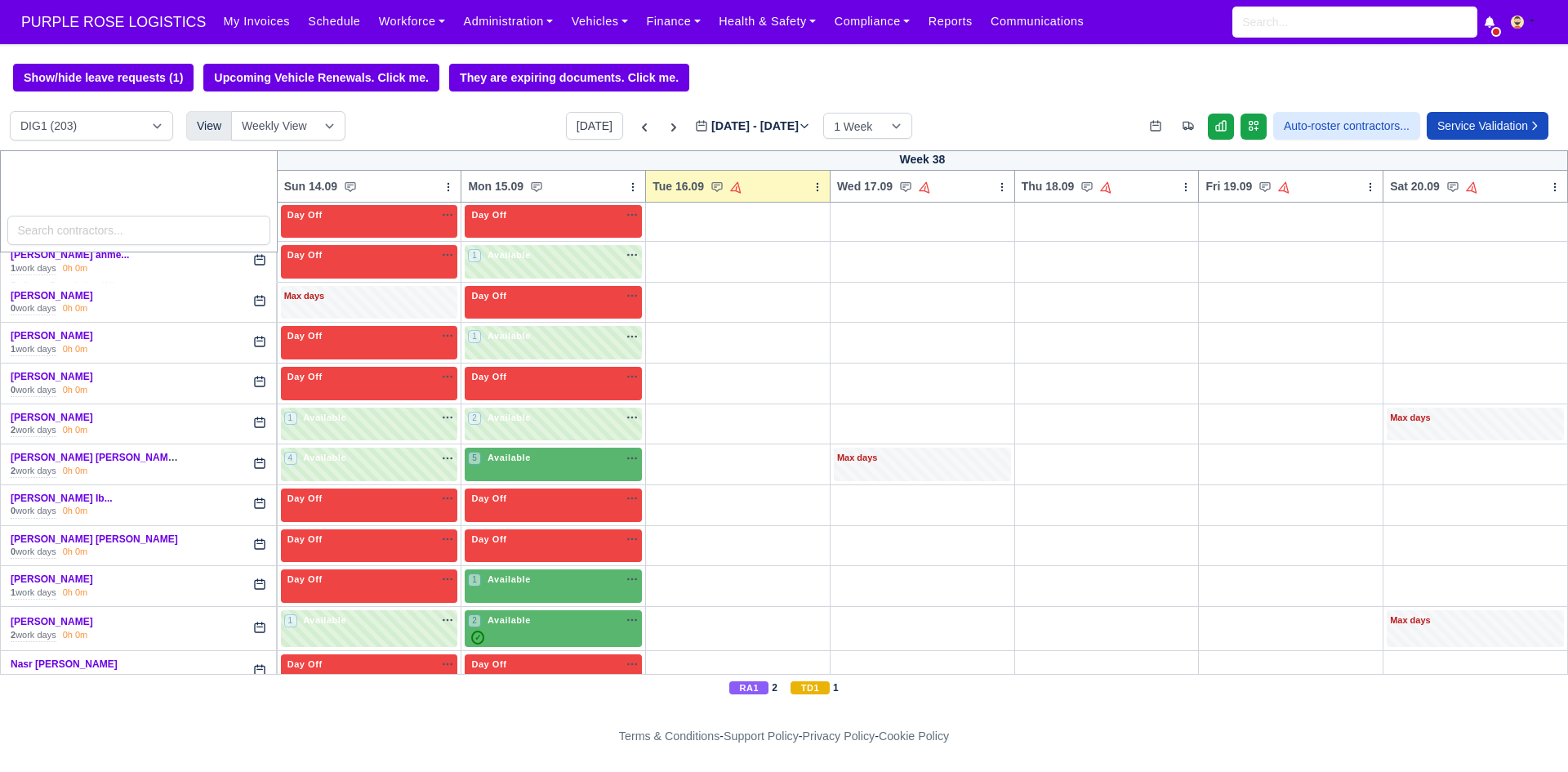
scroll to position [3220, 0]
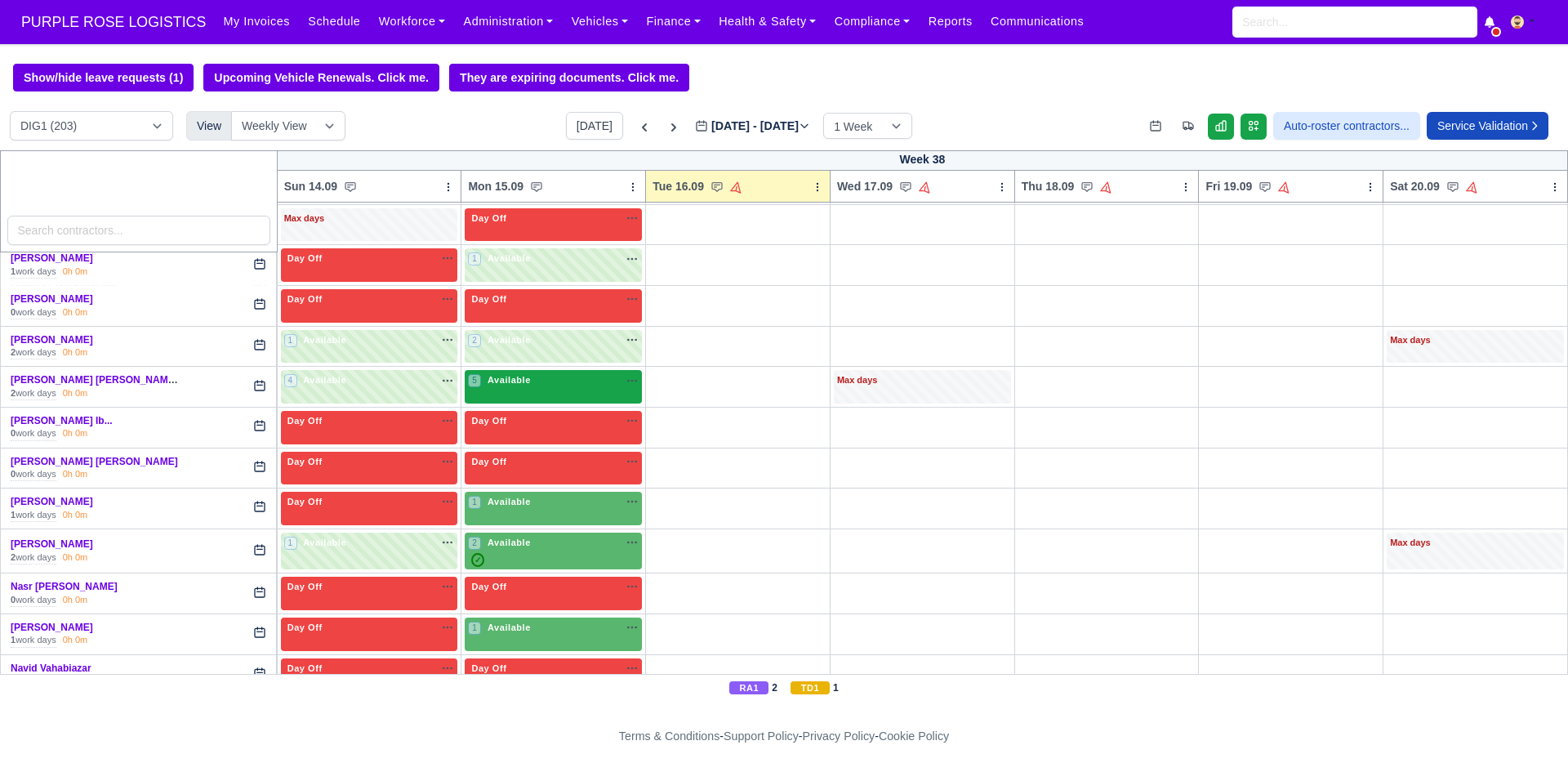
click at [547, 387] on div "5 Available na" at bounding box center [553, 380] width 171 height 14
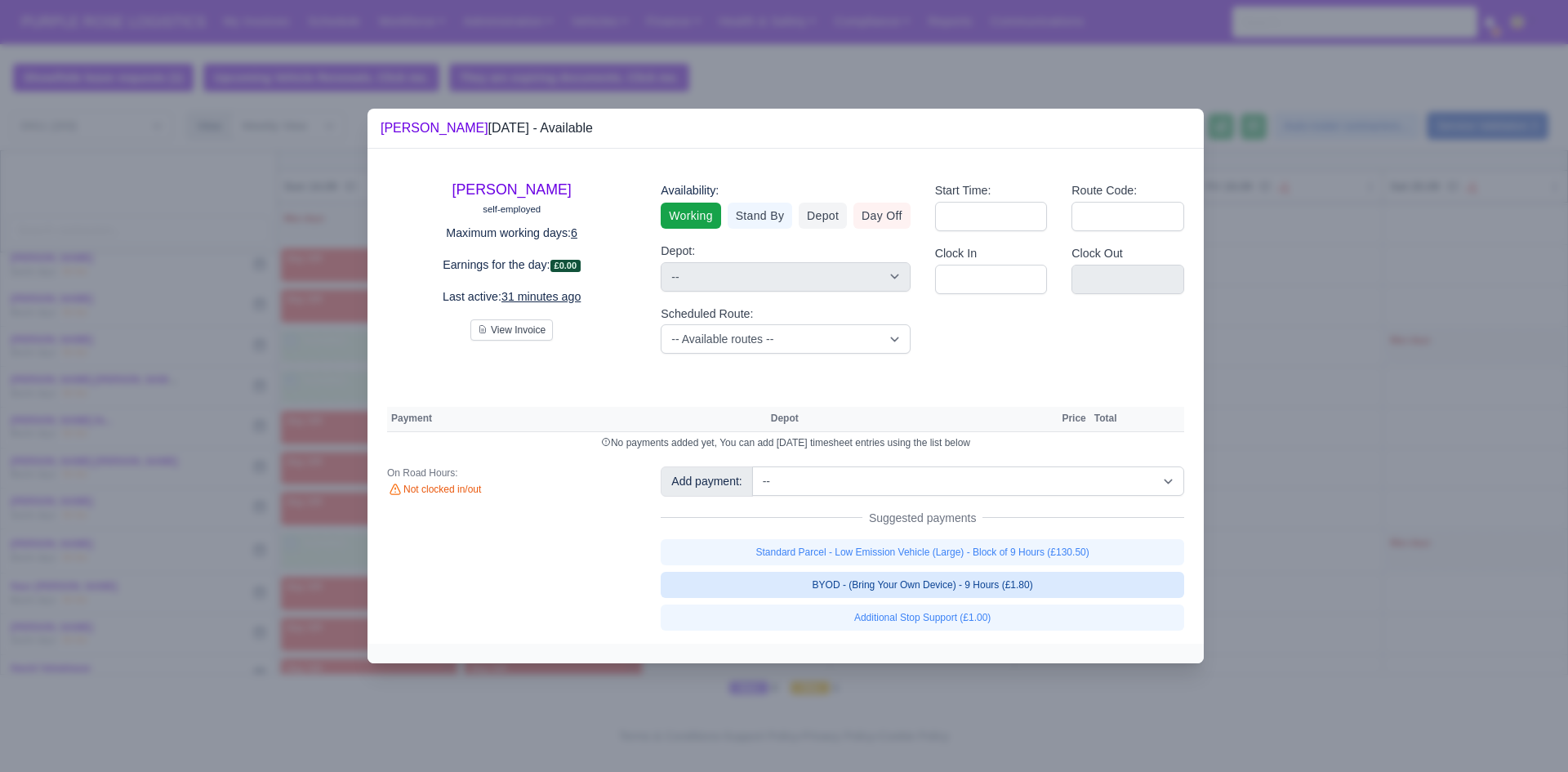
click at [853, 592] on link "BYOD - (Bring Your Own Device) - 9 Hours (£1.80)" at bounding box center [922, 585] width 524 height 26
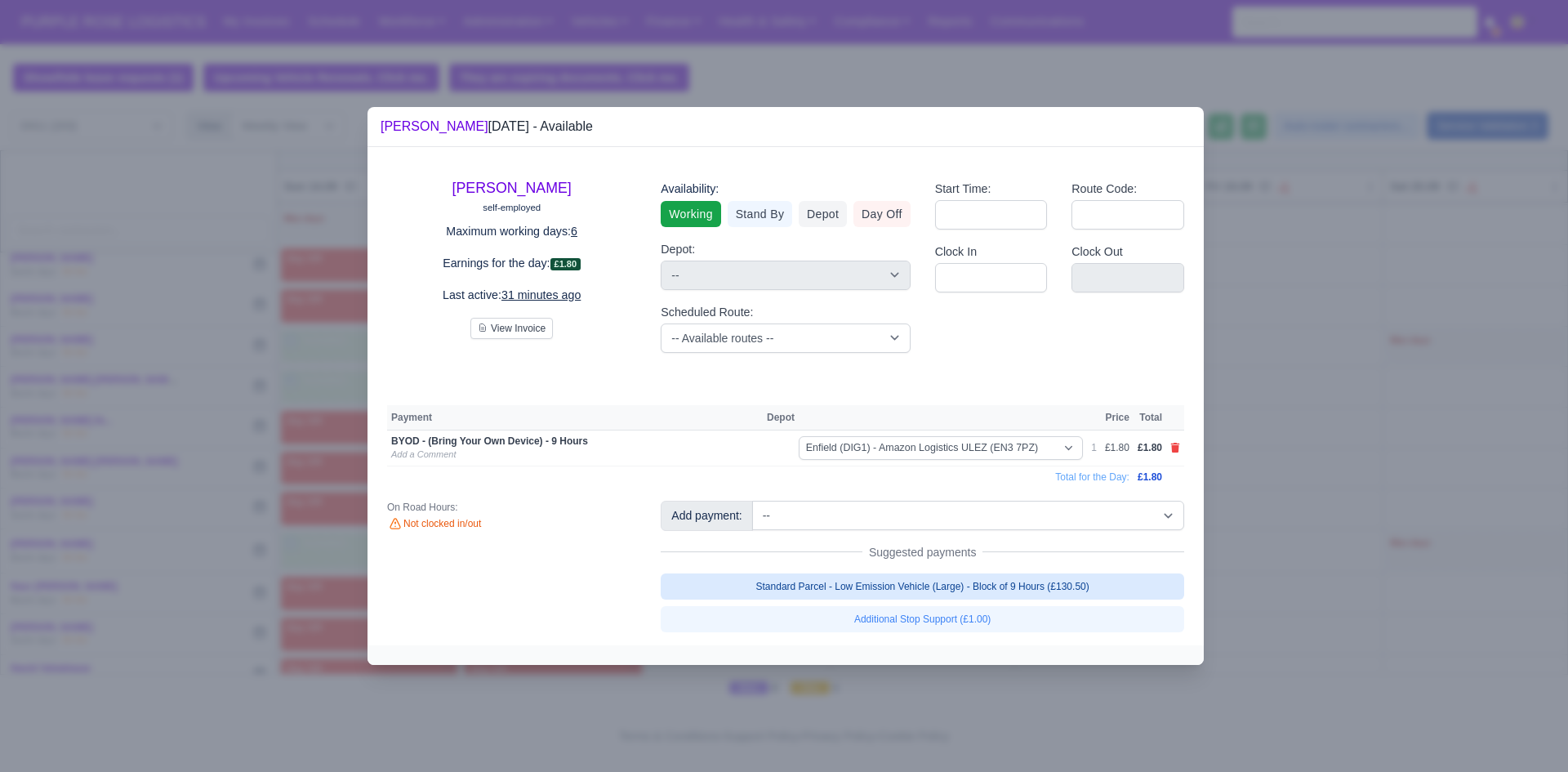
click at [837, 585] on link "Standard Parcel - Low Emission Vehicle (Large) - Block of 9 Hours (£130.50)" at bounding box center [922, 587] width 524 height 26
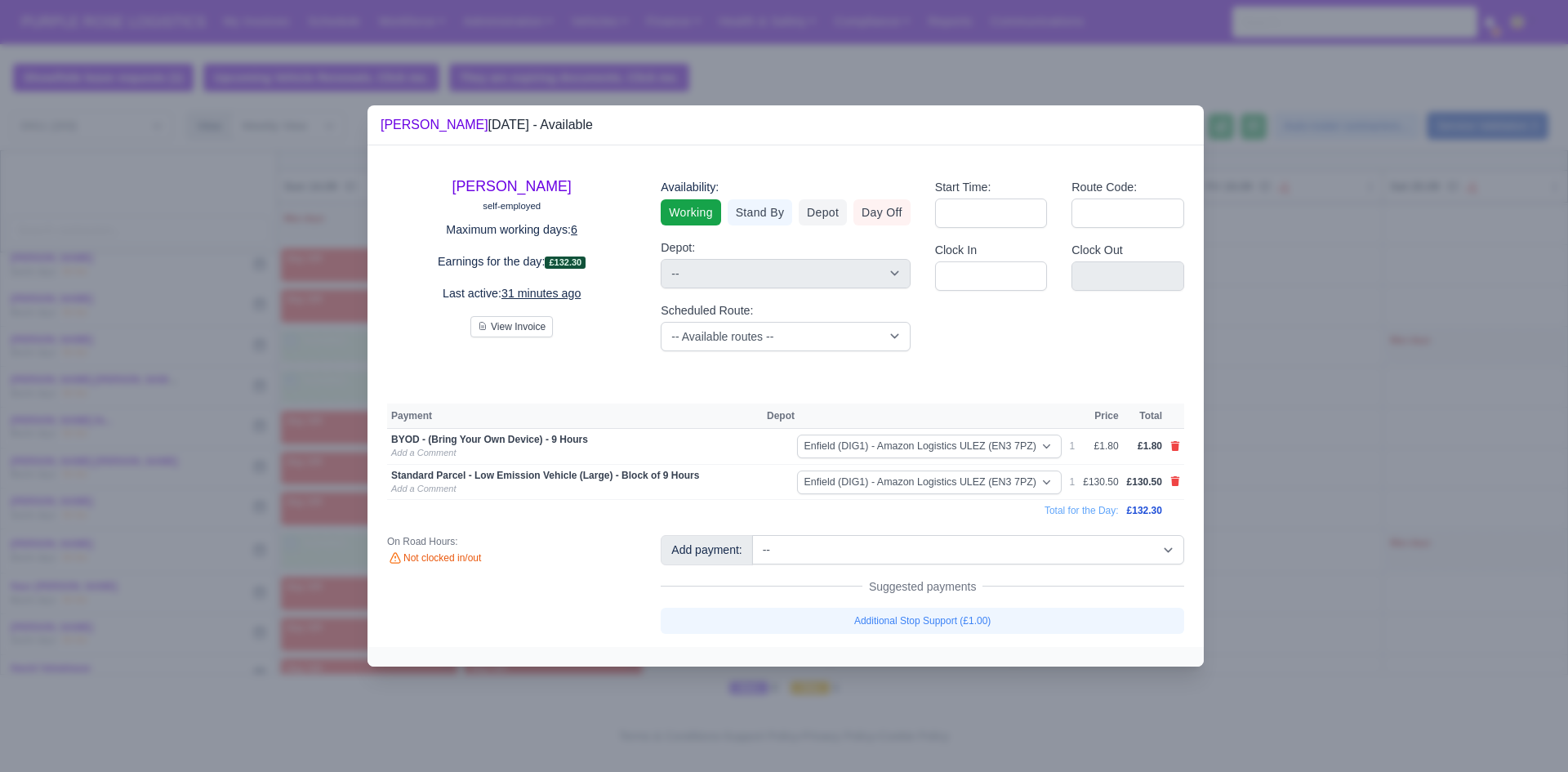
click at [1425, 508] on div at bounding box center [784, 386] width 1568 height 772
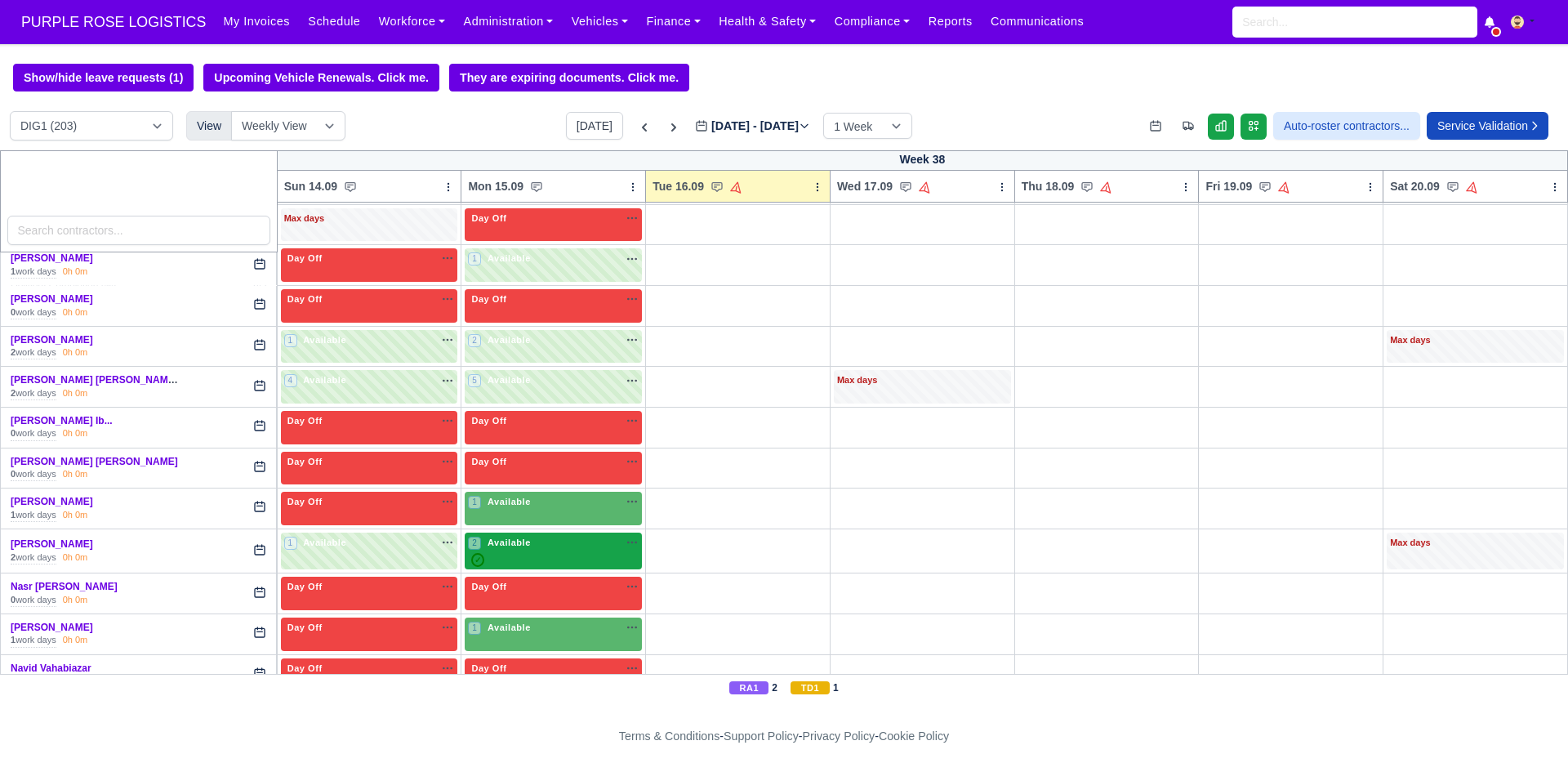
click at [558, 560] on div "✓" at bounding box center [553, 560] width 171 height 14
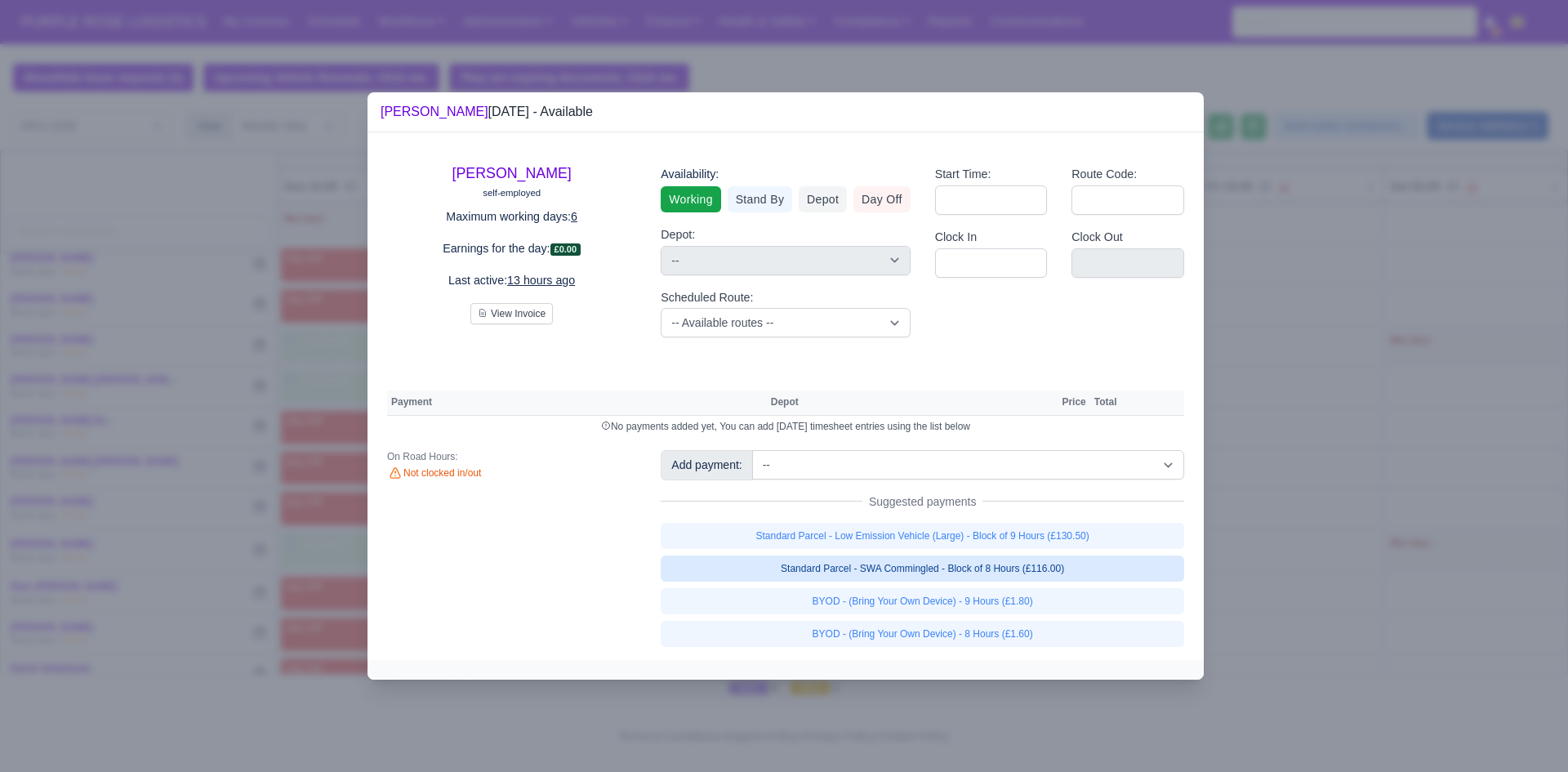
click at [916, 564] on link "Standard Parcel - SWA Commingled - Block of 8 Hours (£116.00)" at bounding box center [922, 568] width 524 height 26
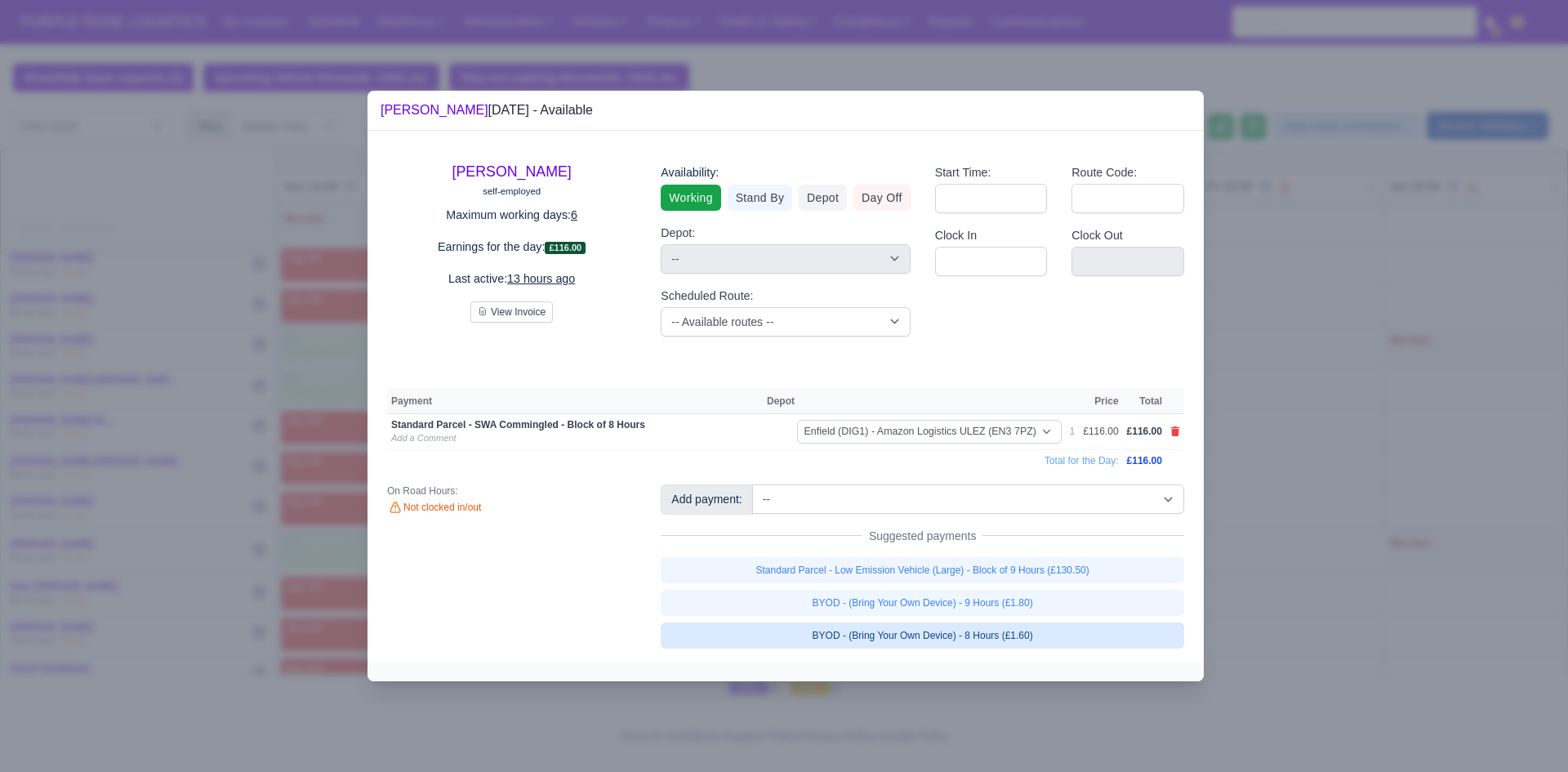
click at [921, 629] on link "BYOD - (Bring Your Own Device) - 8 Hours (£1.60)" at bounding box center [922, 635] width 524 height 26
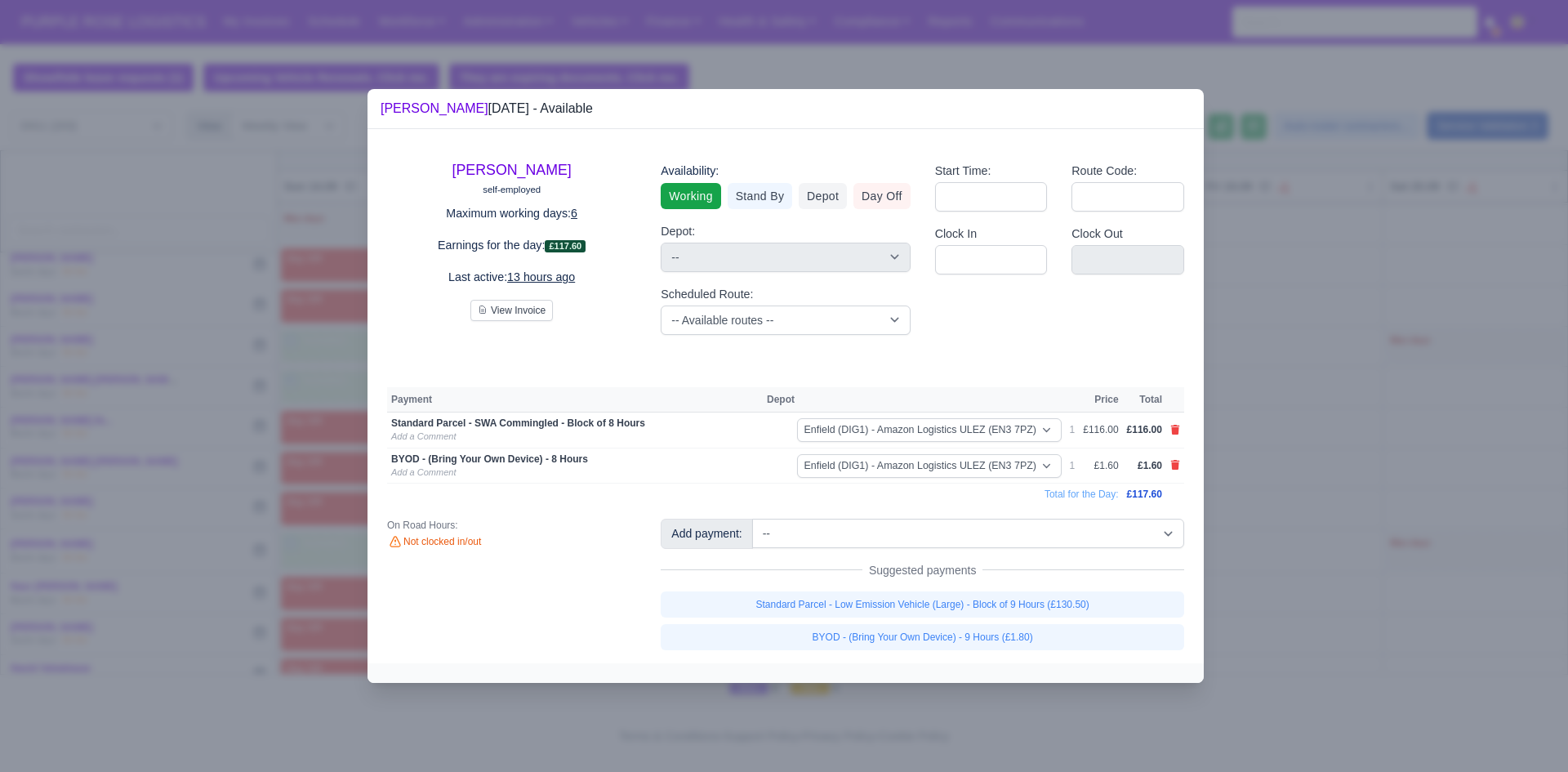
click at [1311, 531] on div at bounding box center [784, 386] width 1568 height 772
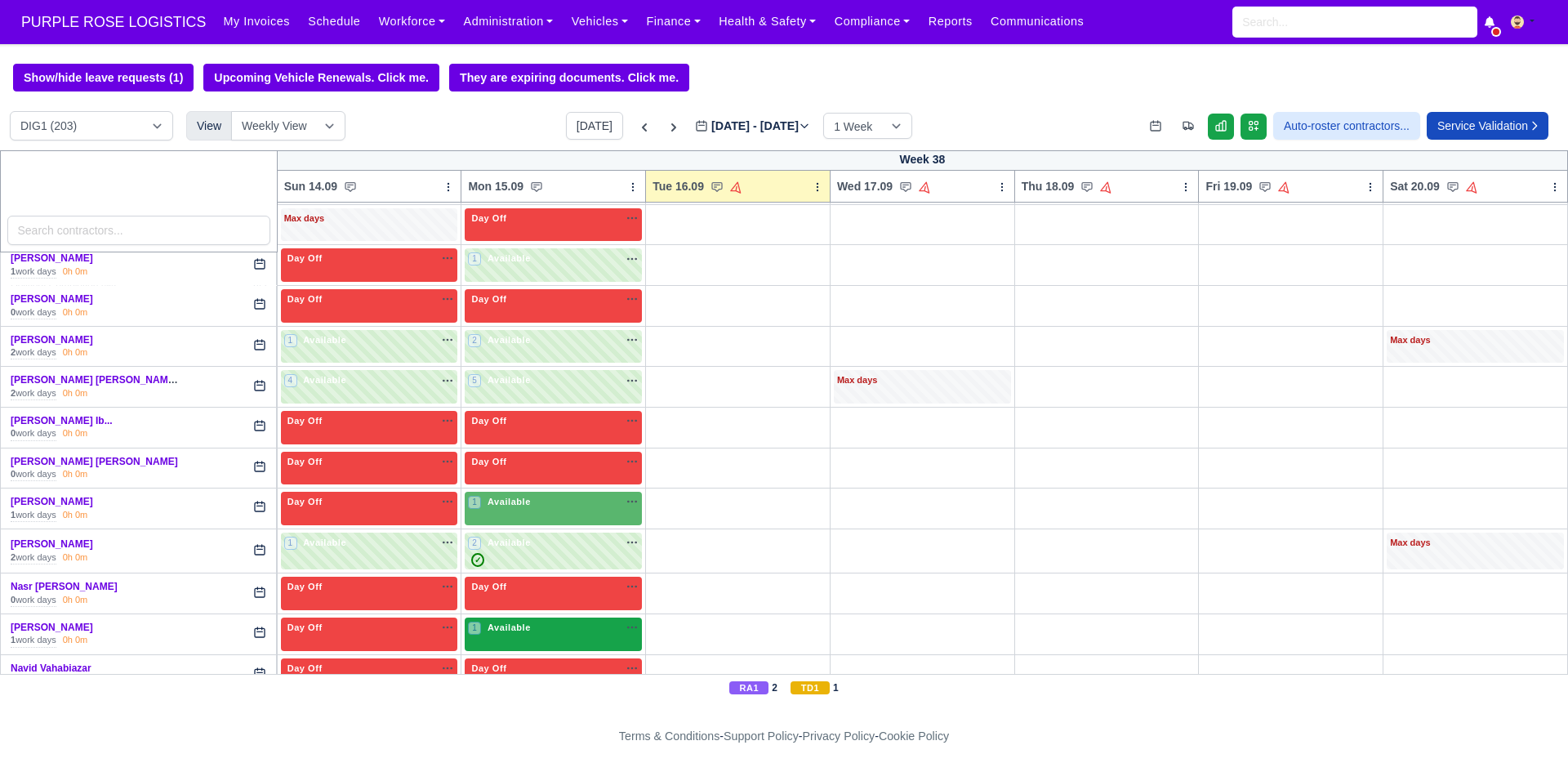
click at [538, 630] on div "1 Available na" at bounding box center [553, 628] width 171 height 14
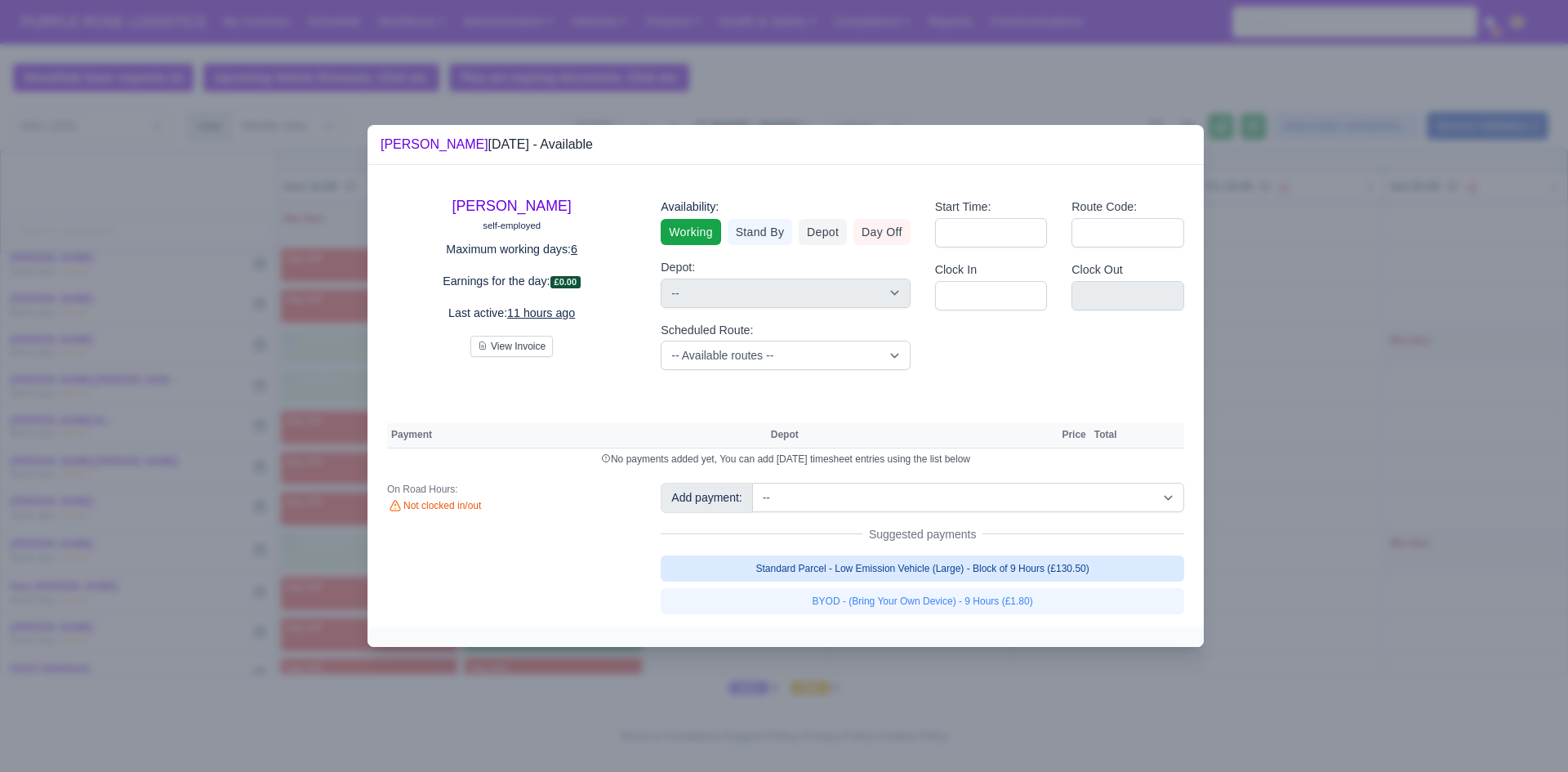
click at [914, 571] on link "Standard Parcel - Low Emission Vehicle (Large) - Block of 9 Hours (£130.50)" at bounding box center [922, 568] width 524 height 26
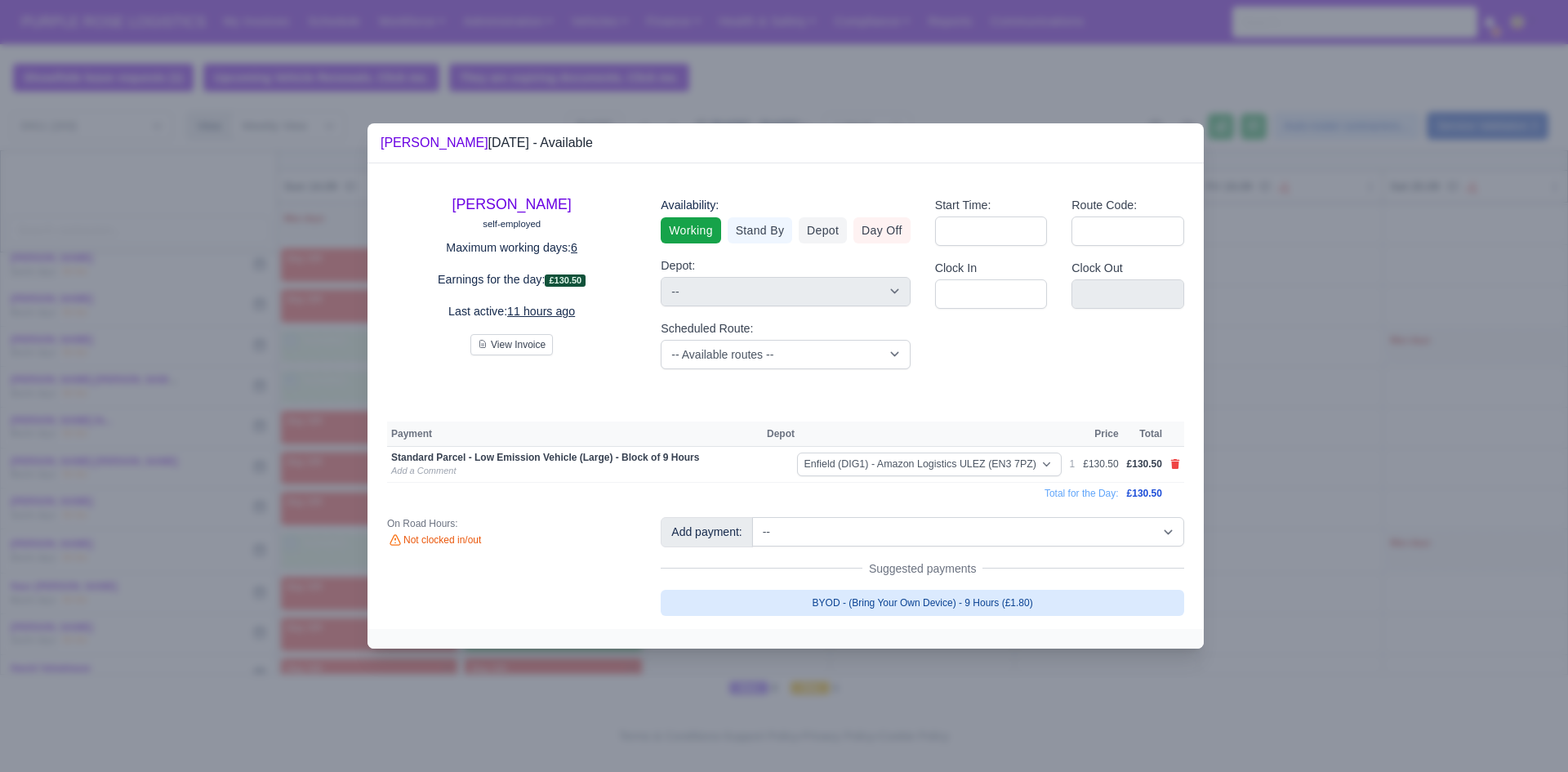
click at [906, 603] on link "BYOD - (Bring Your Own Device) - 9 Hours (£1.80)" at bounding box center [922, 603] width 524 height 26
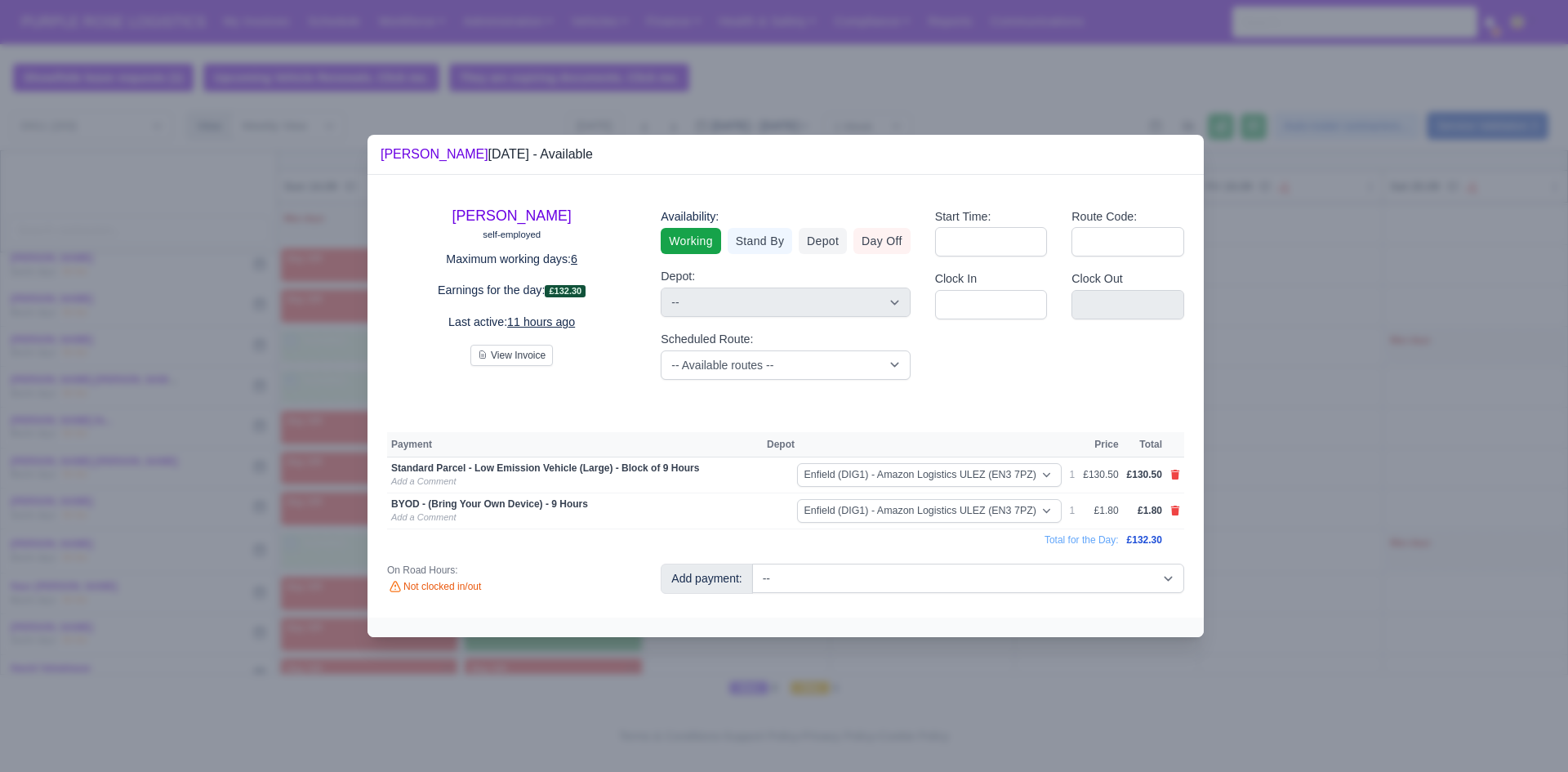
click at [1465, 503] on div at bounding box center [784, 386] width 1568 height 772
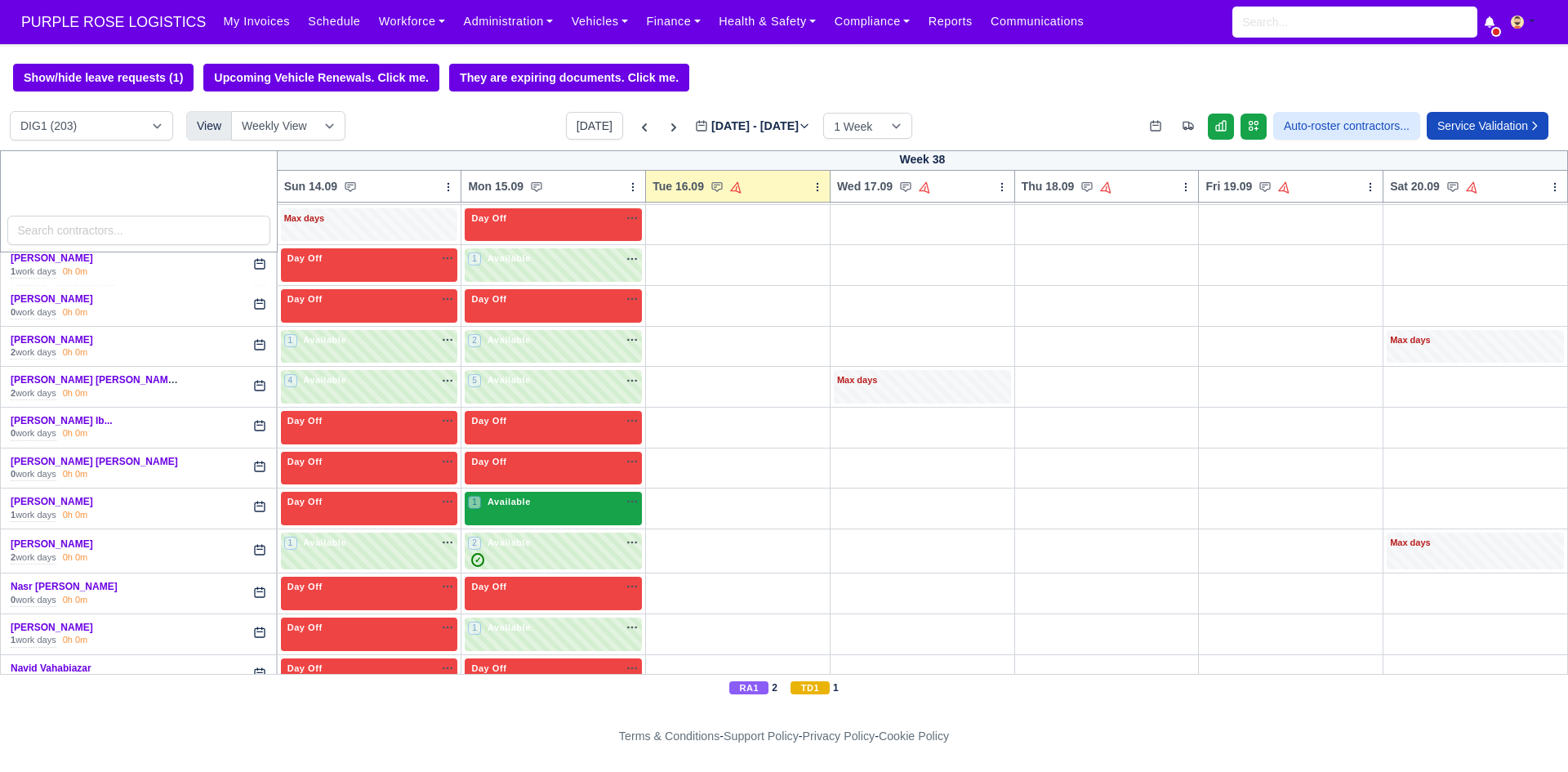
click at [509, 508] on span "Available" at bounding box center [509, 501] width 50 height 11
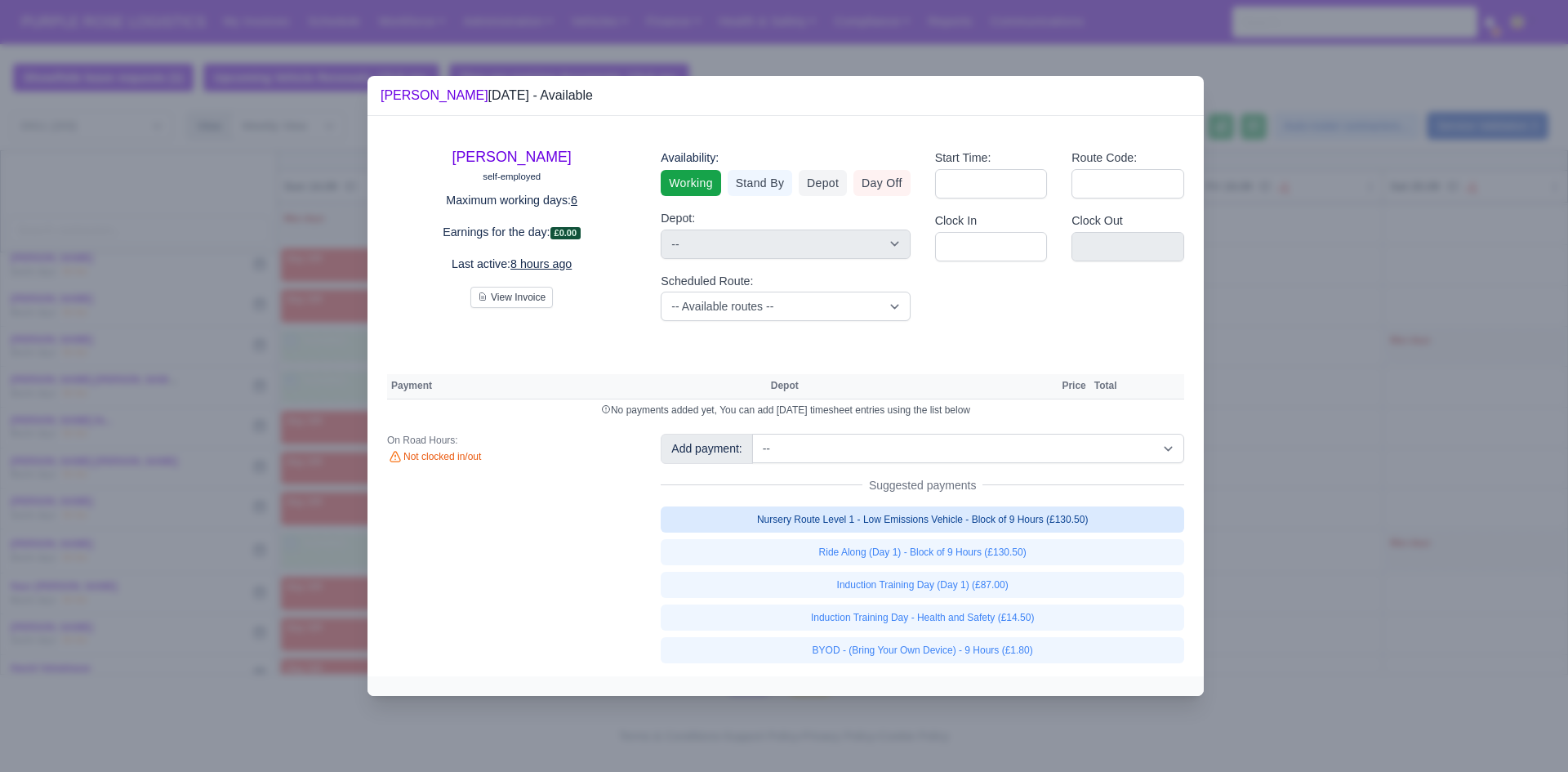
click at [890, 526] on link "Nursery Route Level 1 - Low Emissions Vehicle - Block of 9 Hours (£130.50)" at bounding box center [922, 520] width 524 height 26
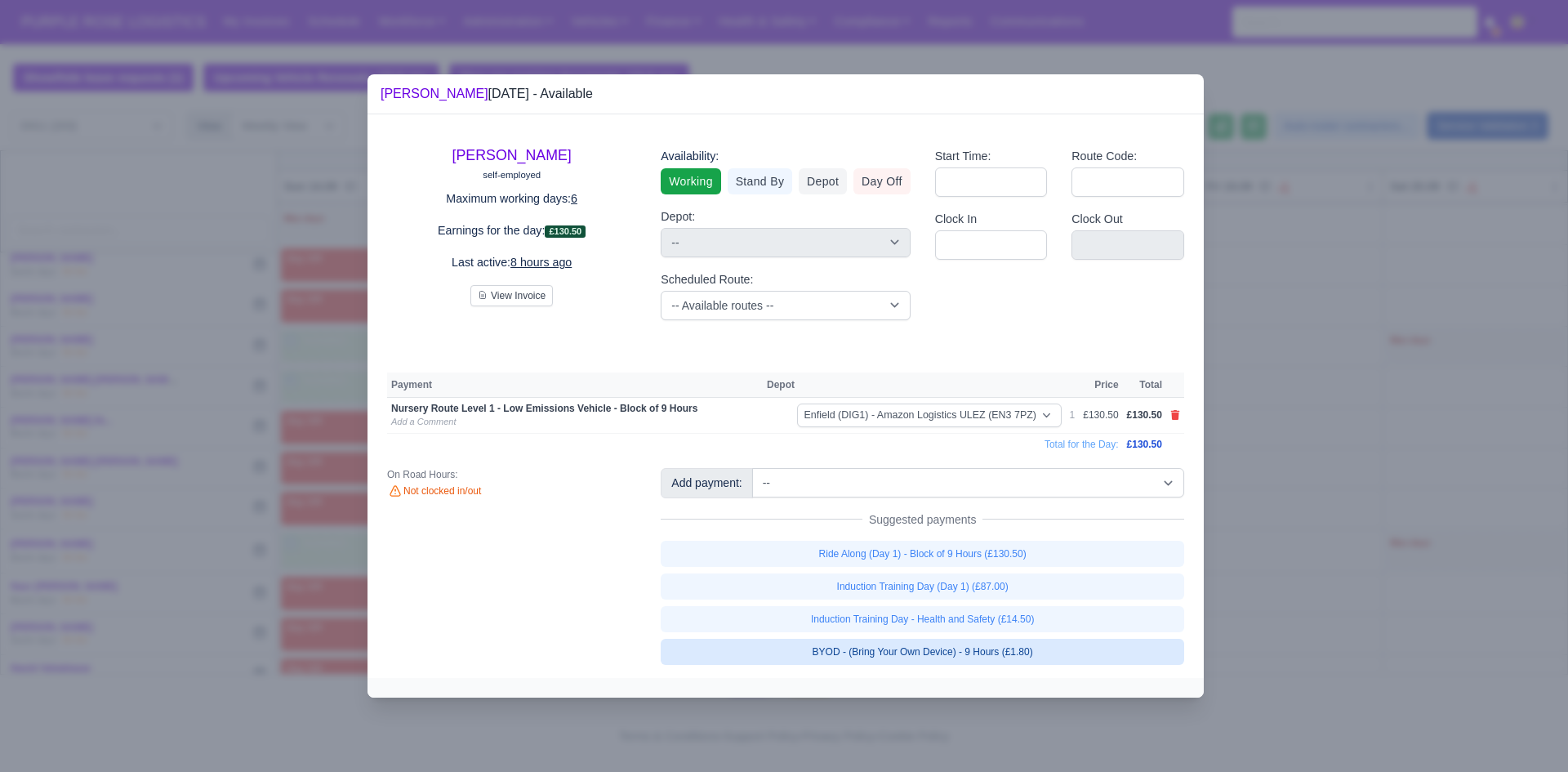
click at [903, 645] on link "BYOD - (Bring Your Own Device) - 9 Hours (£1.80)" at bounding box center [922, 652] width 524 height 26
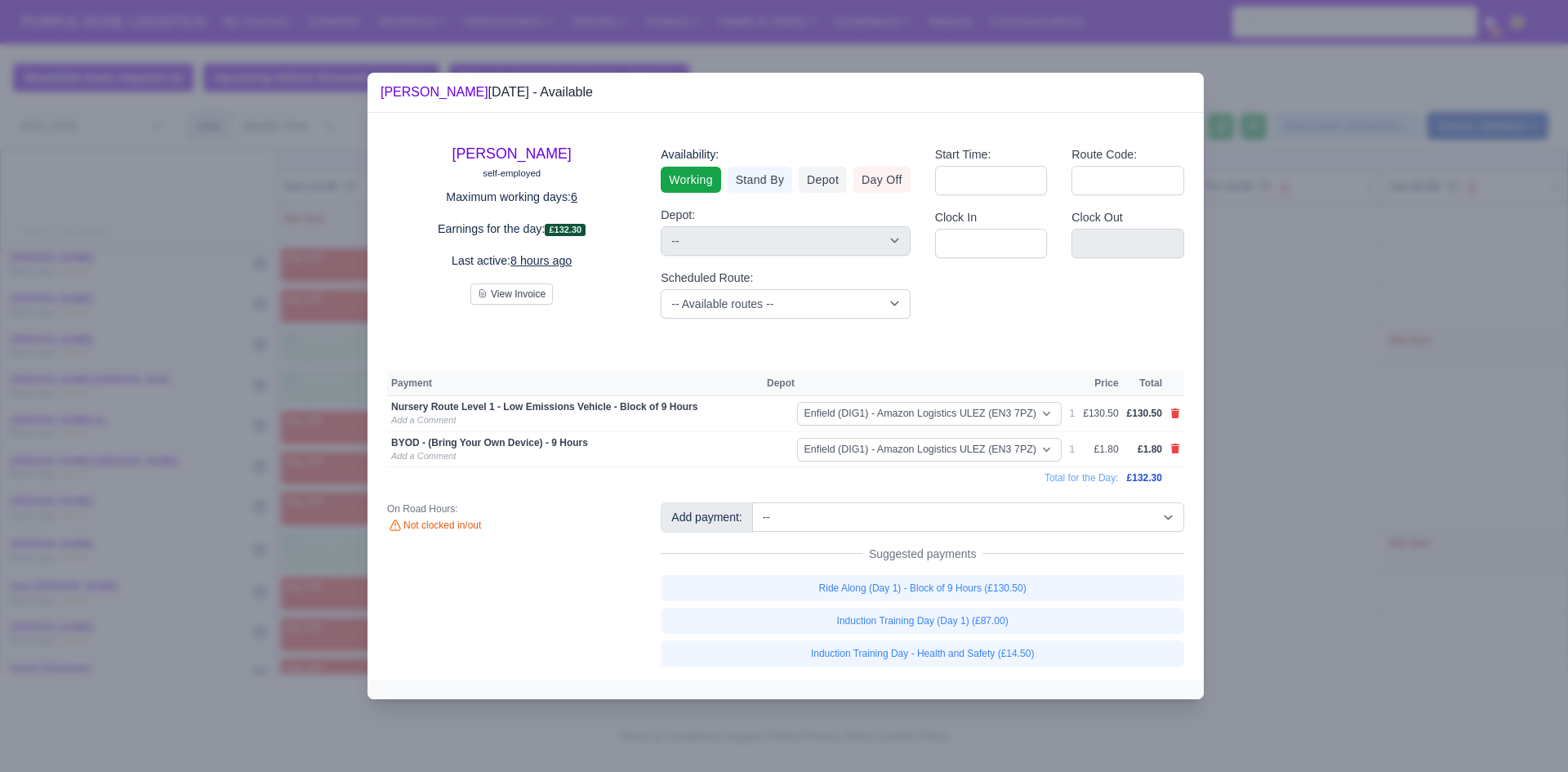
click at [1430, 573] on div at bounding box center [784, 386] width 1568 height 772
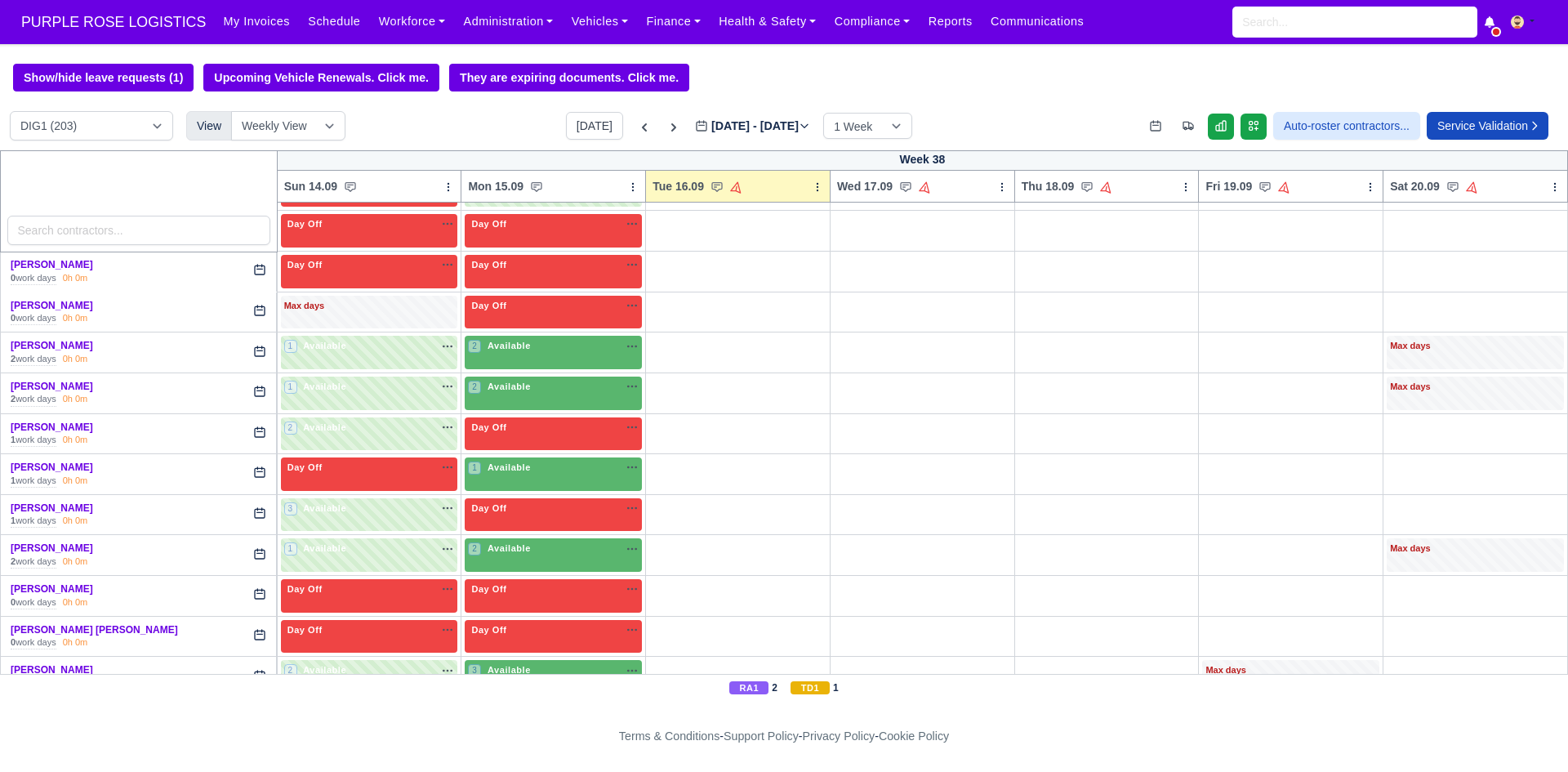
scroll to position [3794, 0]
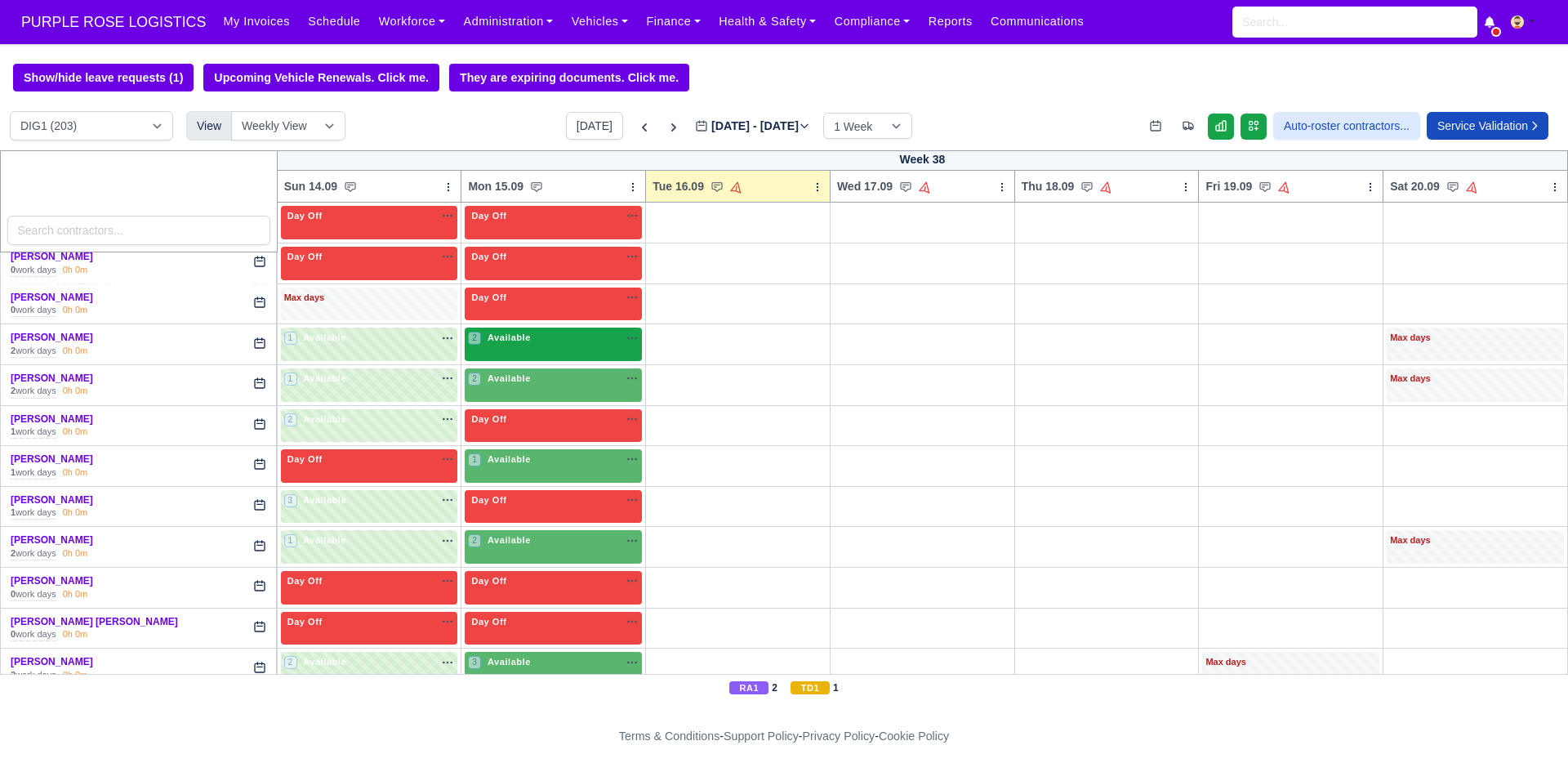
click at [515, 348] on div "2 Available na" at bounding box center [553, 339] width 171 height 17
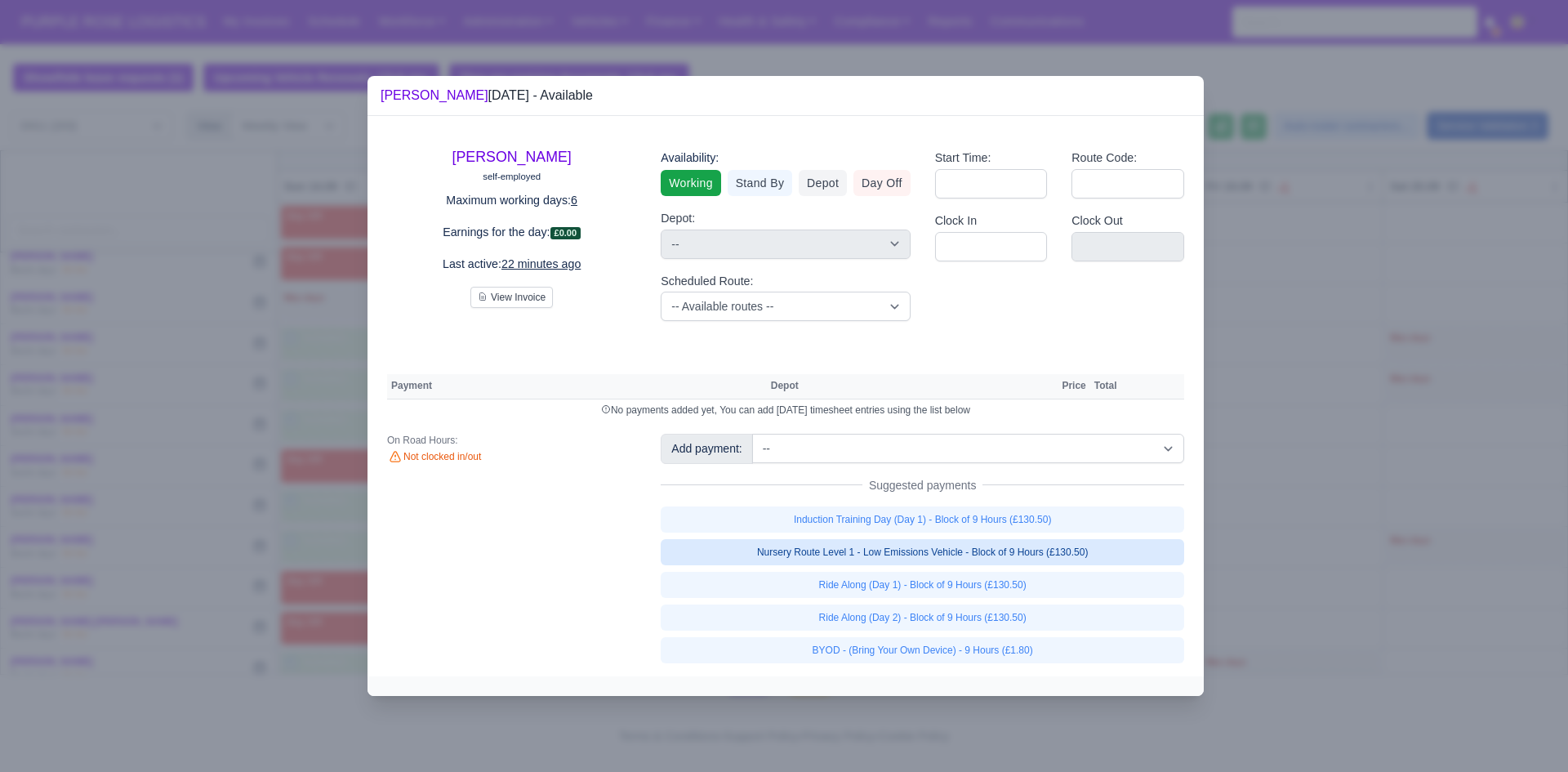
click at [1052, 550] on link "Nursery Route Level 1 - Low Emissions Vehicle - Block of 9 Hours (£130.50)" at bounding box center [922, 552] width 524 height 26
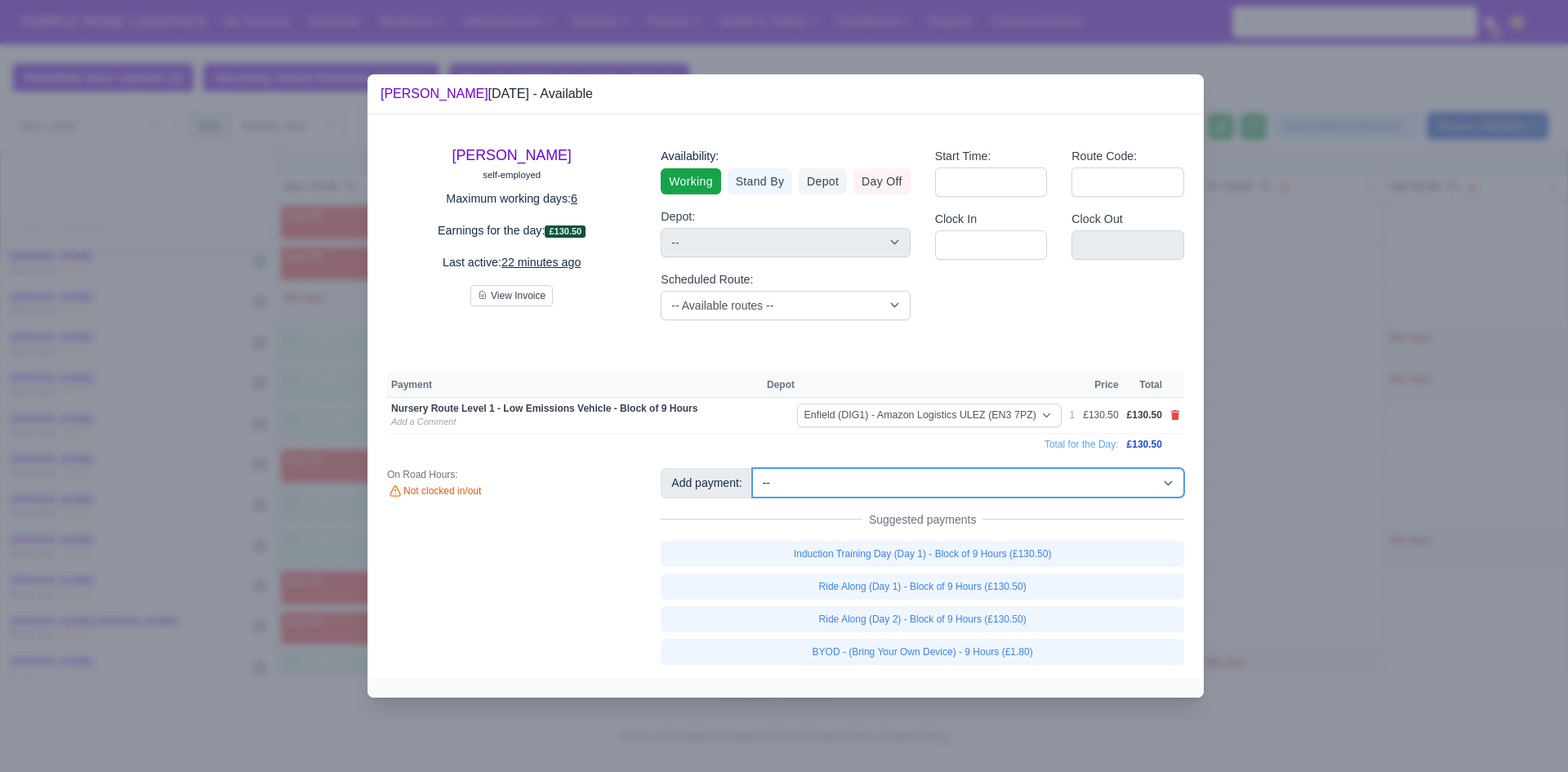
click at [974, 479] on select "-- Additional Hour Support (£14.50) Additional Hour Support (Walkers) (£13.50) …" at bounding box center [968, 483] width 432 height 29
click at [752, 468] on select "-- Additional Hour Support (£14.50) Additional Hour Support (Walkers) (£13.50) …" at bounding box center [968, 483] width 432 height 29
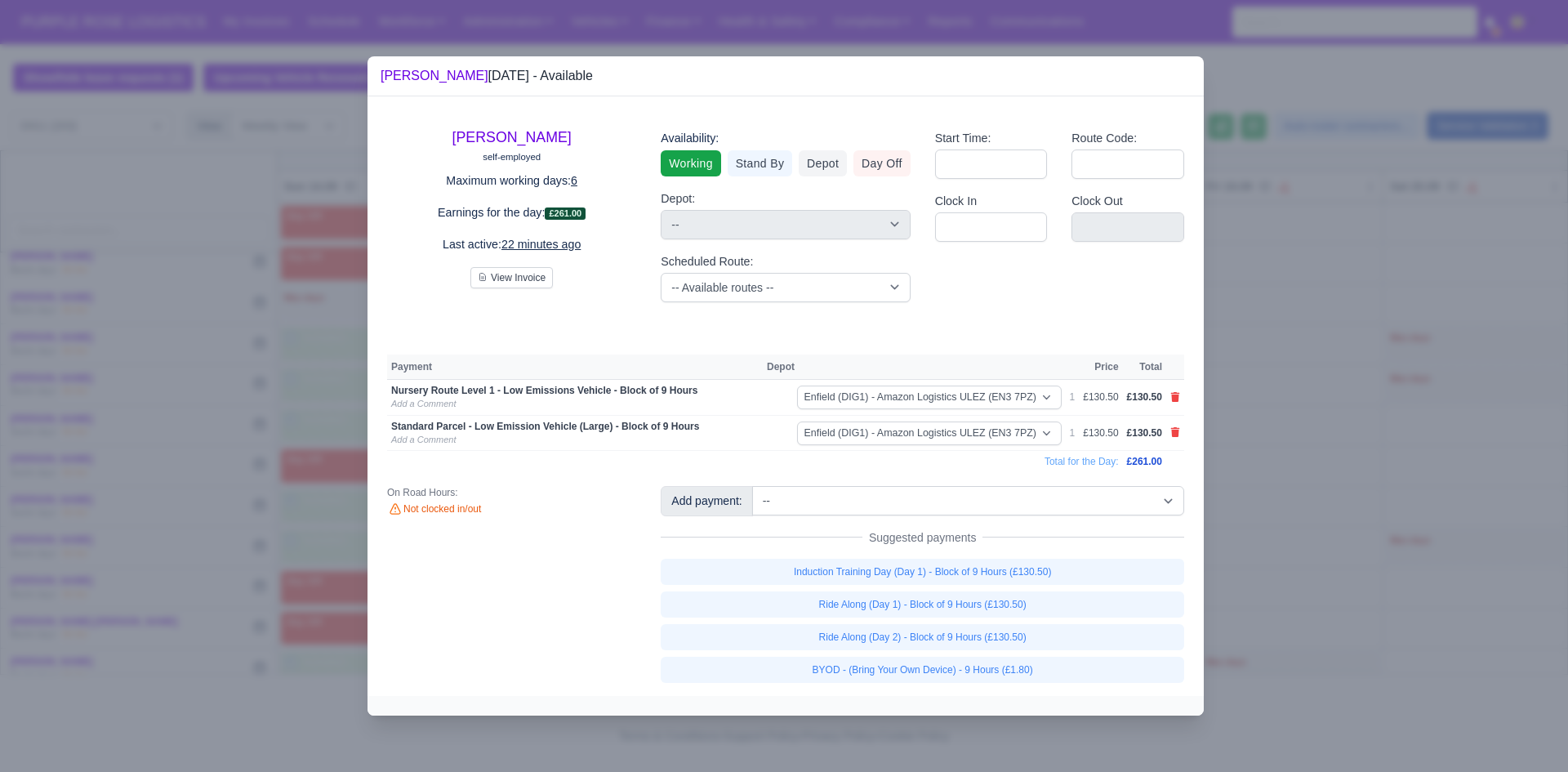
click at [1311, 442] on div at bounding box center [784, 386] width 1568 height 772
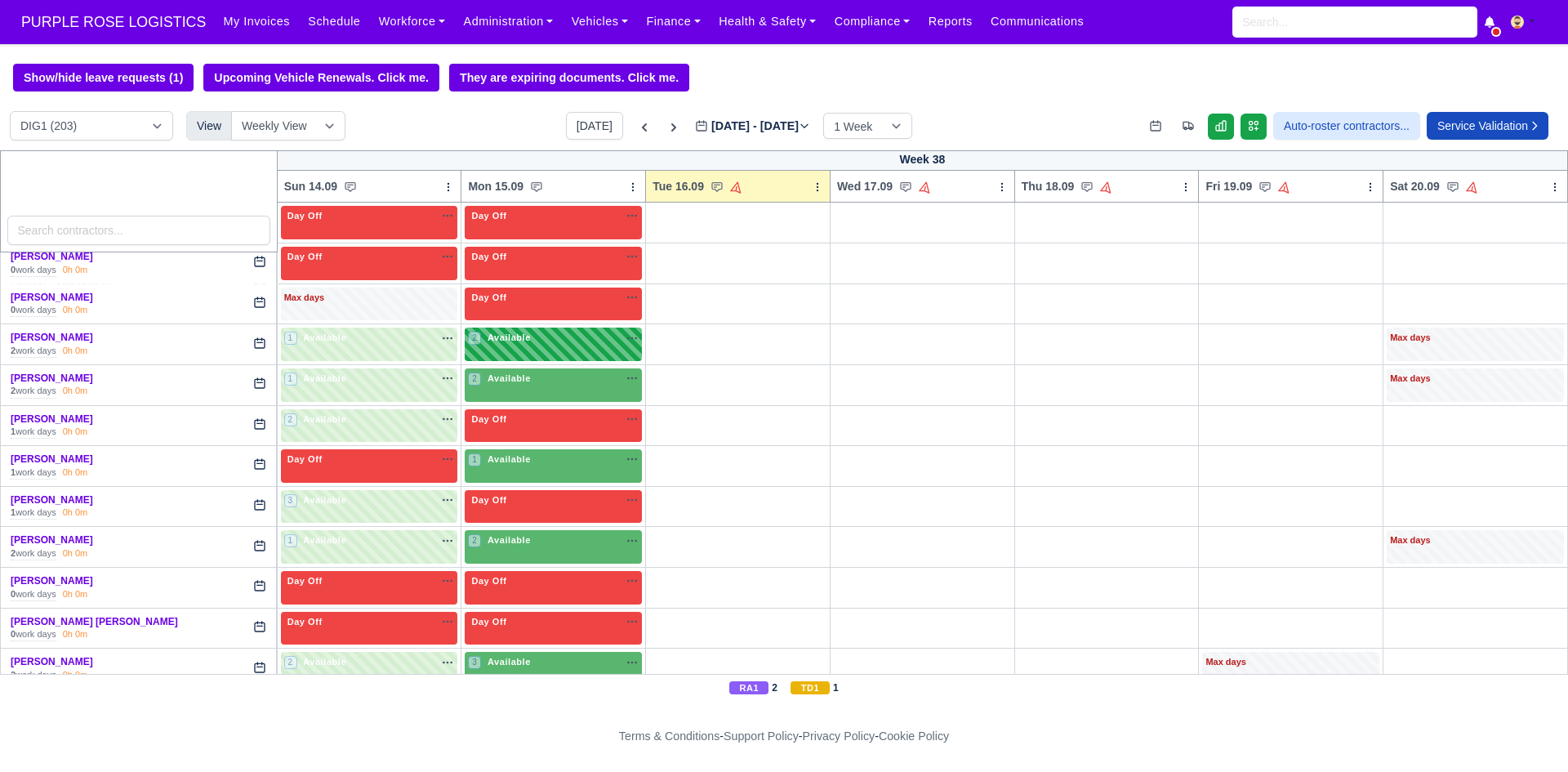
click at [549, 351] on div "2 Available" at bounding box center [553, 343] width 177 height 33
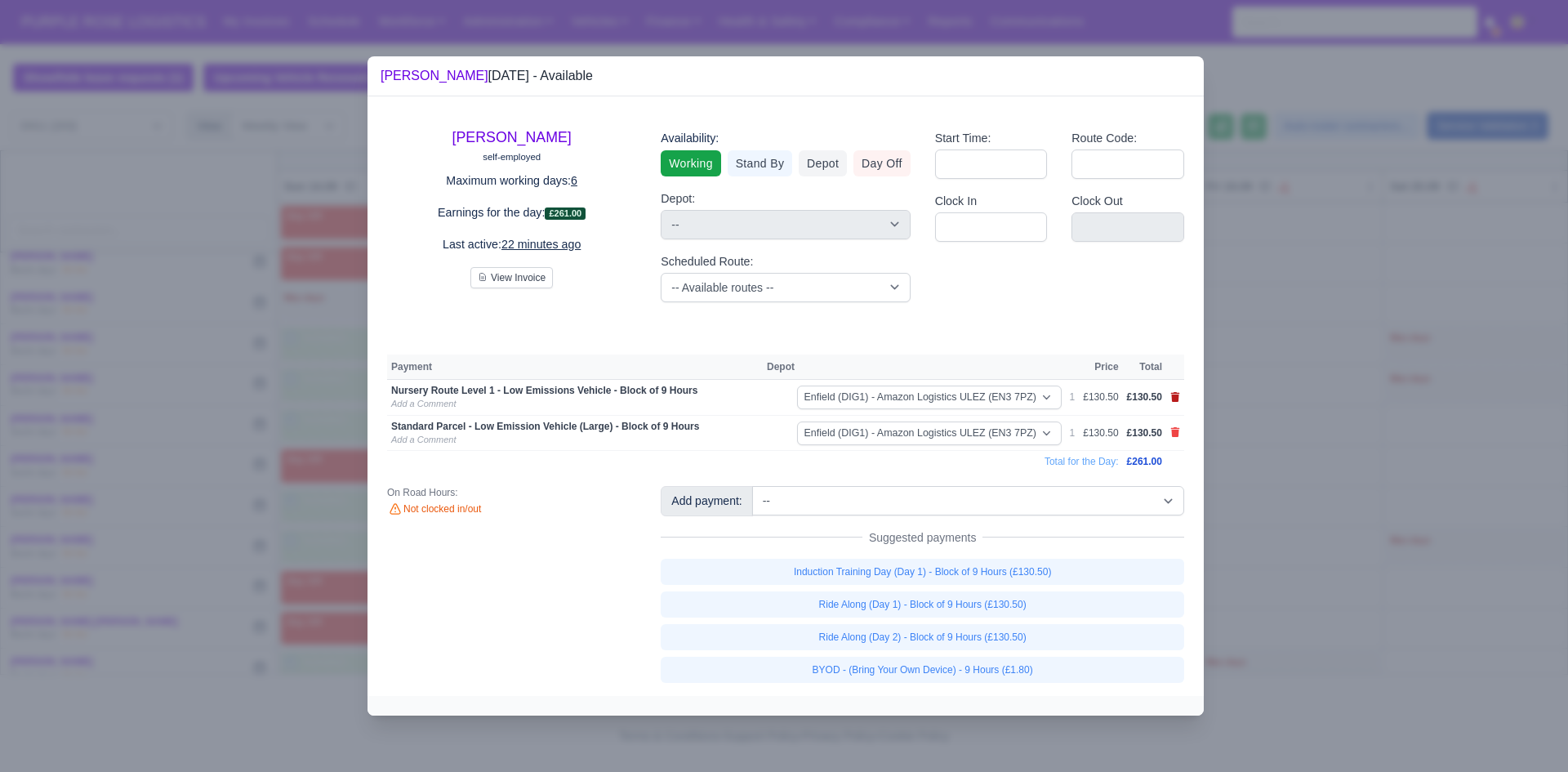
click at [1173, 394] on icon at bounding box center [1175, 397] width 9 height 9
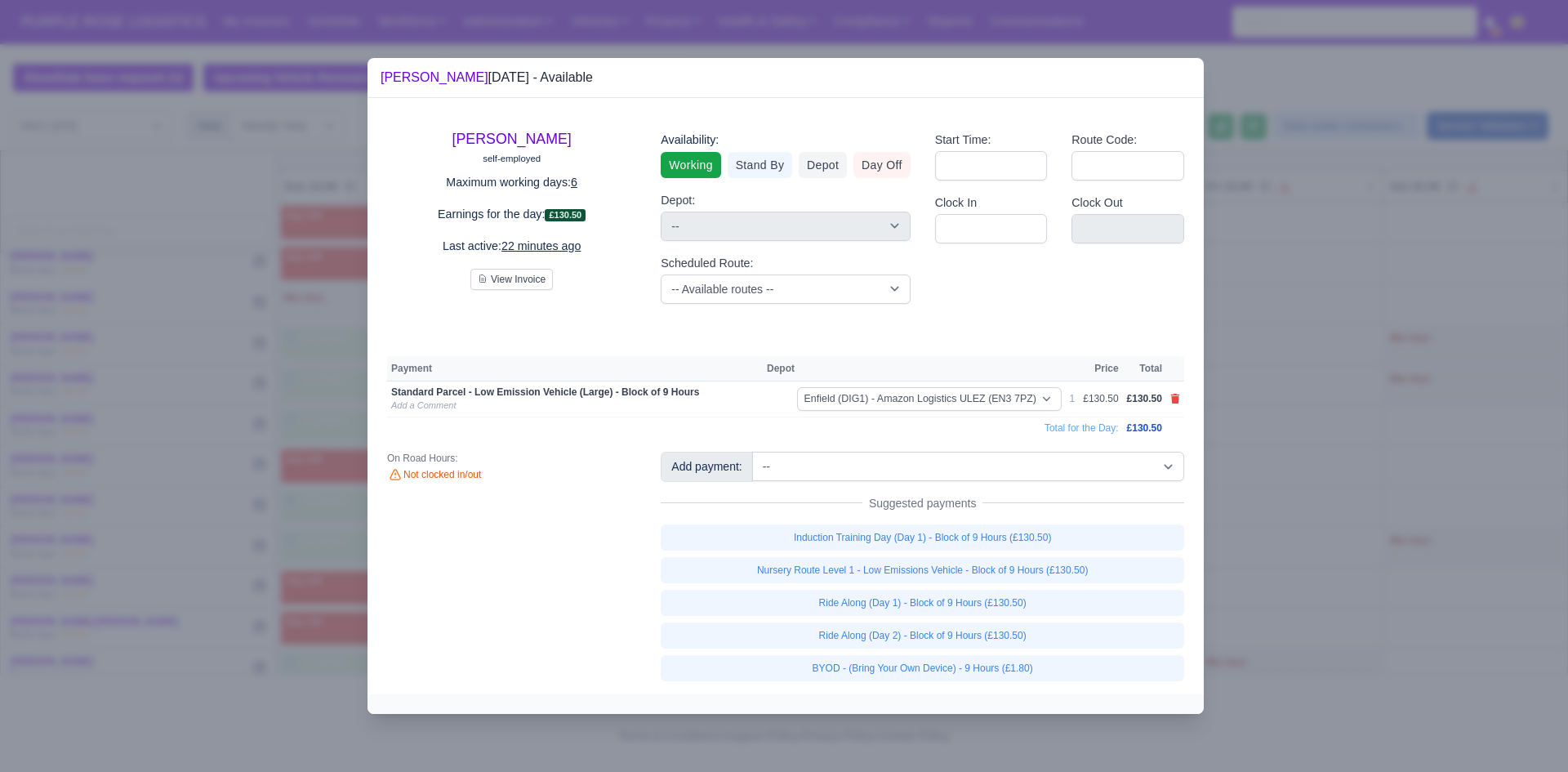
drag, startPoint x: 994, startPoint y: 665, endPoint x: 1033, endPoint y: 652, distance: 41.1
click at [994, 665] on link "BYOD - (Bring Your Own Device) - 9 Hours (£1.80)" at bounding box center [922, 668] width 524 height 26
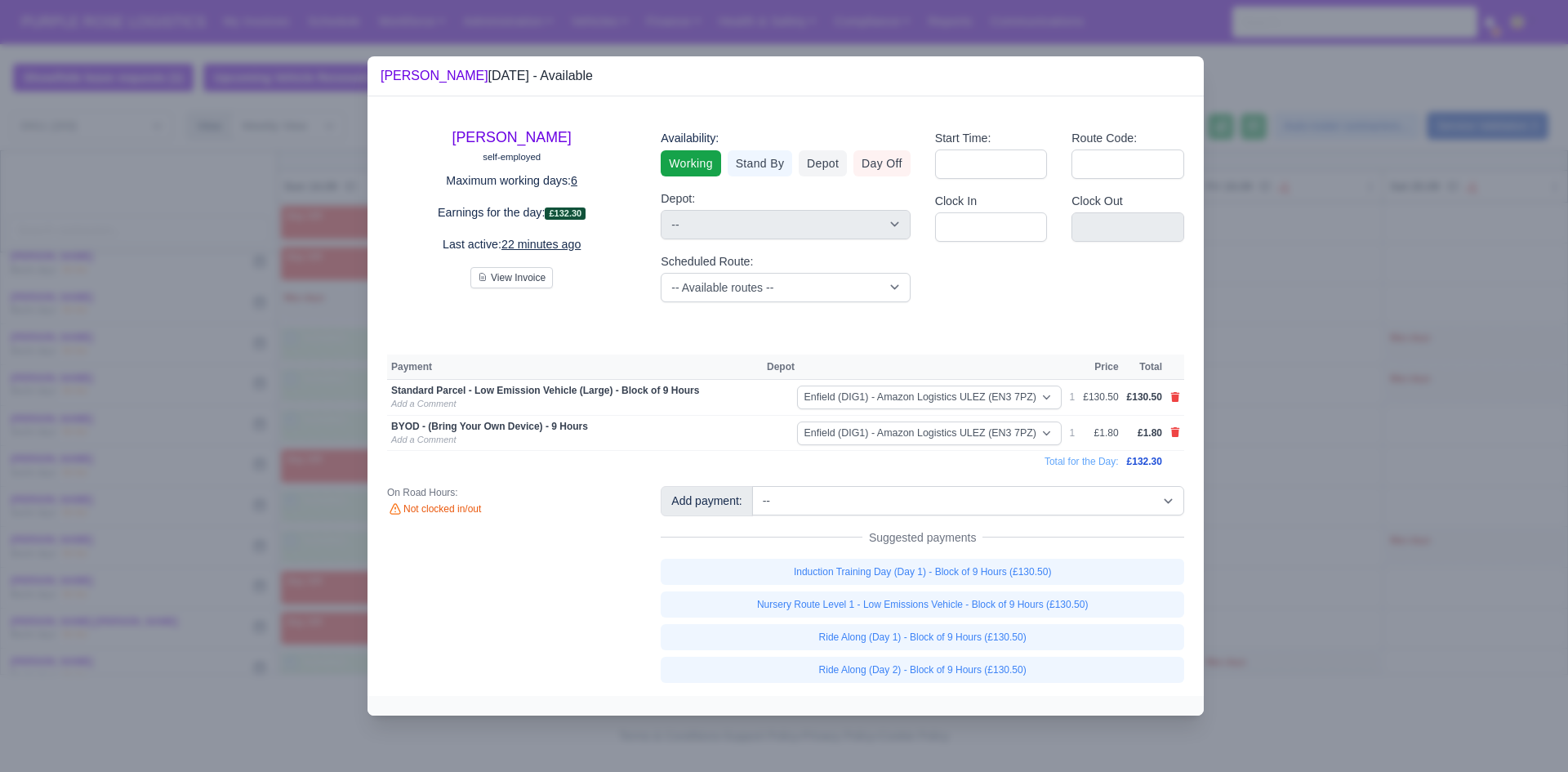
click at [1478, 518] on div at bounding box center [784, 386] width 1568 height 772
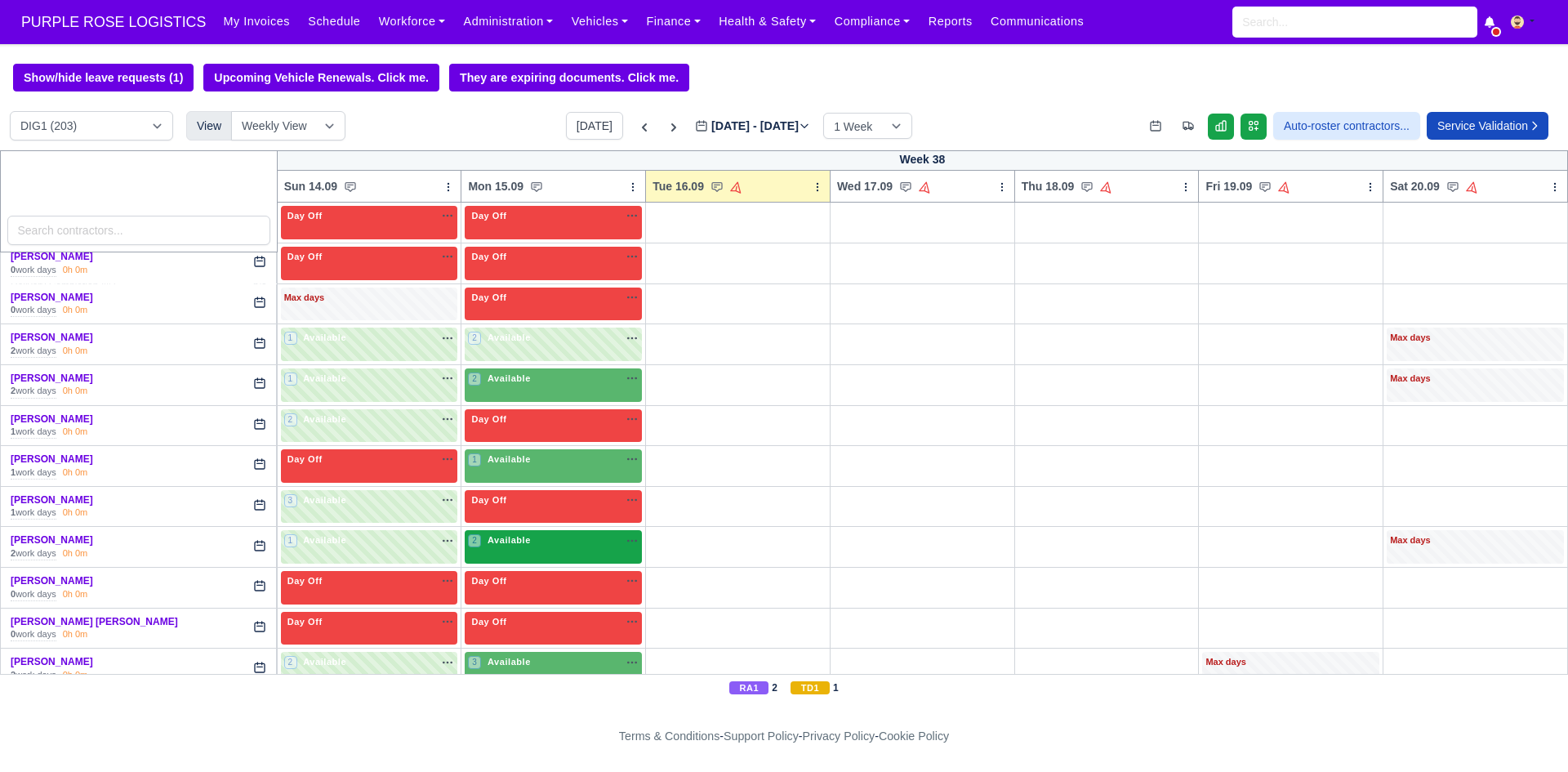
click at [538, 537] on div "2 Available na" at bounding box center [553, 540] width 171 height 14
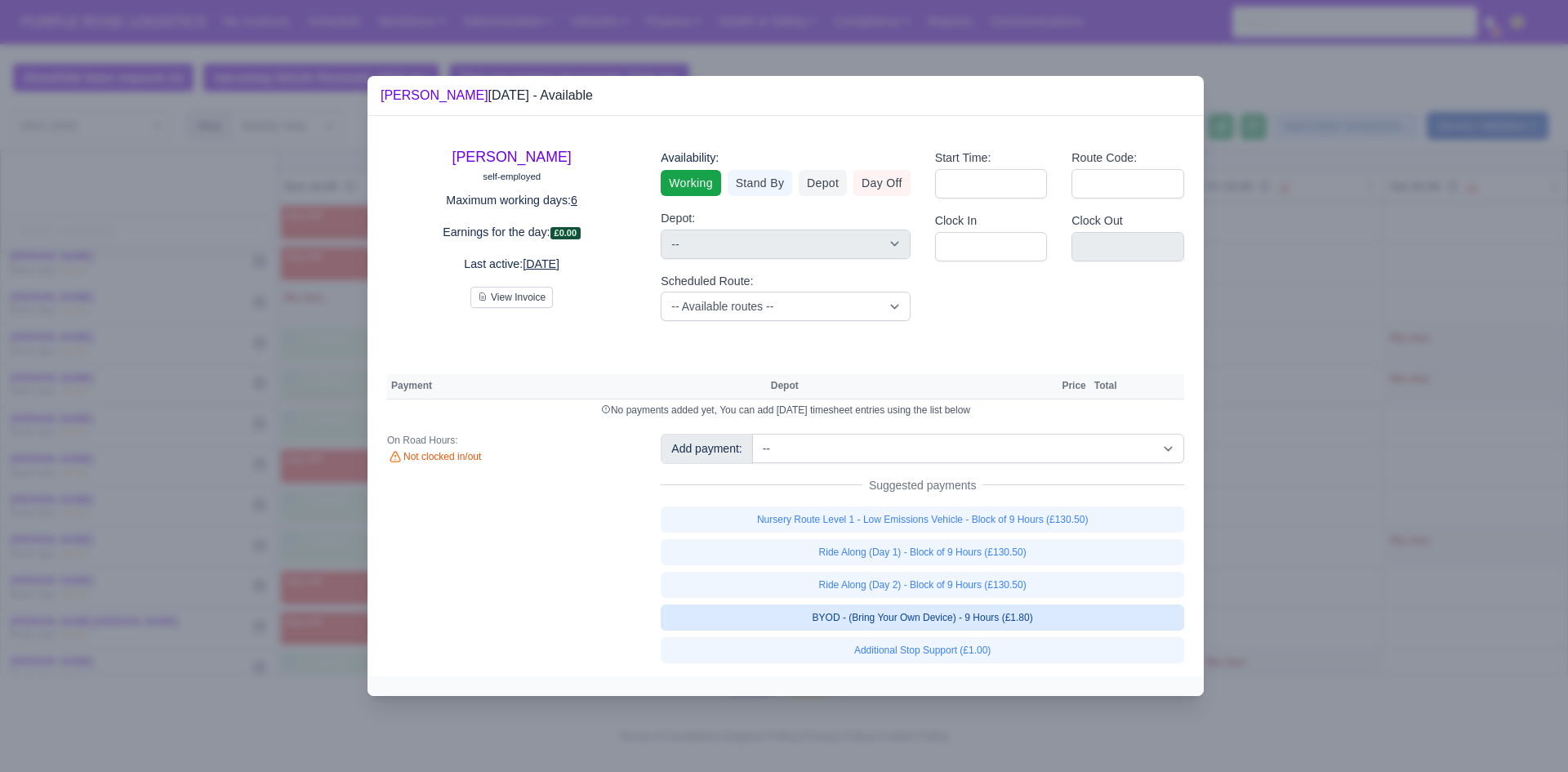
click at [957, 615] on link "BYOD - (Bring Your Own Device) - 9 Hours (£1.80)" at bounding box center [922, 617] width 524 height 26
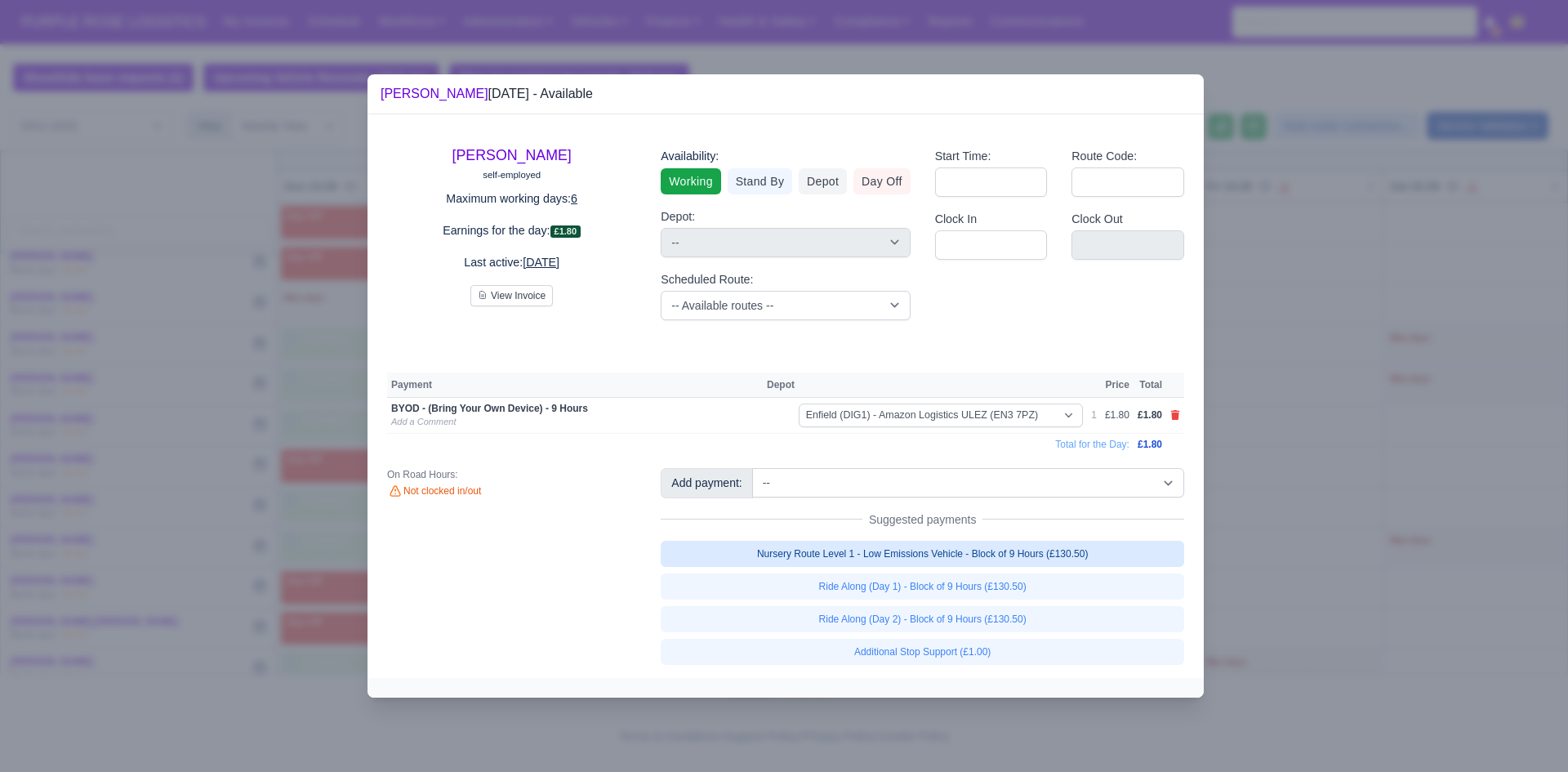
click at [915, 550] on link "Nursery Route Level 1 - Low Emissions Vehicle - Block of 9 Hours (£130.50)" at bounding box center [922, 554] width 524 height 26
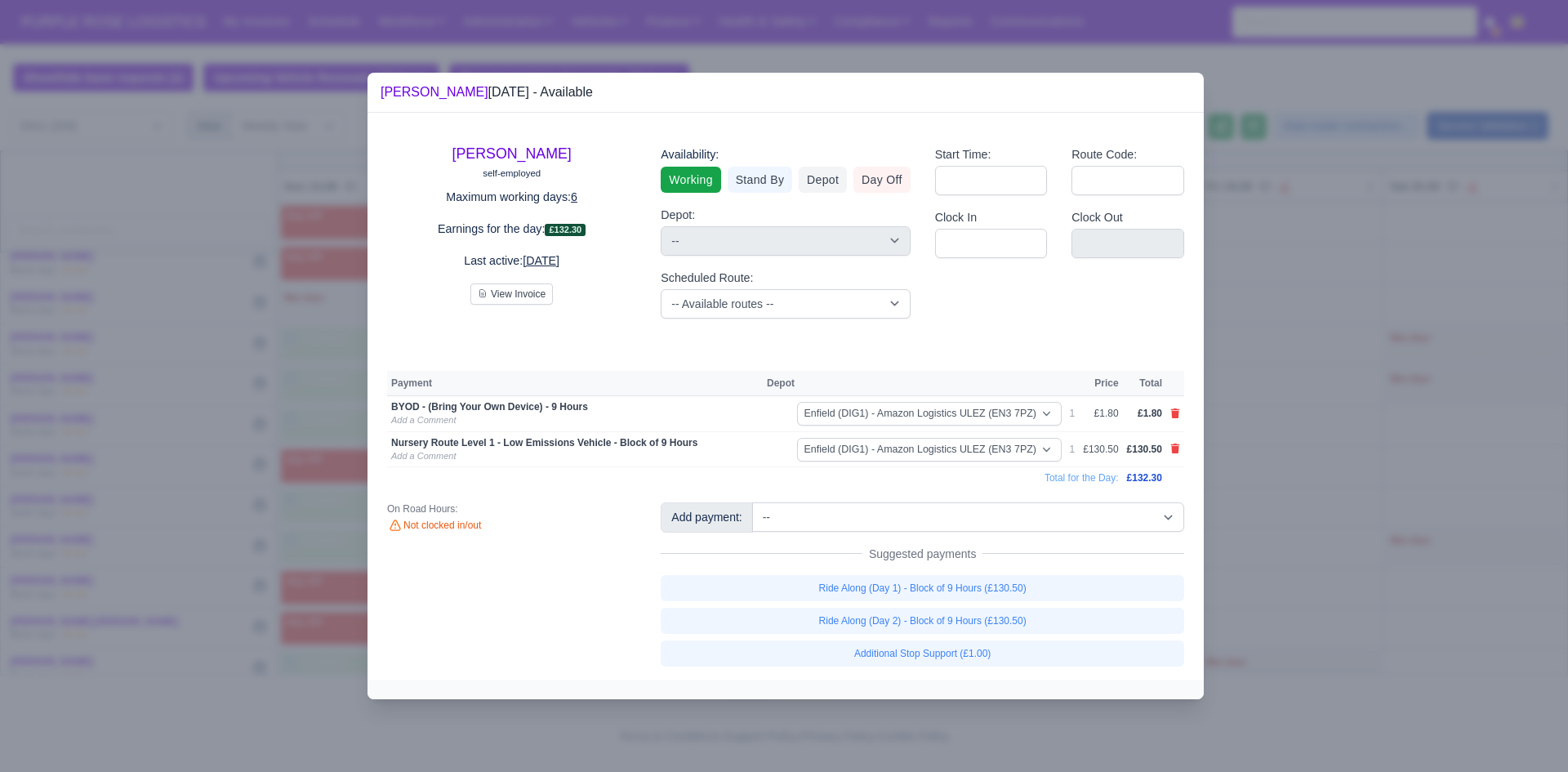
click at [1353, 489] on div at bounding box center [784, 386] width 1568 height 772
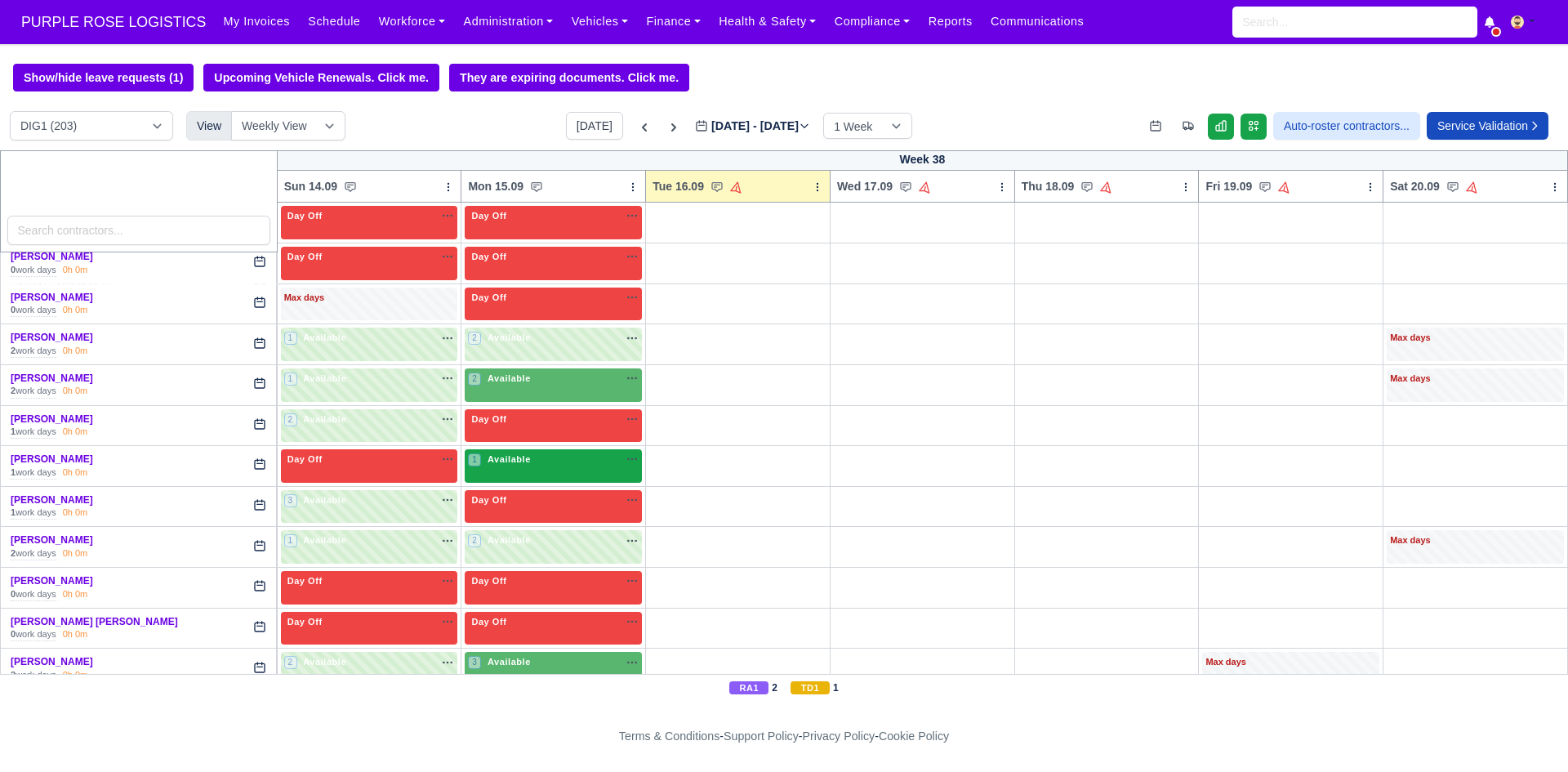
click at [556, 469] on div "1 Available na" at bounding box center [553, 461] width 171 height 17
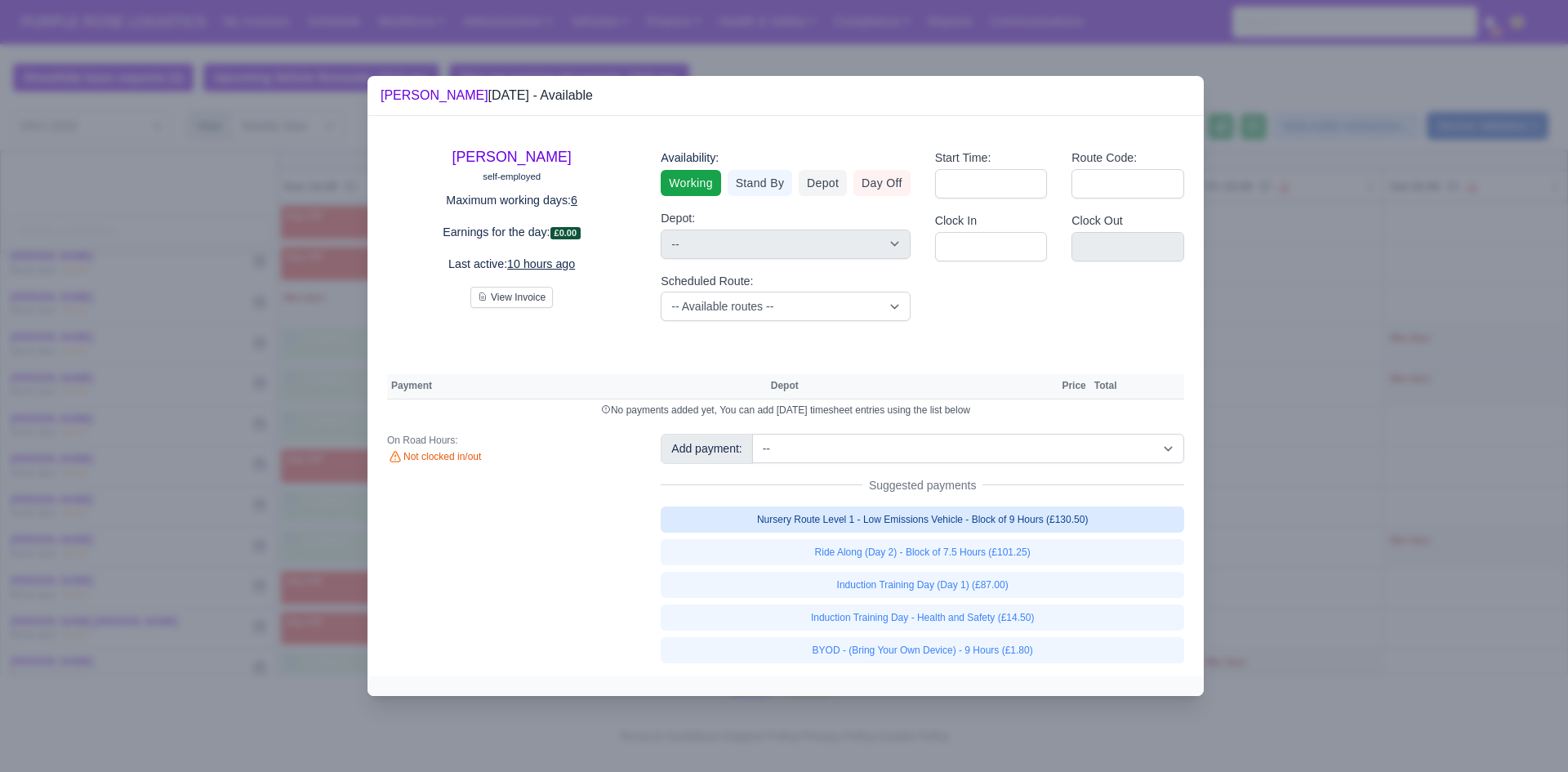
click at [931, 523] on link "Nursery Route Level 1 - Low Emissions Vehicle - Block of 9 Hours (£130.50)" at bounding box center [922, 520] width 524 height 26
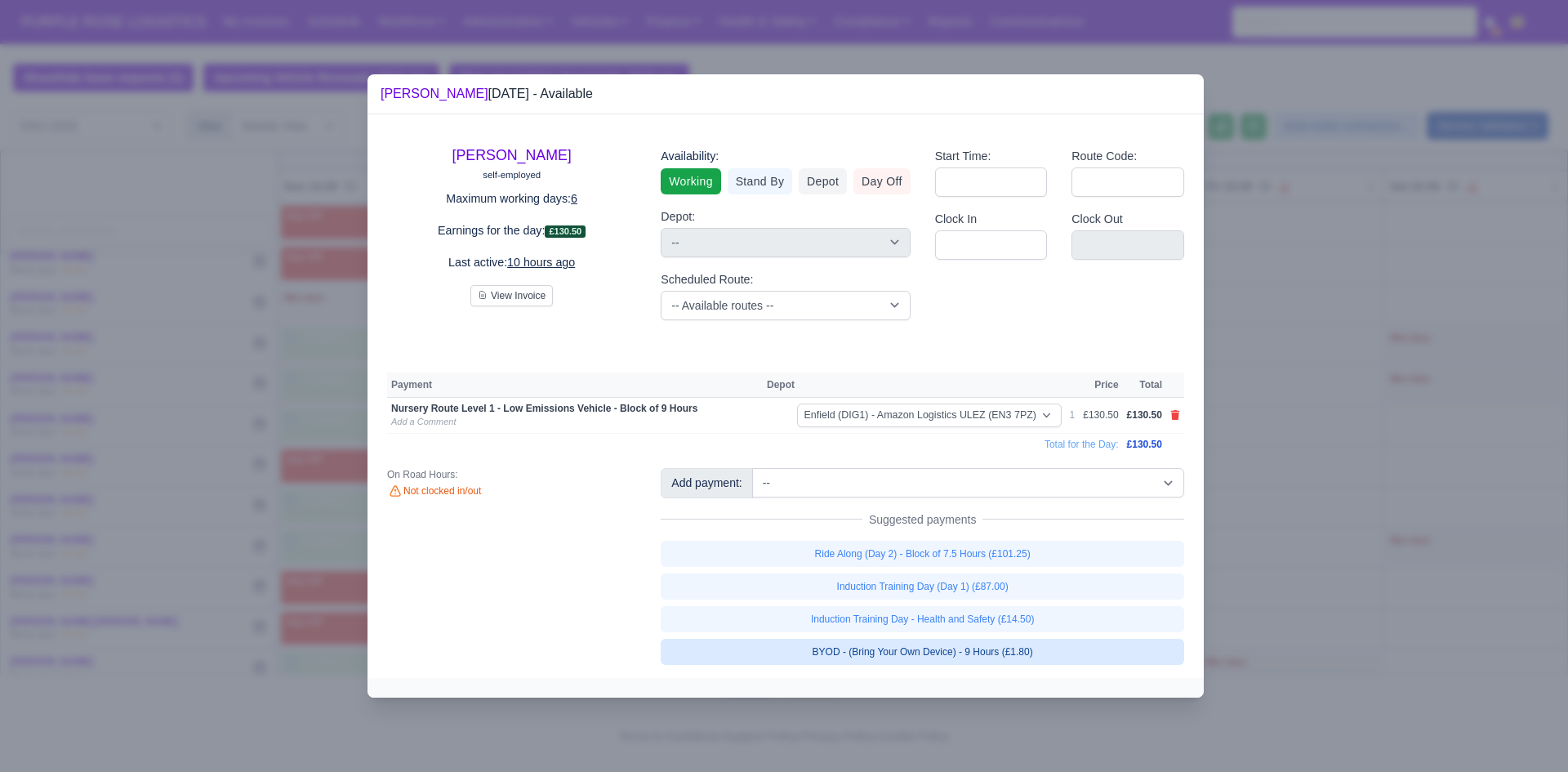
click at [944, 641] on link "BYOD - (Bring Your Own Device) - 9 Hours (£1.80)" at bounding box center [922, 652] width 524 height 26
click at [1341, 567] on div at bounding box center [784, 386] width 1568 height 772
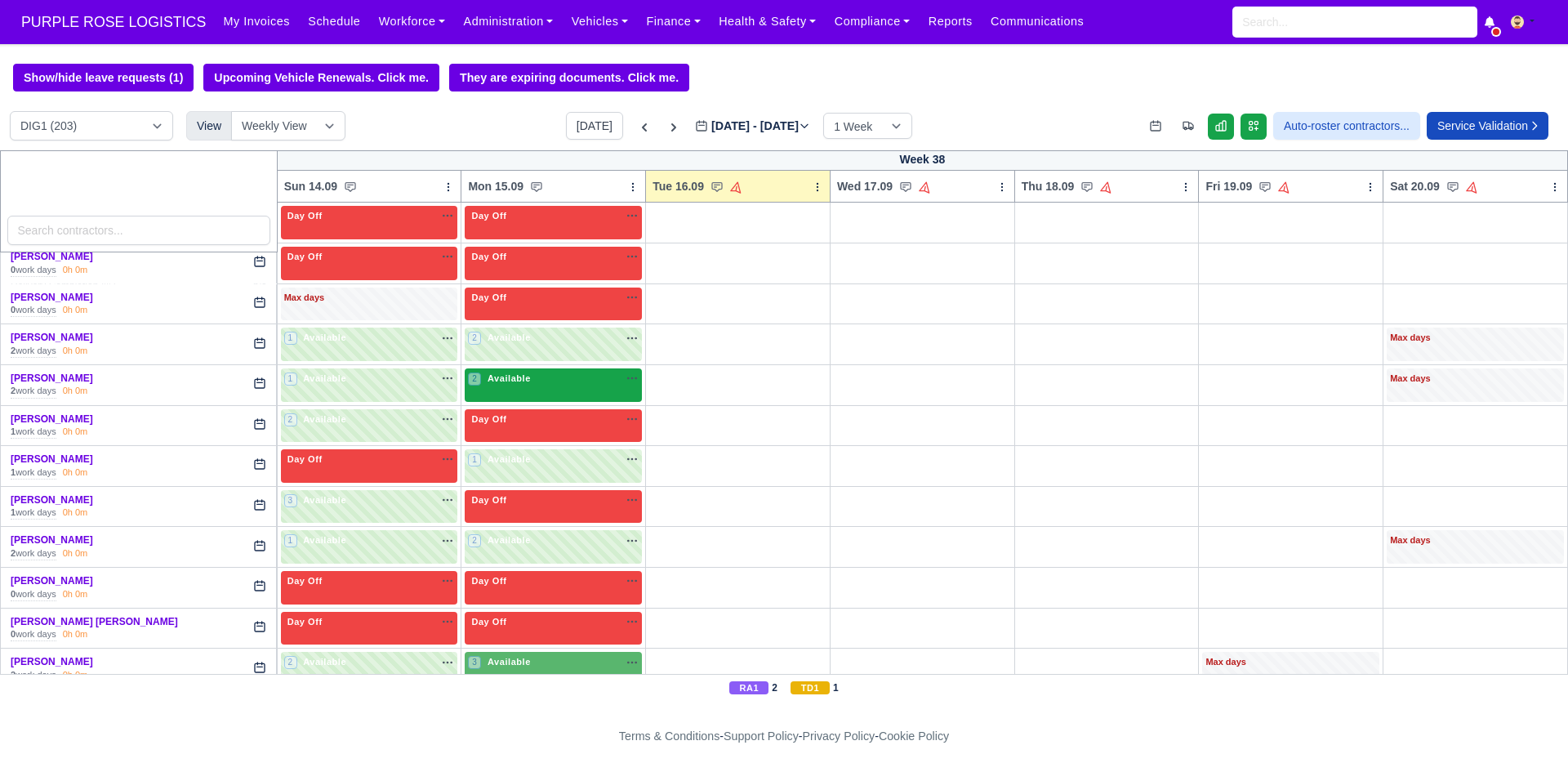
click at [534, 377] on div "2 Available na" at bounding box center [553, 379] width 171 height 14
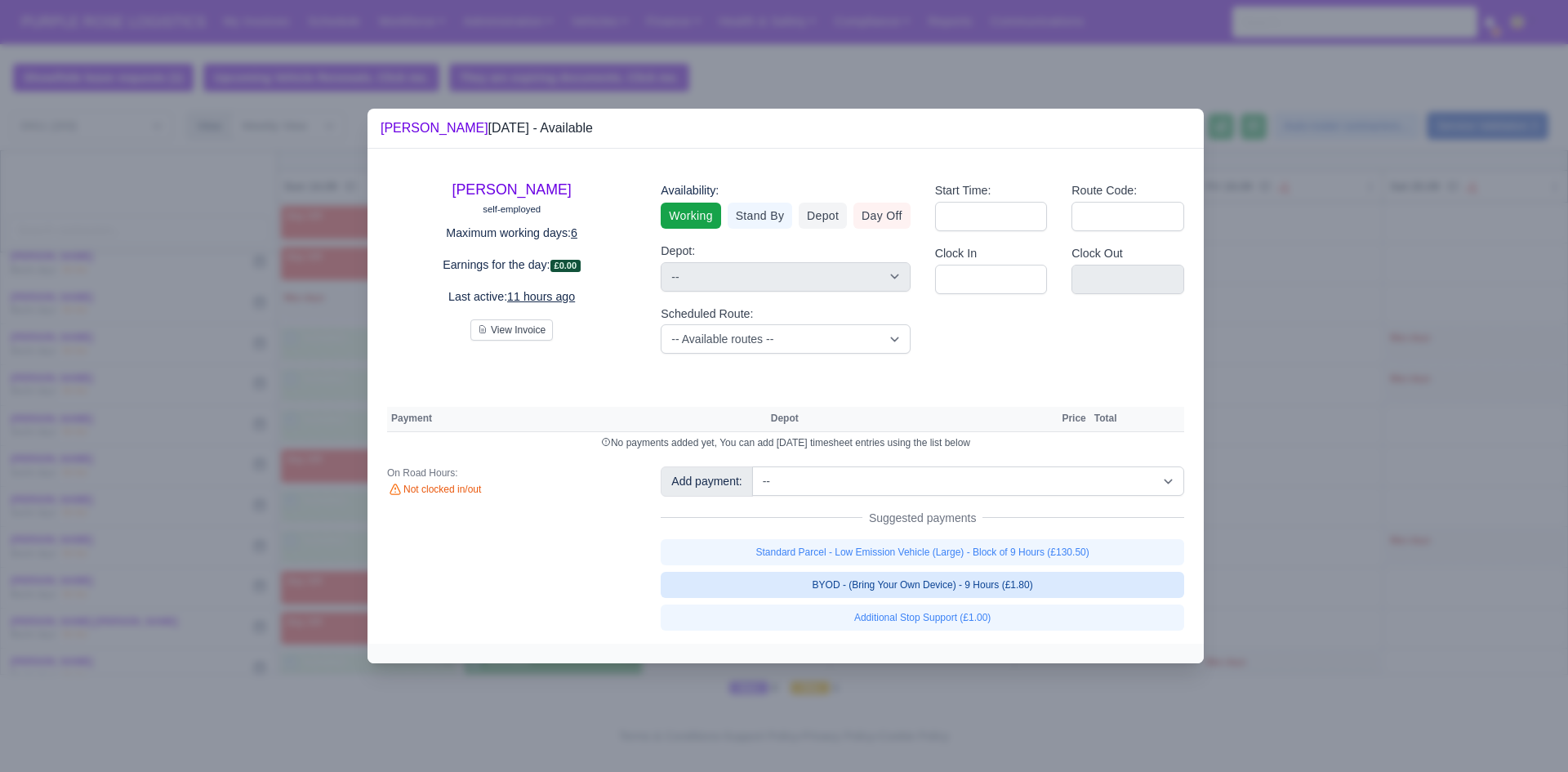
click at [924, 587] on link "BYOD - (Bring Your Own Device) - 9 Hours (£1.80)" at bounding box center [922, 585] width 524 height 26
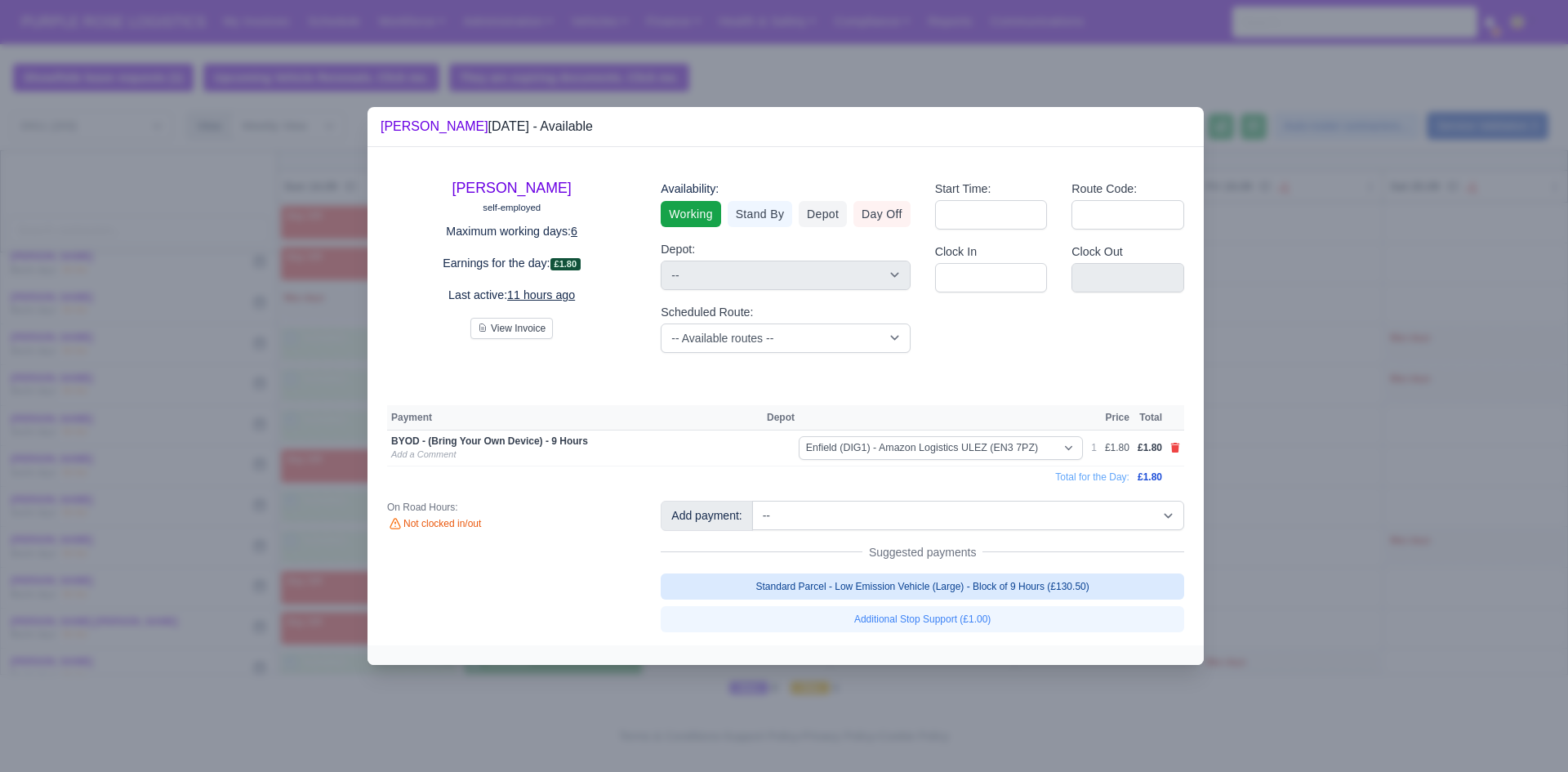
click at [923, 587] on link "Standard Parcel - Low Emission Vehicle (Large) - Block of 9 Hours (£130.50)" at bounding box center [922, 587] width 524 height 26
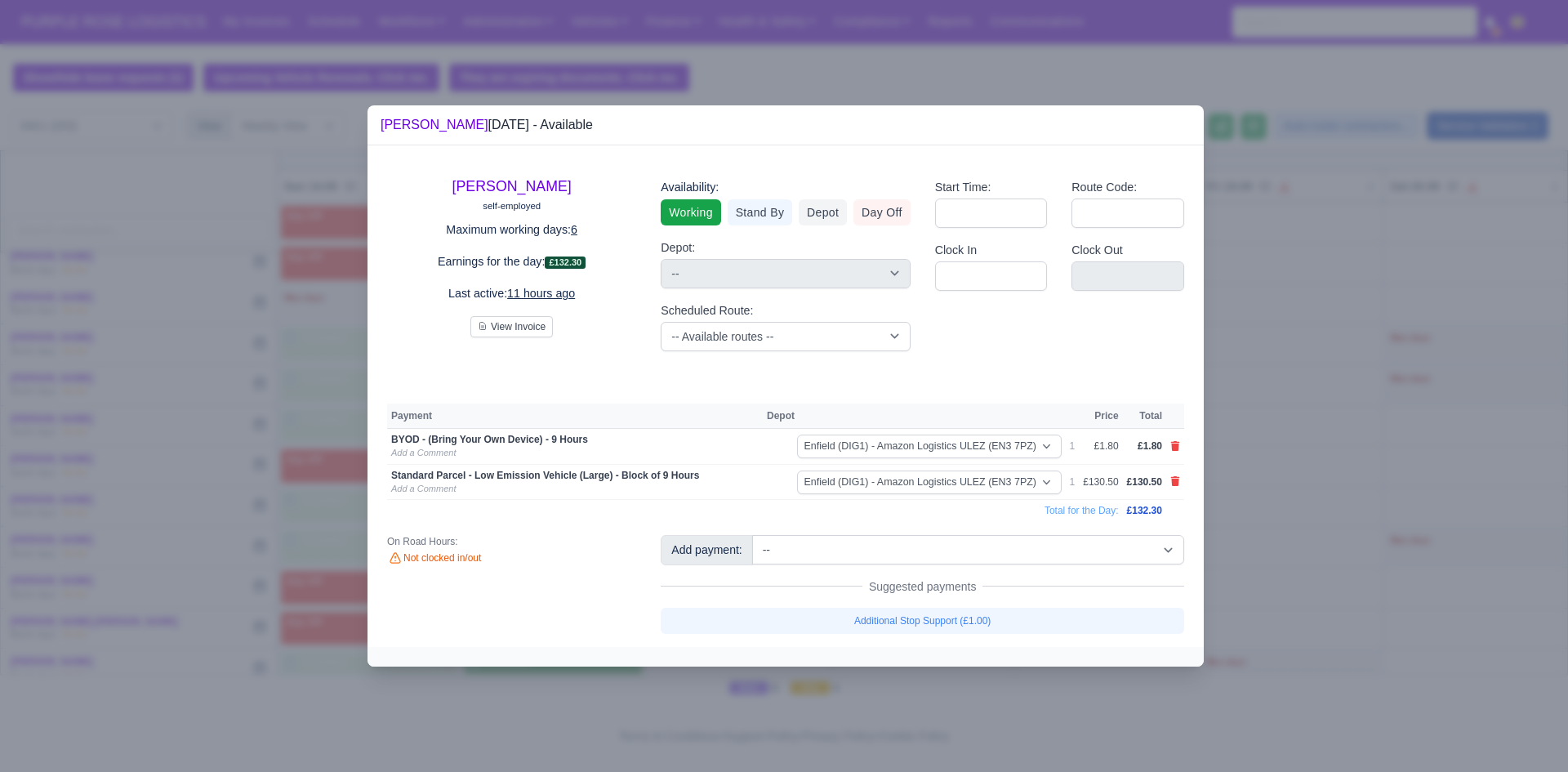
click at [1312, 562] on div at bounding box center [784, 386] width 1568 height 772
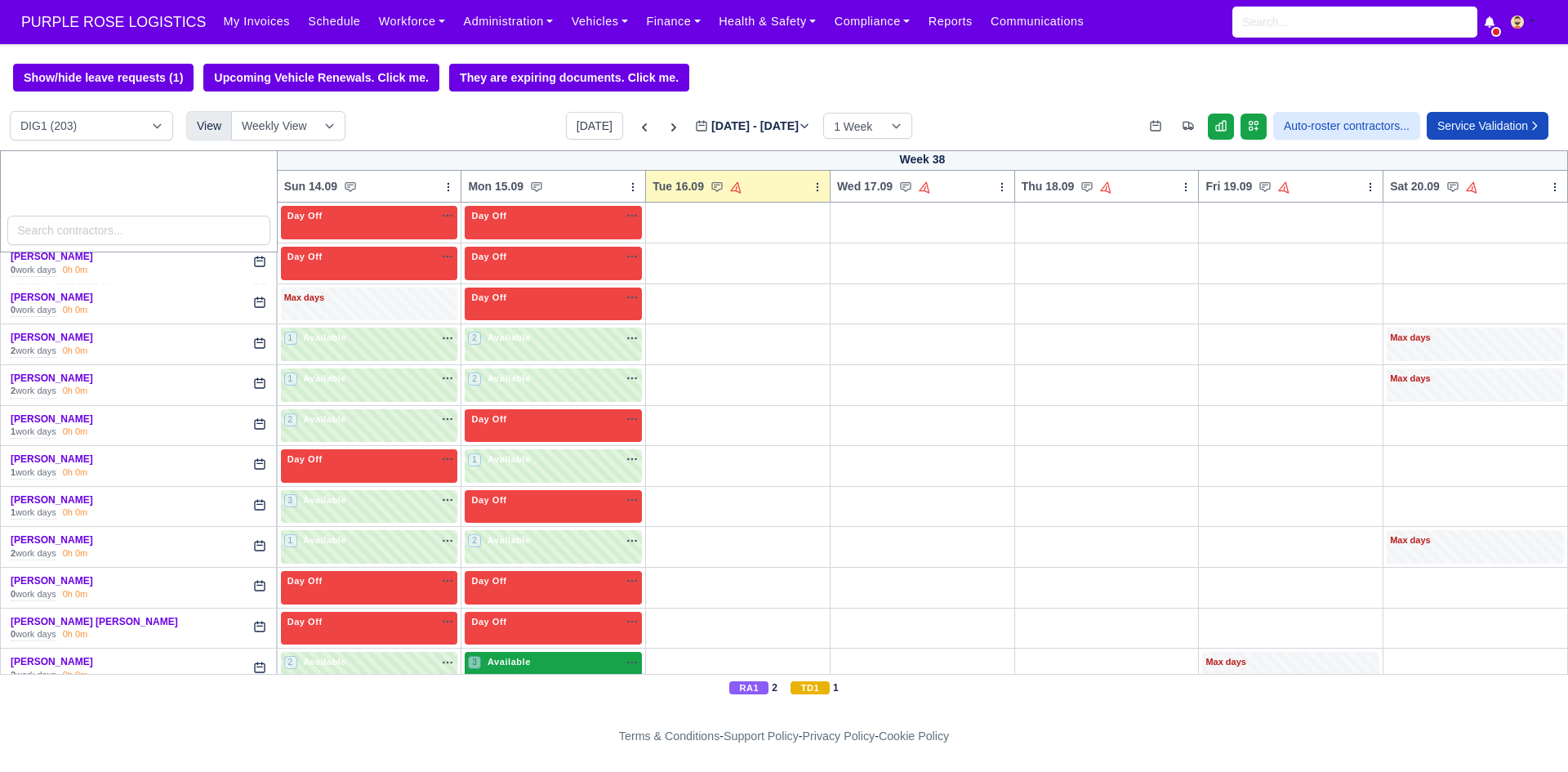
click at [532, 656] on div "3 Available na" at bounding box center [553, 662] width 171 height 14
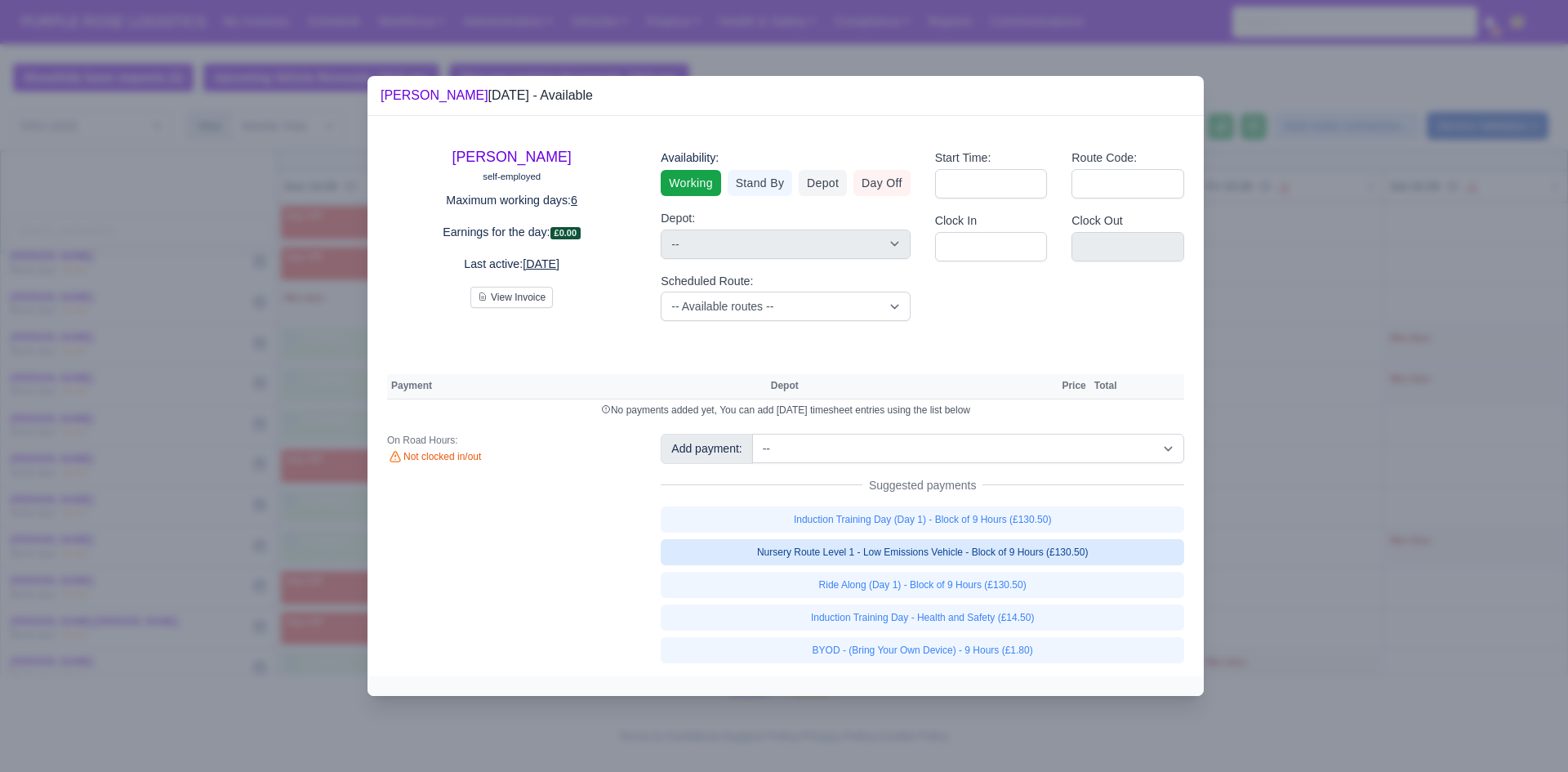
click at [875, 550] on link "Nursery Route Level 1 - Low Emissions Vehicle - Block of 9 Hours (£130.50)" at bounding box center [922, 552] width 524 height 26
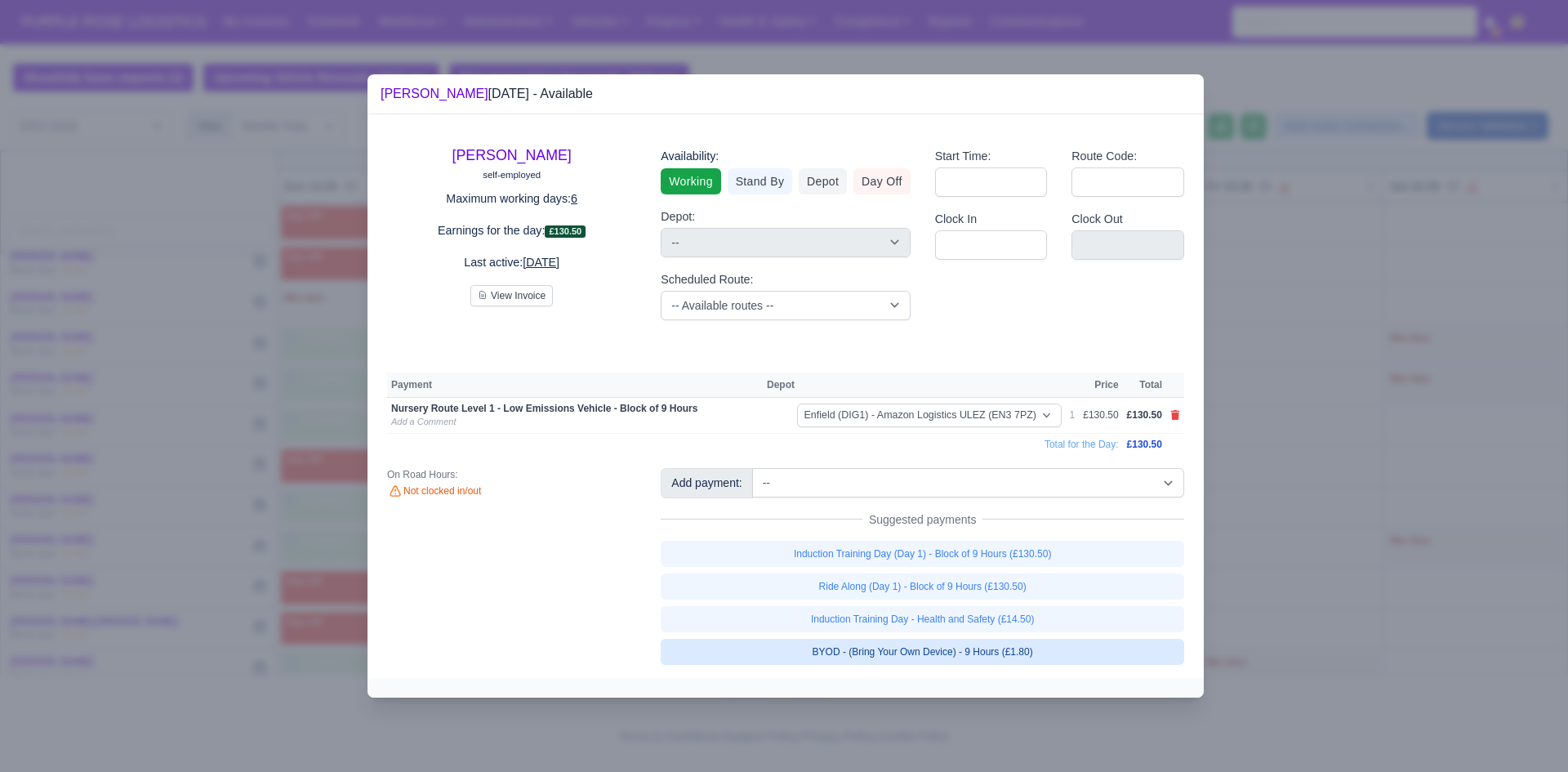
click at [888, 641] on link "BYOD - (Bring Your Own Device) - 9 Hours (£1.80)" at bounding box center [922, 652] width 524 height 26
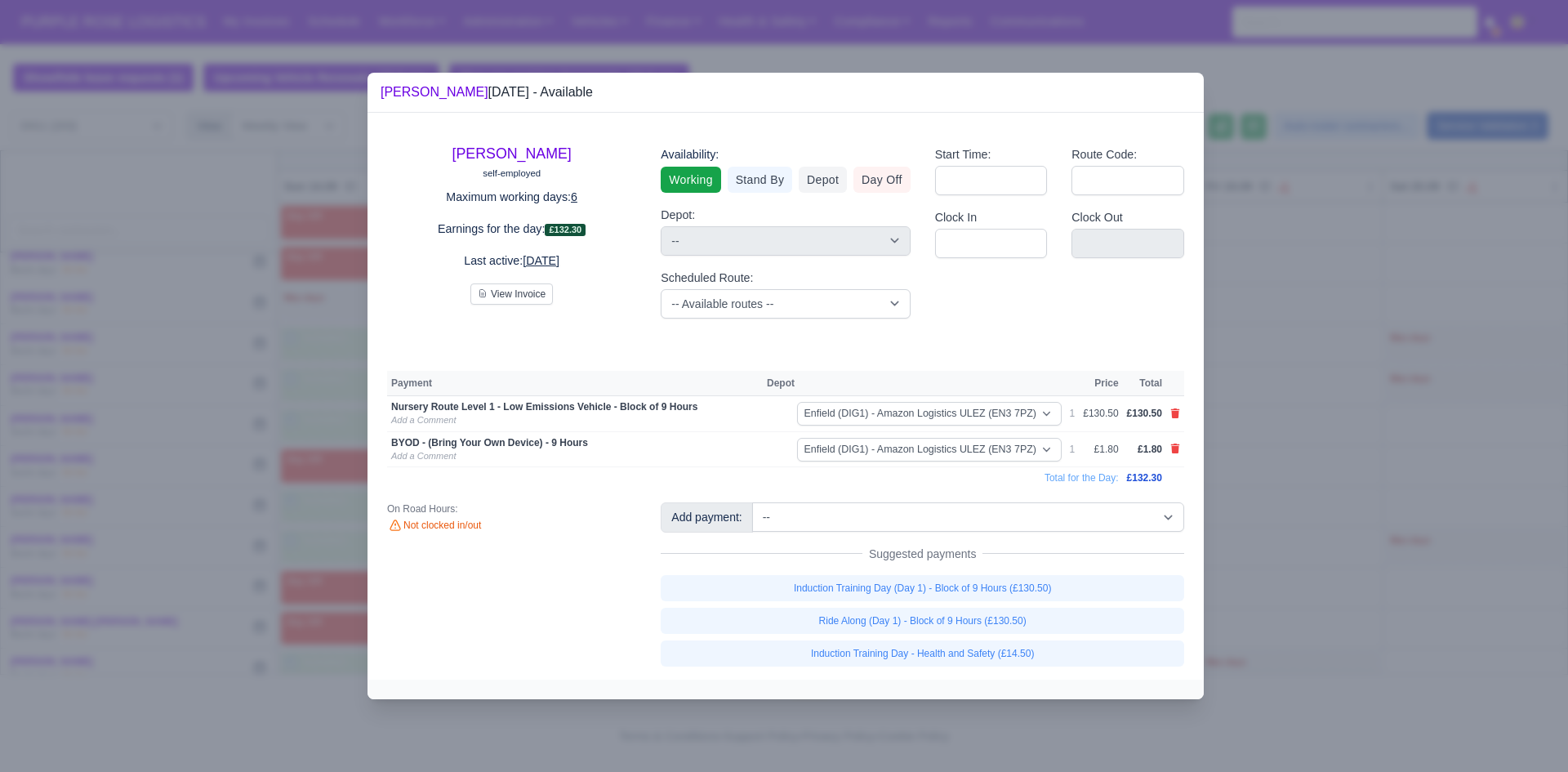
click at [1350, 559] on div at bounding box center [784, 386] width 1568 height 772
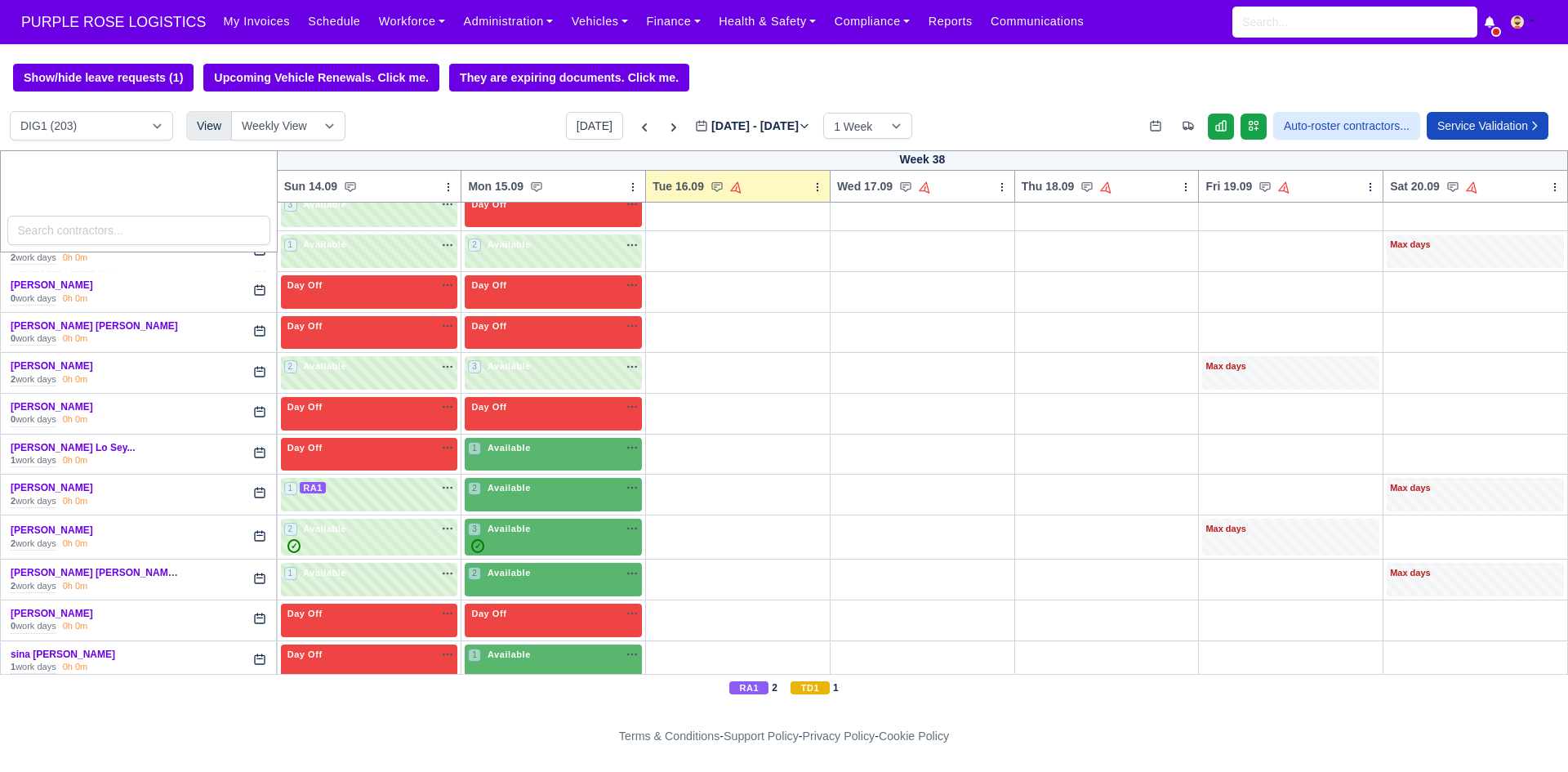
scroll to position [4124, 0]
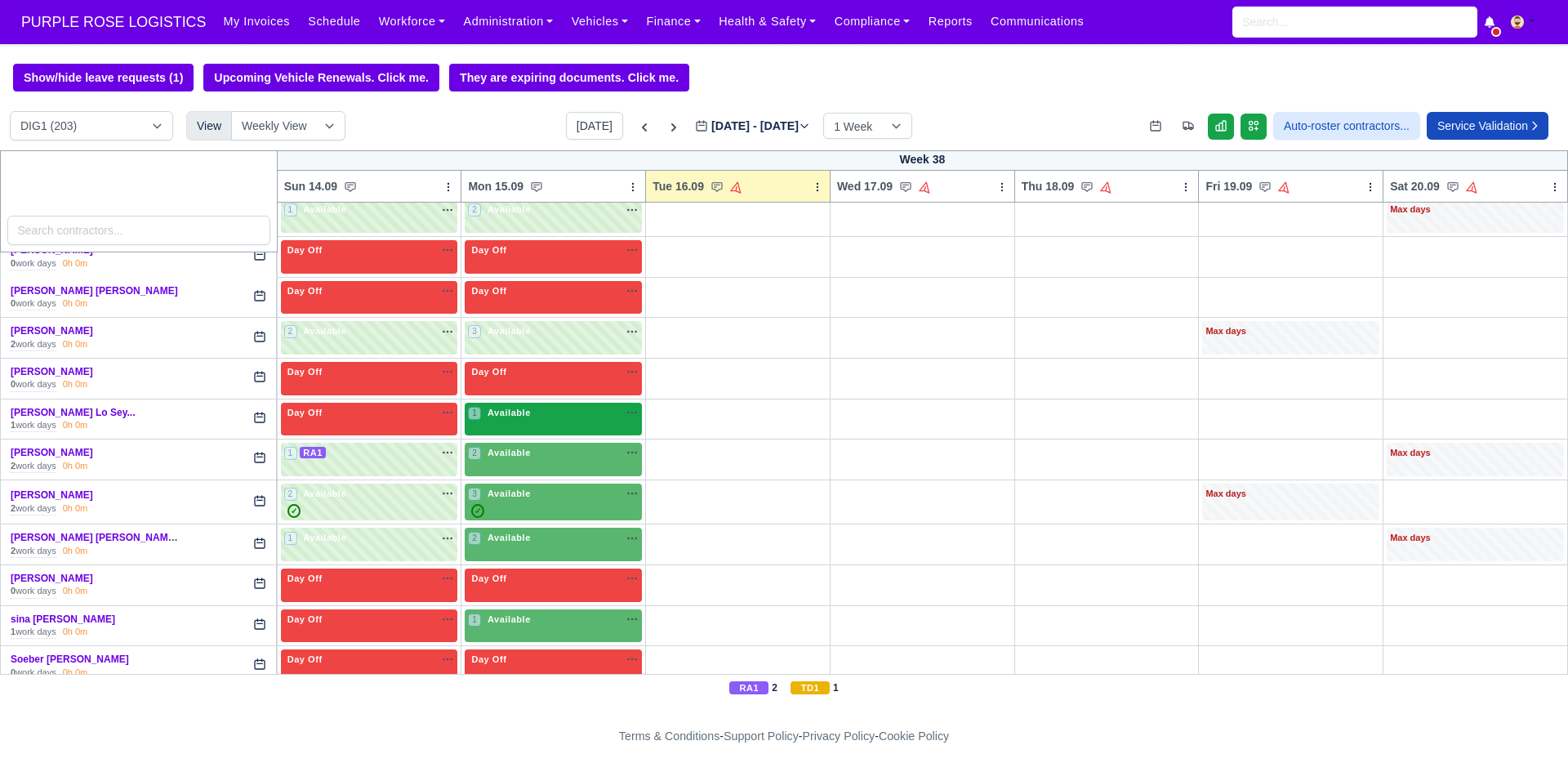
click at [487, 422] on div "1 Available na" at bounding box center [553, 415] width 171 height 17
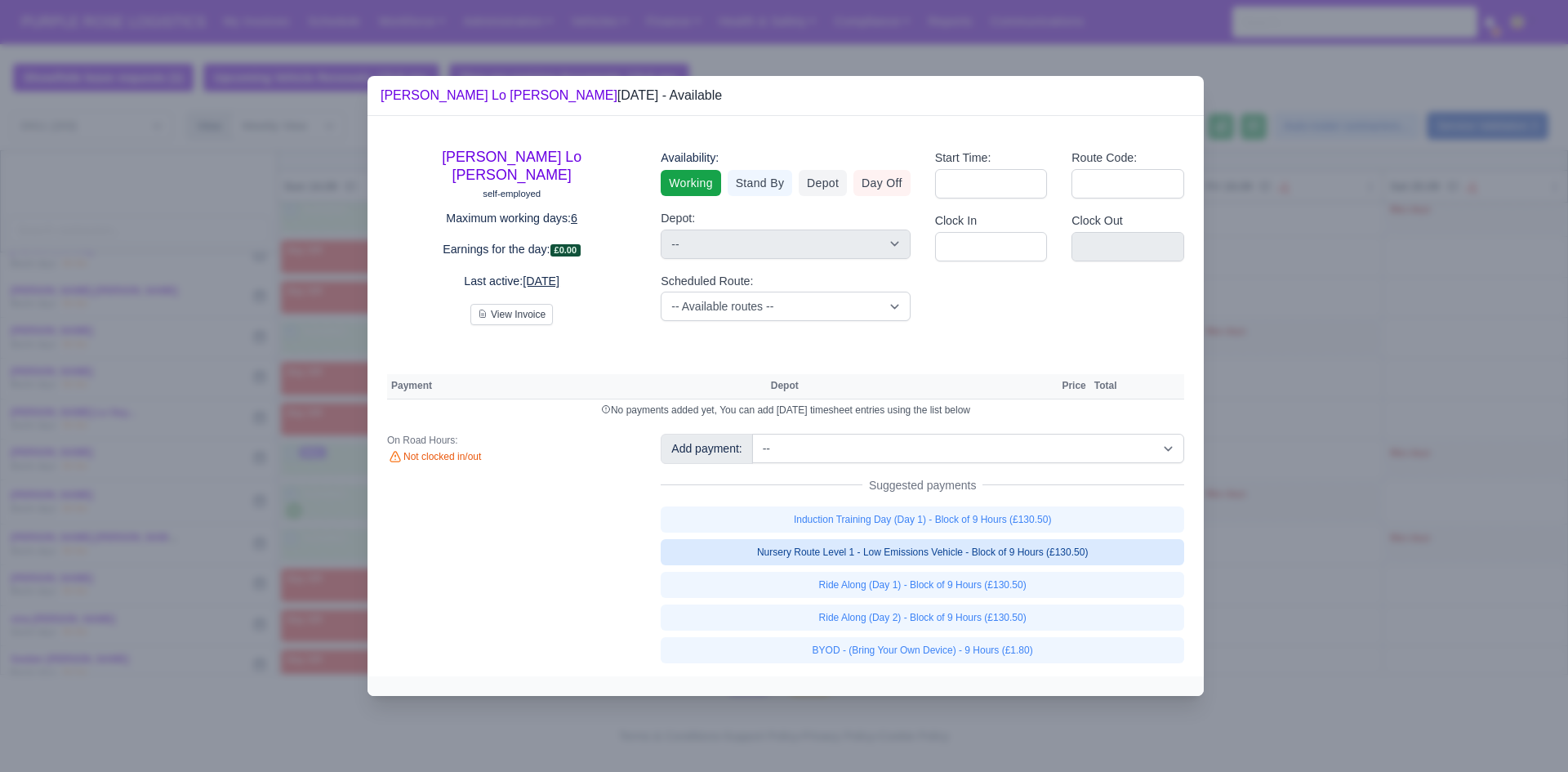
click at [806, 556] on link "Nursery Route Level 1 - Low Emissions Vehicle - Block of 9 Hours (£130.50)" at bounding box center [922, 552] width 524 height 26
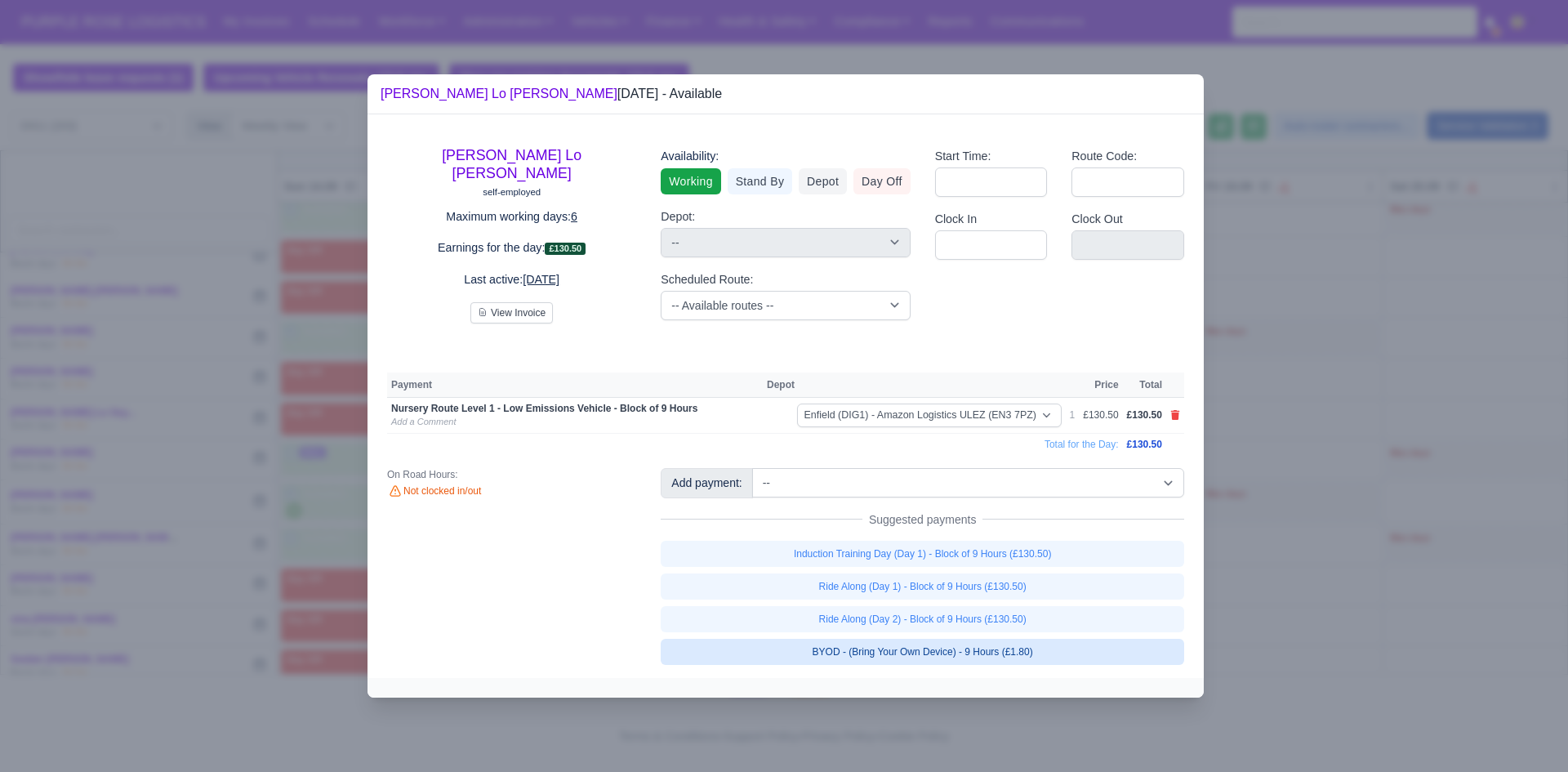
click at [851, 660] on link "BYOD - (Bring Your Own Device) - 9 Hours (£1.80)" at bounding box center [922, 652] width 524 height 26
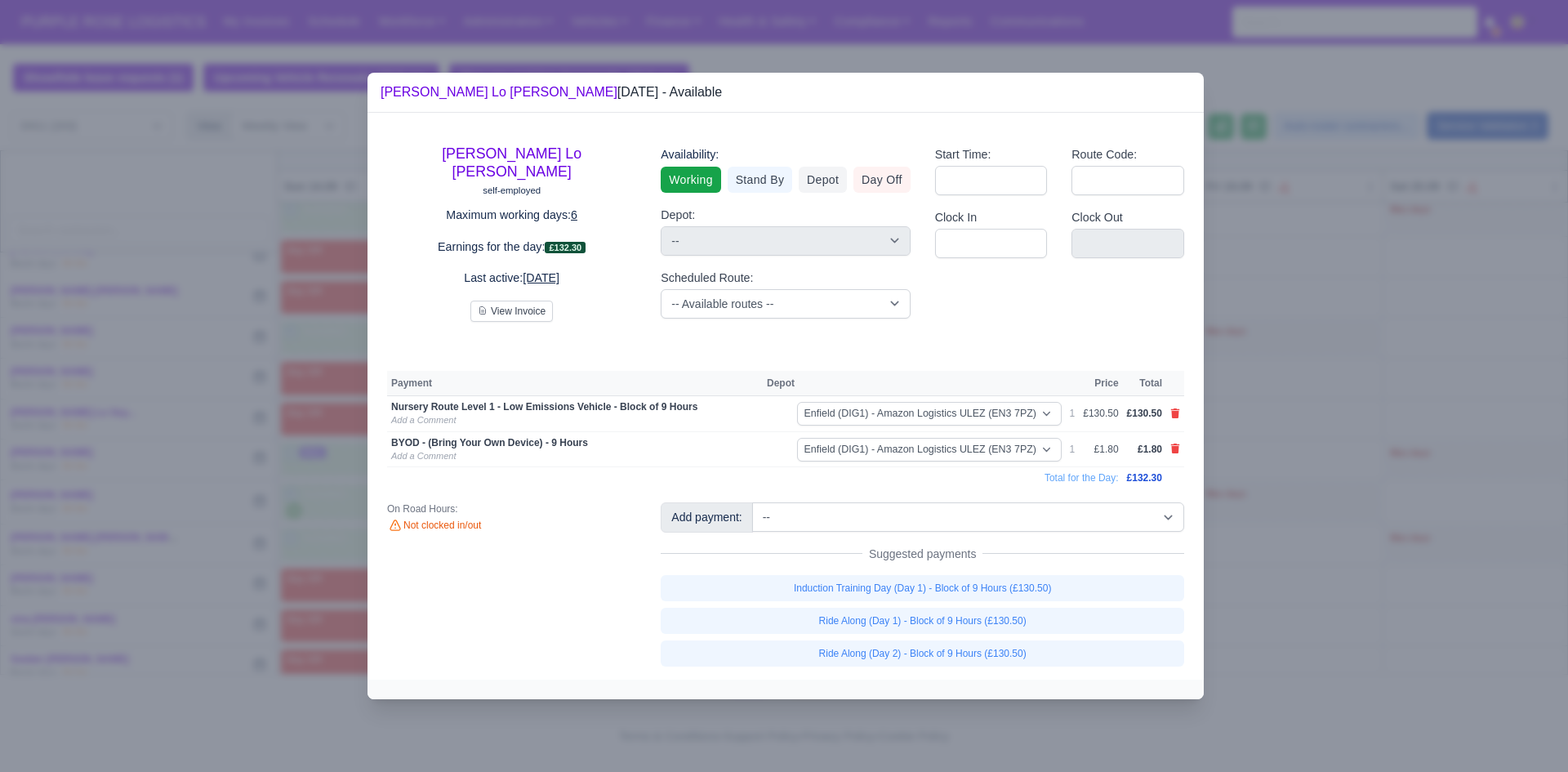
click at [1345, 546] on div at bounding box center [784, 386] width 1568 height 772
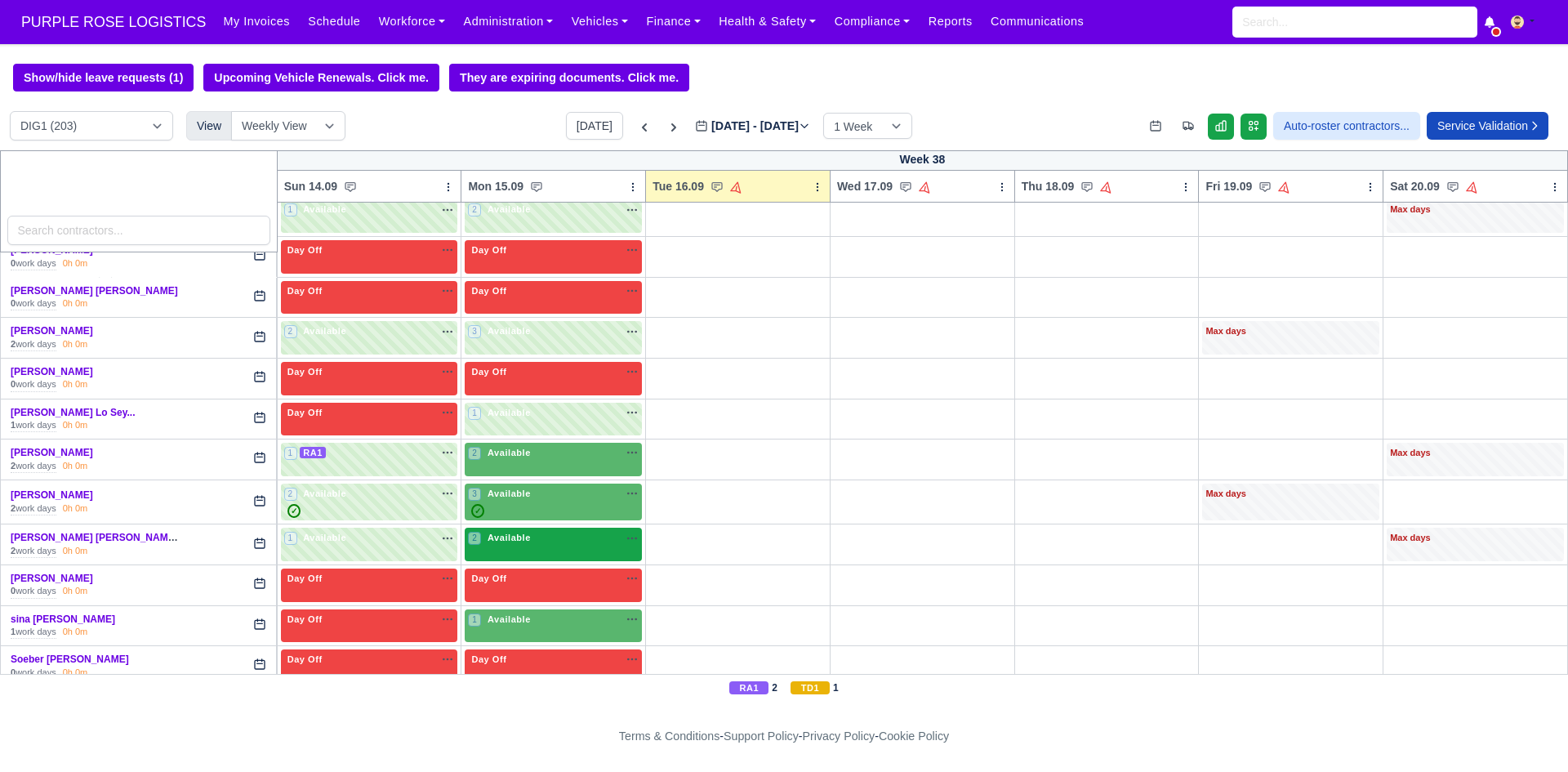
click at [576, 540] on div "2 Available na" at bounding box center [553, 538] width 171 height 14
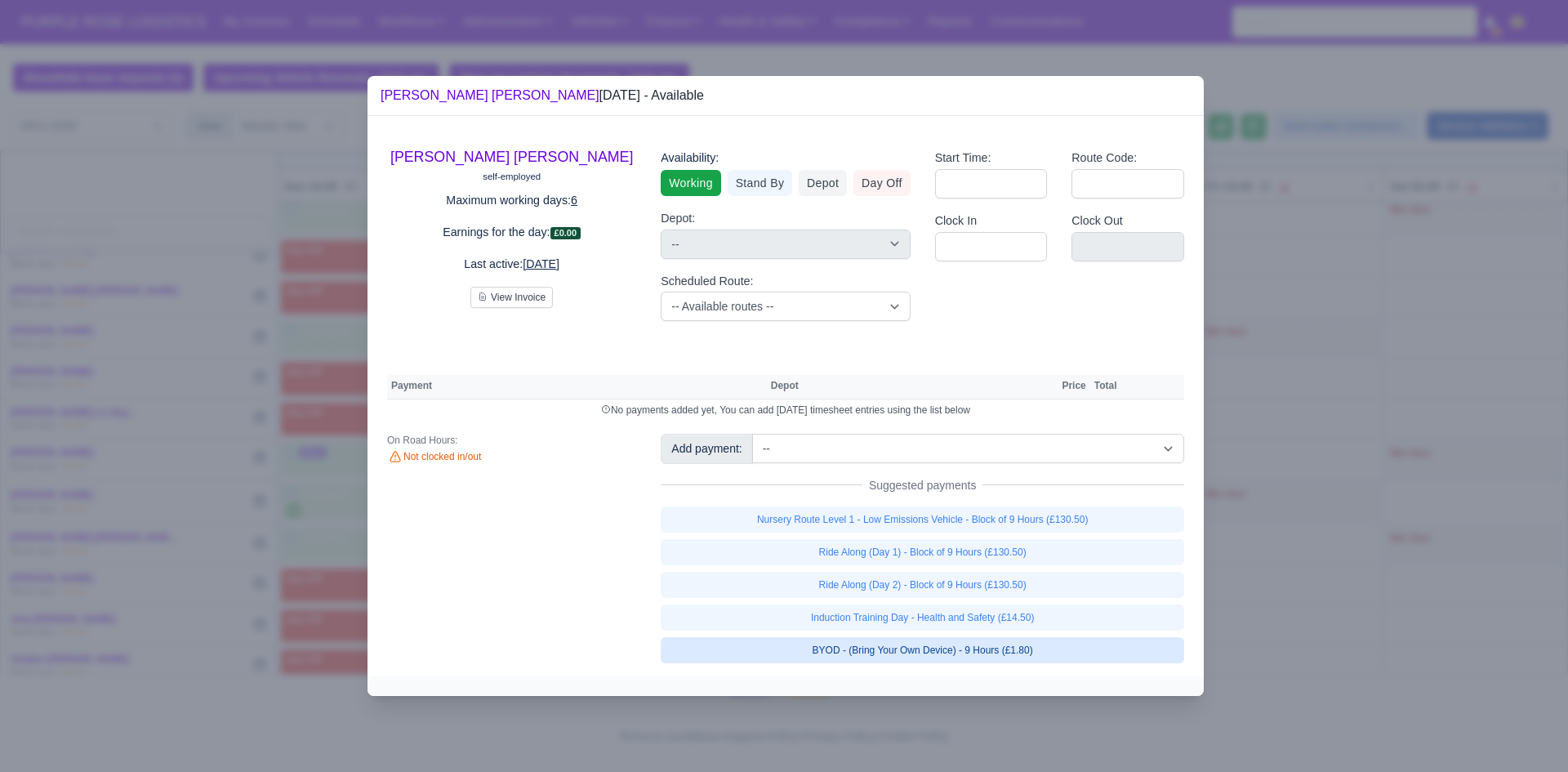
click at [940, 653] on link "BYOD - (Bring Your Own Device) - 9 Hours (£1.80)" at bounding box center [922, 650] width 524 height 26
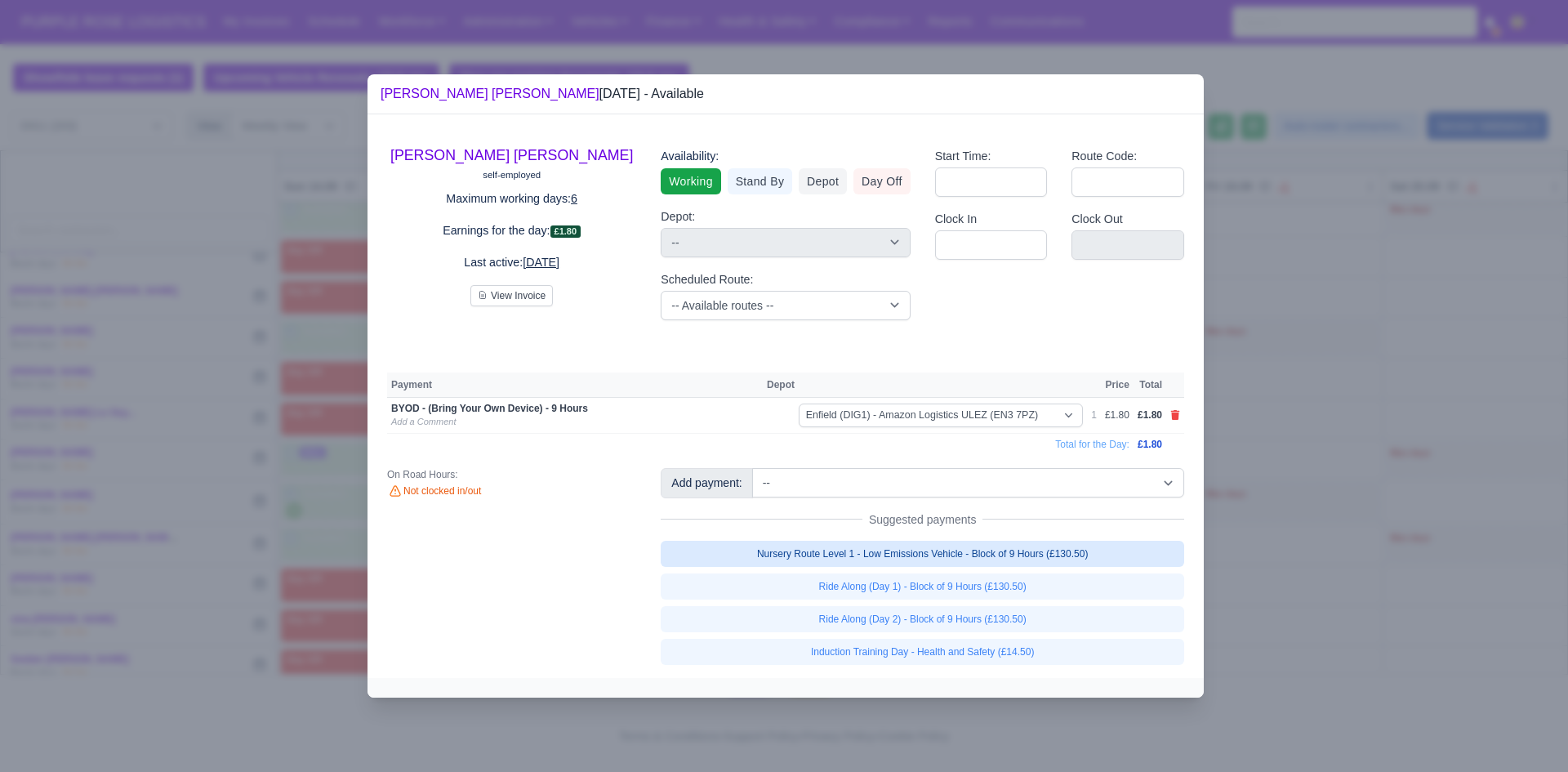
click at [936, 556] on link "Nursery Route Level 1 - Low Emissions Vehicle - Block of 9 Hours (£130.50)" at bounding box center [922, 554] width 524 height 26
click at [1431, 520] on div at bounding box center [784, 386] width 1568 height 772
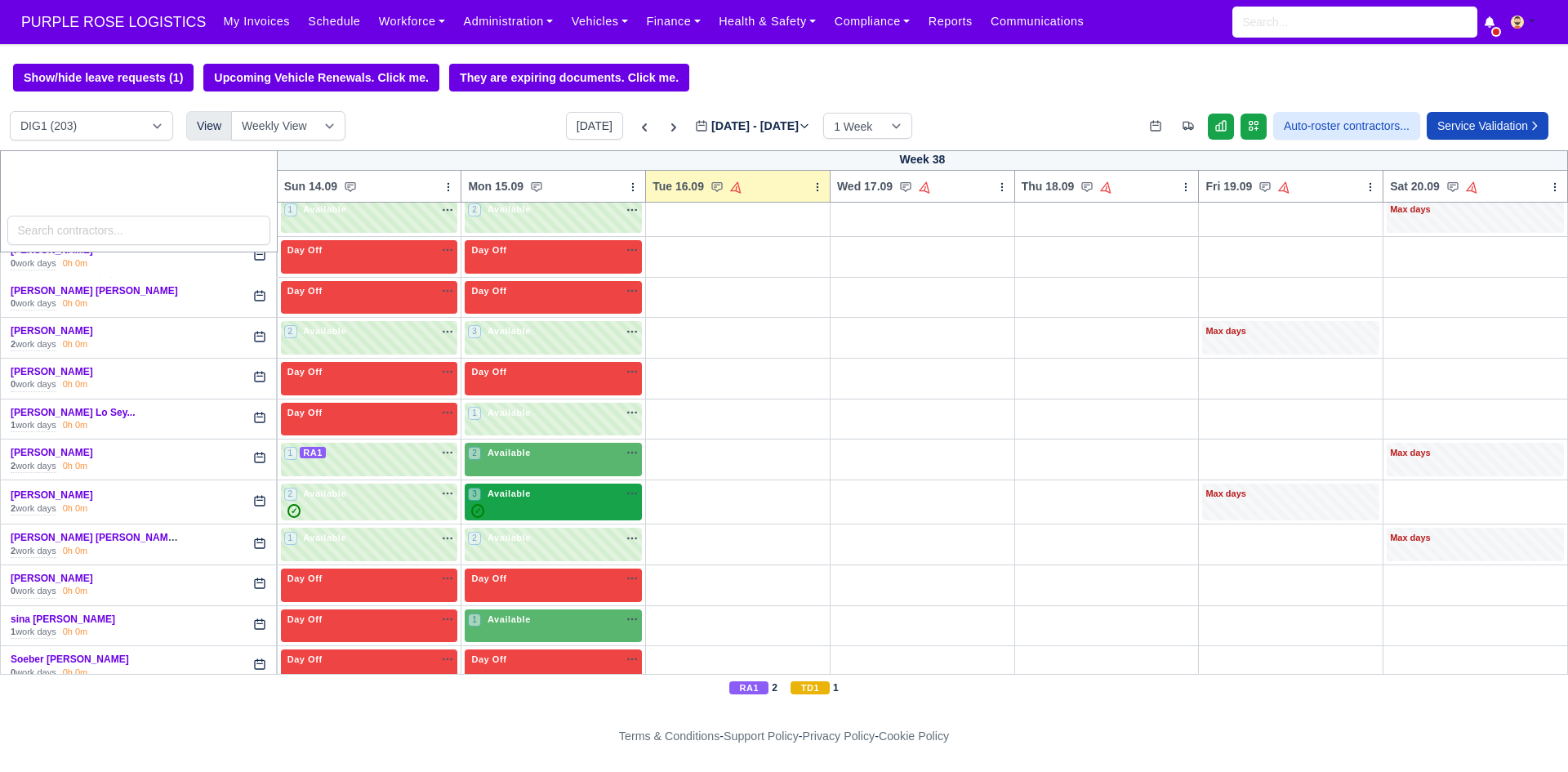
click at [571, 502] on div "3 Available na" at bounding box center [553, 502] width 171 height 31
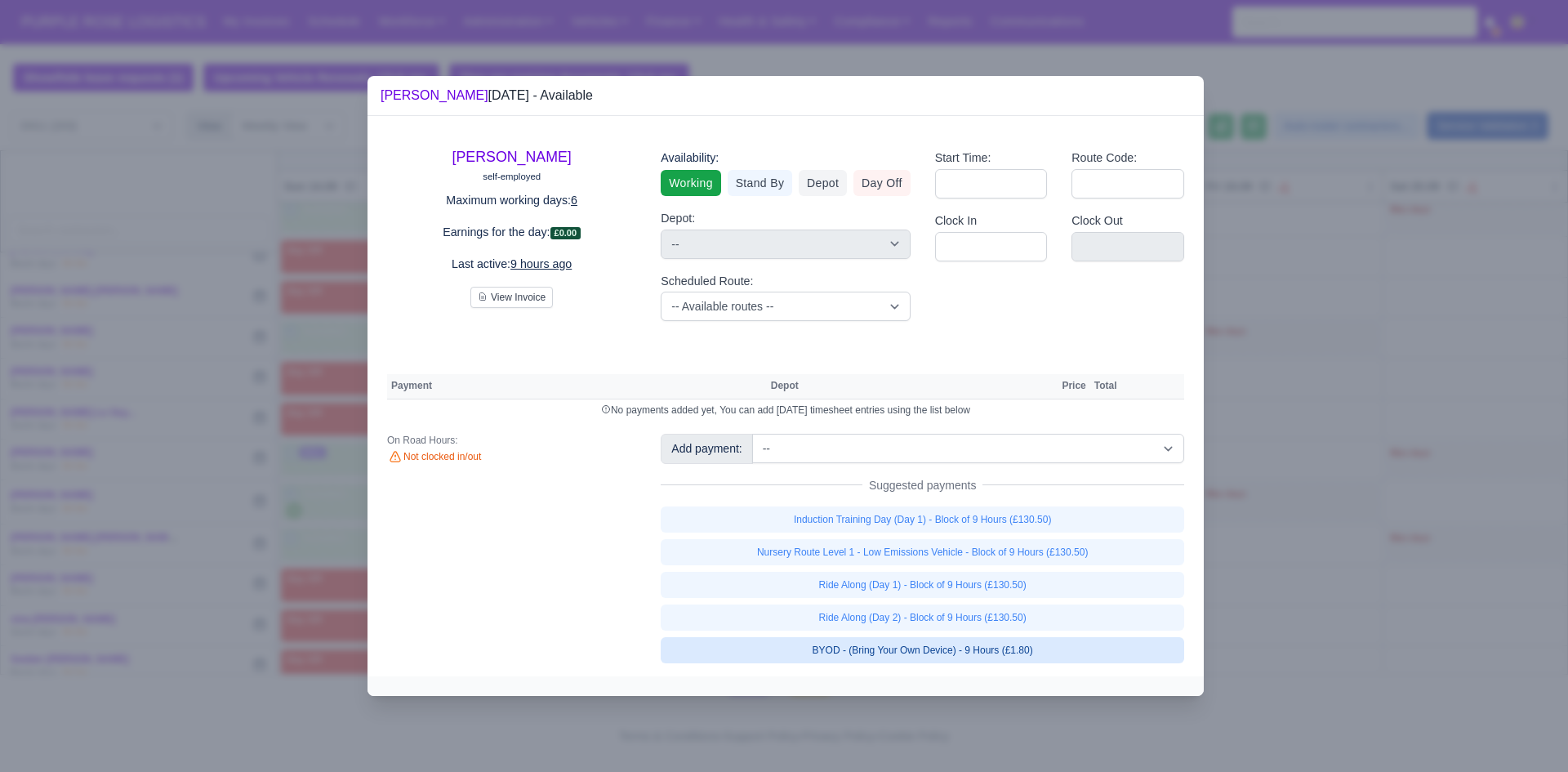
click at [896, 652] on link "BYOD - (Bring Your Own Device) - 9 Hours (£1.80)" at bounding box center [922, 650] width 524 height 26
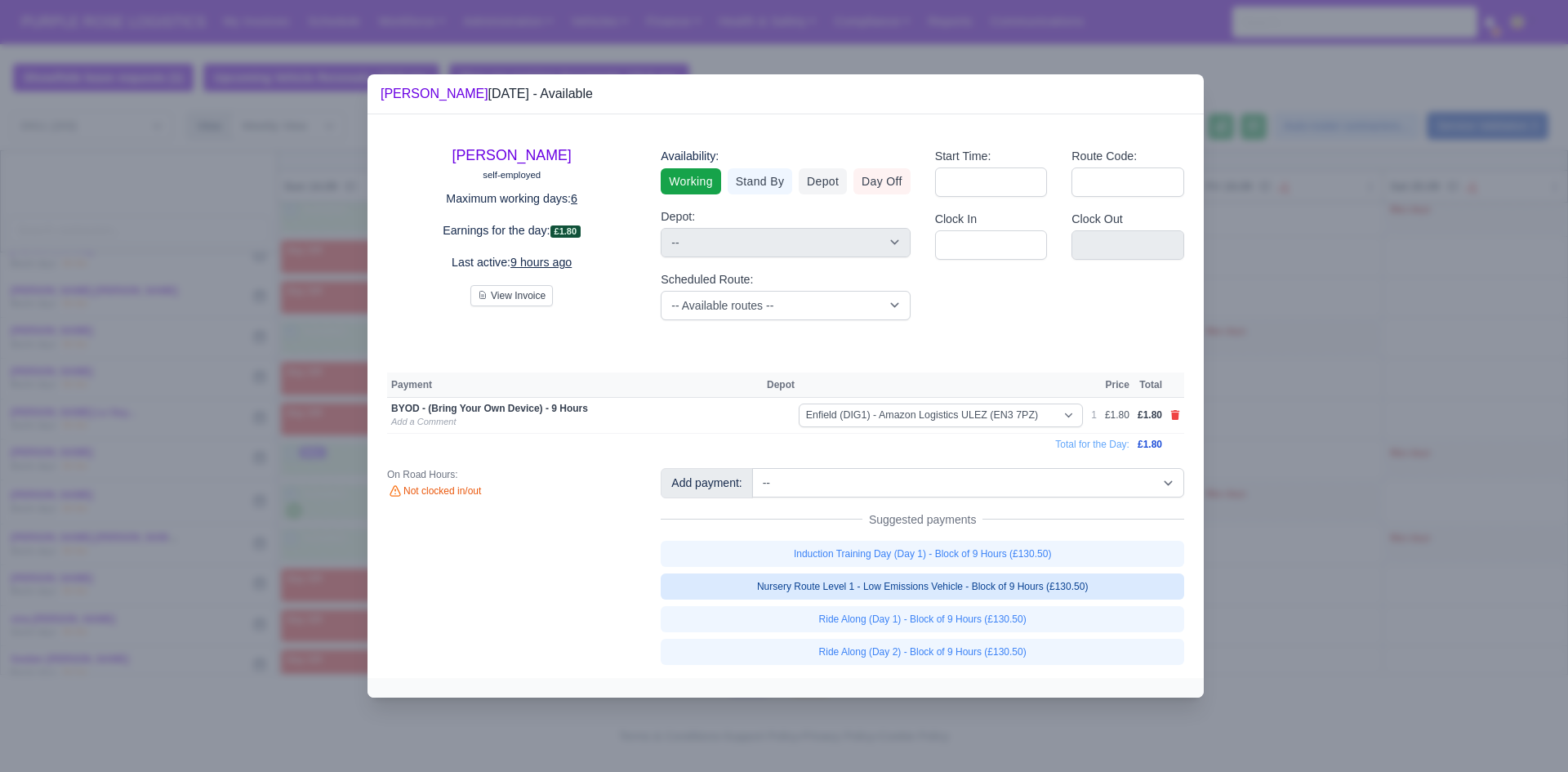
click at [872, 586] on link "Nursery Route Level 1 - Low Emissions Vehicle - Block of 9 Hours (£130.50)" at bounding box center [922, 587] width 524 height 26
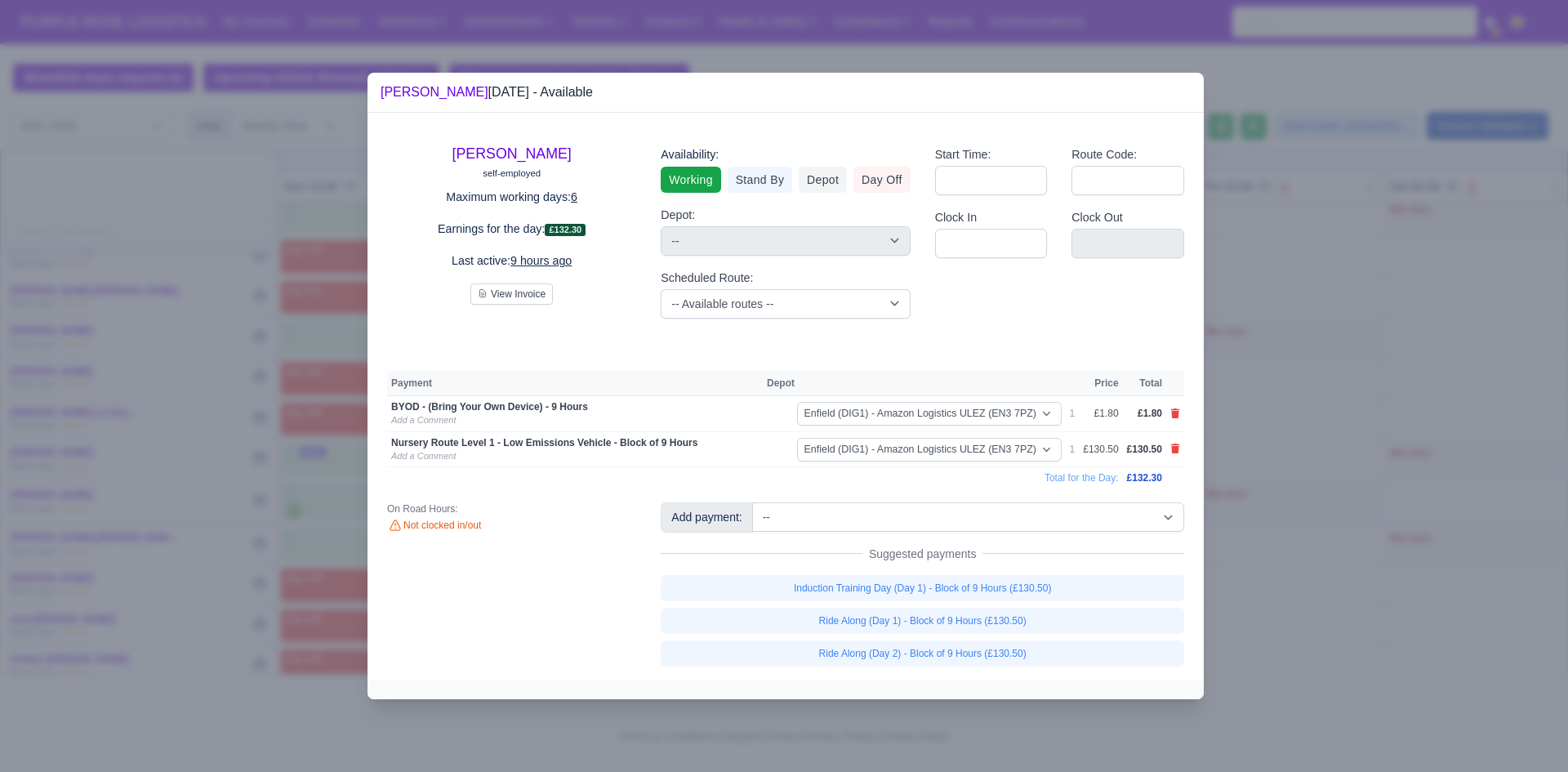
click at [1256, 530] on div at bounding box center [784, 386] width 1568 height 772
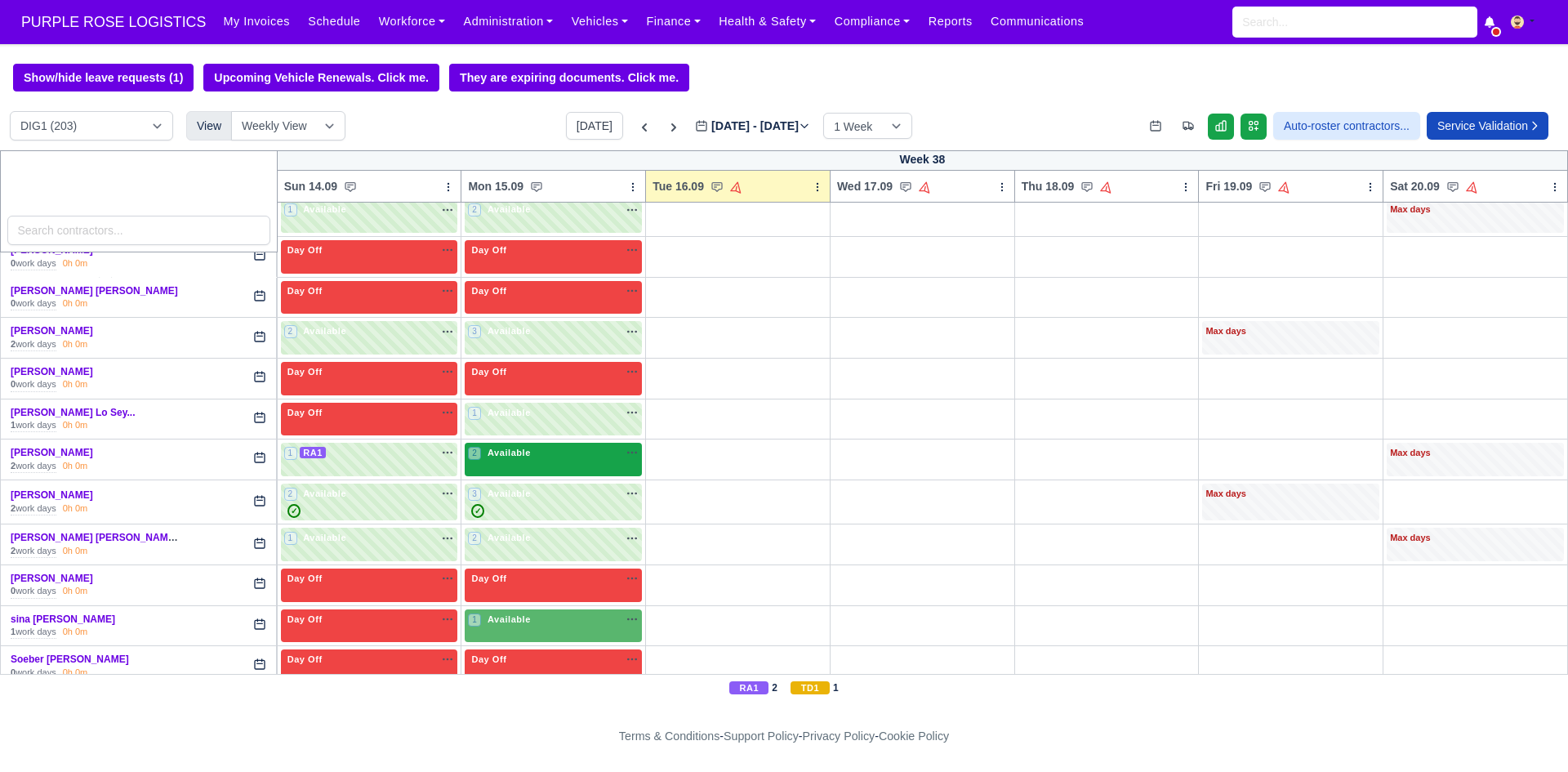
click at [514, 462] on div "2 Available na" at bounding box center [553, 454] width 171 height 17
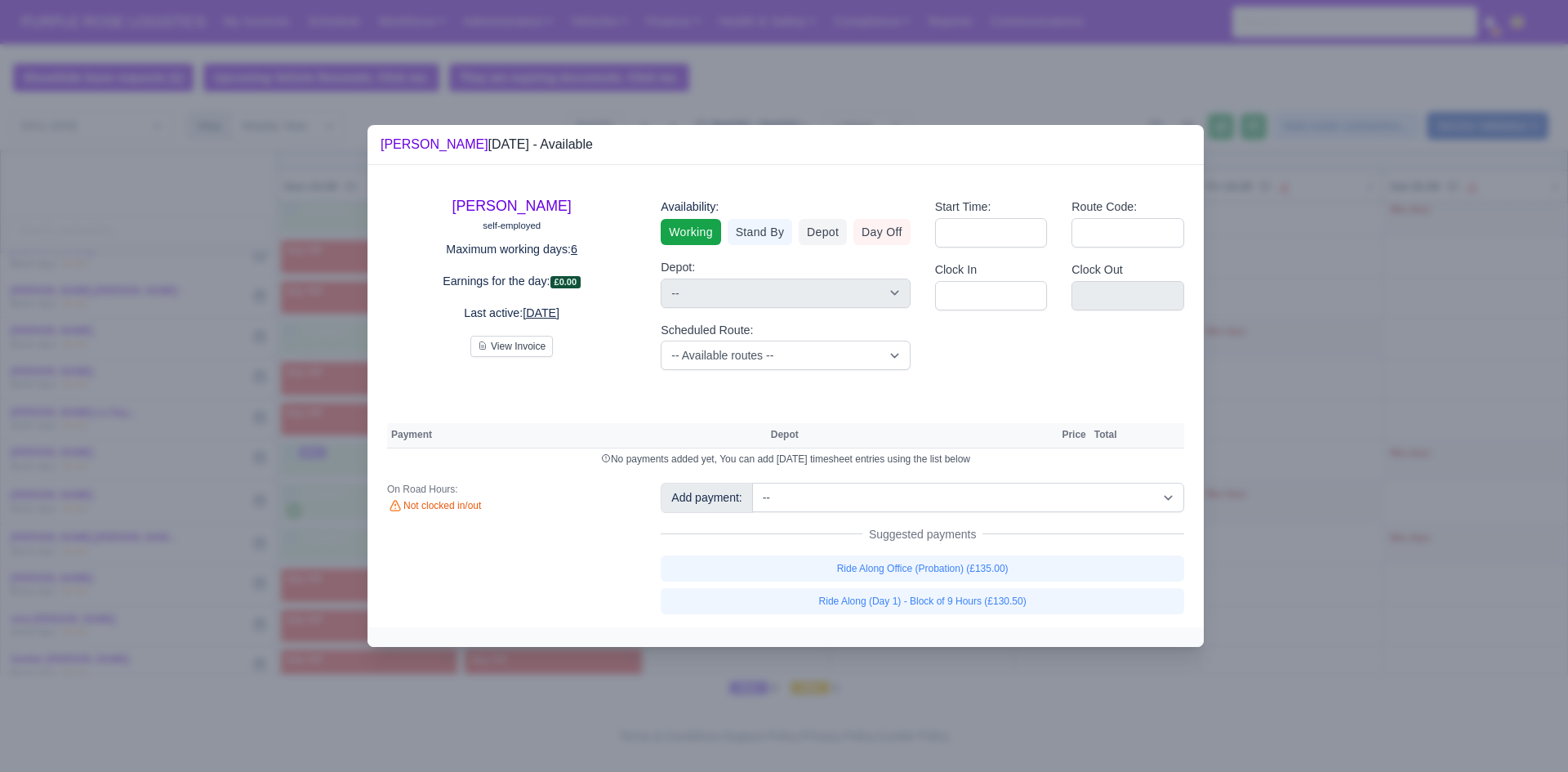
click at [843, 478] on div "[PERSON_NAME] self-employed Maximum working days: 6 Earnings for the day: £0.00…" at bounding box center [786, 396] width 836 height 462
click at [836, 495] on select "-- Additional Hour Support (£14.50) Additional Hour Support (Walkers) (£13.50) …" at bounding box center [968, 497] width 432 height 29
click at [679, 416] on div "[PERSON_NAME] self-employed Maximum working days: 6 Earnings for the day: £0.00…" at bounding box center [786, 396] width 836 height 462
click at [760, 354] on select "-- Available routes -- Standard Parcel - Block of 6 Hours - (SD6) AmFlex RTS Ve…" at bounding box center [785, 356] width 249 height 29
click at [660, 341] on select "-- Available routes -- Standard Parcel - Block of 6 Hours - (SD6) AmFlex RTS Ve…" at bounding box center [785, 356] width 249 height 29
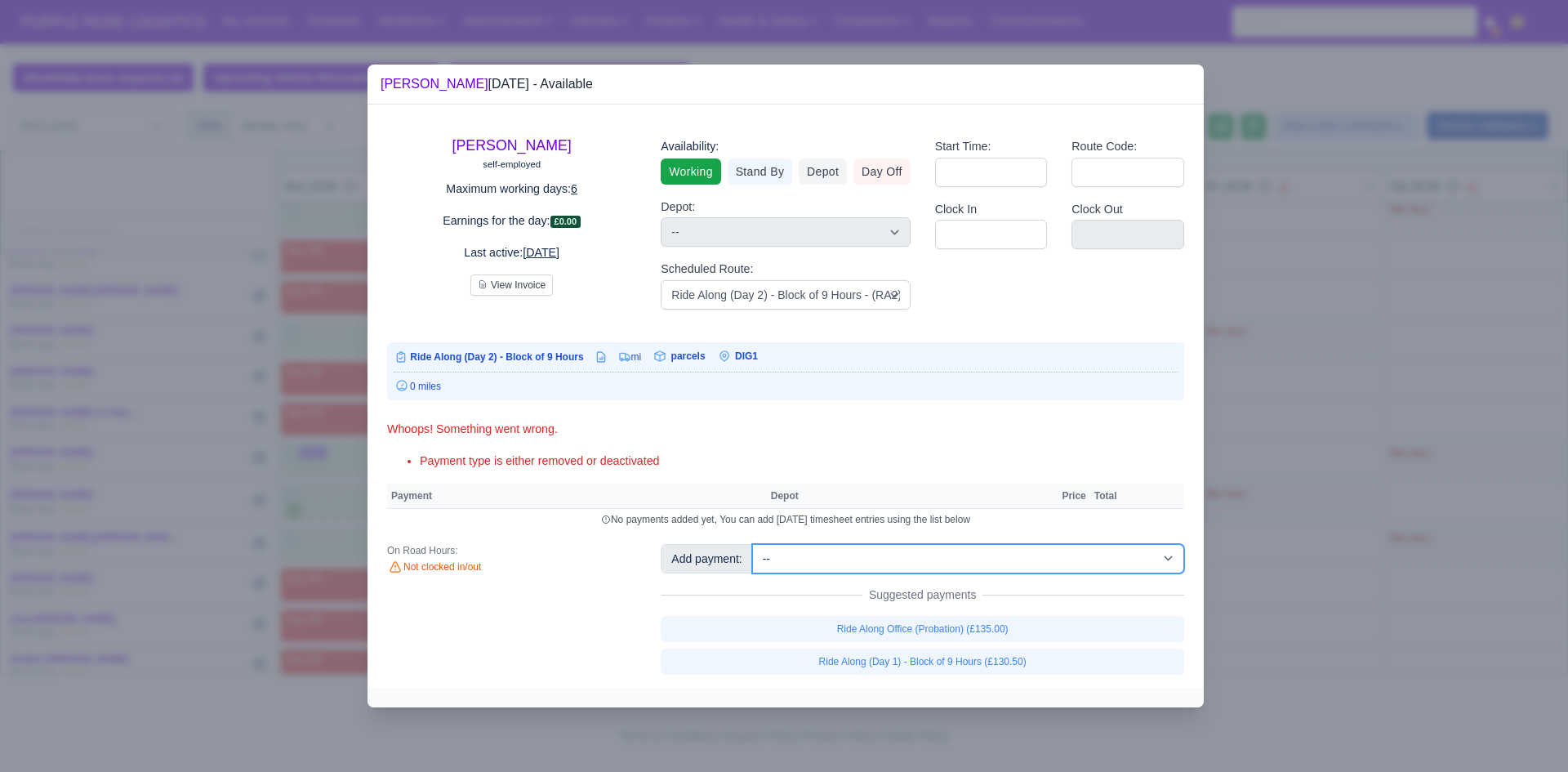
click at [1007, 553] on select "-- Additional Hour Support (£14.50) Additional Hour Support (Walkers) (£13.50) …" at bounding box center [968, 558] width 432 height 29
click at [752, 544] on select "-- Additional Hour Support (£14.50) Additional Hour Support (Walkers) (£13.50) …" at bounding box center [968, 558] width 432 height 29
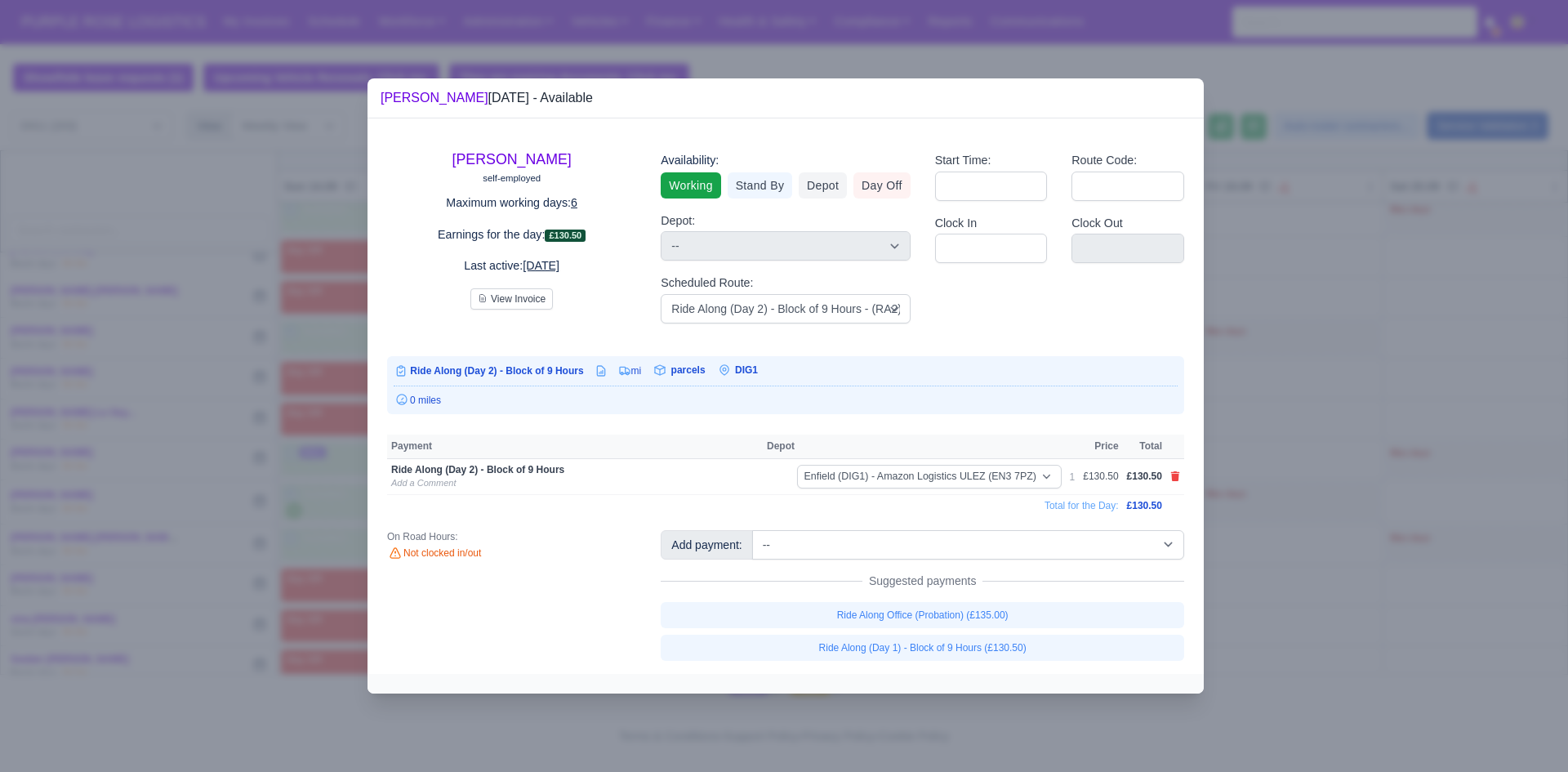
click at [1318, 520] on div at bounding box center [784, 386] width 1568 height 772
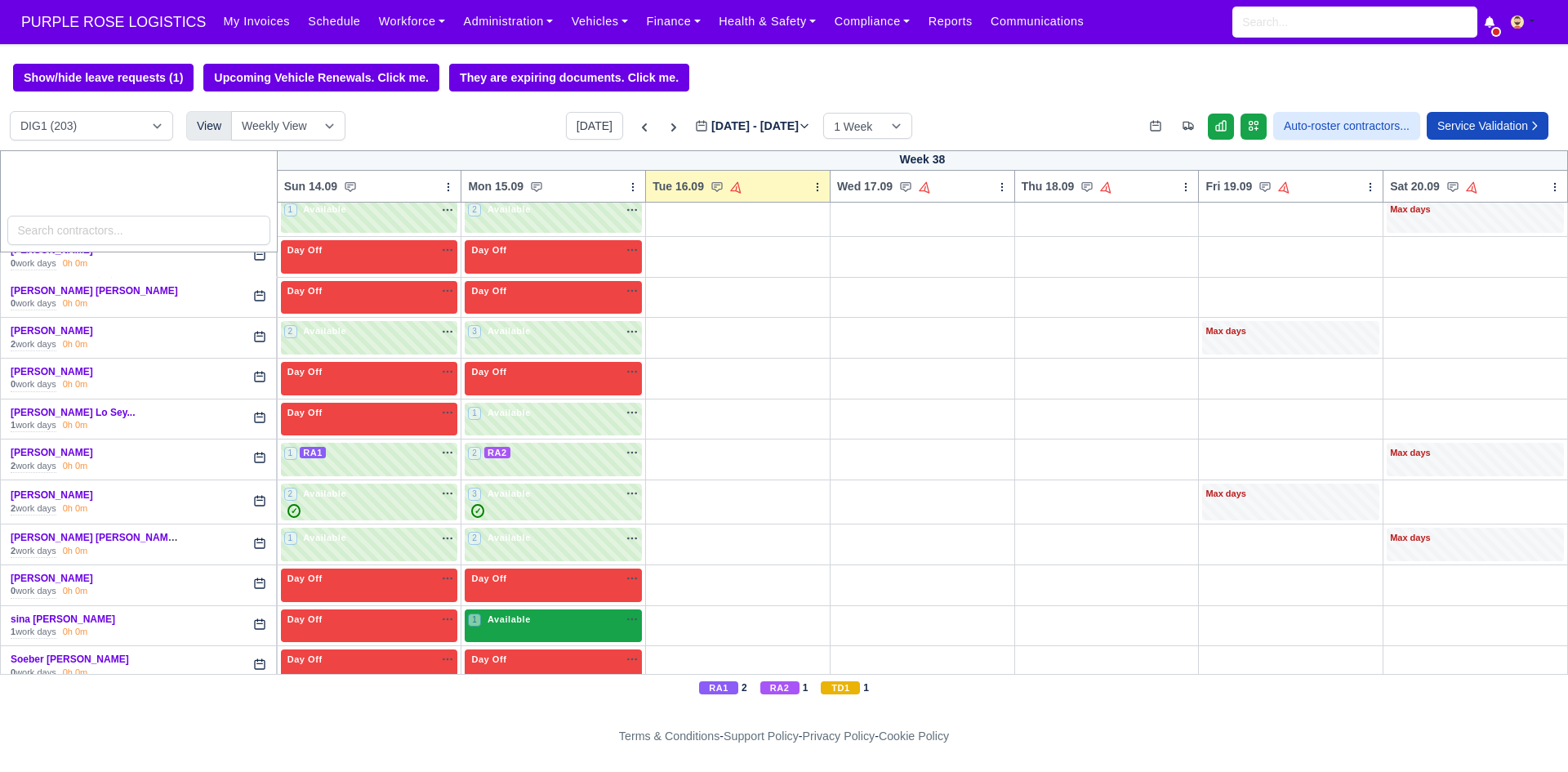
click at [554, 614] on div "1 Available na" at bounding box center [553, 619] width 171 height 14
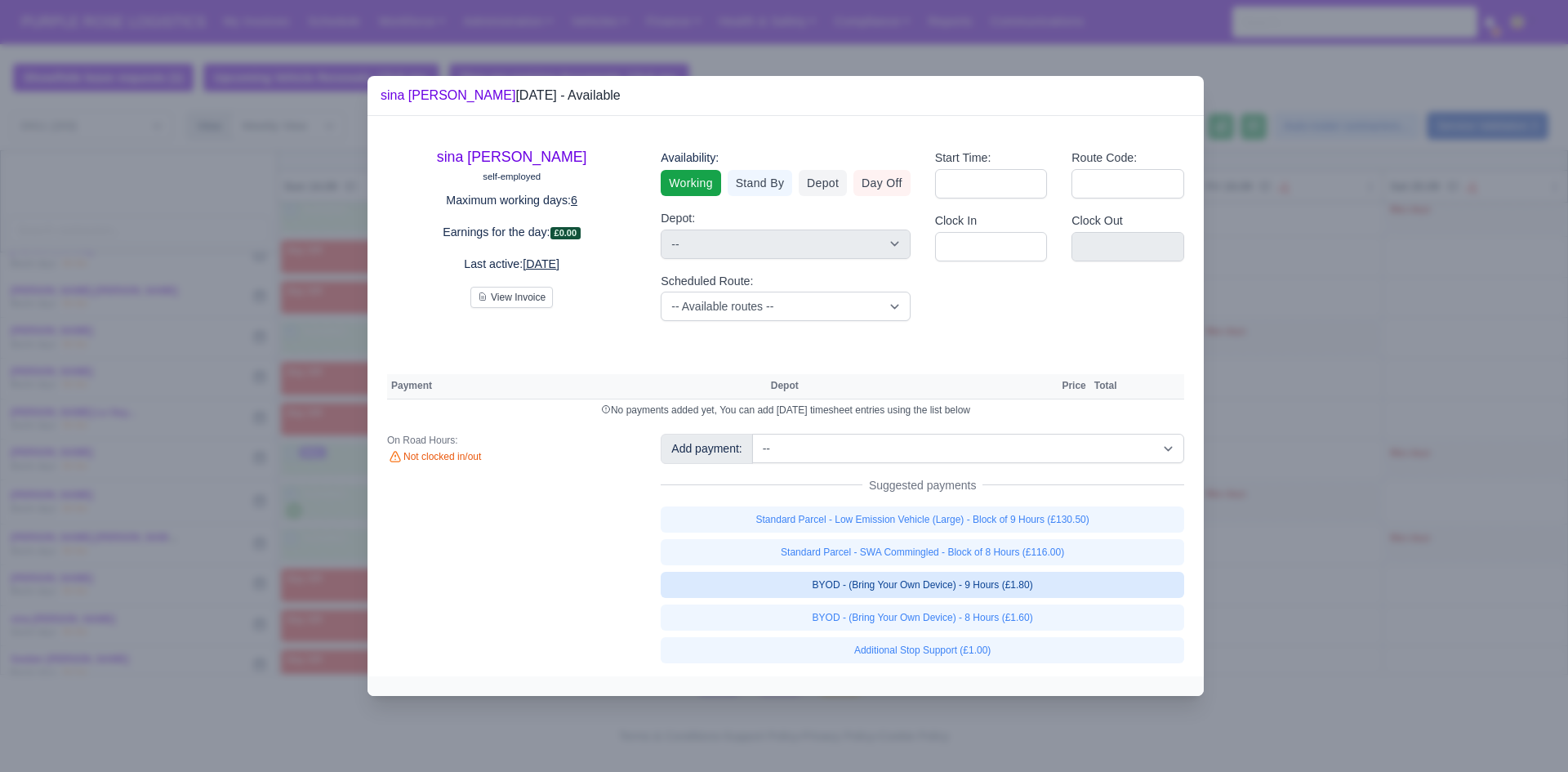
click at [910, 587] on link "BYOD - (Bring Your Own Device) - 9 Hours (£1.80)" at bounding box center [922, 585] width 524 height 26
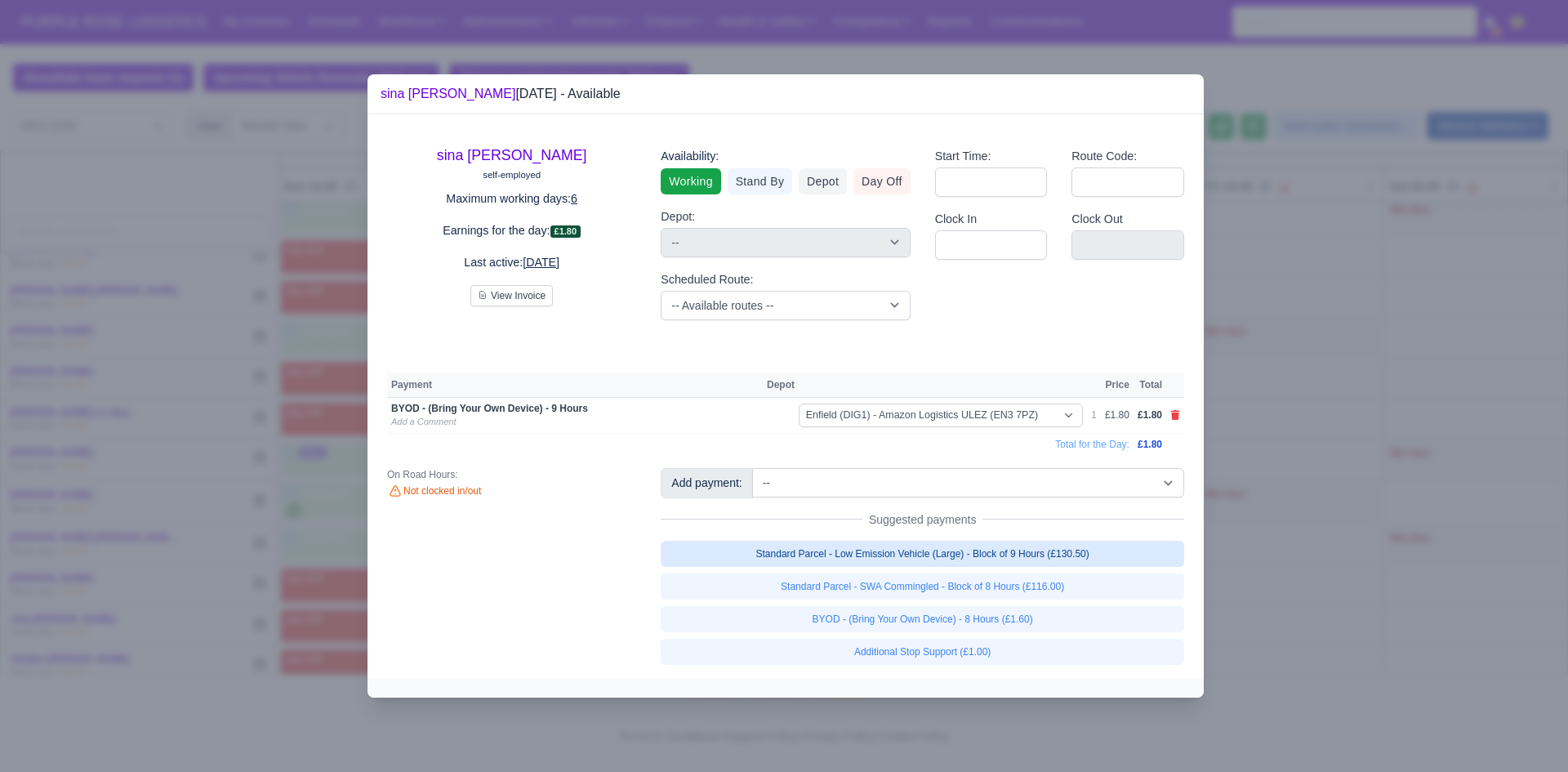
click at [899, 559] on link "Standard Parcel - Low Emission Vehicle (Large) - Block of 9 Hours (£130.50)" at bounding box center [922, 554] width 524 height 26
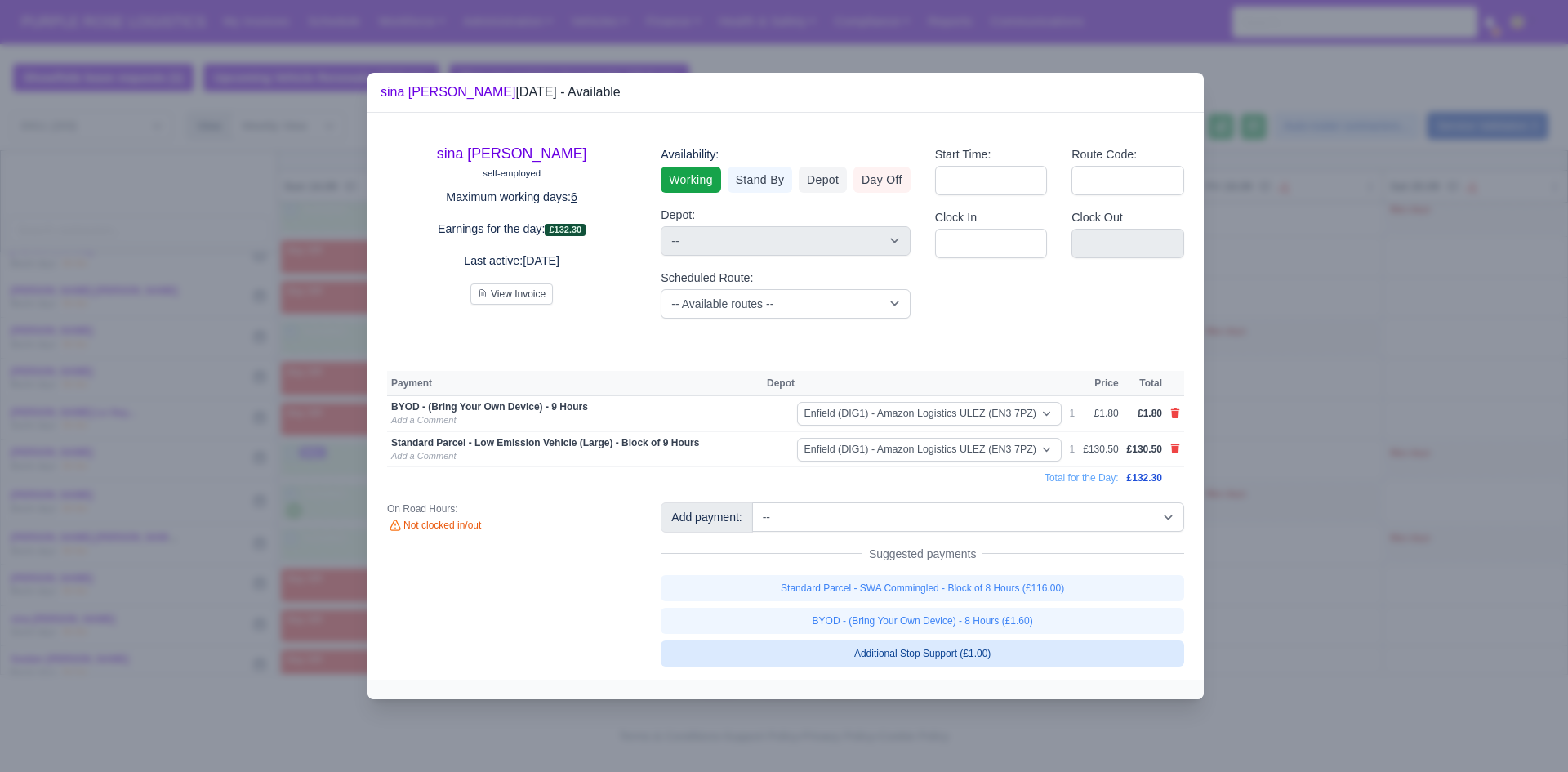
click at [932, 654] on link "Additional Stop Support (£1.00)" at bounding box center [922, 653] width 524 height 26
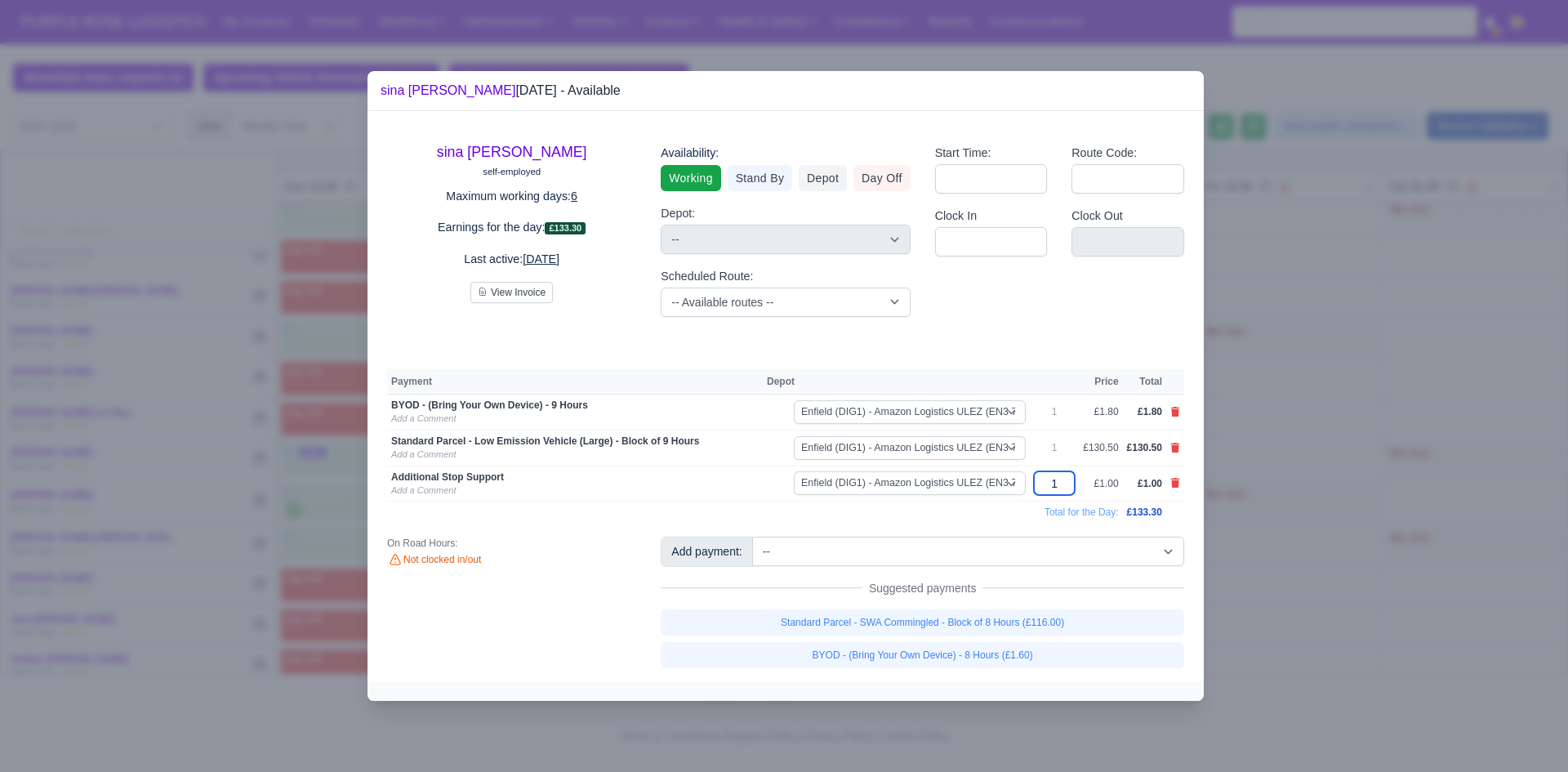
click at [1049, 484] on input "1" at bounding box center [1054, 483] width 41 height 24
click at [1321, 503] on div at bounding box center [784, 386] width 1568 height 772
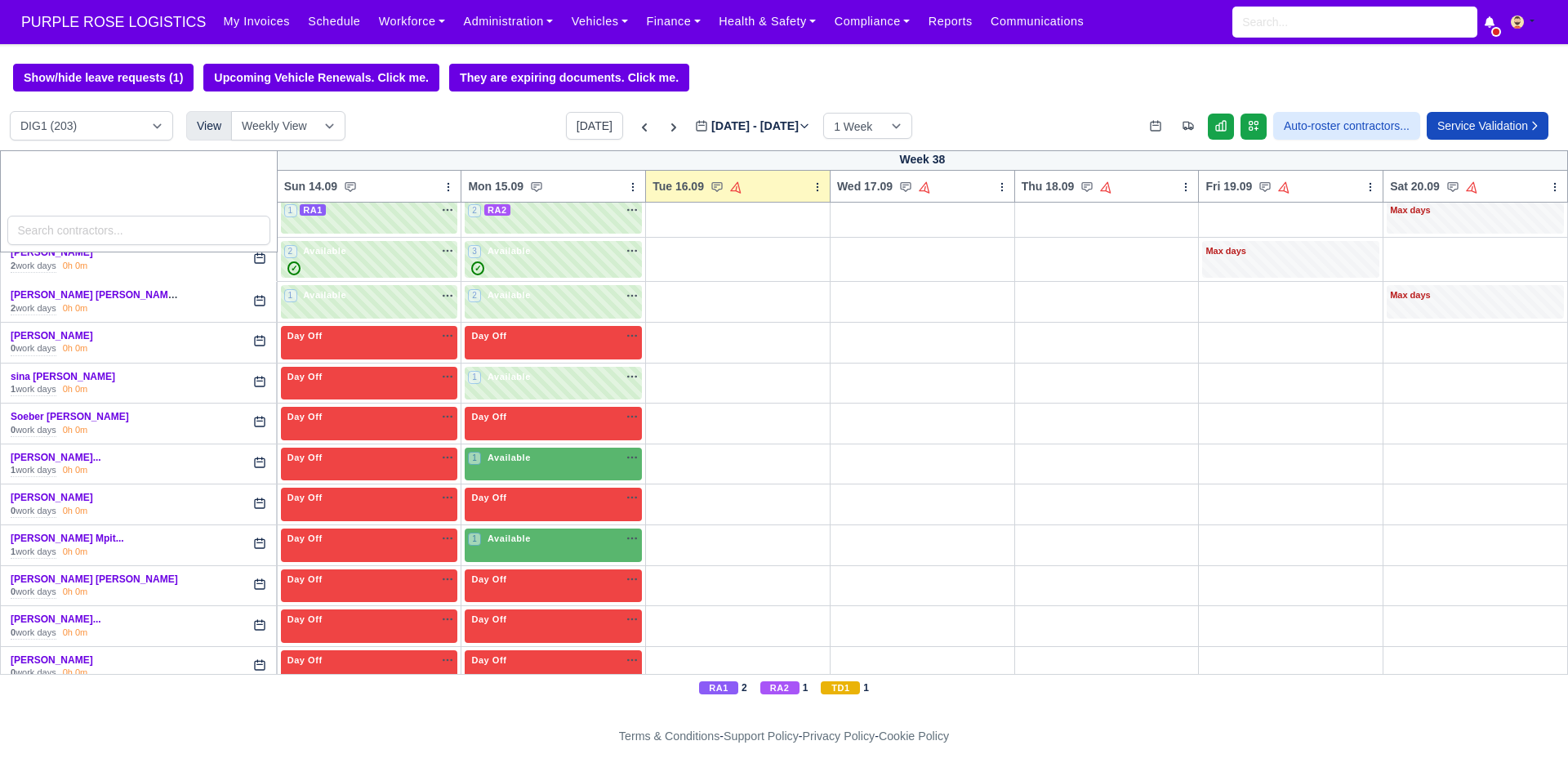
scroll to position [4385, 0]
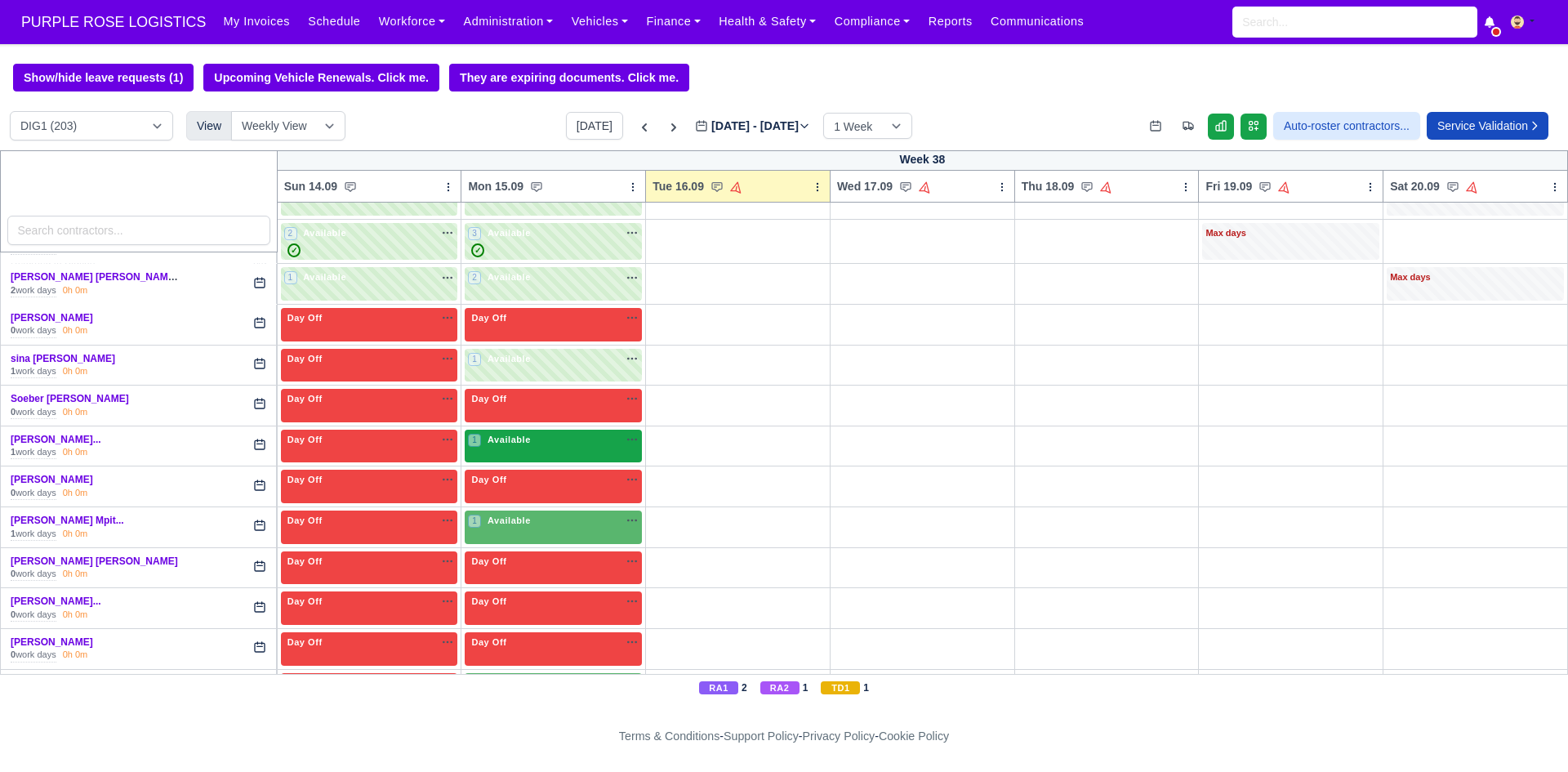
click at [556, 441] on div "1 Available na" at bounding box center [553, 440] width 171 height 14
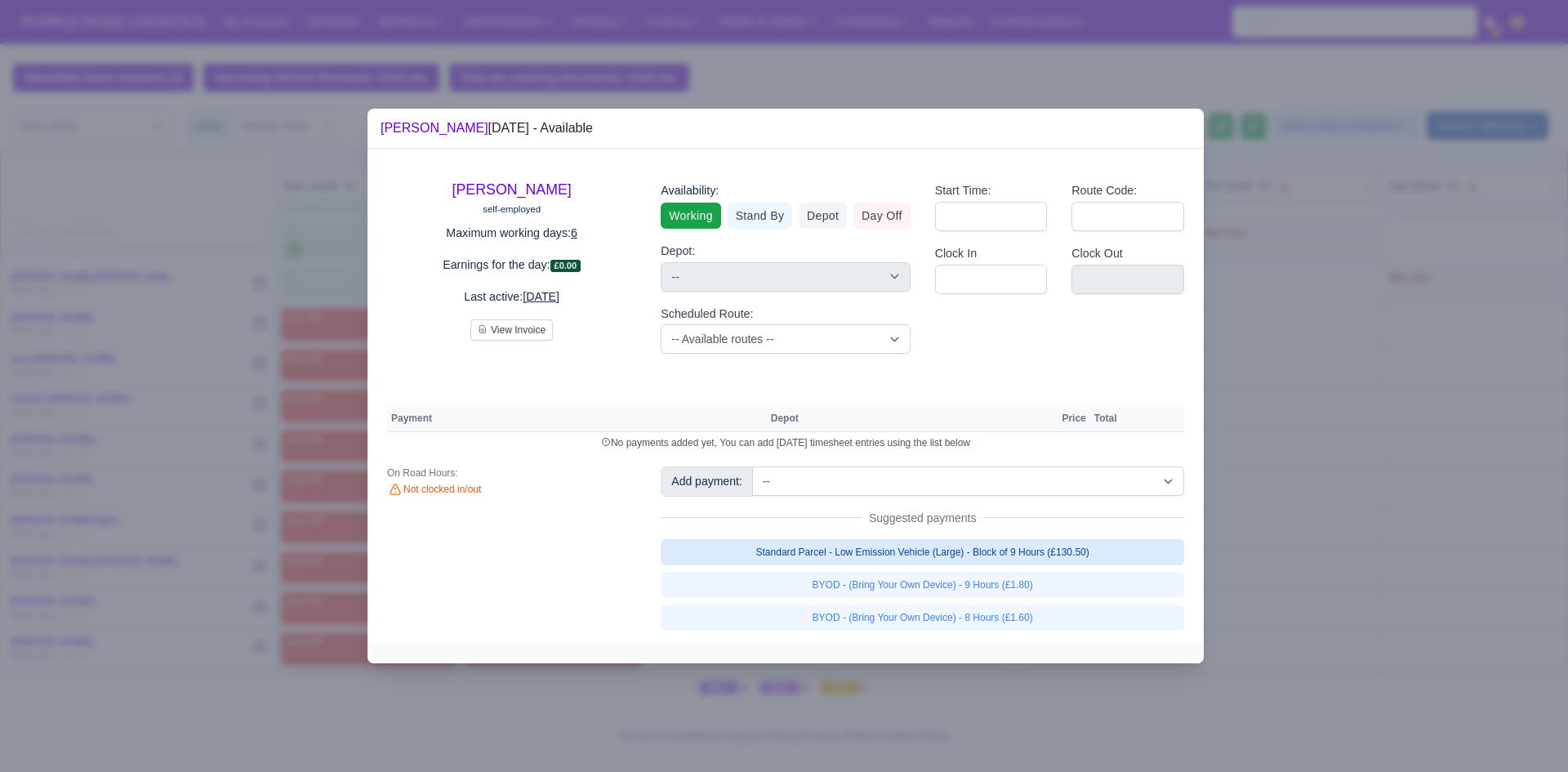
click at [951, 554] on link "Standard Parcel - Low Emission Vehicle (Large) - Block of 9 Hours (£130.50)" at bounding box center [922, 552] width 524 height 26
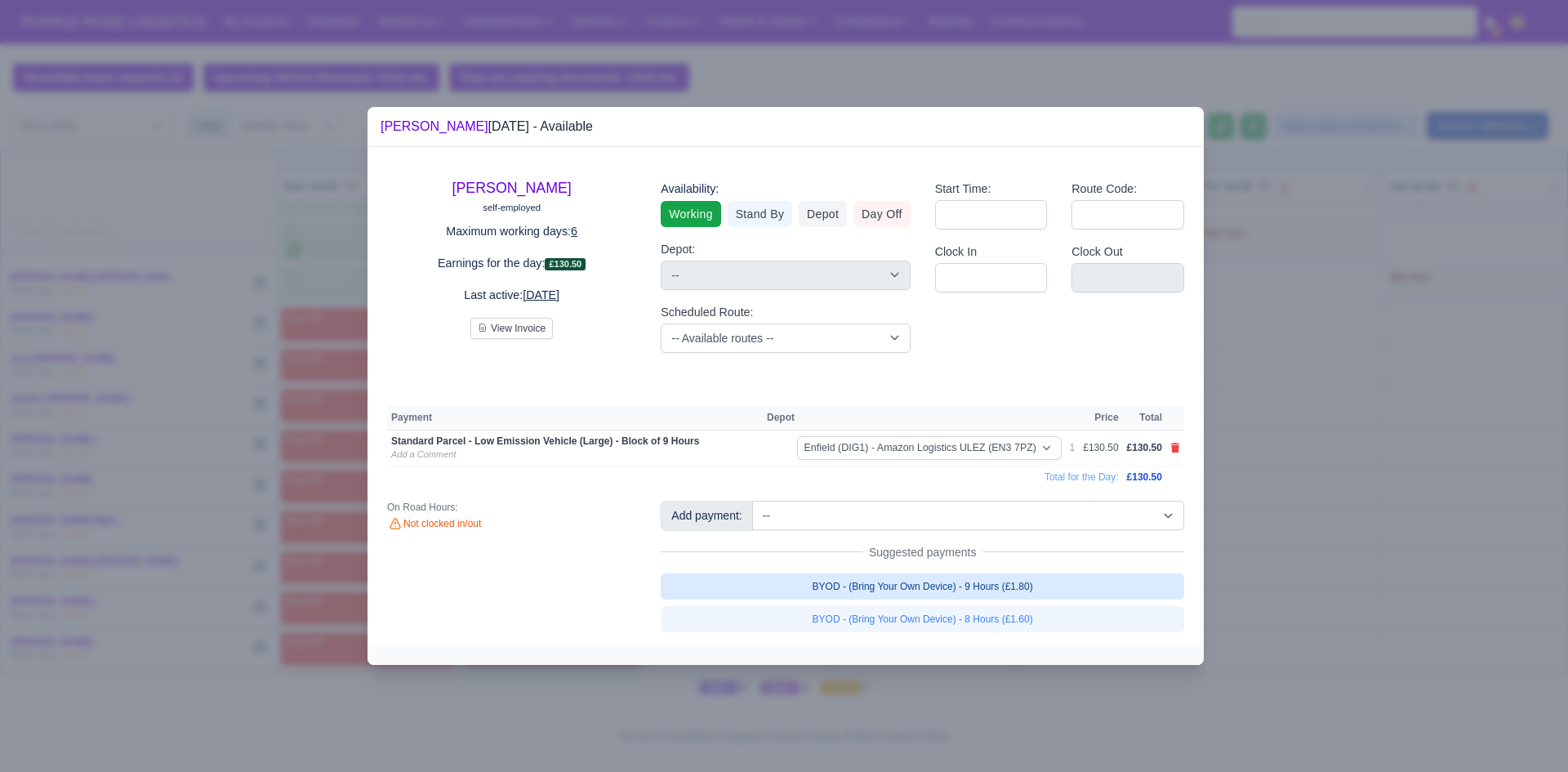
click at [951, 588] on link "BYOD - (Bring Your Own Device) - 9 Hours (£1.80)" at bounding box center [922, 587] width 524 height 26
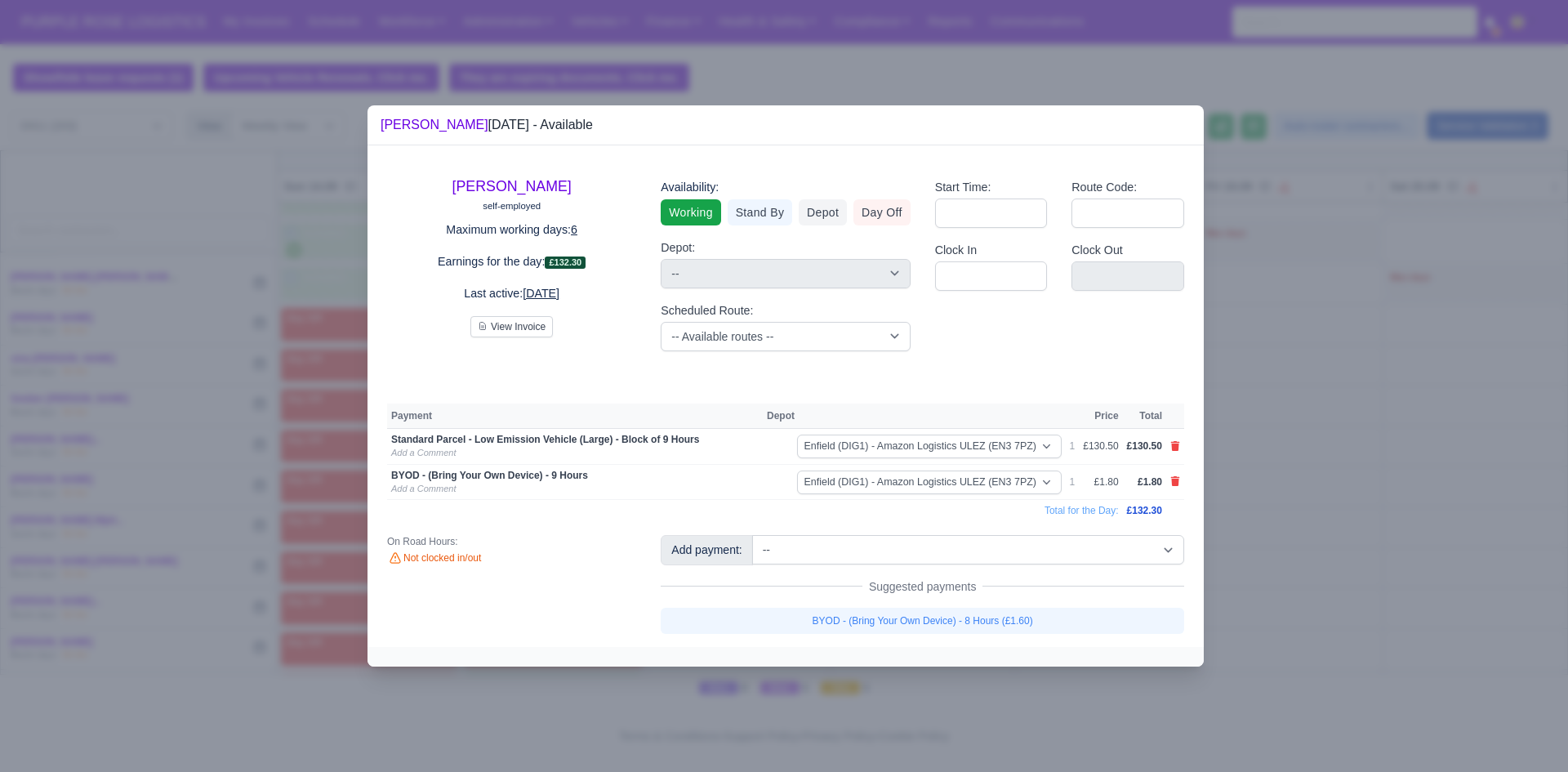
click at [1334, 534] on div at bounding box center [784, 386] width 1568 height 772
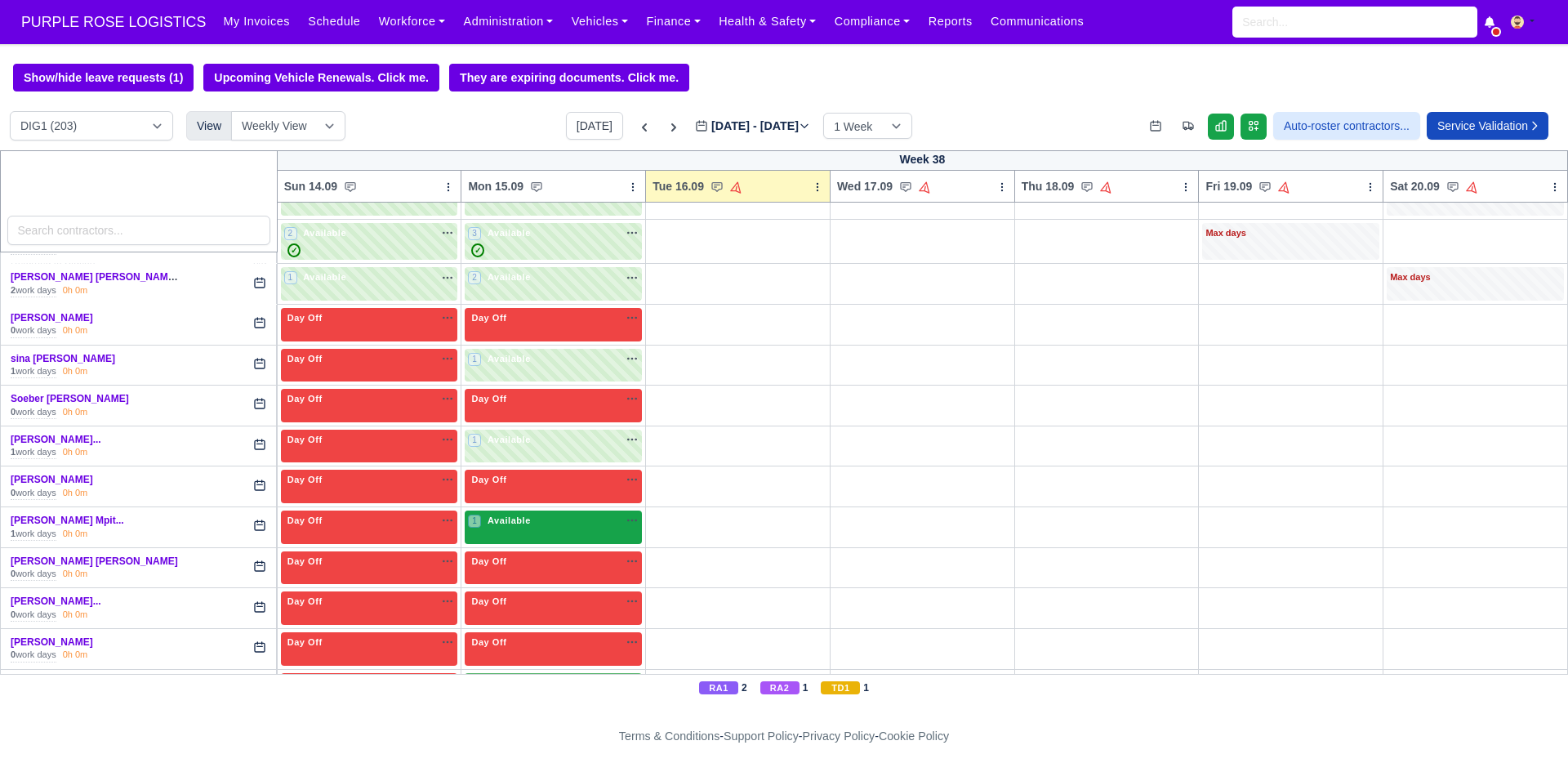
click at [525, 520] on span "Available" at bounding box center [509, 520] width 50 height 11
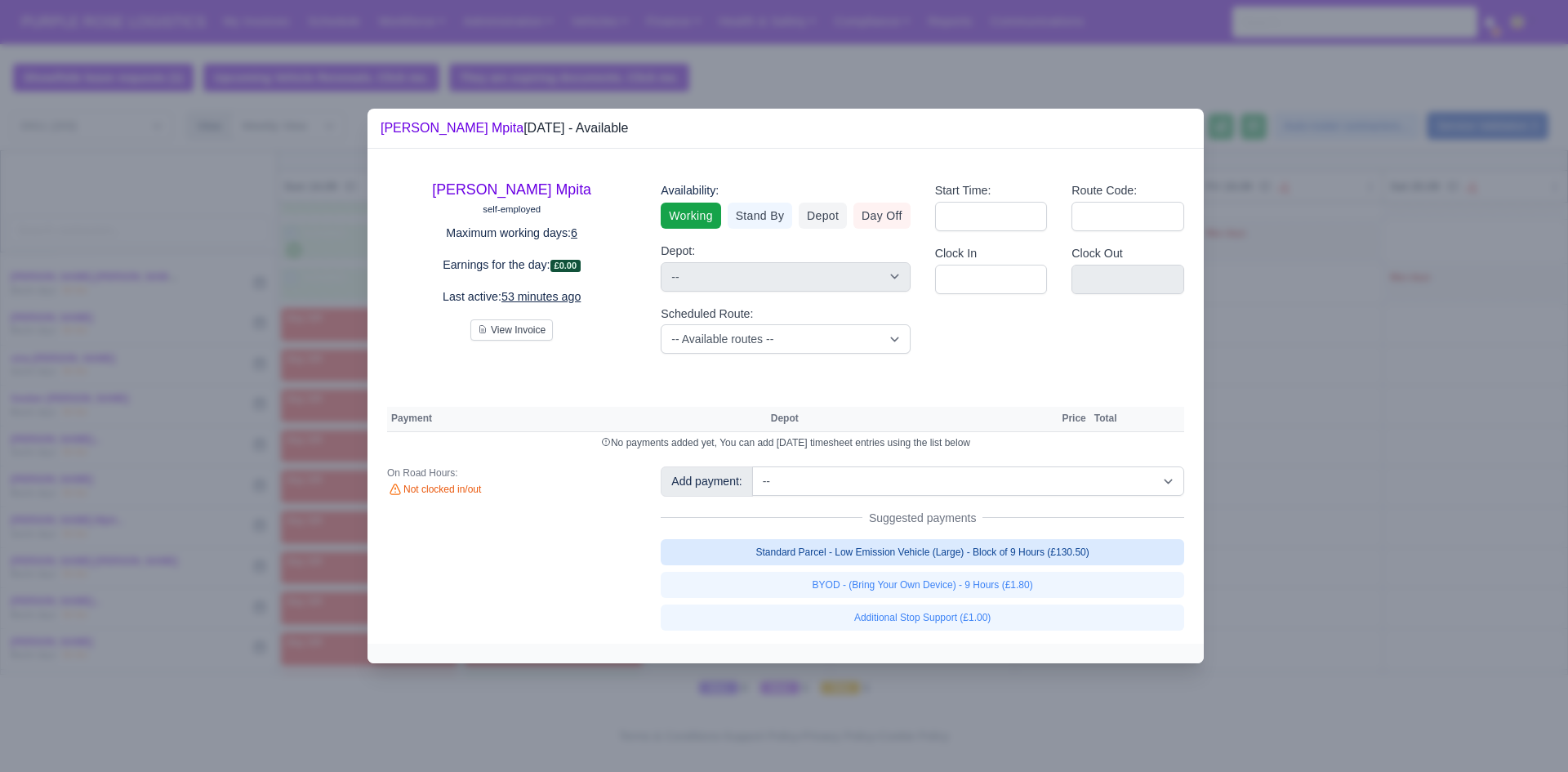
click at [914, 557] on link "Standard Parcel - Low Emission Vehicle (Large) - Block of 9 Hours (£130.50)" at bounding box center [922, 552] width 524 height 26
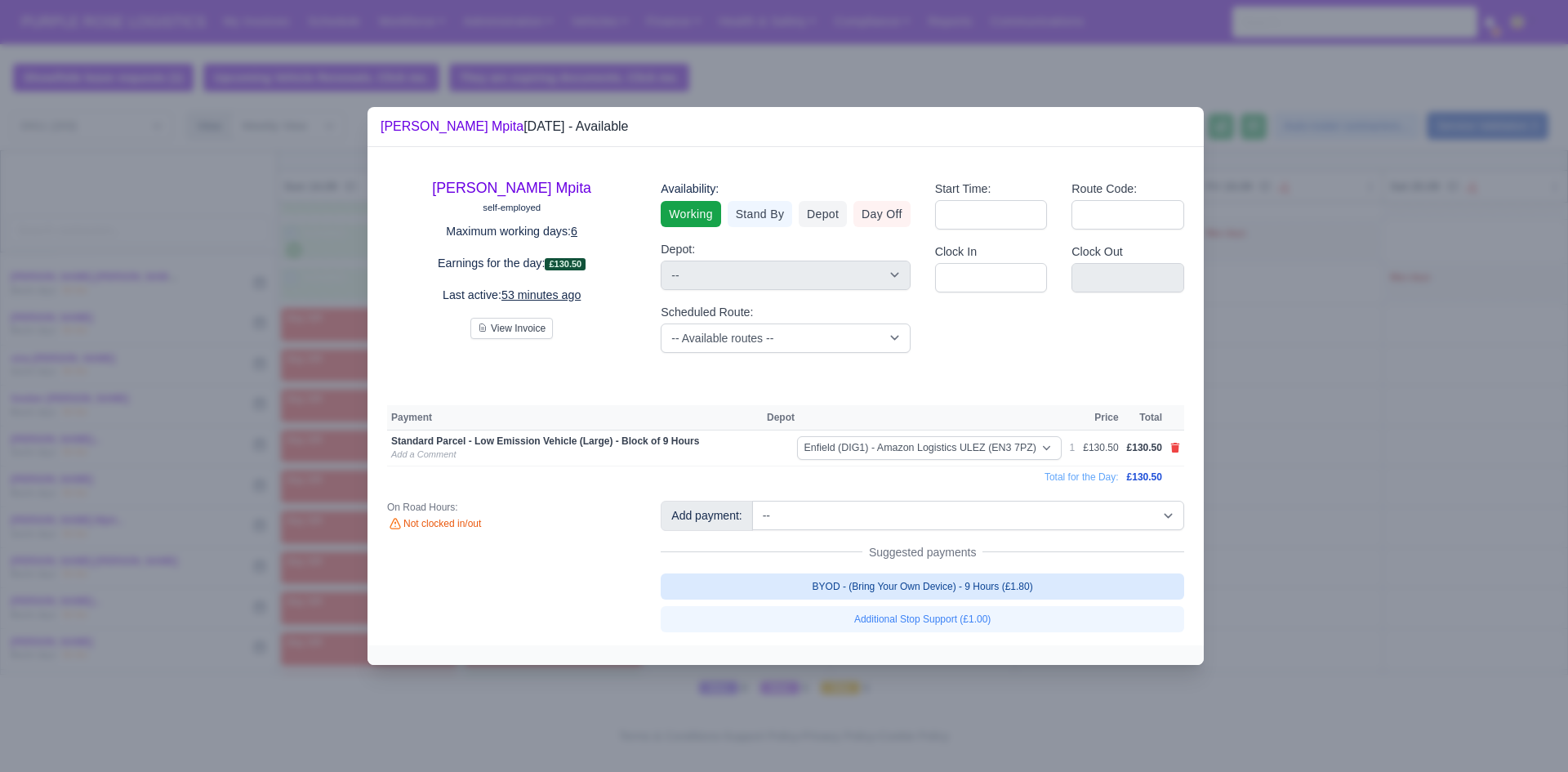
click at [927, 581] on link "BYOD - (Bring Your Own Device) - 9 Hours (£1.80)" at bounding box center [922, 587] width 524 height 26
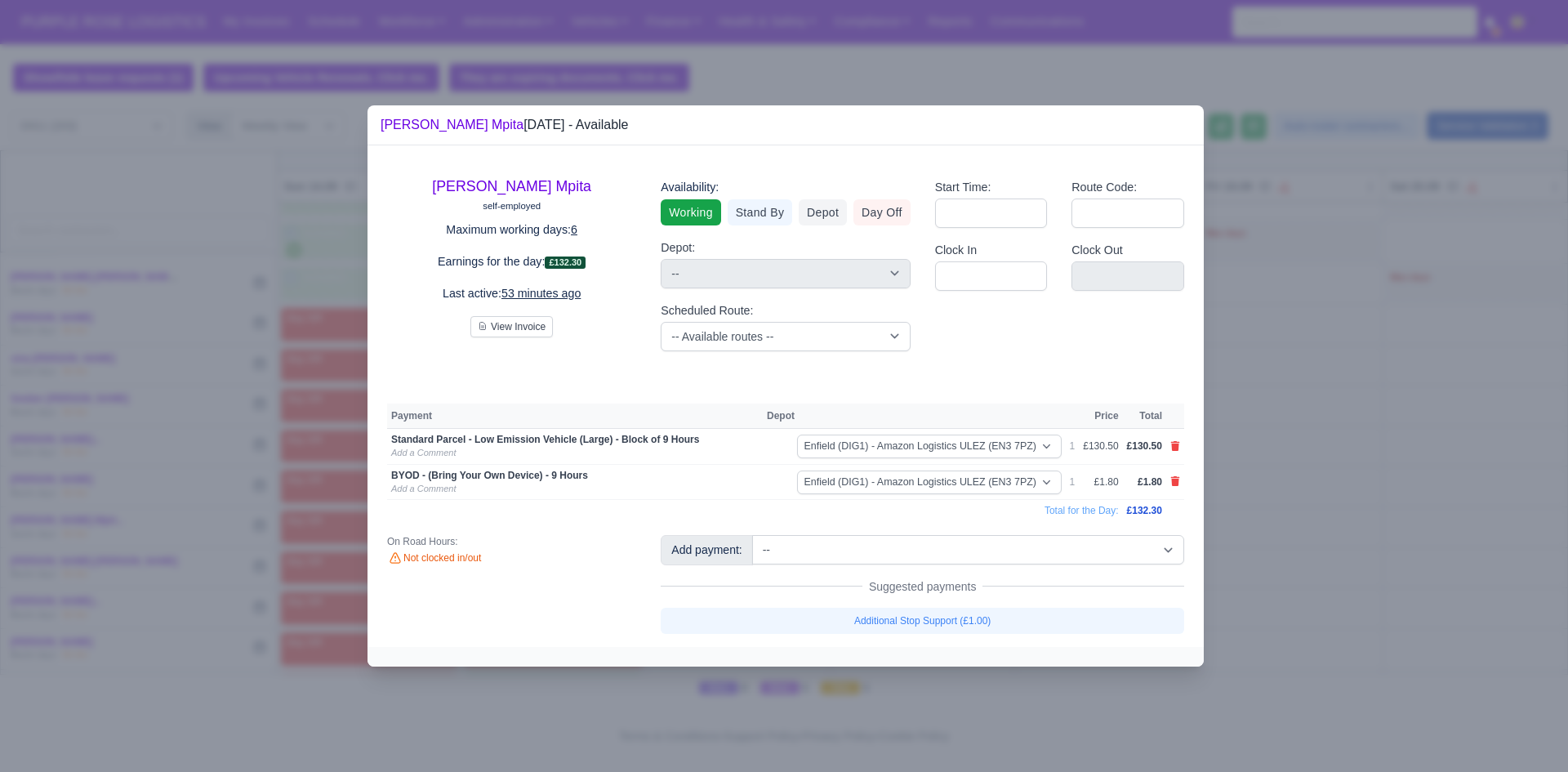
click at [1272, 560] on div at bounding box center [784, 386] width 1568 height 772
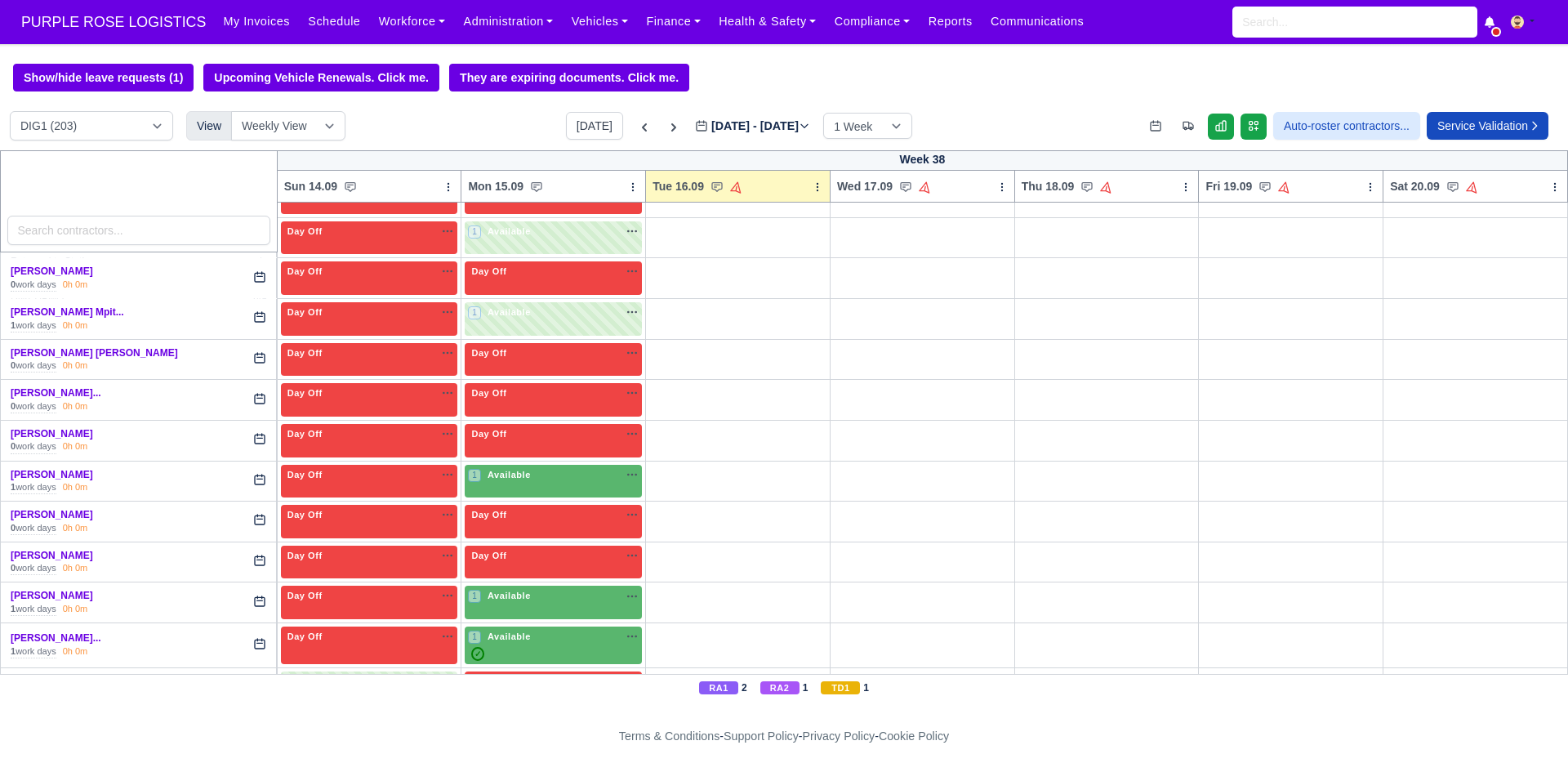
scroll to position [4636, 0]
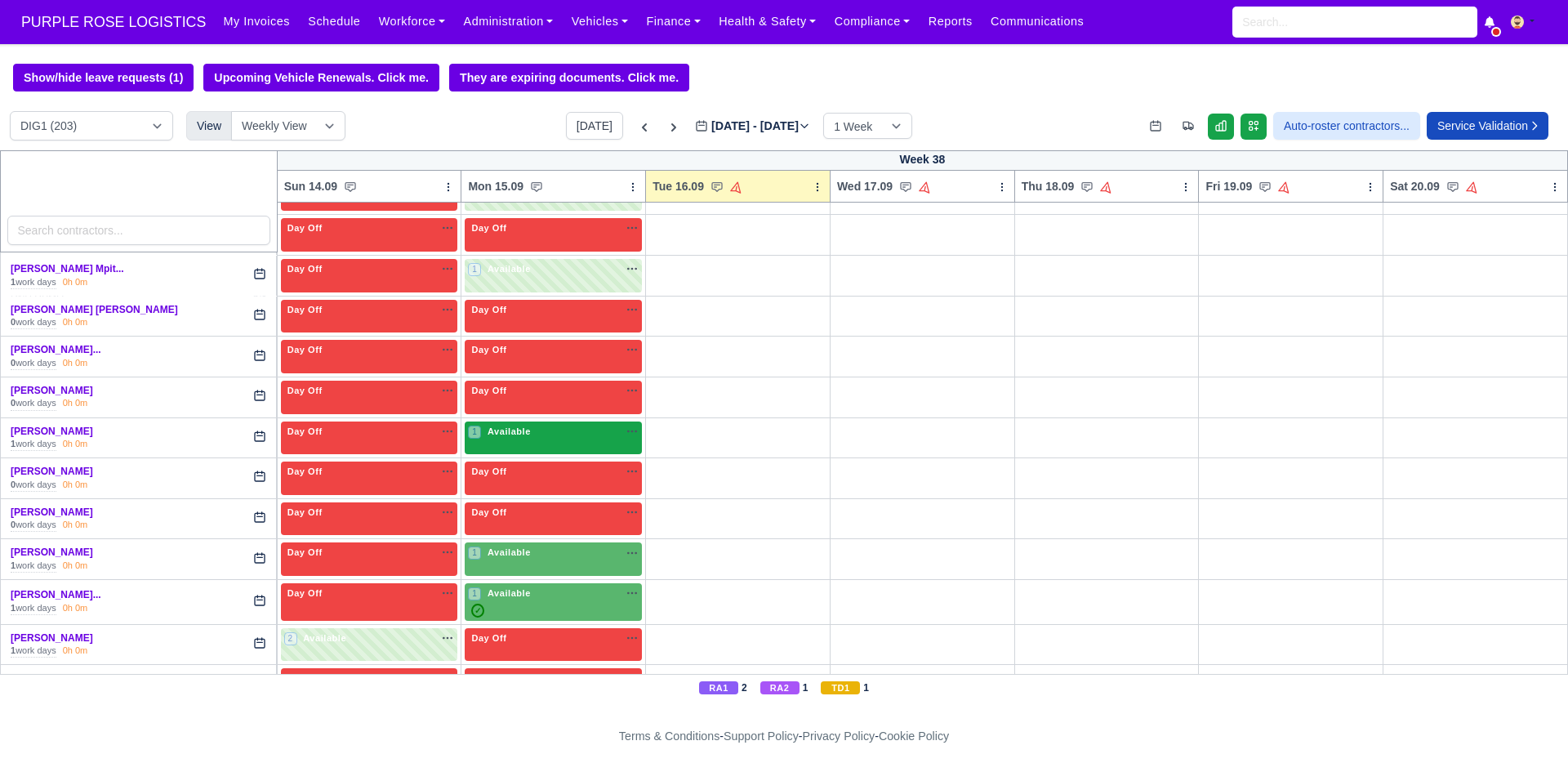
click at [522, 441] on div "1 Available na" at bounding box center [553, 434] width 171 height 17
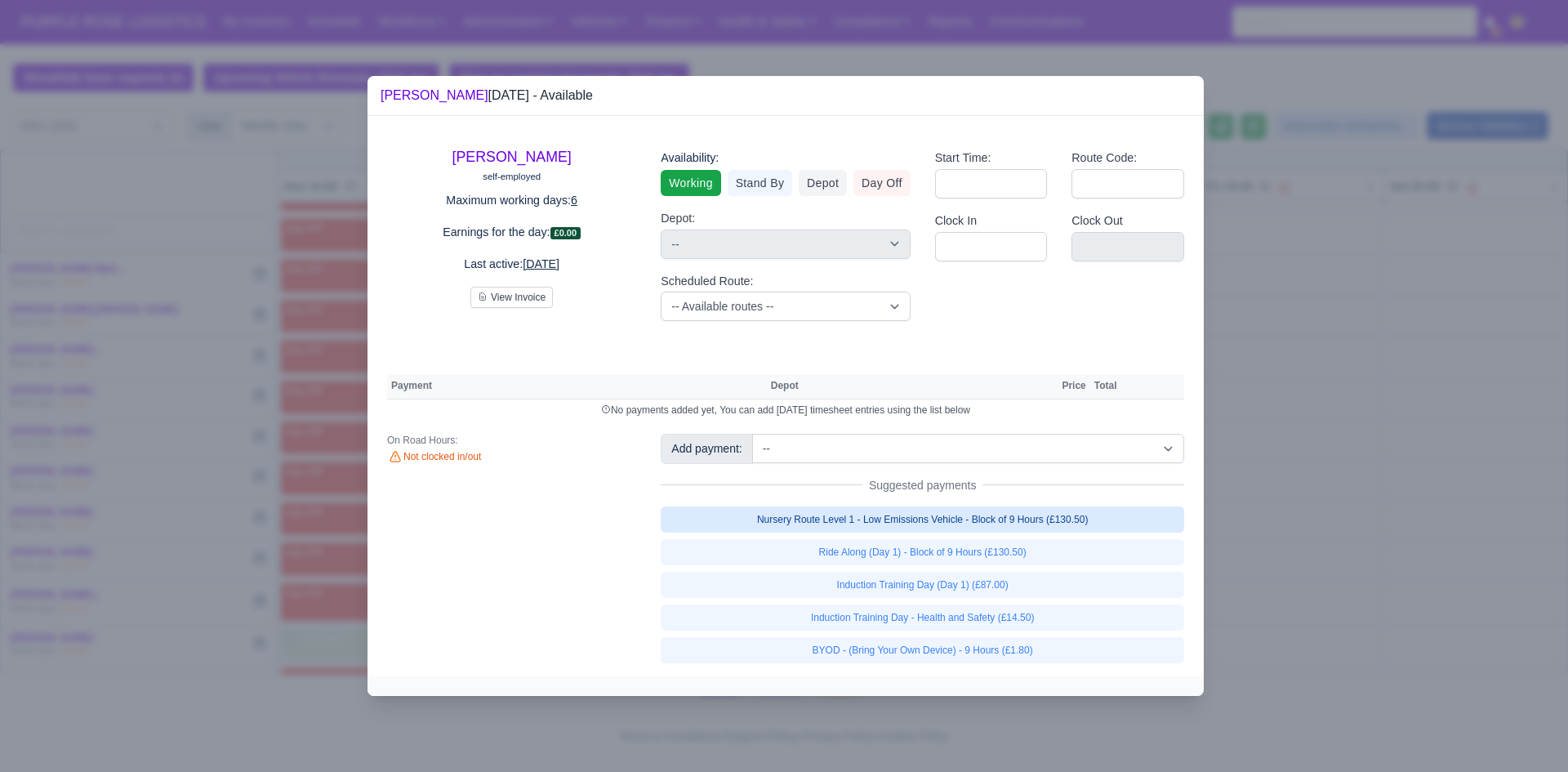
click at [885, 515] on link "Nursery Route Level 1 - Low Emissions Vehicle - Block of 9 Hours (£130.50)" at bounding box center [922, 520] width 524 height 26
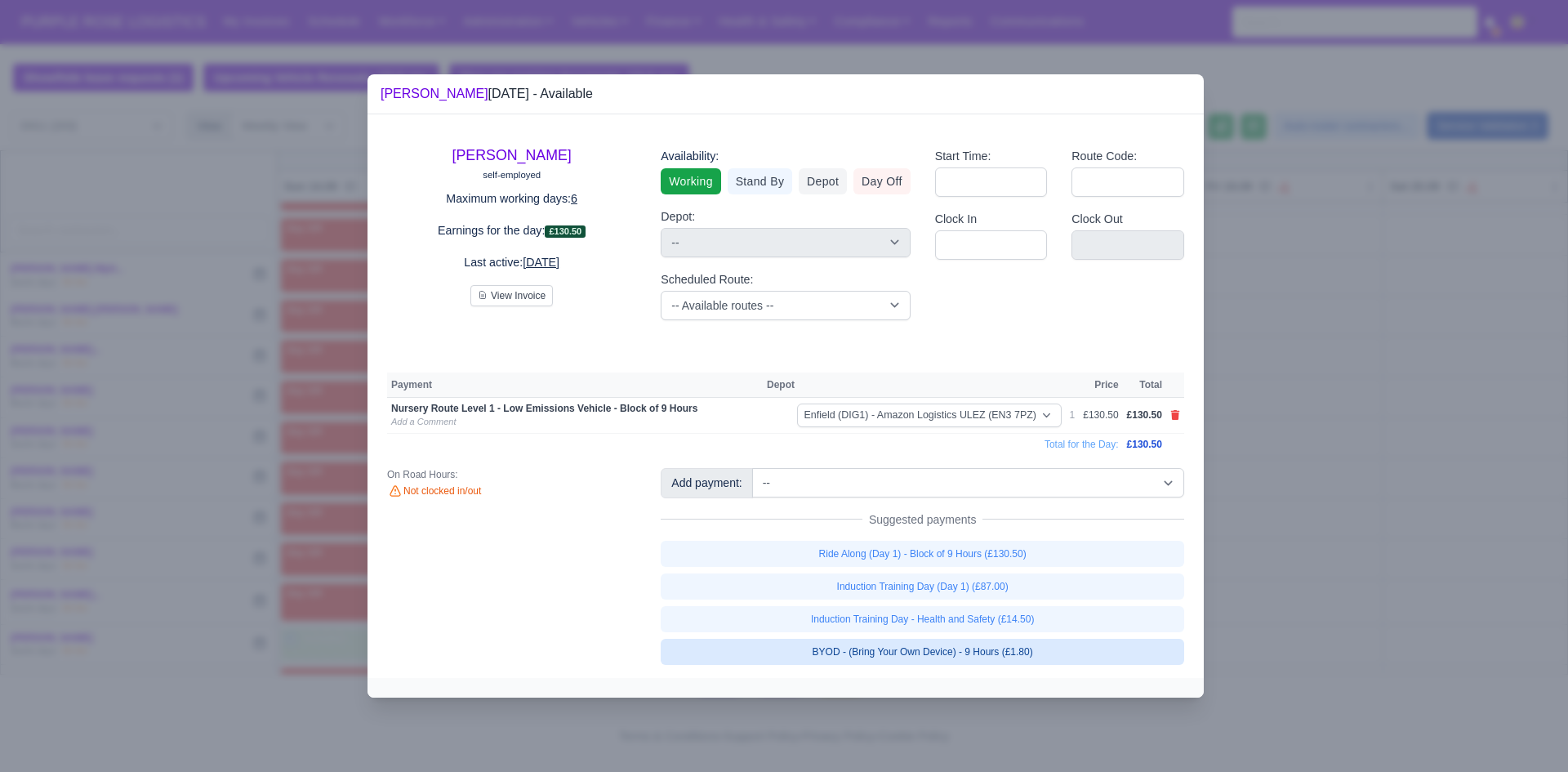
click at [934, 644] on link "BYOD - (Bring Your Own Device) - 9 Hours (£1.80)" at bounding box center [922, 652] width 524 height 26
click at [1322, 547] on div at bounding box center [784, 386] width 1568 height 772
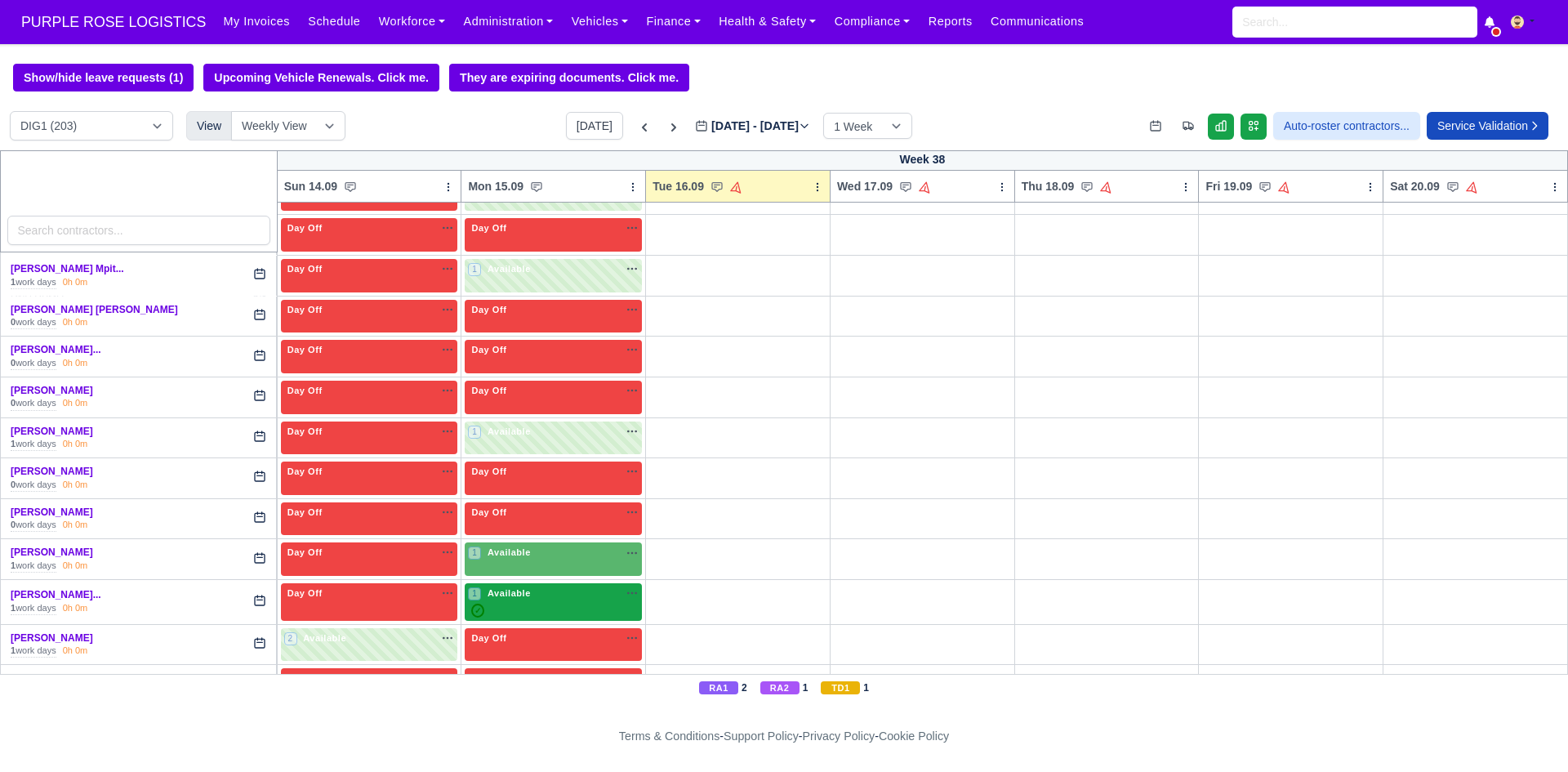
click at [501, 602] on div "1 Available na" at bounding box center [553, 602] width 171 height 31
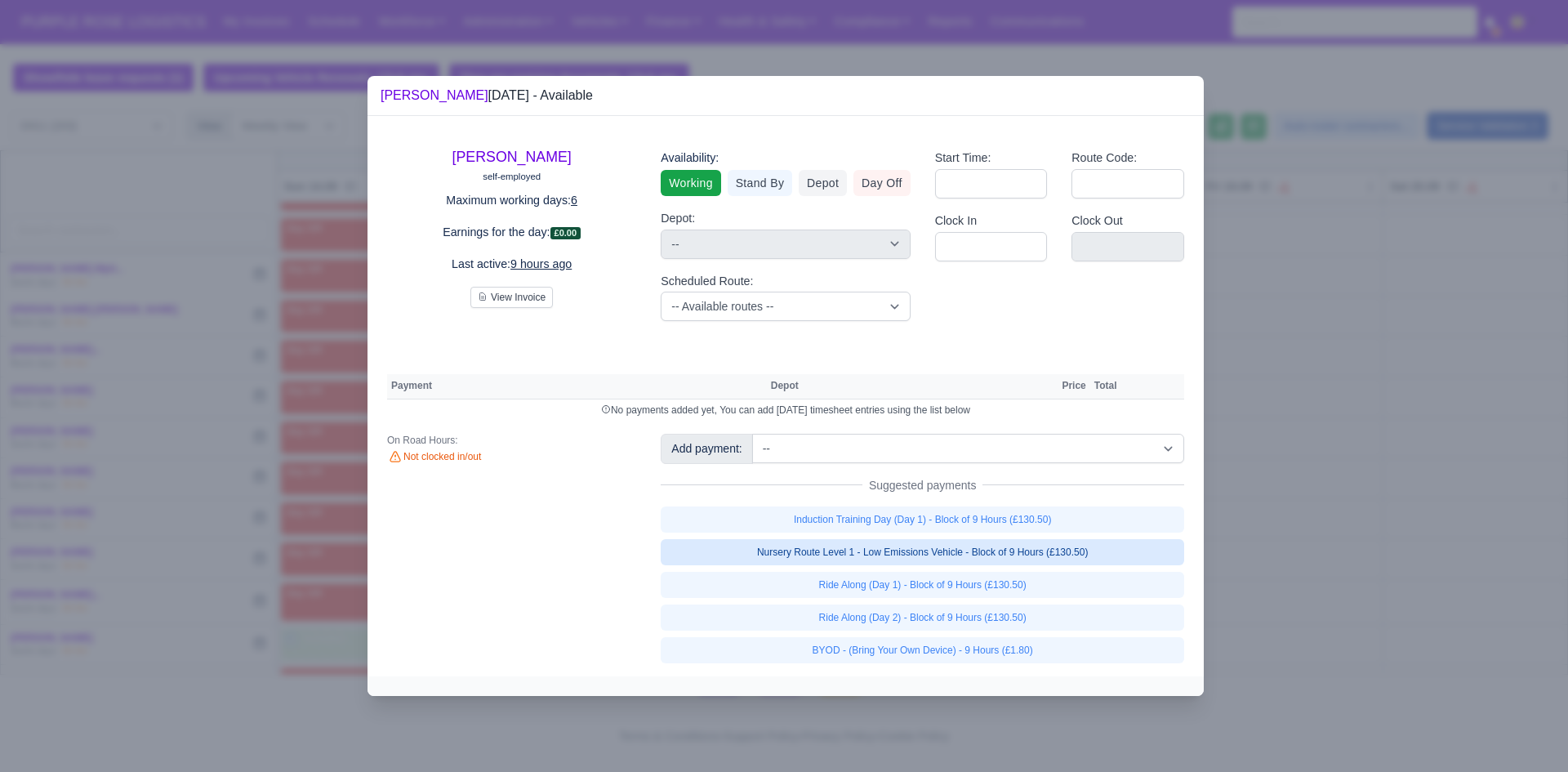
click at [872, 546] on link "Nursery Route Level 1 - Low Emissions Vehicle - Block of 9 Hours (£130.50)" at bounding box center [922, 552] width 524 height 26
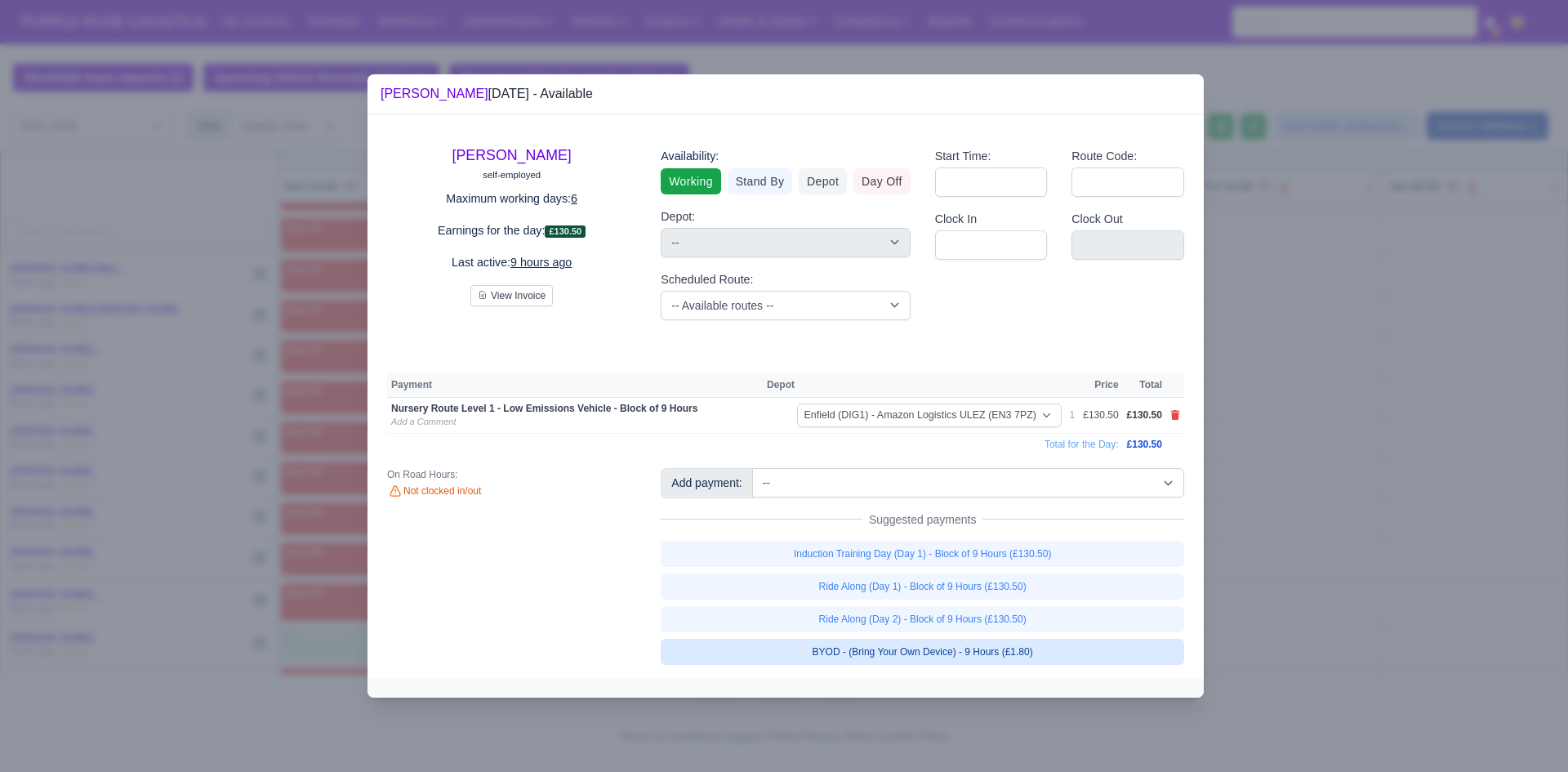
click at [898, 641] on link "BYOD - (Bring Your Own Device) - 9 Hours (£1.80)" at bounding box center [922, 652] width 524 height 26
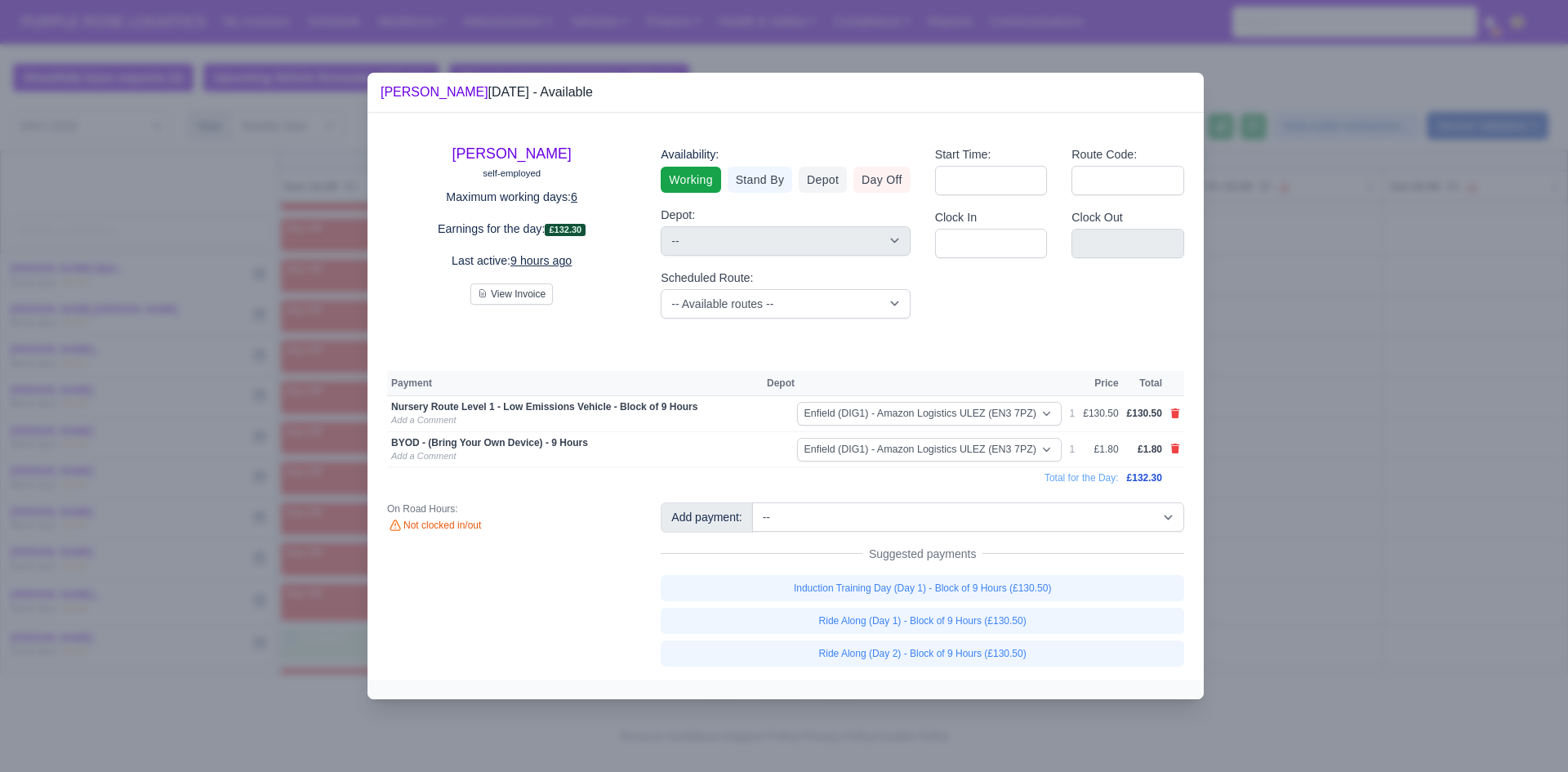
click at [1415, 559] on div at bounding box center [784, 386] width 1568 height 772
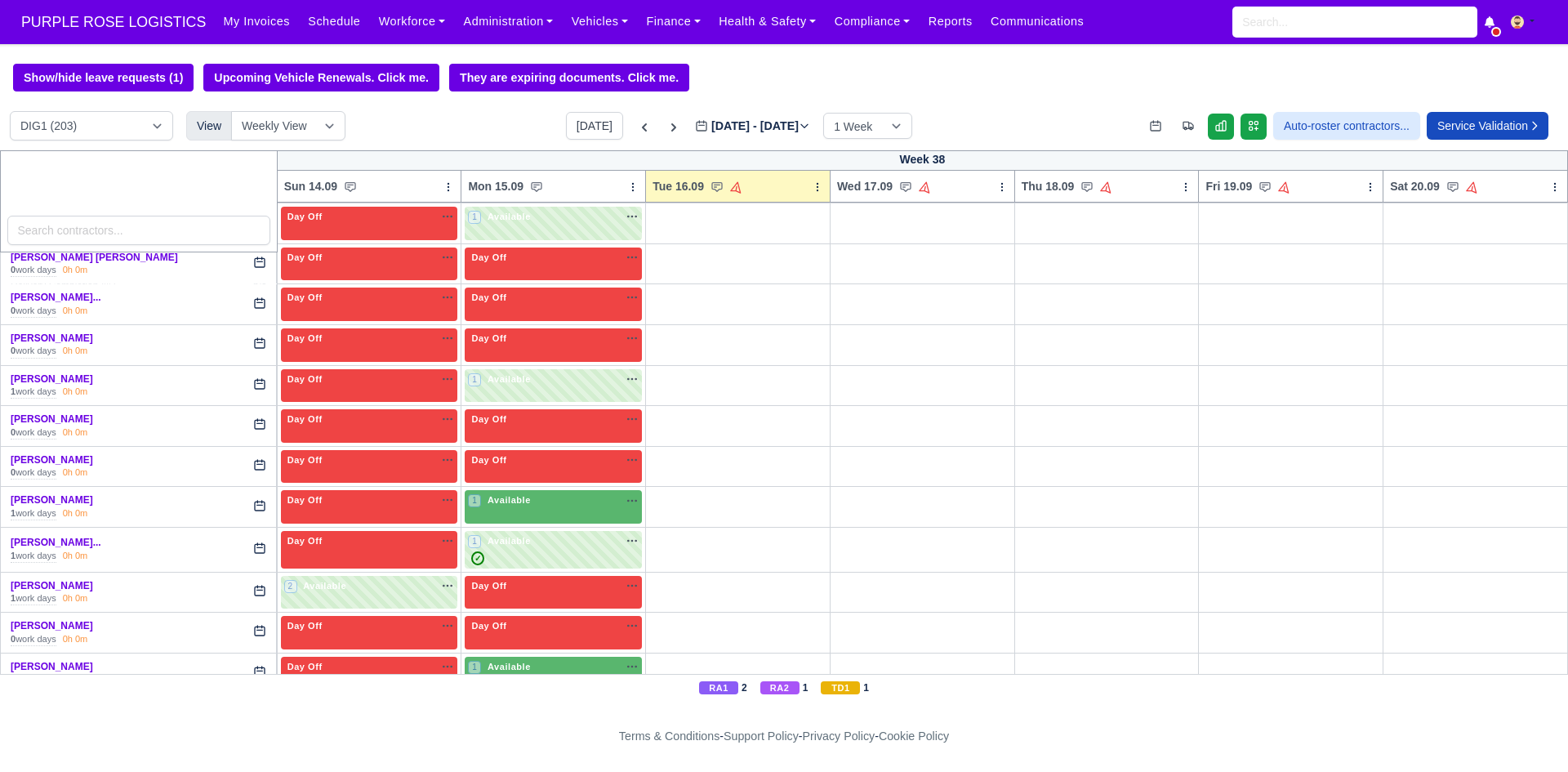
scroll to position [4706, 0]
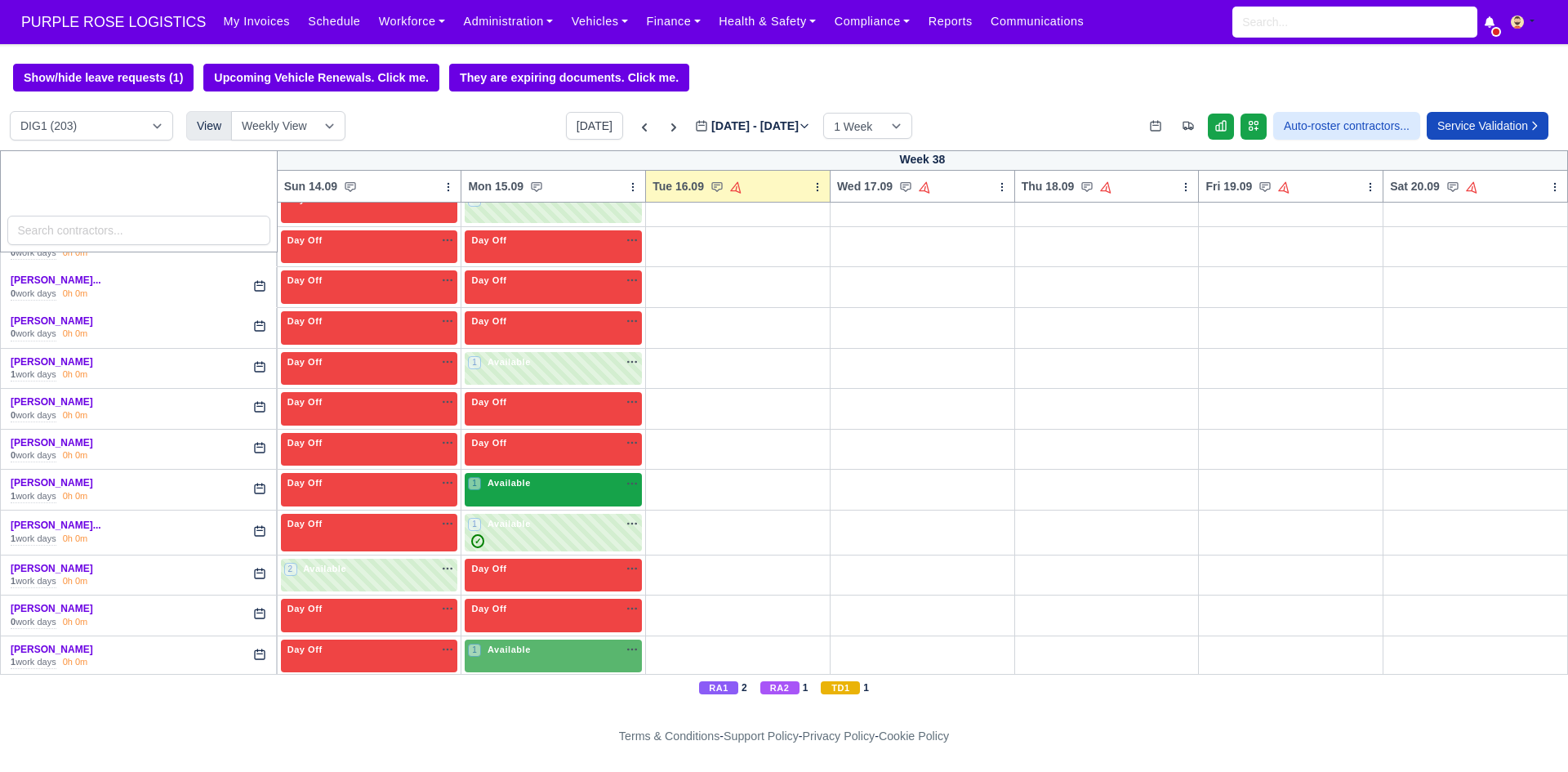
click at [580, 483] on div "1 Available na" at bounding box center [553, 483] width 171 height 14
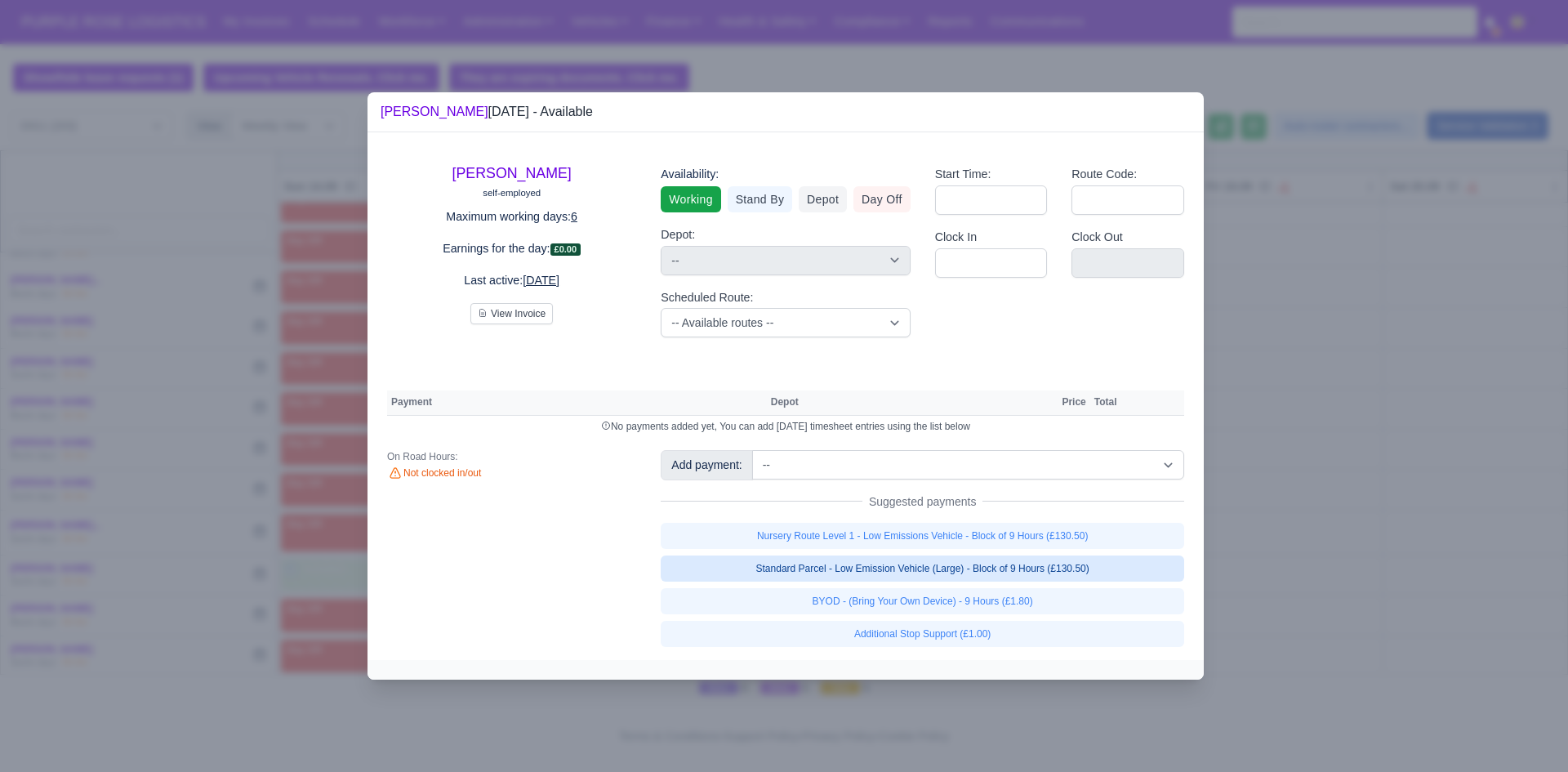
click at [890, 566] on link "Standard Parcel - Low Emission Vehicle (Large) - Block of 9 Hours (£130.50)" at bounding box center [922, 568] width 524 height 26
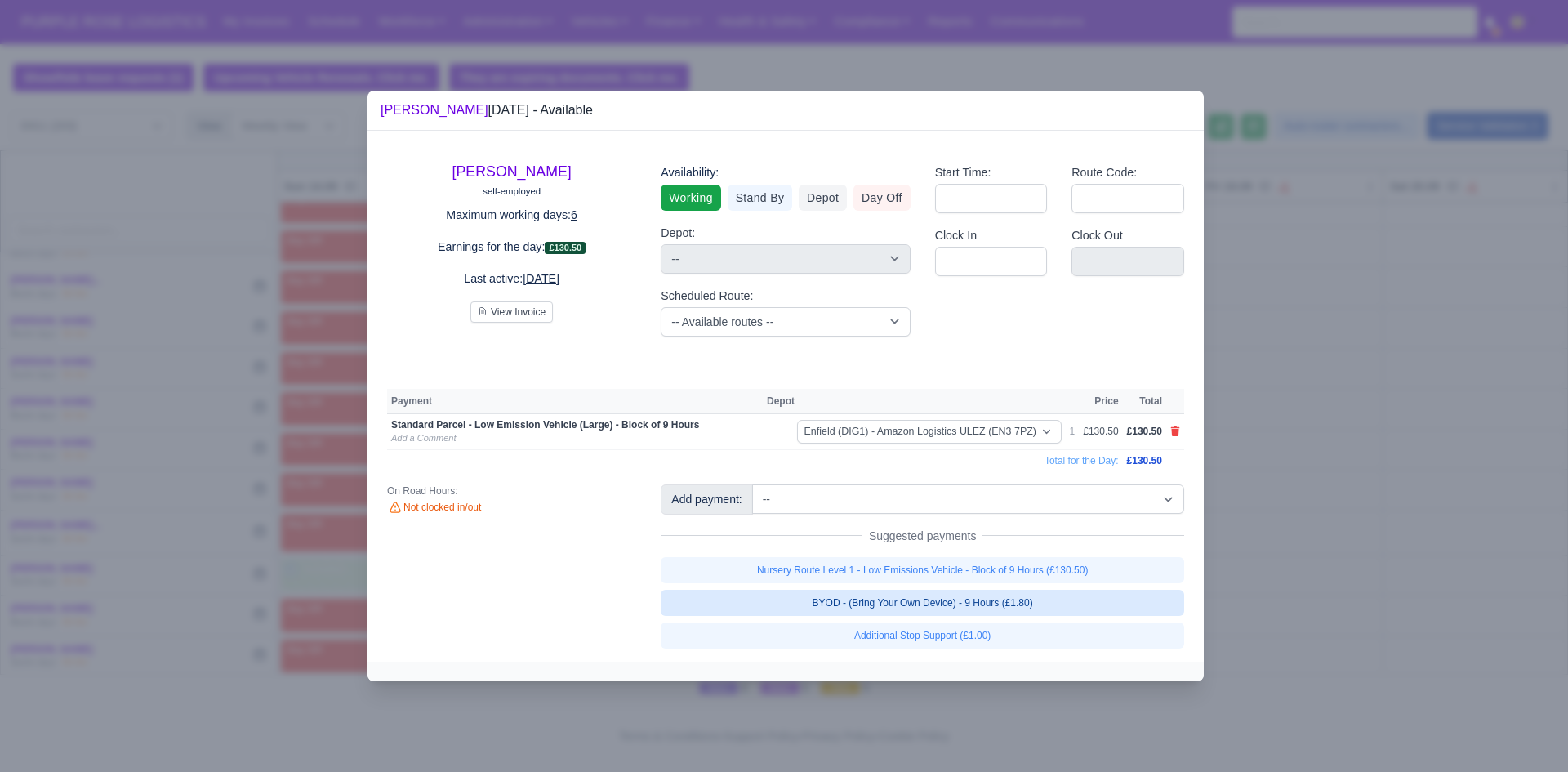
click at [900, 603] on link "BYOD - (Bring Your Own Device) - 9 Hours (£1.80)" at bounding box center [922, 603] width 524 height 26
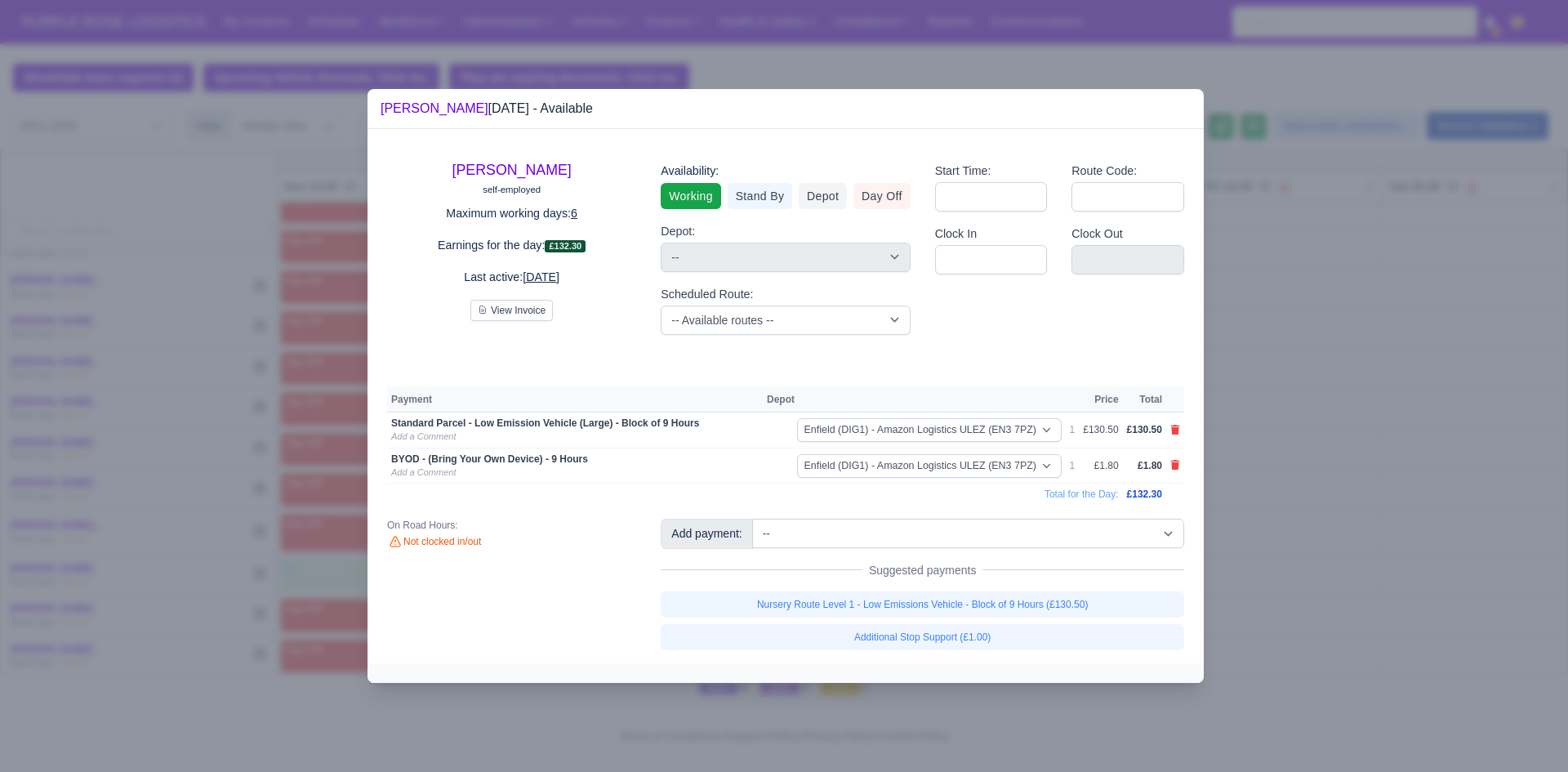
click at [1306, 514] on div at bounding box center [784, 386] width 1568 height 772
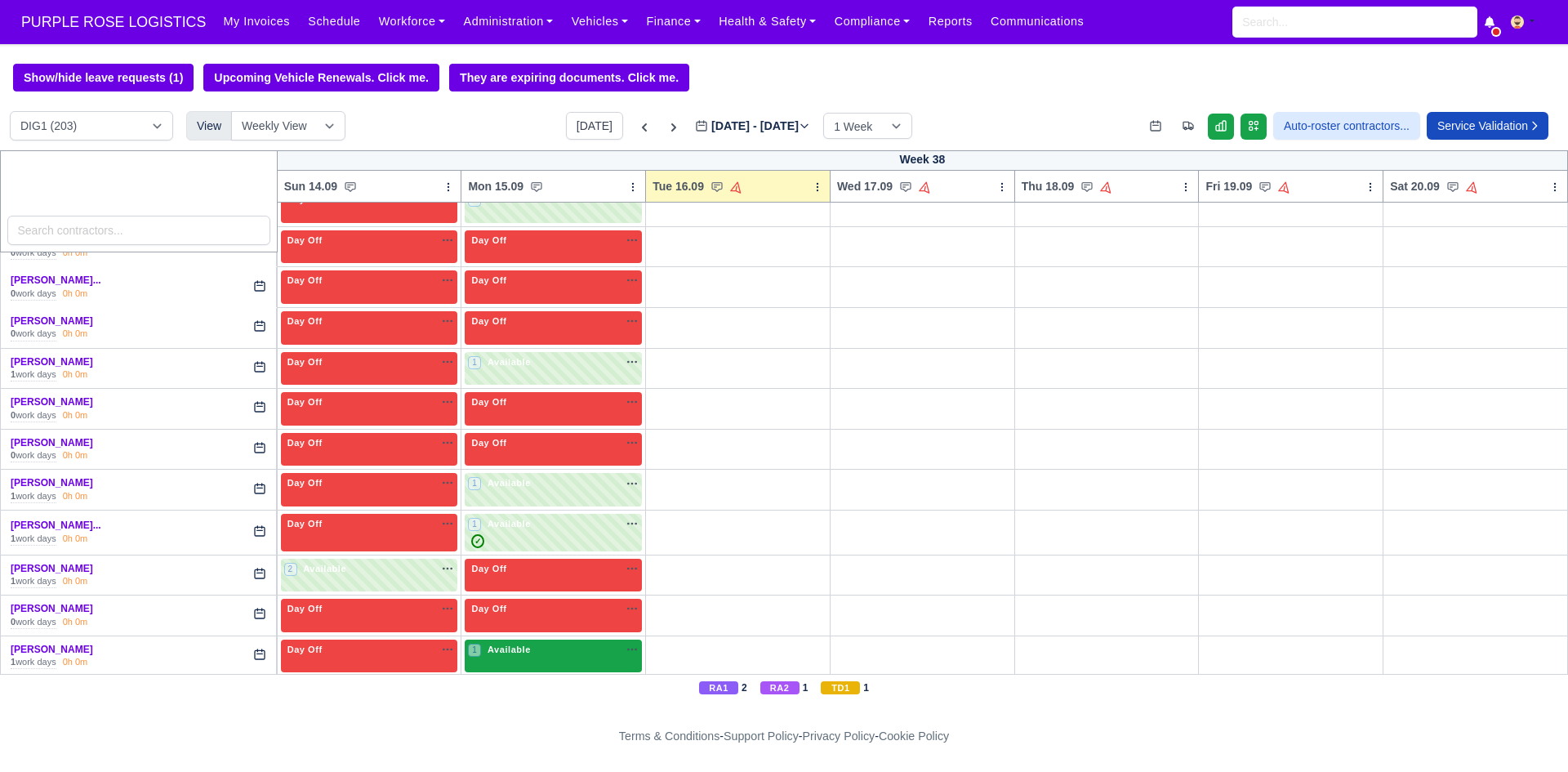
click at [545, 653] on div "1 Available na" at bounding box center [553, 650] width 171 height 14
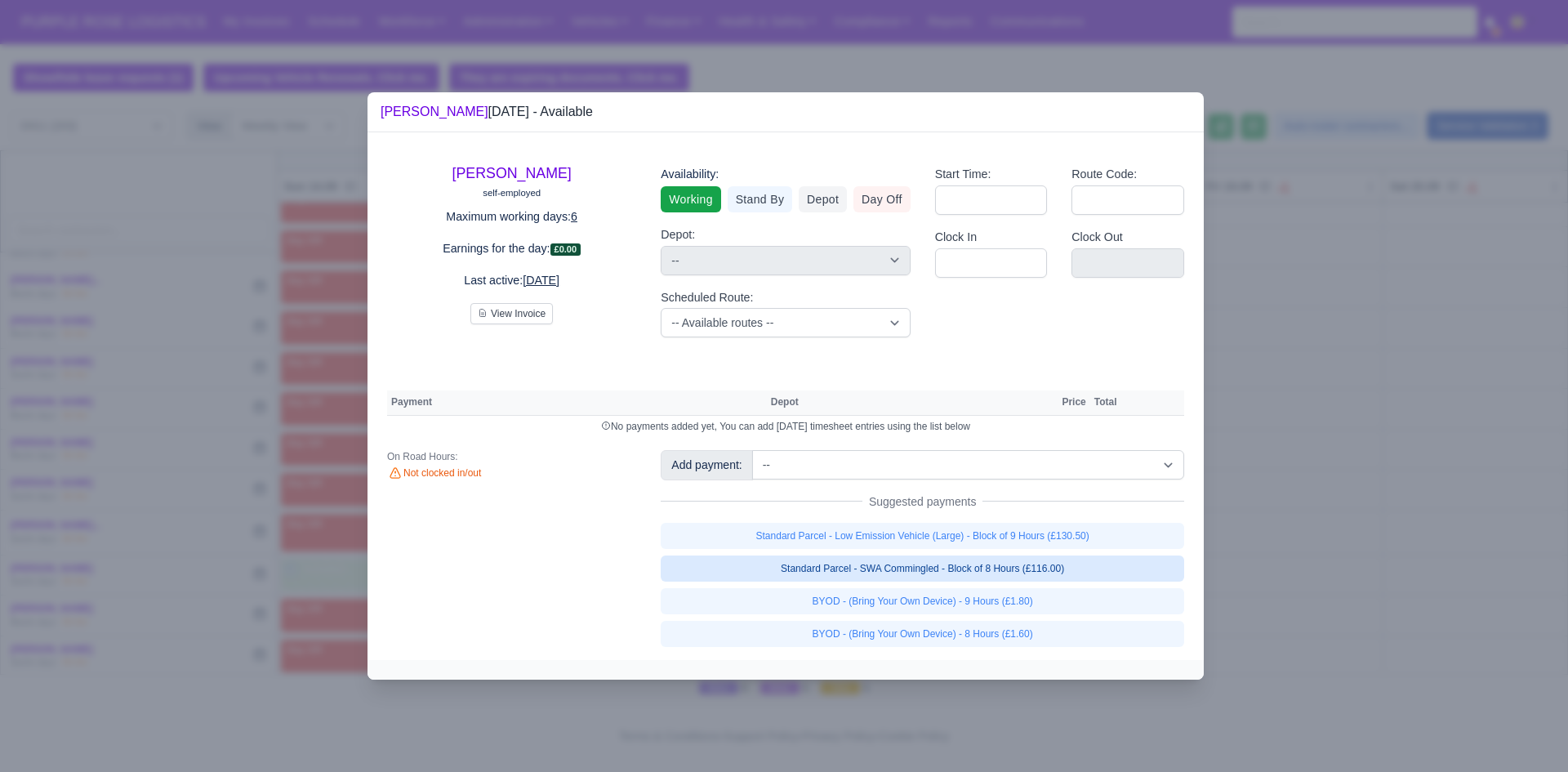
click at [937, 574] on link "Standard Parcel - SWA Commingled - Block of 8 Hours (£116.00)" at bounding box center [922, 568] width 524 height 26
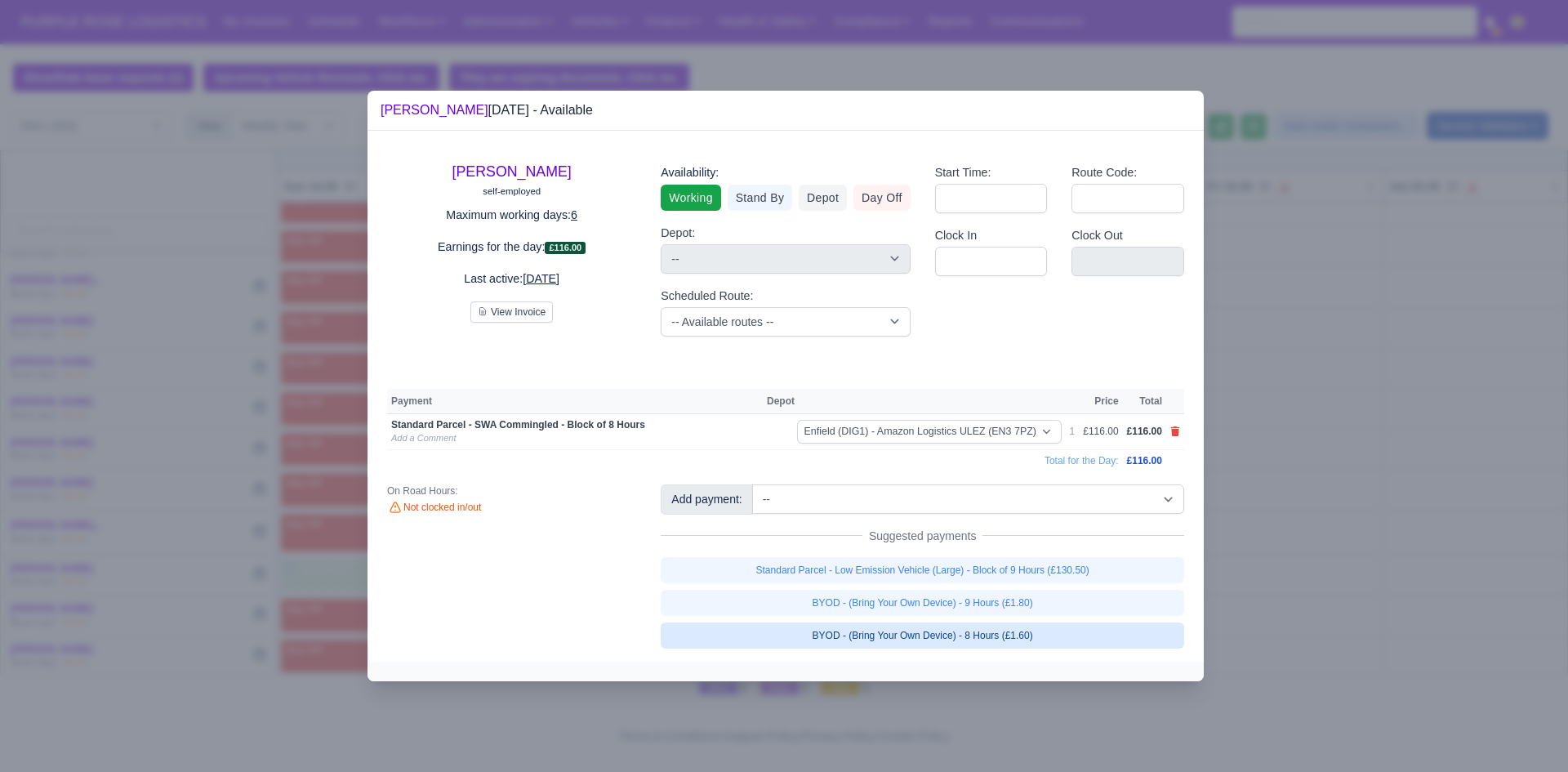
click at [944, 629] on link "BYOD - (Bring Your Own Device) - 8 Hours (£1.60)" at bounding box center [922, 635] width 524 height 26
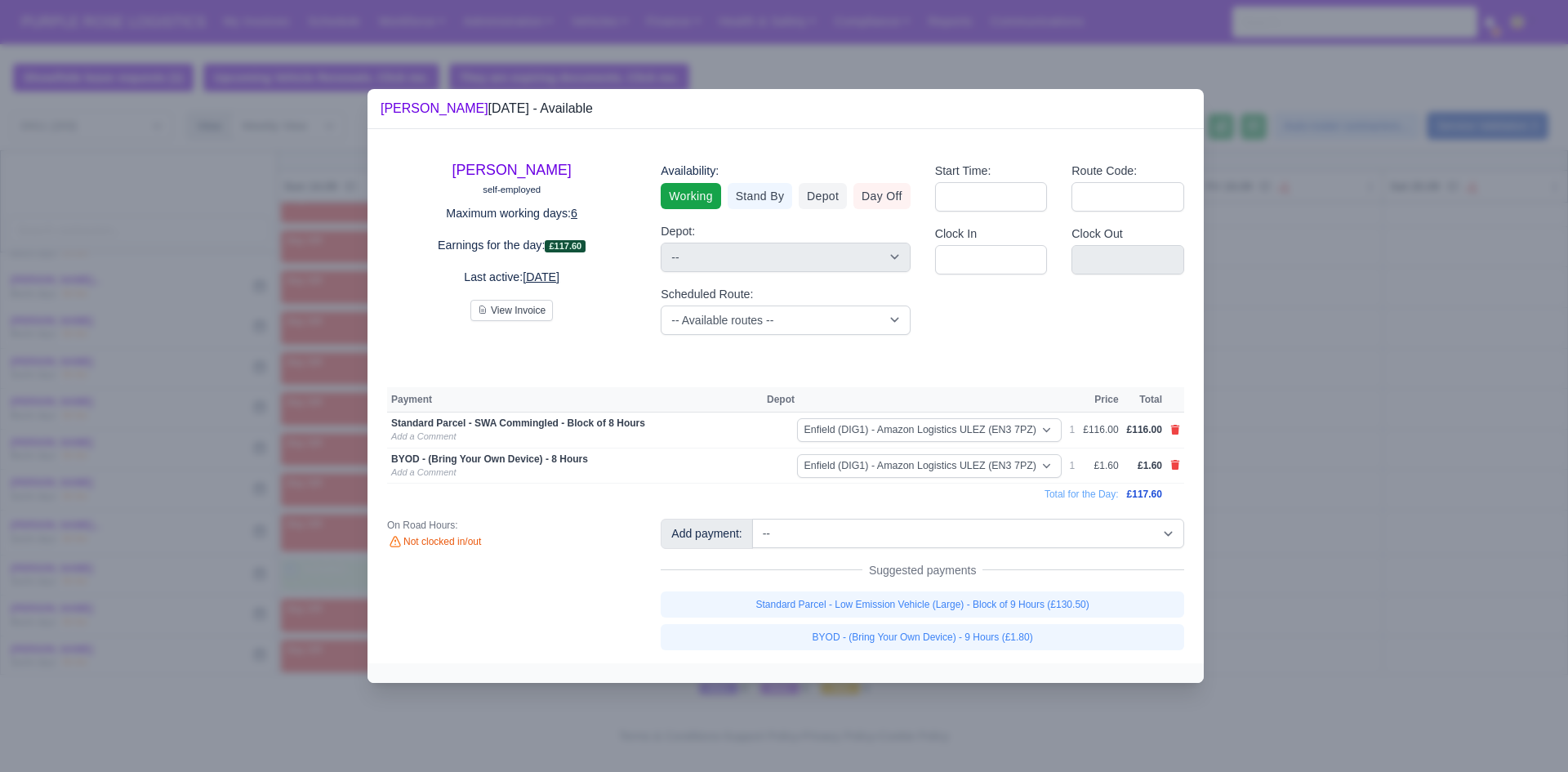
click at [1334, 551] on div at bounding box center [784, 386] width 1568 height 772
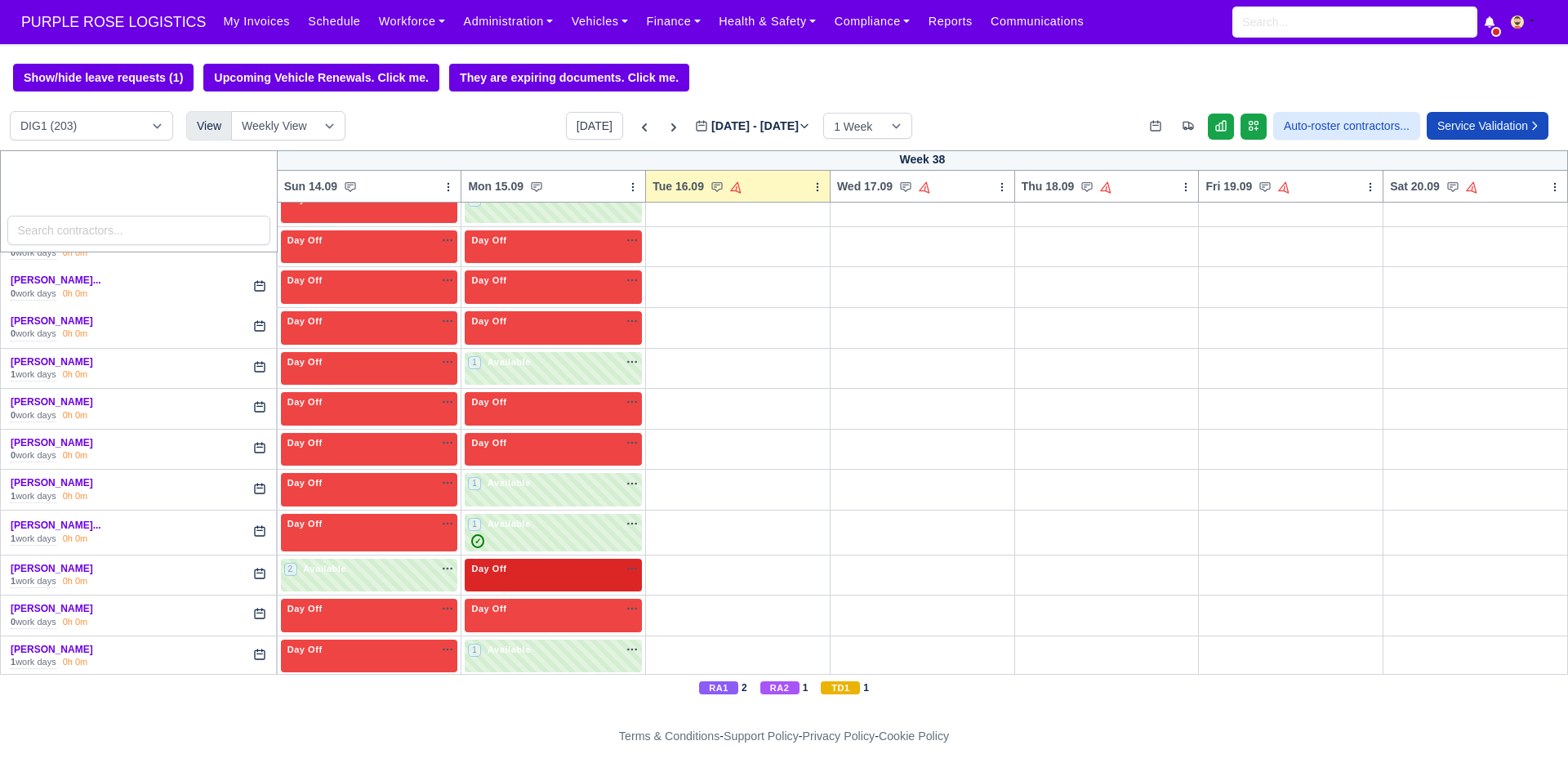
scroll to position [4708, 0]
